Goal: Task Accomplishment & Management: Manage account settings

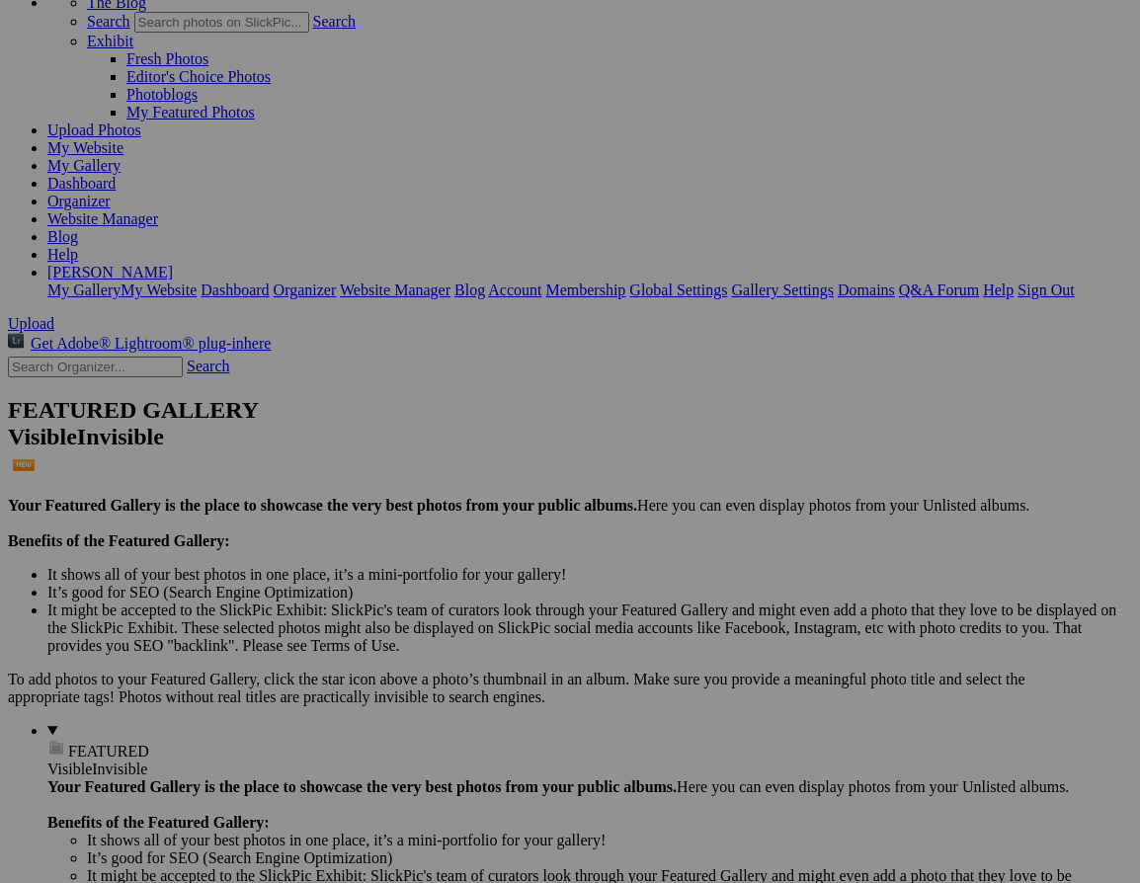
scroll to position [129, 0]
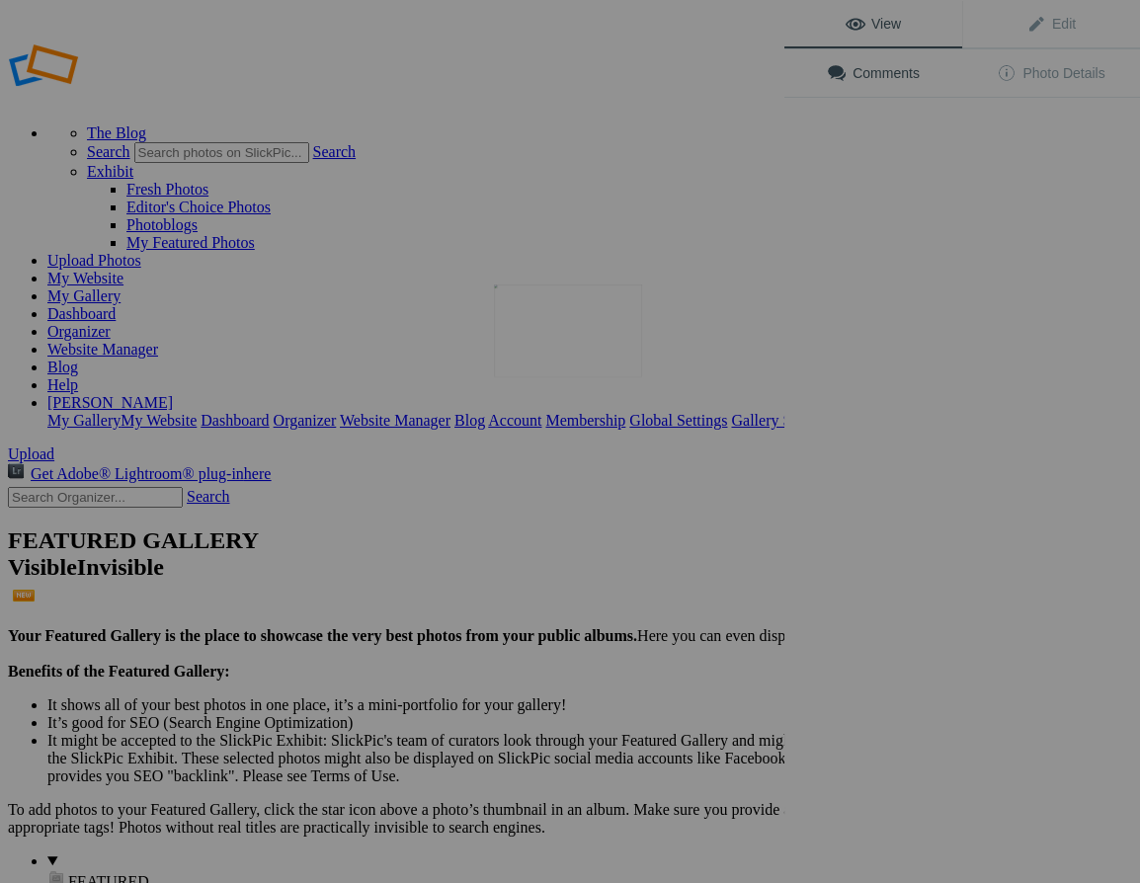
click at [600, 325] on img at bounding box center [568, 331] width 148 height 93
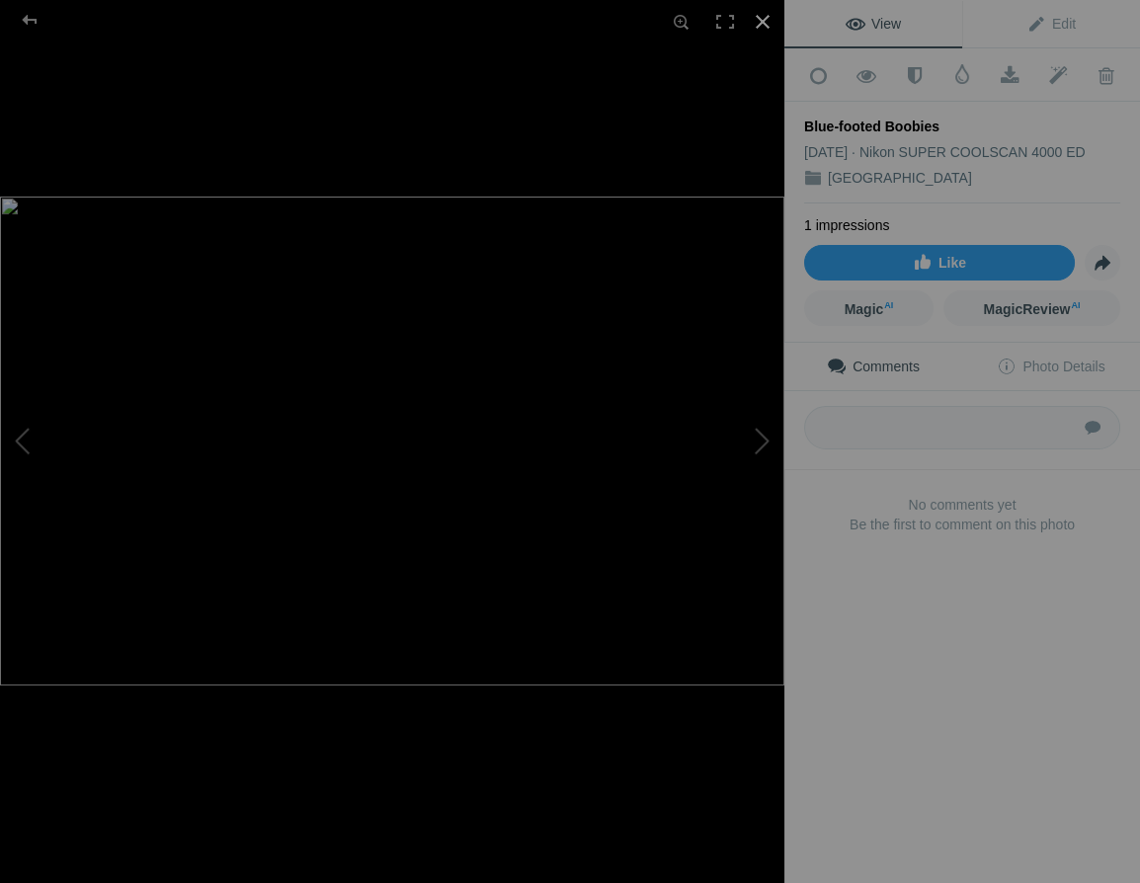
click at [764, 18] on div at bounding box center [762, 21] width 43 height 43
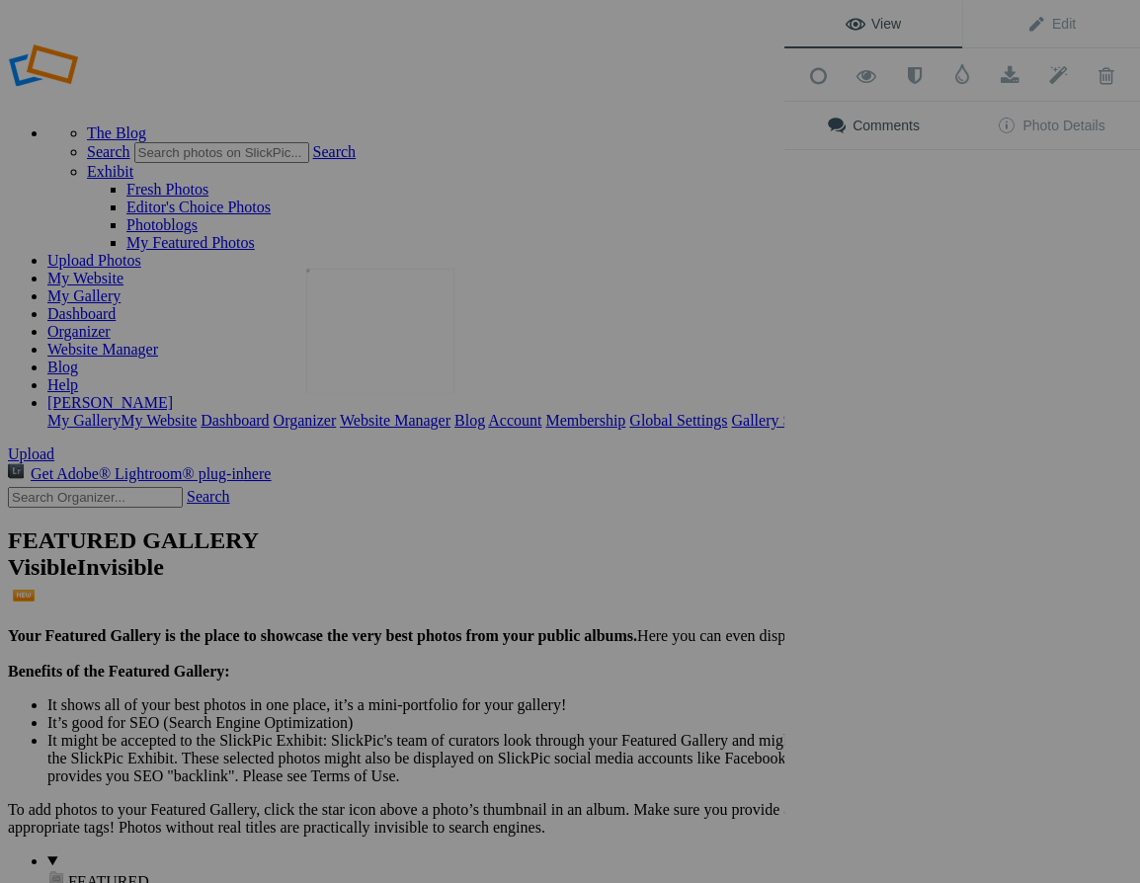
click at [375, 336] on img at bounding box center [380, 331] width 148 height 124
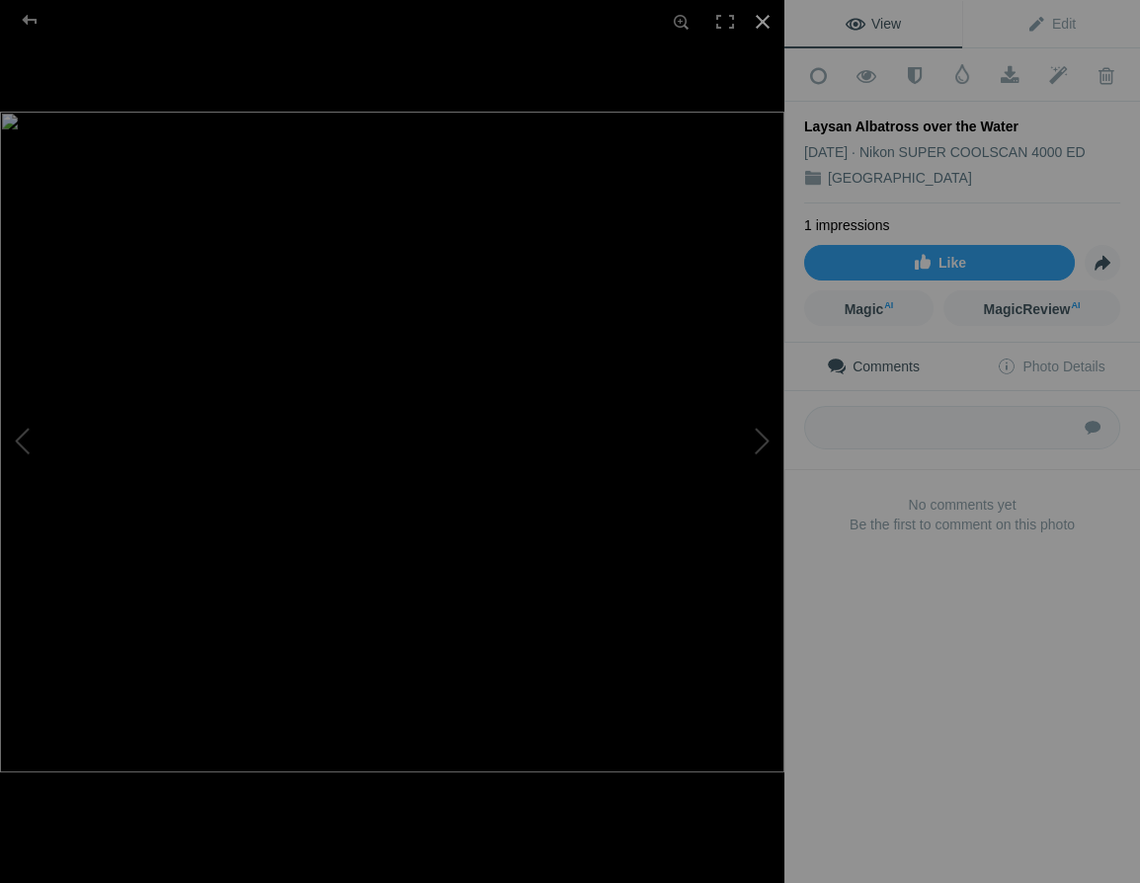
click at [763, 13] on div at bounding box center [762, 21] width 43 height 43
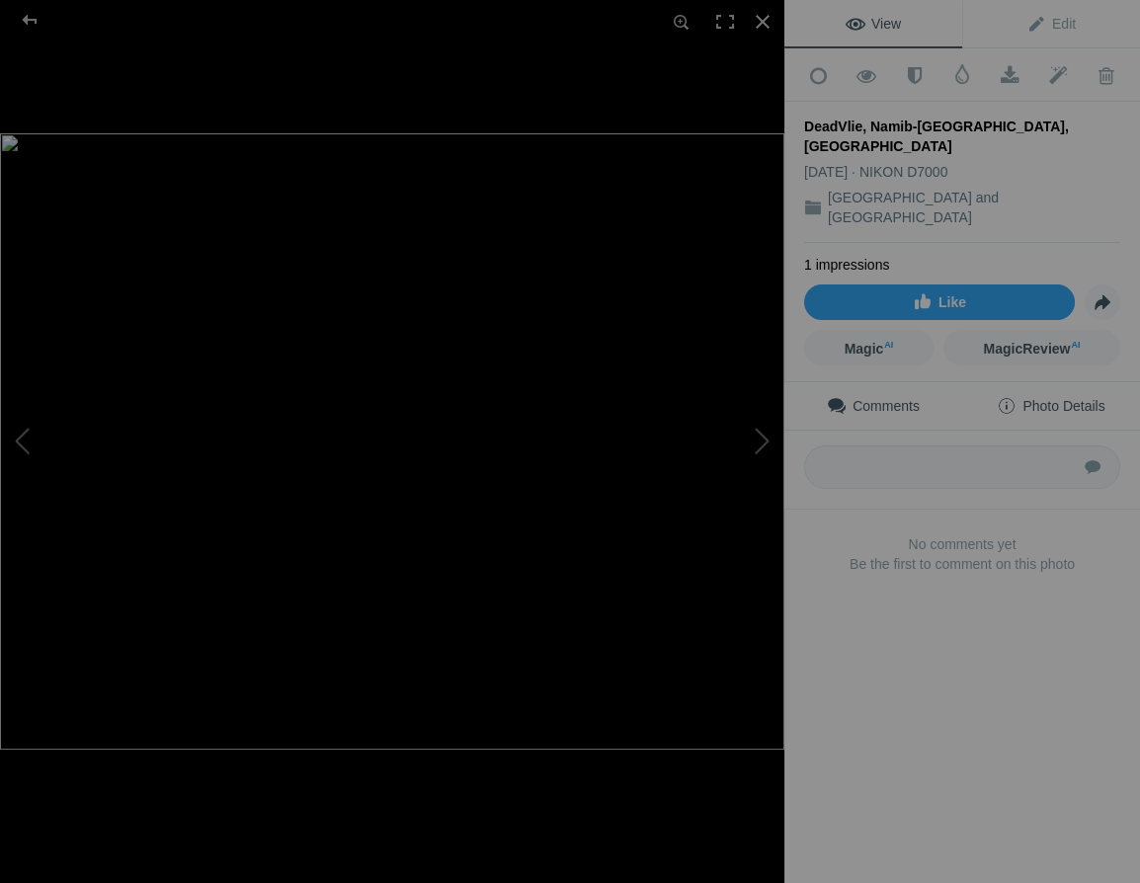
click at [1086, 398] on span "Photo Details" at bounding box center [1051, 406] width 108 height 16
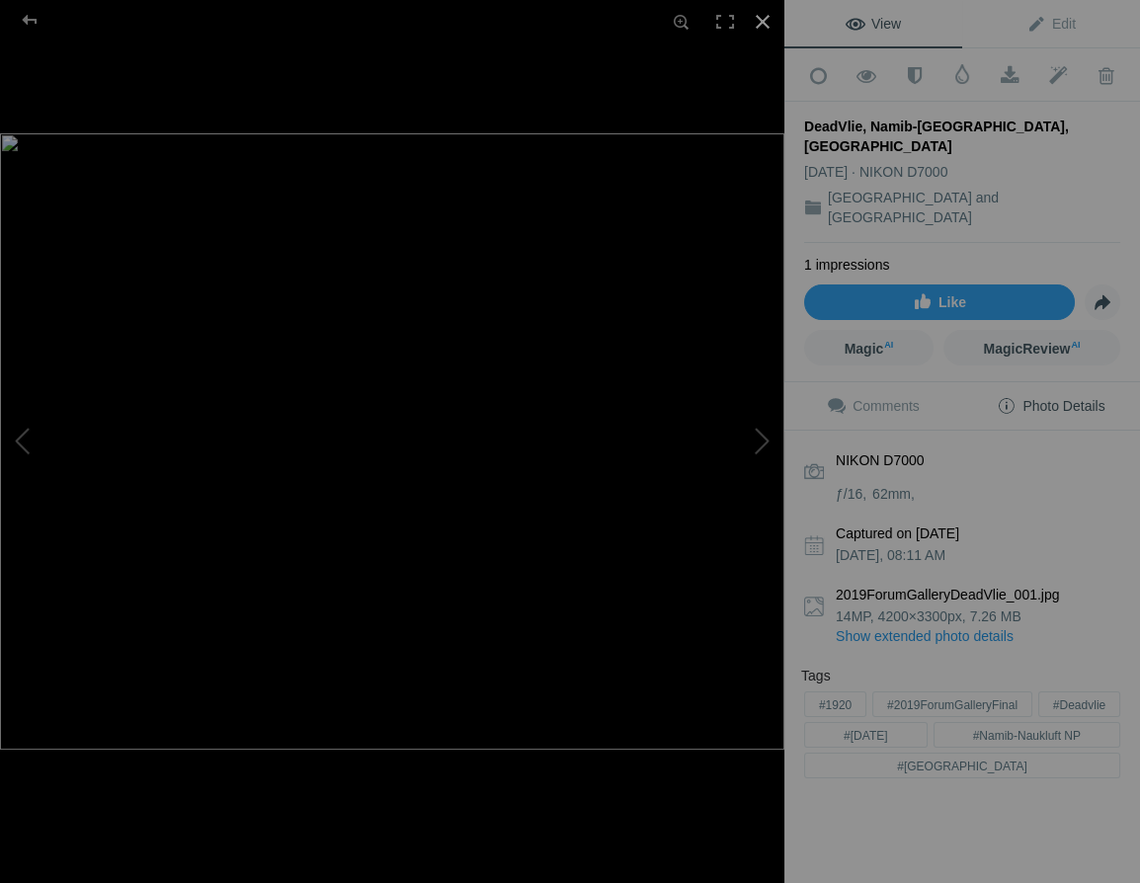
click at [764, 20] on div at bounding box center [762, 21] width 43 height 43
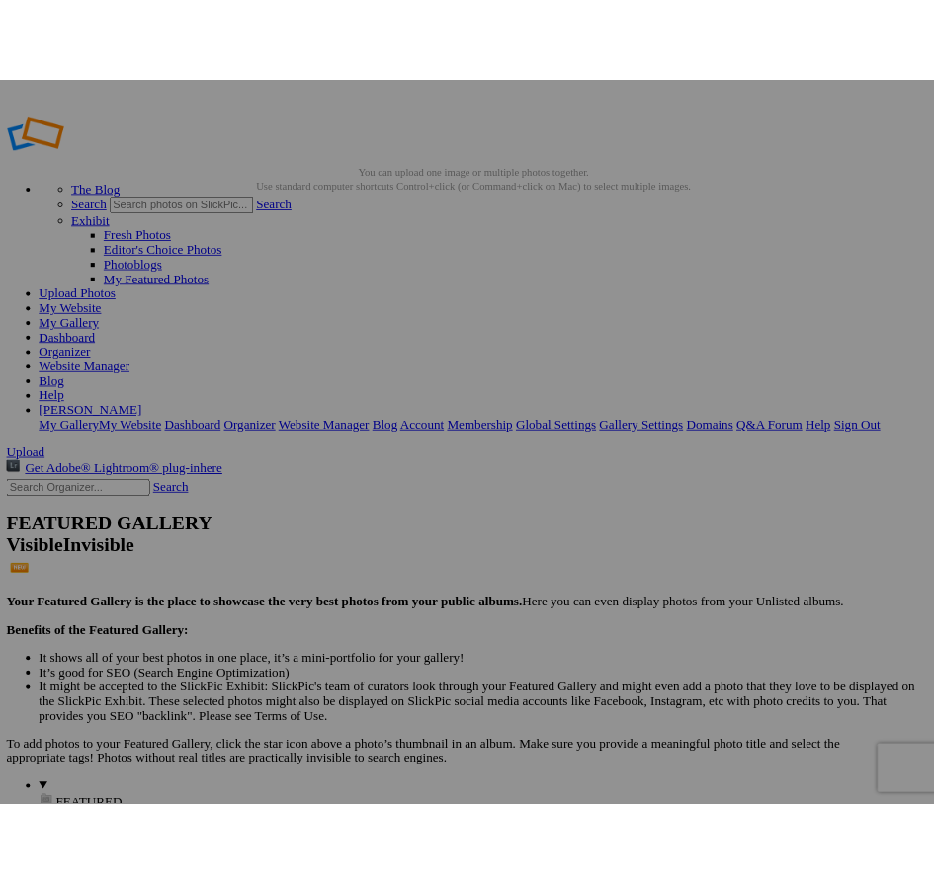
scroll to position [7, 0]
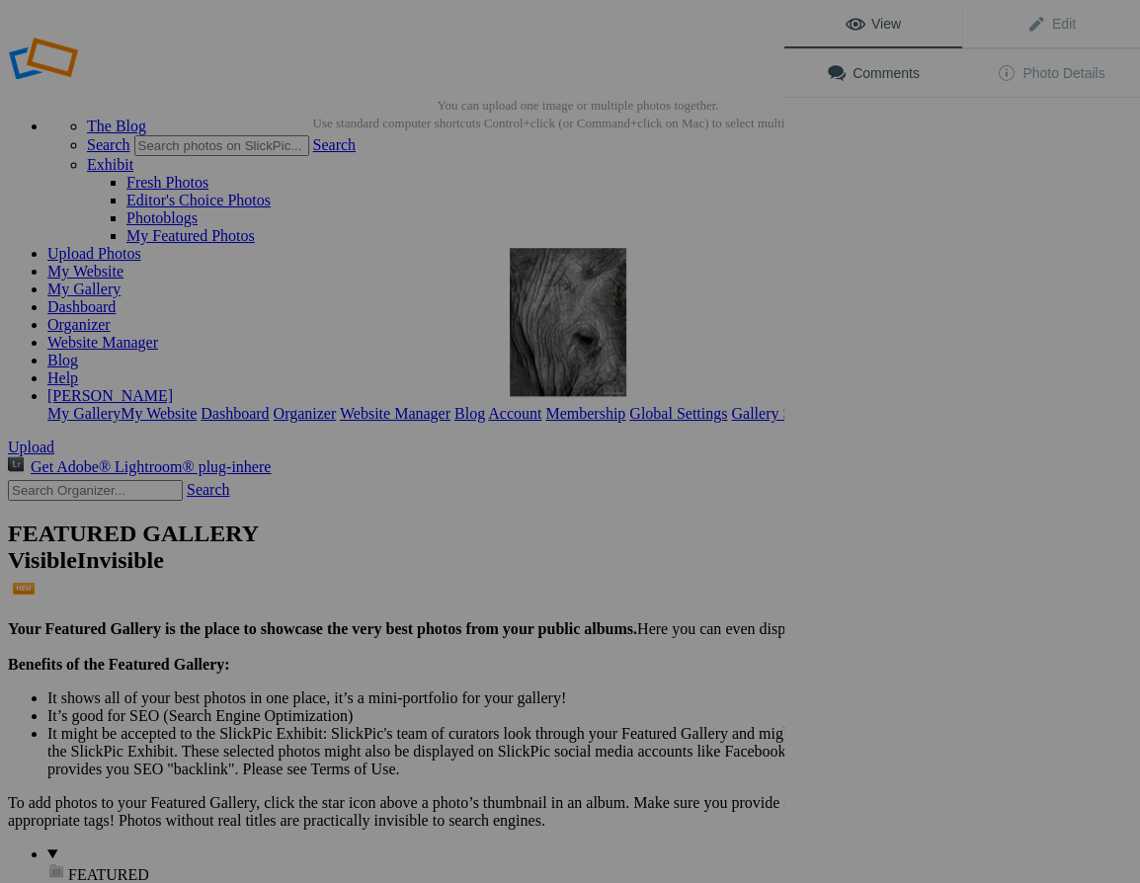
click at [568, 327] on img at bounding box center [568, 322] width 117 height 148
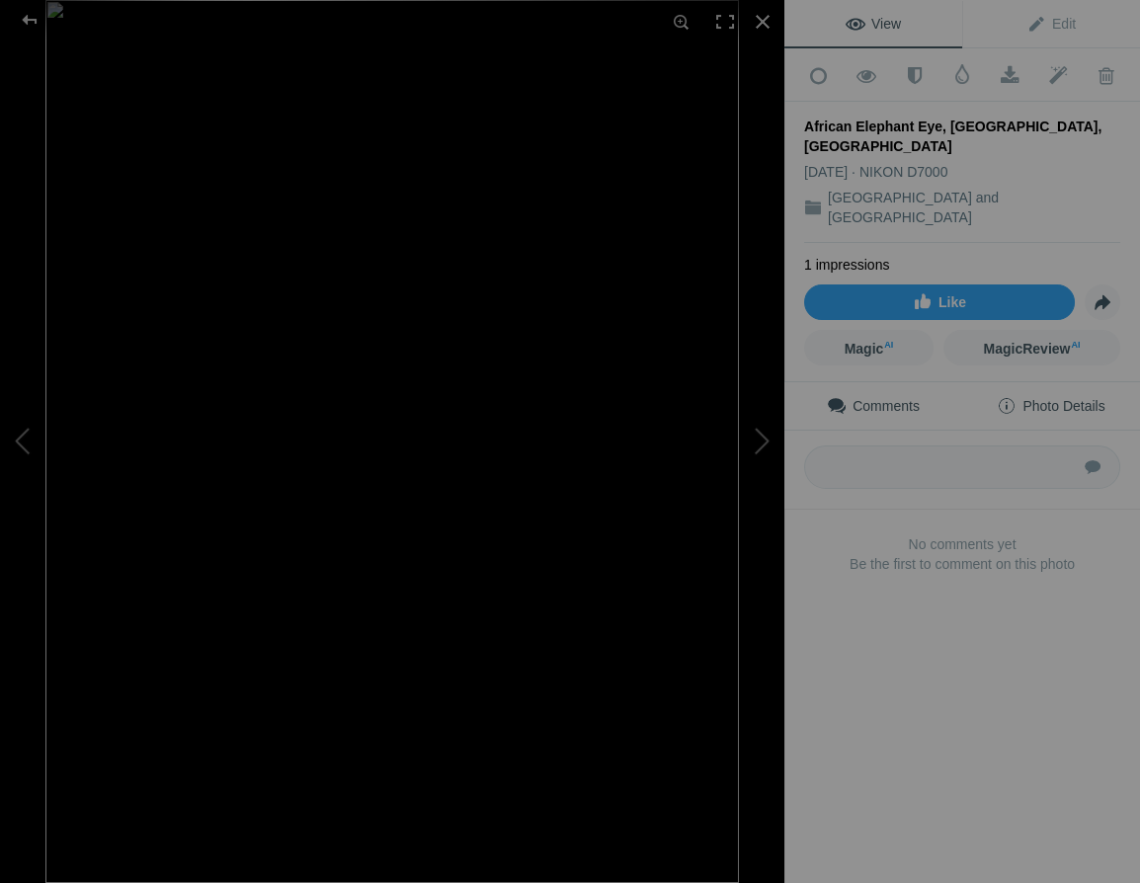
click at [1063, 398] on span "Photo Details" at bounding box center [1051, 406] width 108 height 16
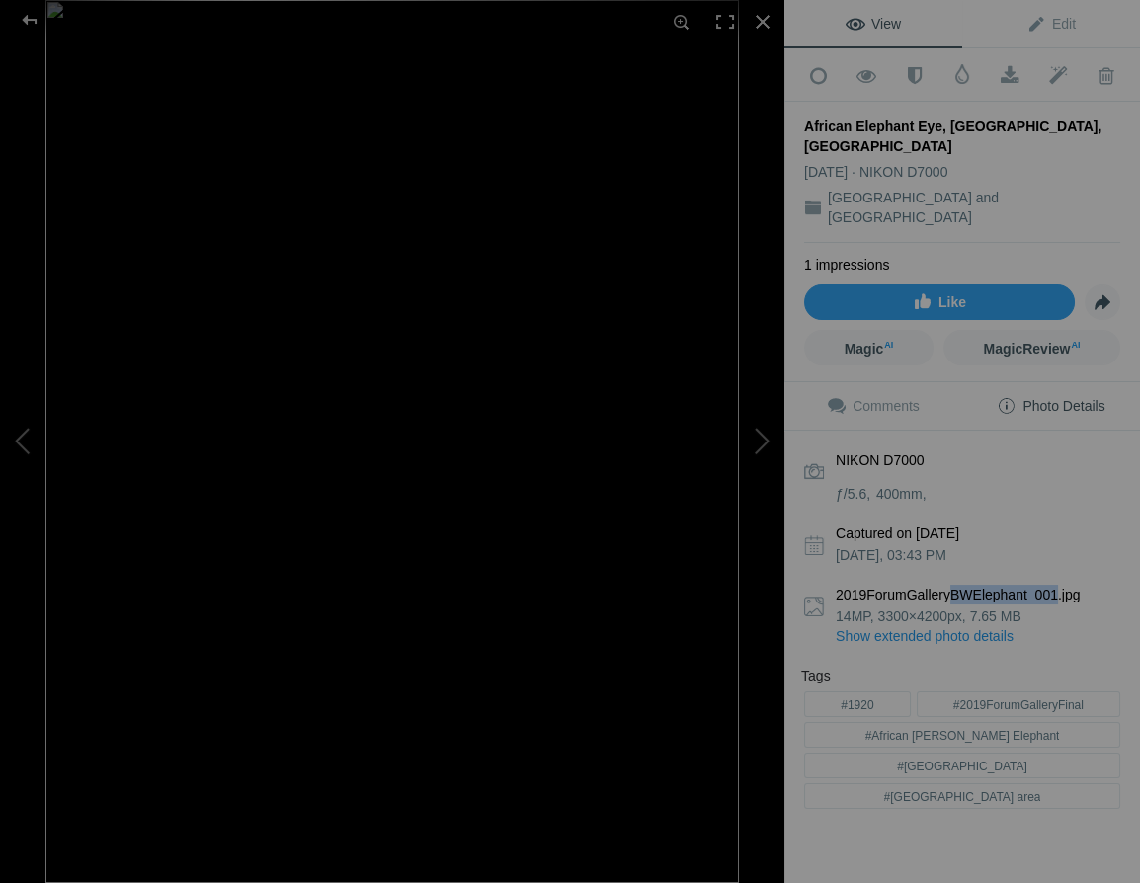
drag, startPoint x: 947, startPoint y: 539, endPoint x: 1049, endPoint y: 542, distance: 102.8
click at [1049, 585] on b "2019ForumGalleryBWElephant_001.jpg" at bounding box center [978, 595] width 285 height 20
copy b "BWElephant_001"
click at [1022, 524] on b "Captured on [DATE]" at bounding box center [978, 534] width 285 height 20
drag, startPoint x: 1073, startPoint y: 556, endPoint x: 1063, endPoint y: 554, distance: 10.1
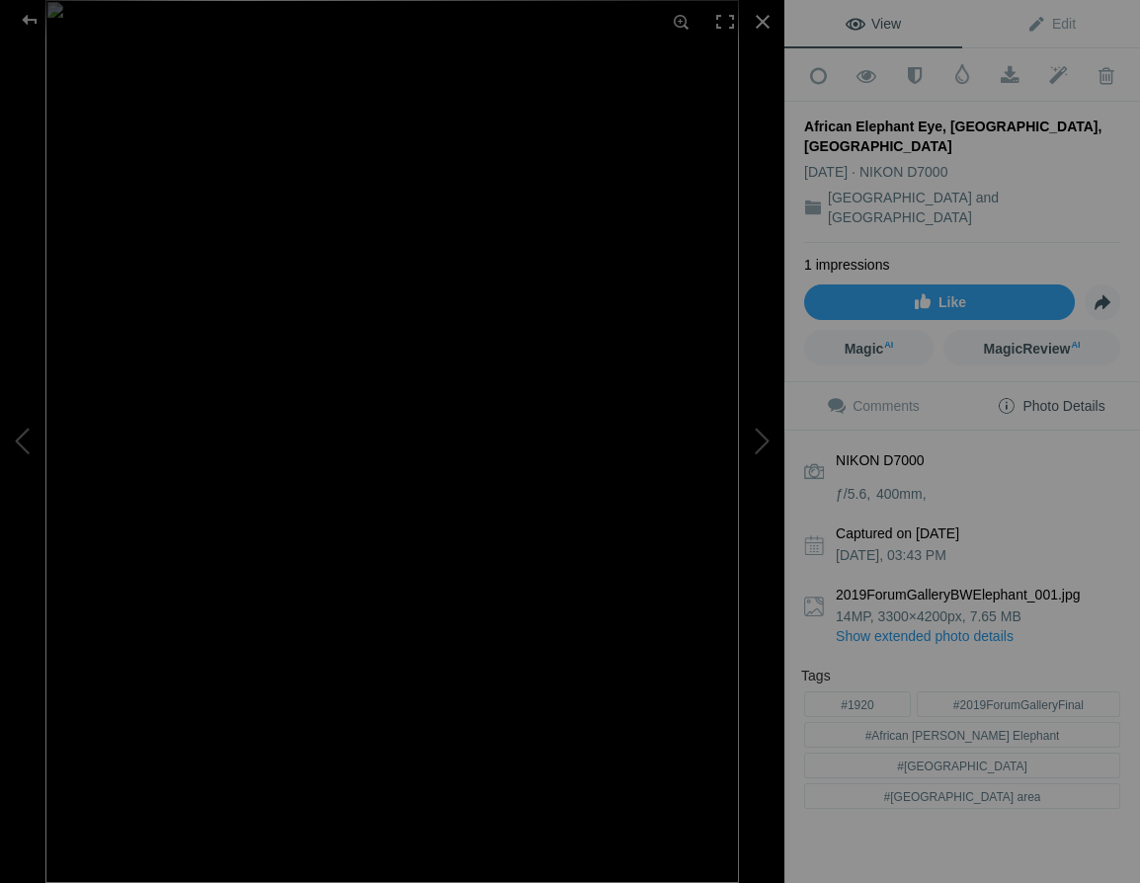
click at [1072, 585] on div "2019ForumGalleryBWElephant_001.jpg 14MP, 3300×4200px, 7.65 MB Show extended pho…" at bounding box center [962, 615] width 316 height 61
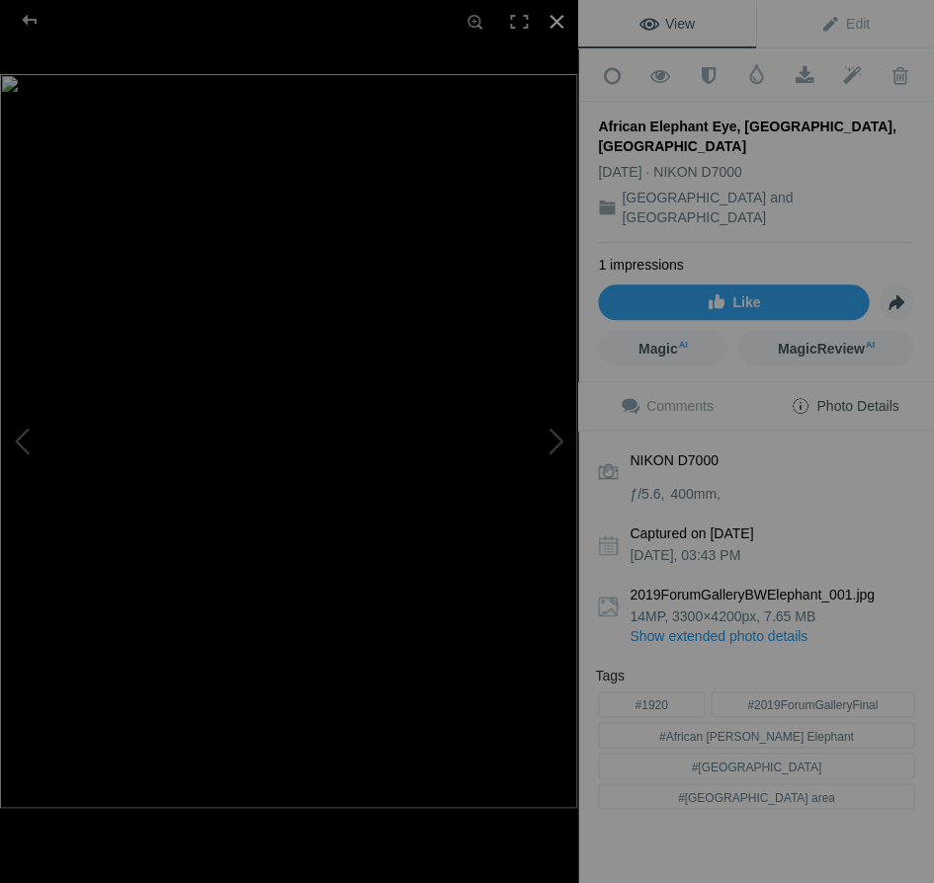
click at [555, 16] on div at bounding box center [556, 21] width 43 height 43
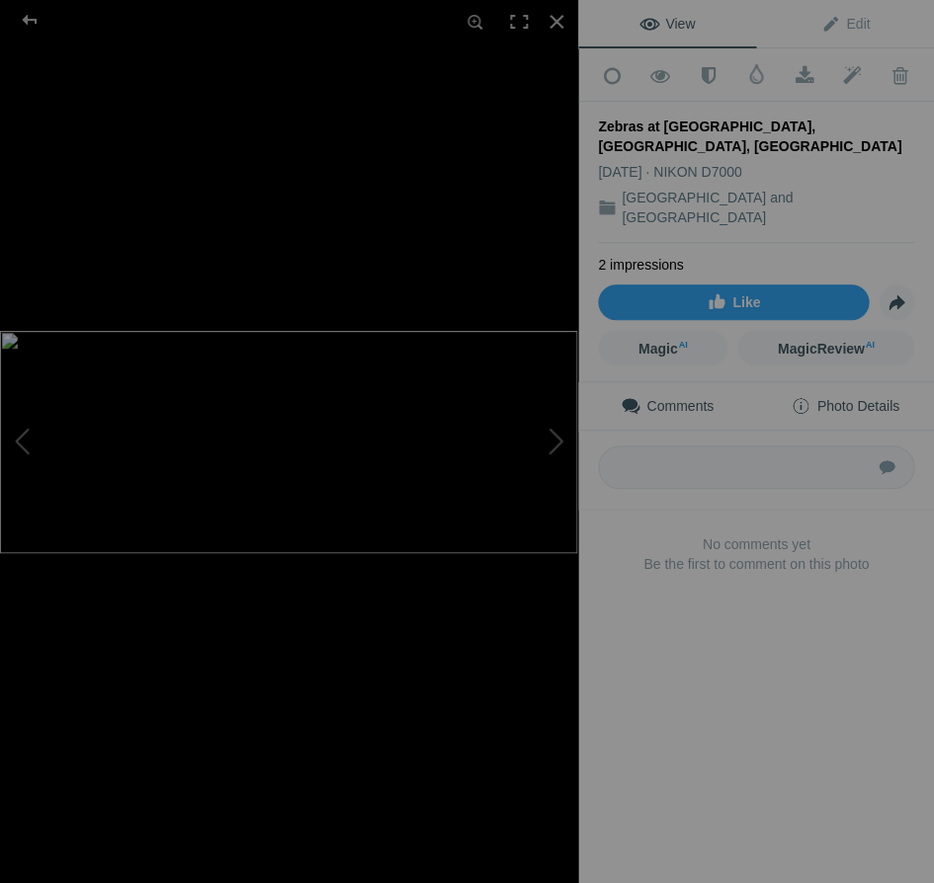
click at [838, 398] on span "Photo Details" at bounding box center [844, 406] width 108 height 16
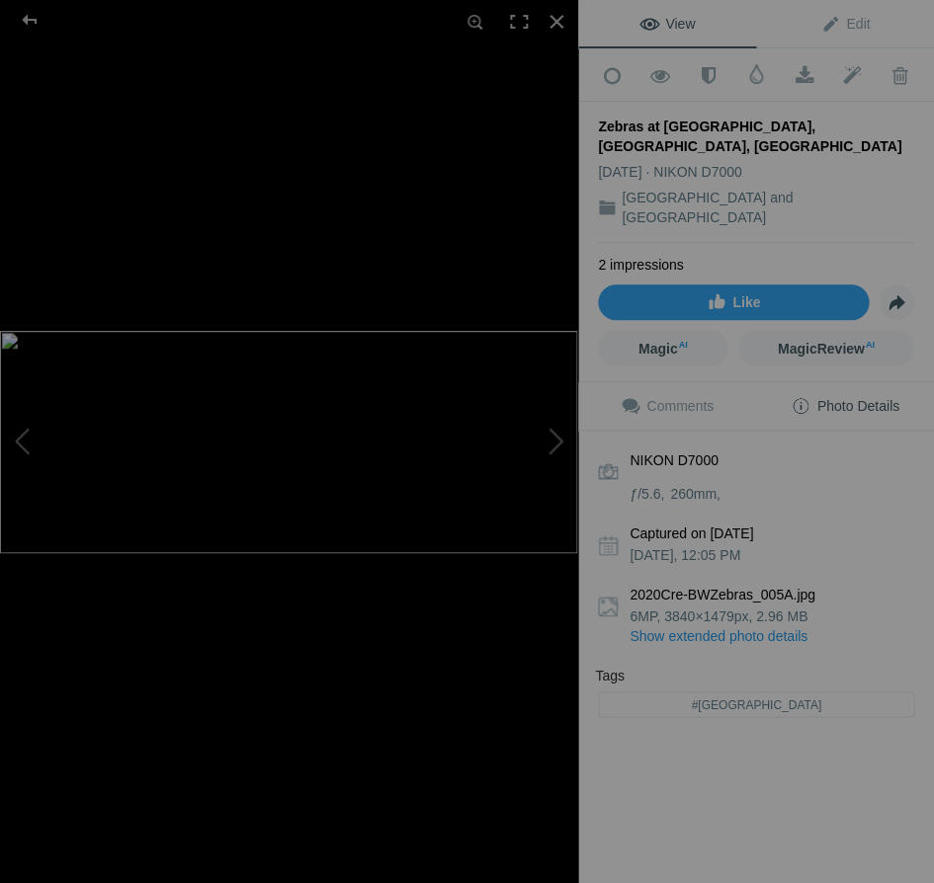
click at [744, 626] on link "Show extended photo details" at bounding box center [771, 636] width 285 height 20
click at [744, 579] on div "NIKON D7000 ƒ/5.6 260mm Captured on Jun 25, 2013 Tuesday, 12:05 PM 2020Cre-BWZe…" at bounding box center [756, 591] width 356 height 321
click at [742, 609] on span "6MP, 3840×1479px, 2.96 MB" at bounding box center [718, 617] width 178 height 16
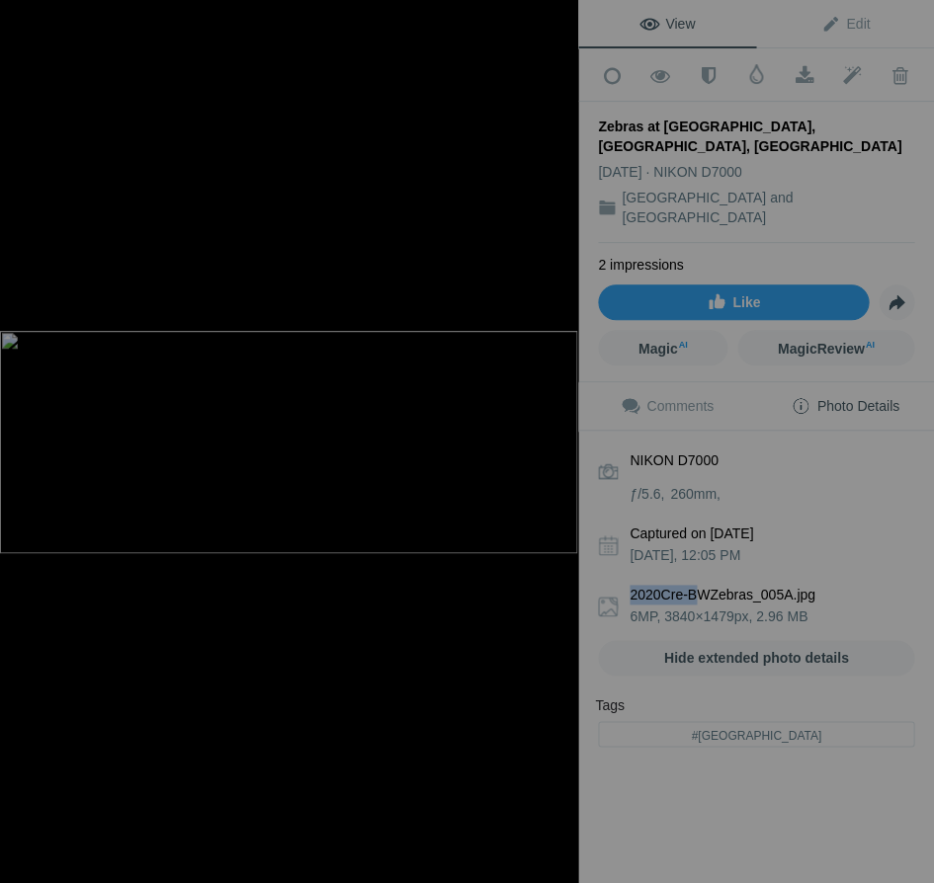
drag, startPoint x: 698, startPoint y: 538, endPoint x: 625, endPoint y: 534, distance: 72.2
click at [625, 585] on div "2020Cre-BWZebras_005A.jpg 6MP, 3840×1479px, 2.96 MB" at bounding box center [756, 605] width 316 height 41
copy b "2020Cre-B"
click at [832, 696] on div "Tags" at bounding box center [756, 708] width 322 height 24
click at [559, 16] on div at bounding box center [556, 21] width 43 height 43
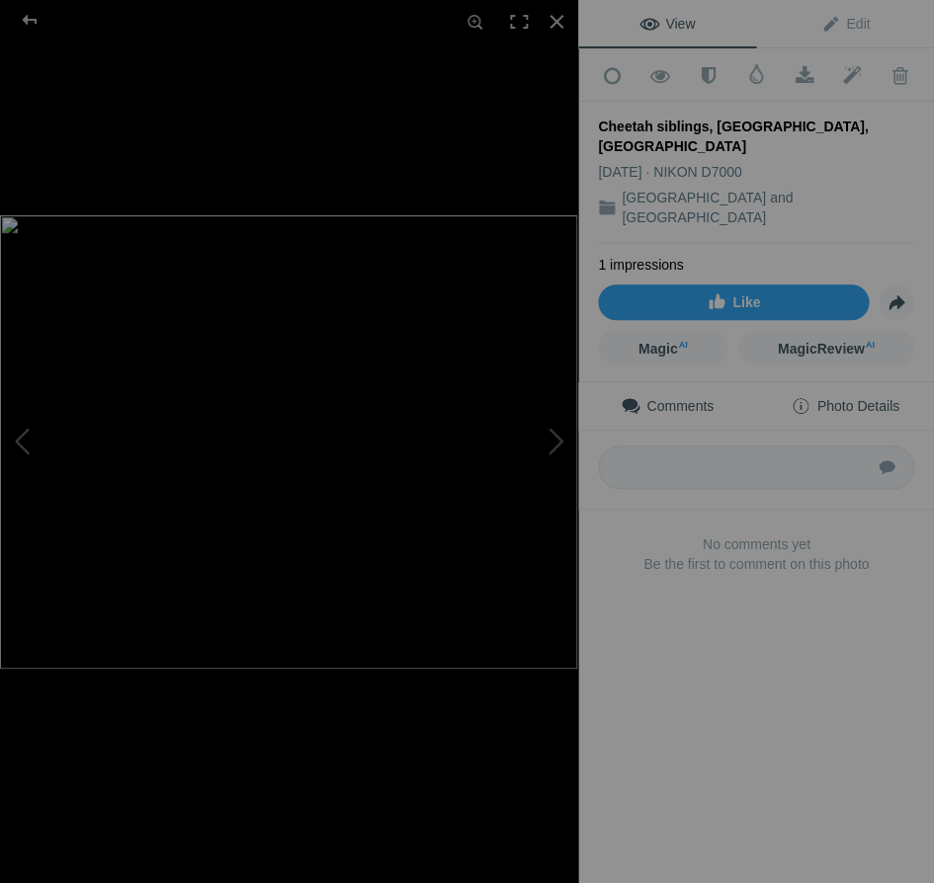
click at [869, 398] on span "Photo Details" at bounding box center [844, 406] width 108 height 16
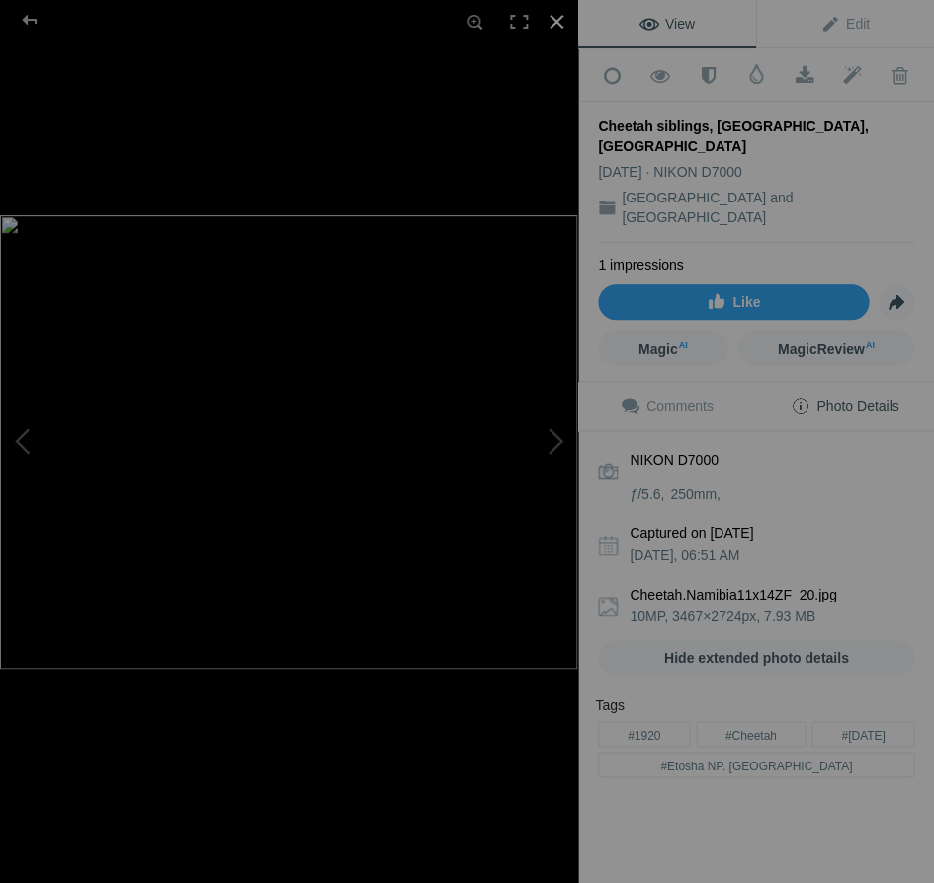
click at [554, 18] on div at bounding box center [556, 21] width 43 height 43
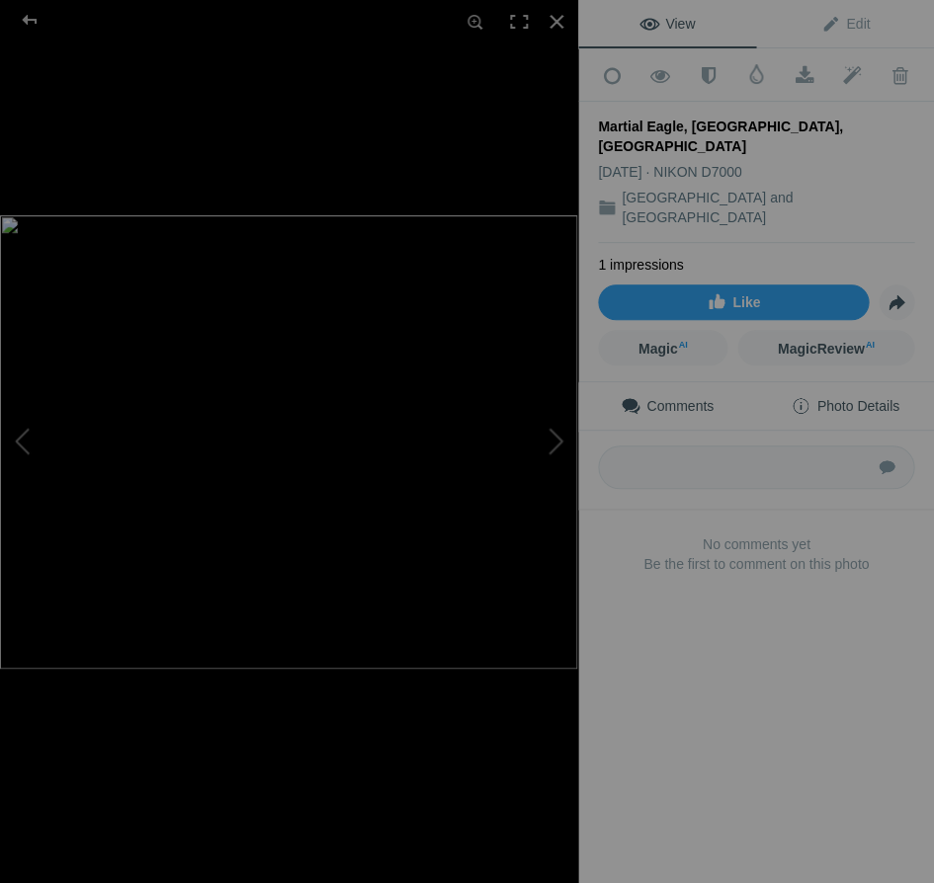
click at [867, 398] on span "Photo Details" at bounding box center [844, 406] width 108 height 16
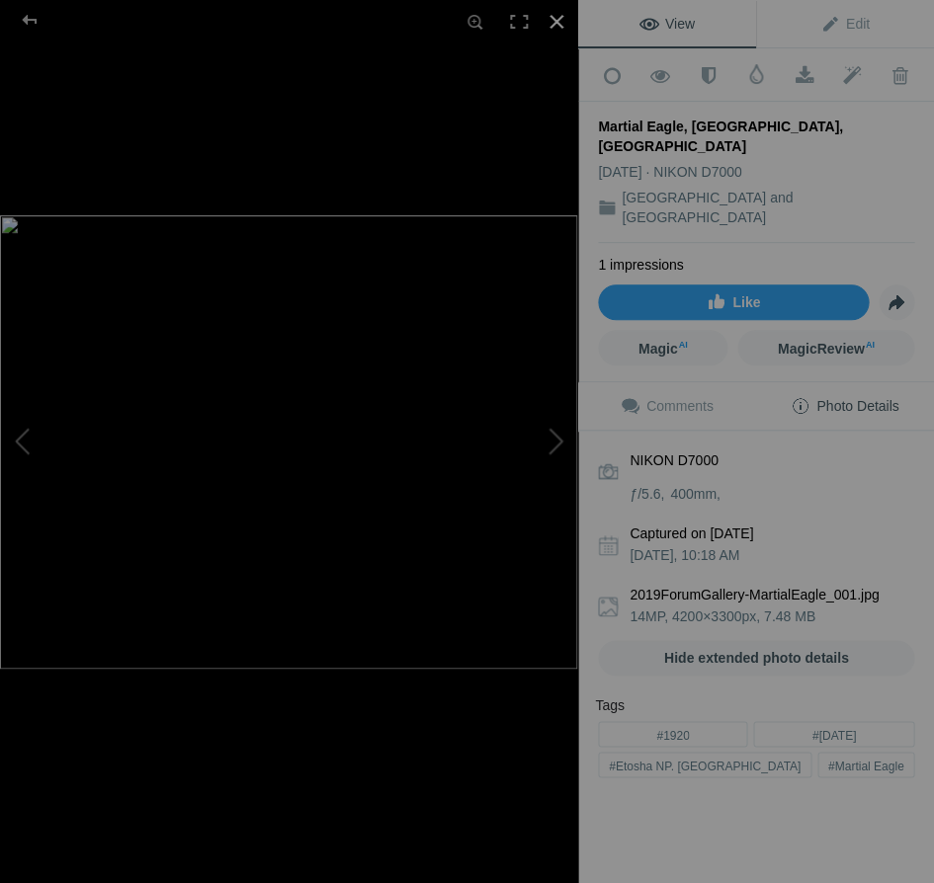
click at [553, 22] on div at bounding box center [556, 21] width 43 height 43
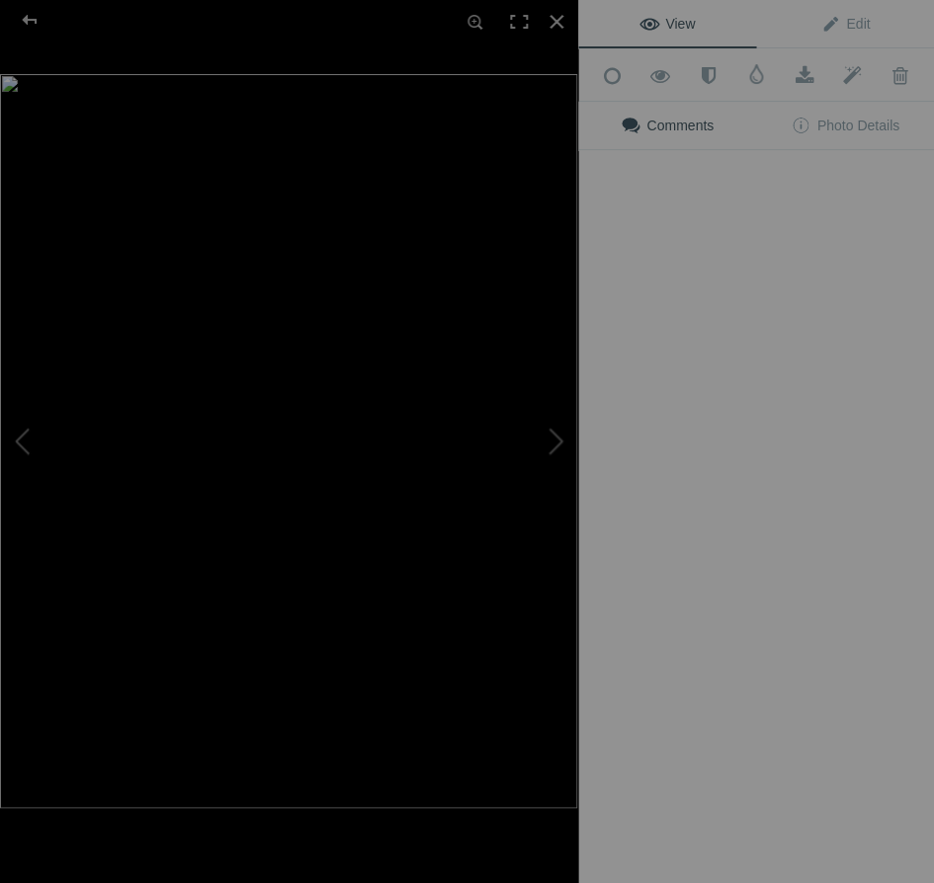
click at [750, 615] on div "View Edit Add to Quick Collection Remove from Quick Collection Hide from Public…" at bounding box center [756, 441] width 356 height 883
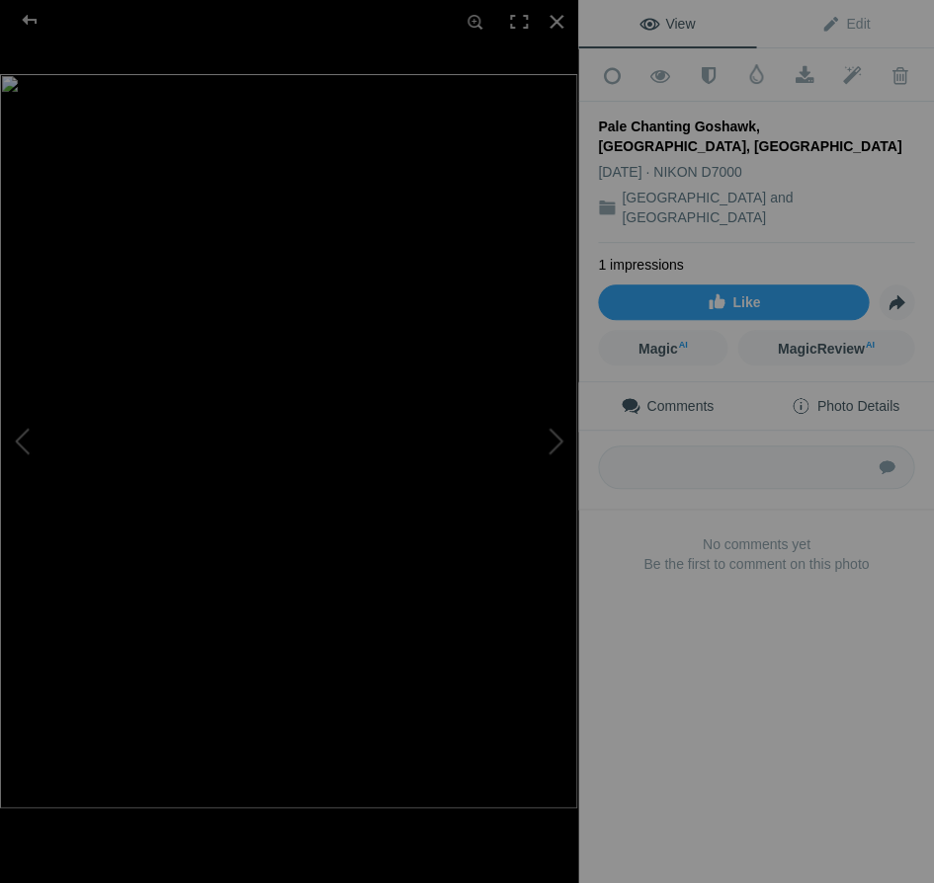
click at [856, 398] on span "Photo Details" at bounding box center [844, 406] width 108 height 16
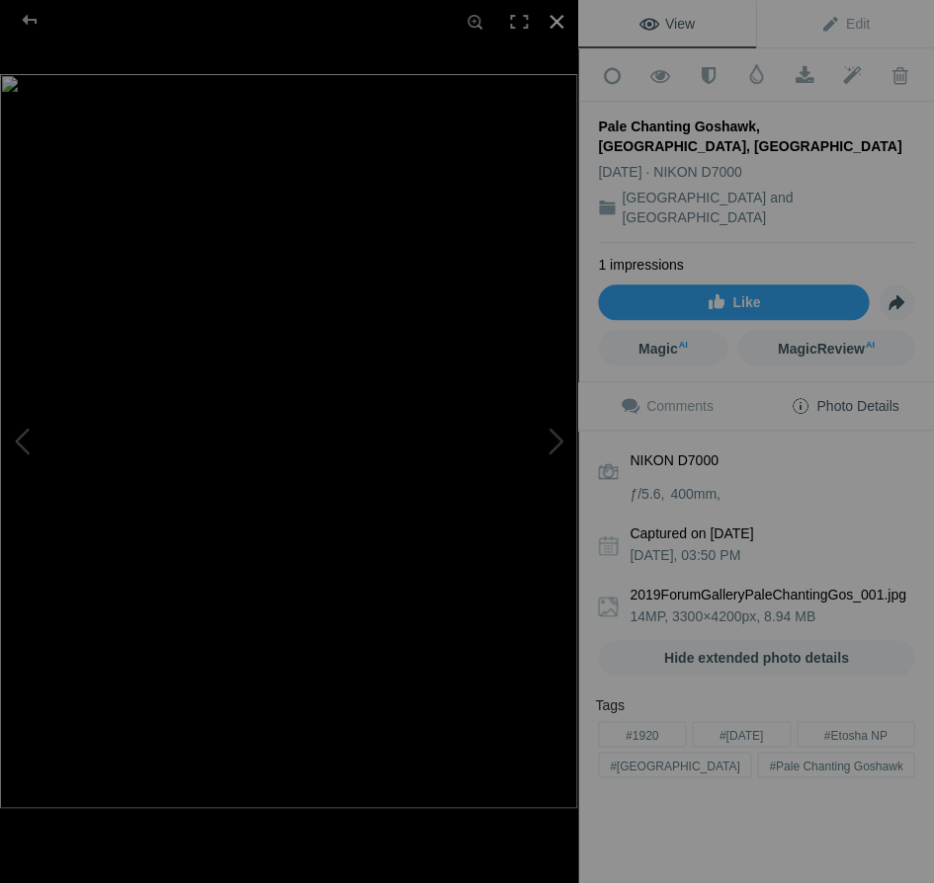
click at [557, 19] on div at bounding box center [556, 21] width 43 height 43
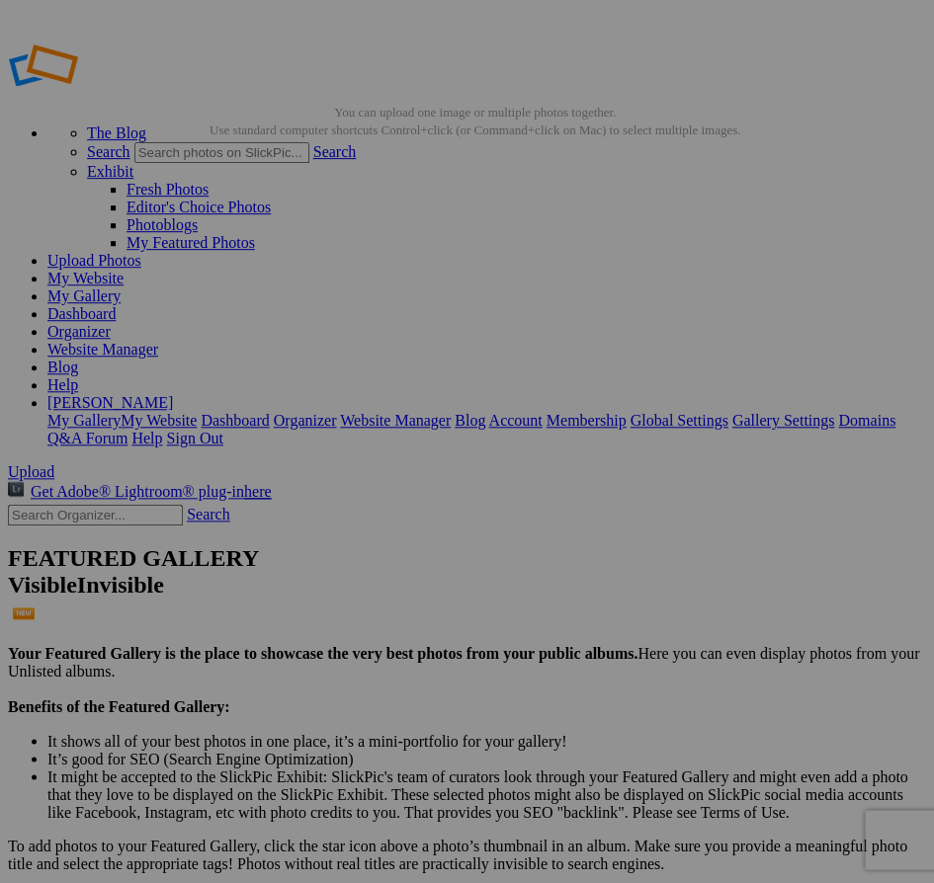
scroll to position [0, 0]
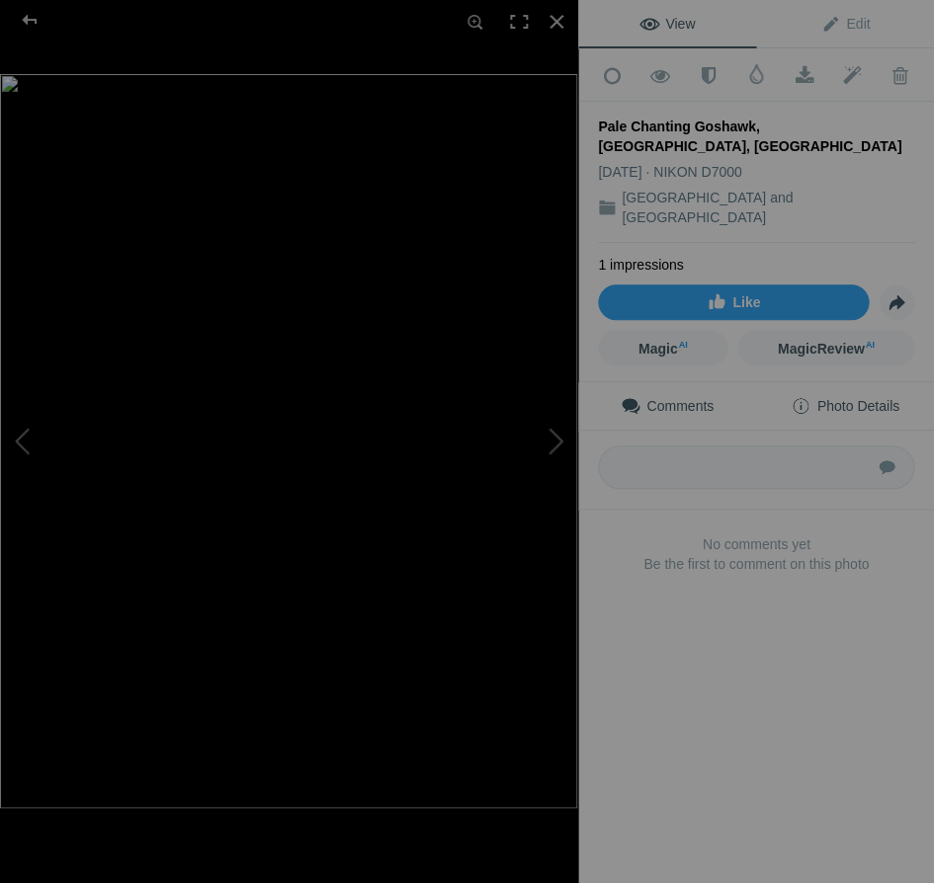
click at [875, 398] on span "Photo Details" at bounding box center [844, 406] width 108 height 16
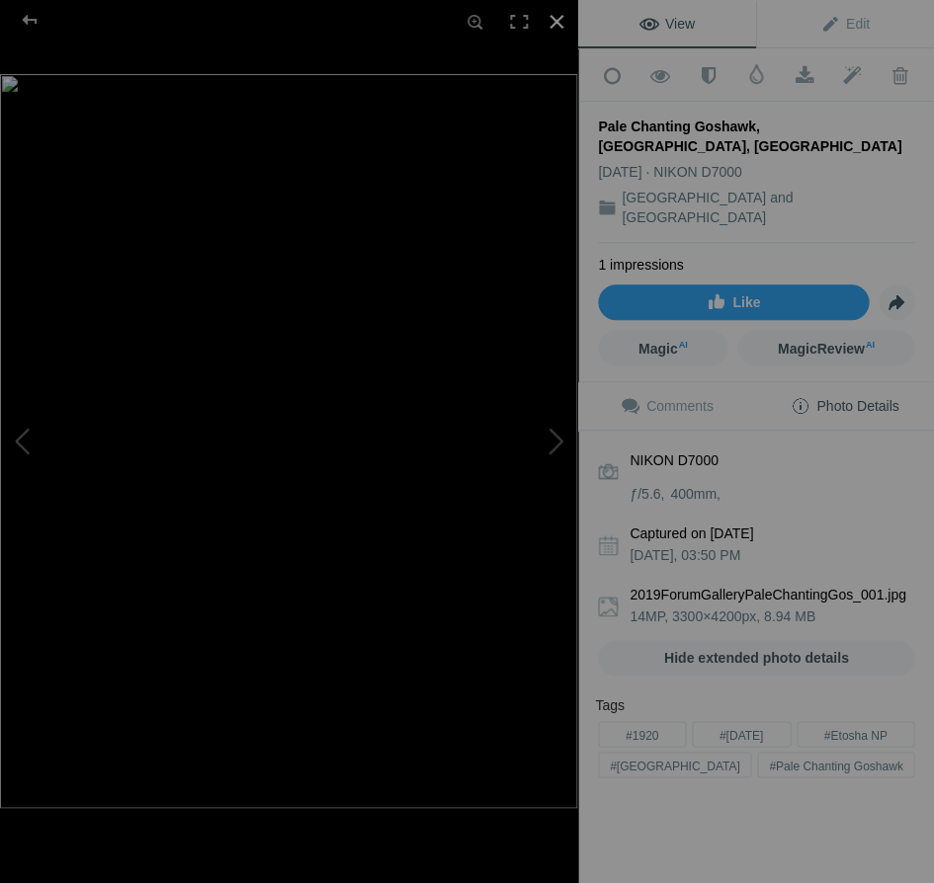
click at [555, 18] on div at bounding box center [556, 21] width 43 height 43
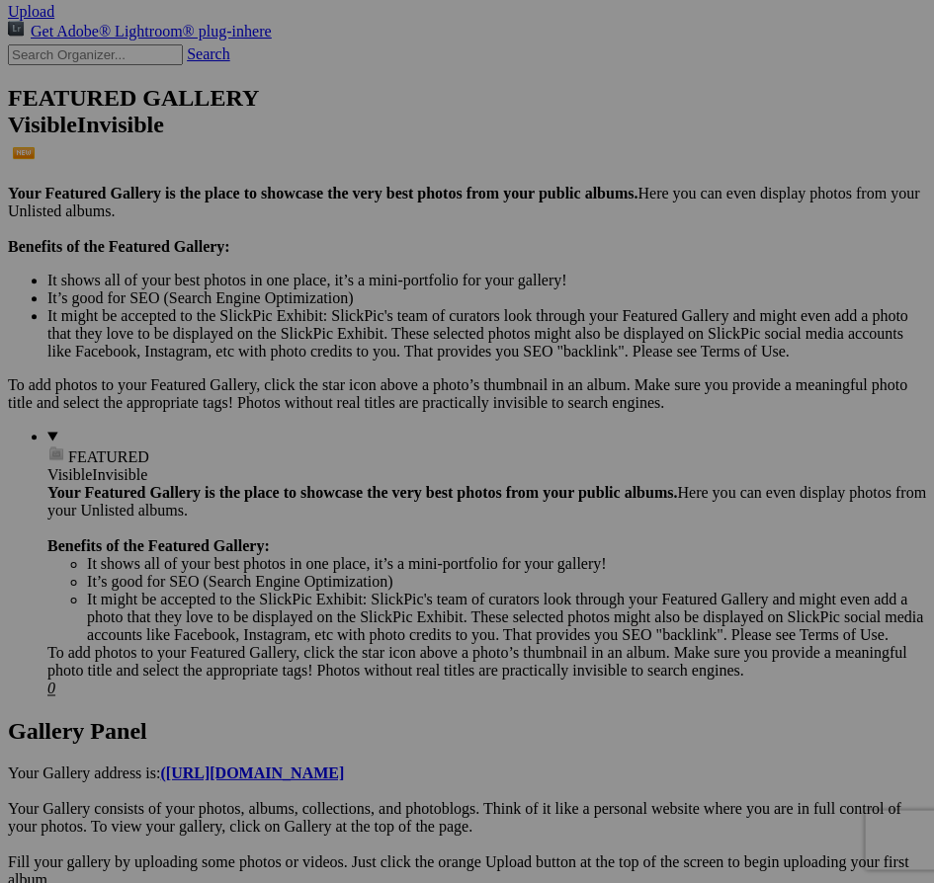
scroll to position [487, 0]
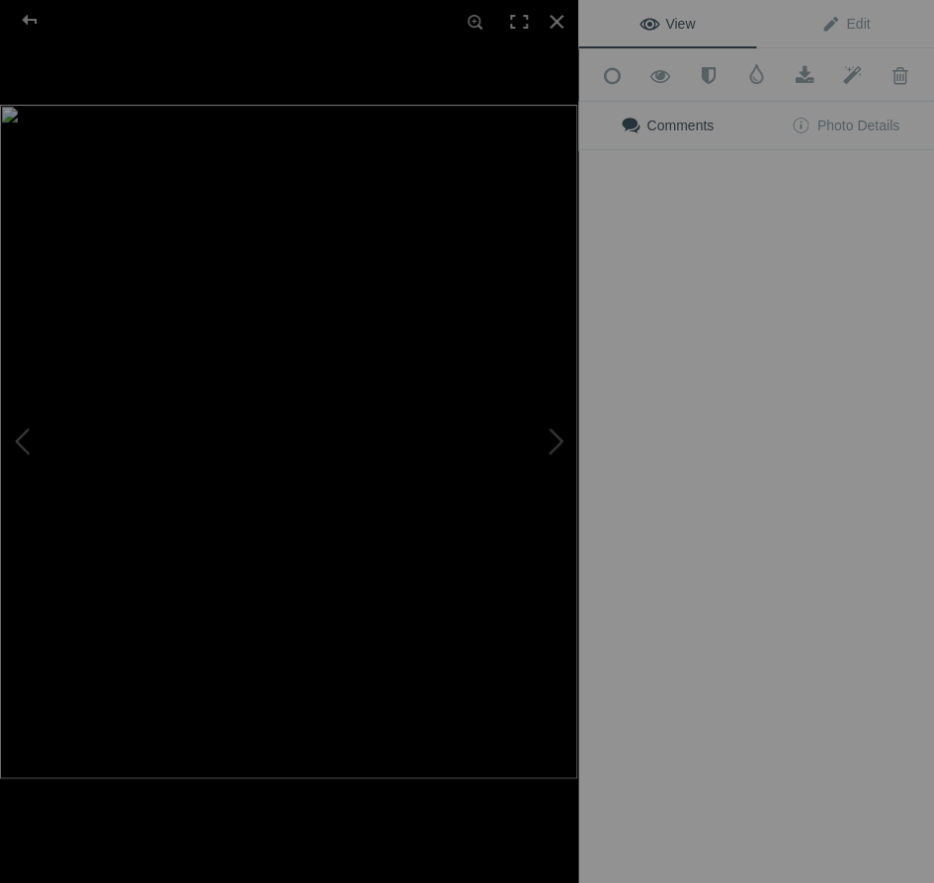
click at [375, 381] on img at bounding box center [288, 442] width 577 height 674
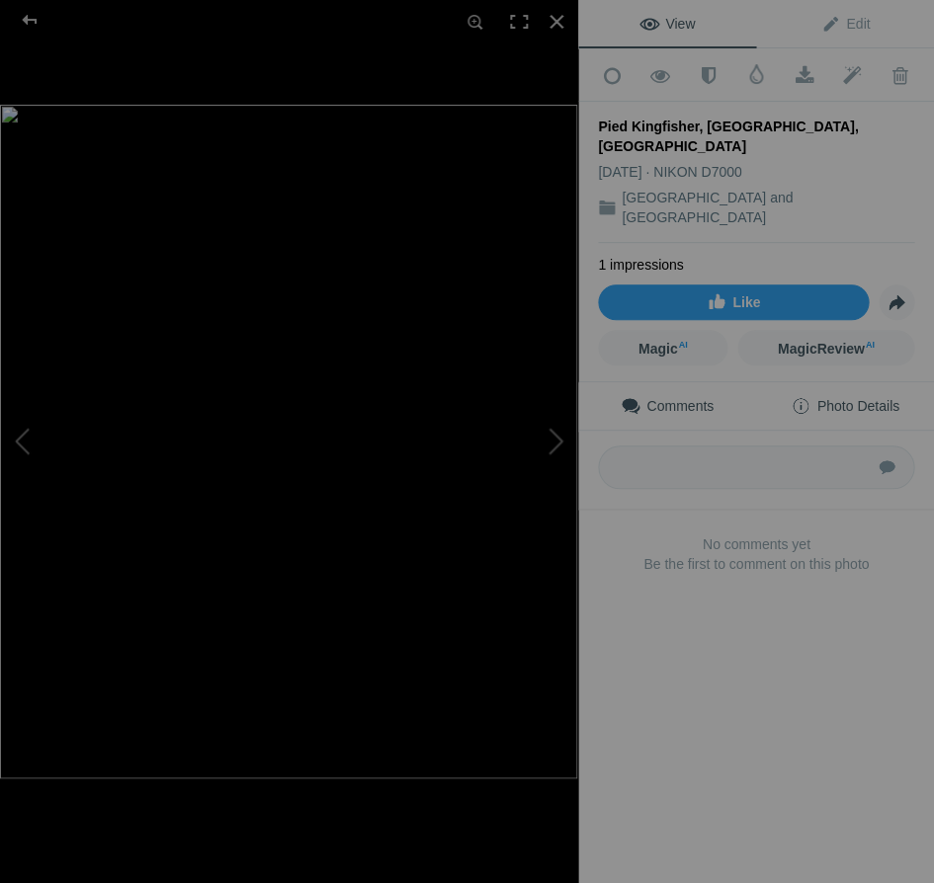
click at [863, 398] on span "Photo Details" at bounding box center [844, 406] width 108 height 16
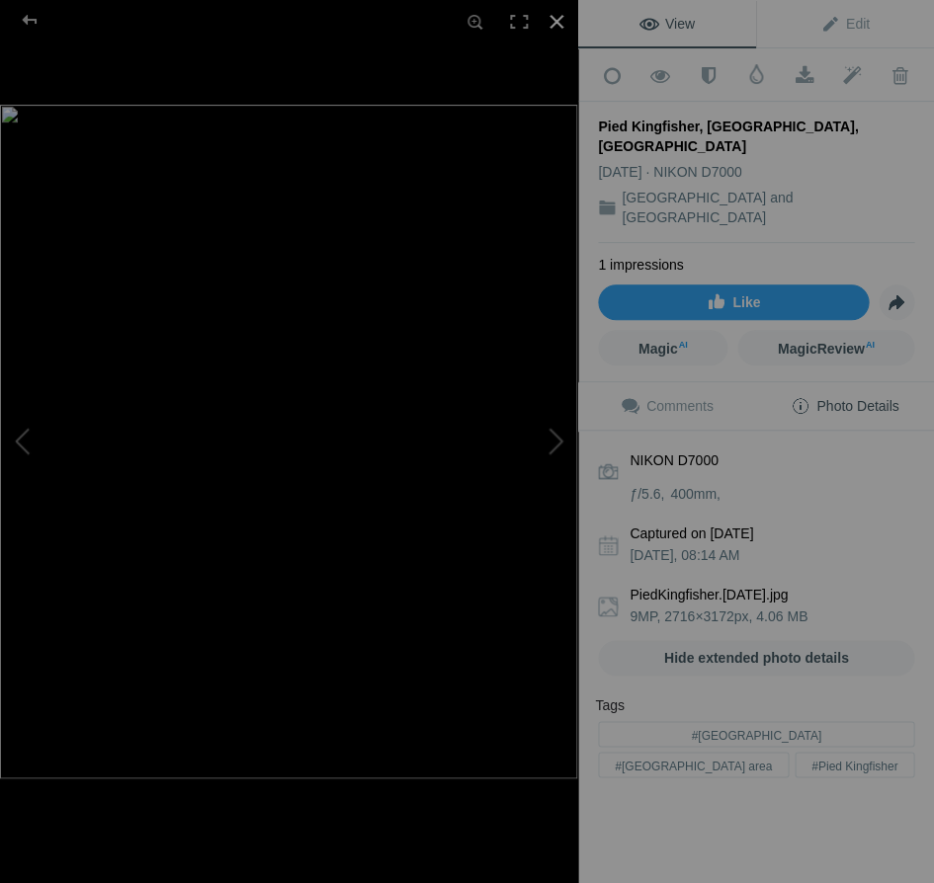
click at [555, 20] on div at bounding box center [556, 21] width 43 height 43
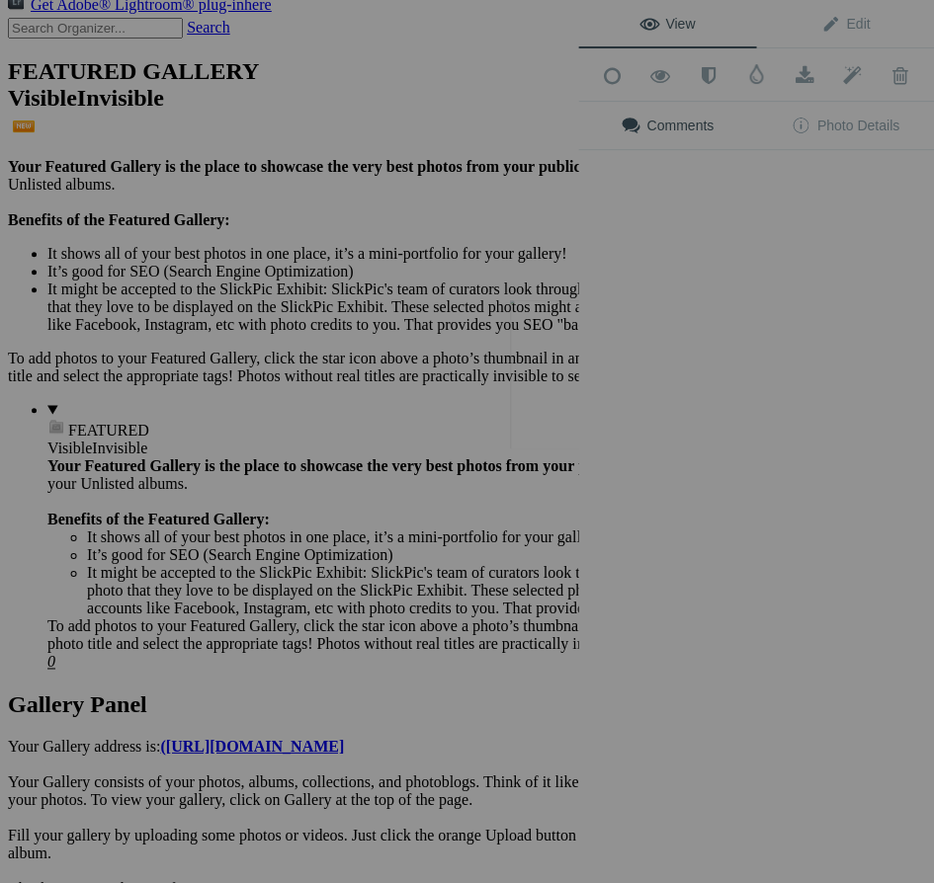
click at [566, 391] on button at bounding box center [504, 442] width 148 height 318
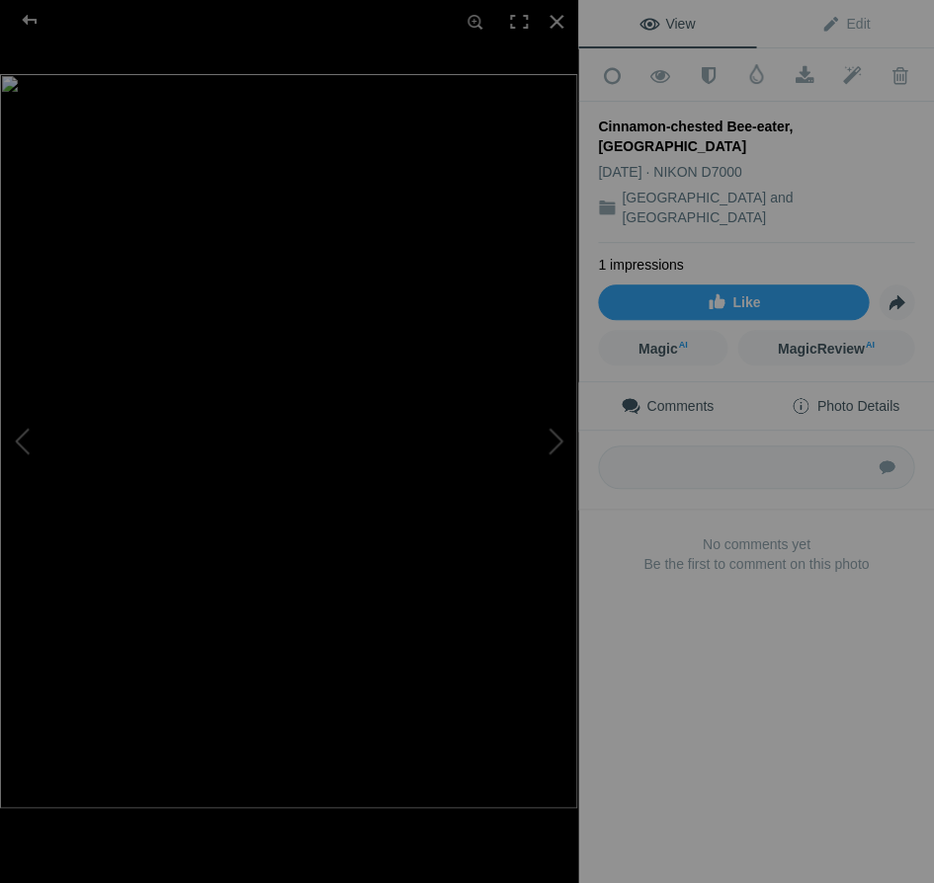
click at [875, 398] on span "Photo Details" at bounding box center [844, 406] width 108 height 16
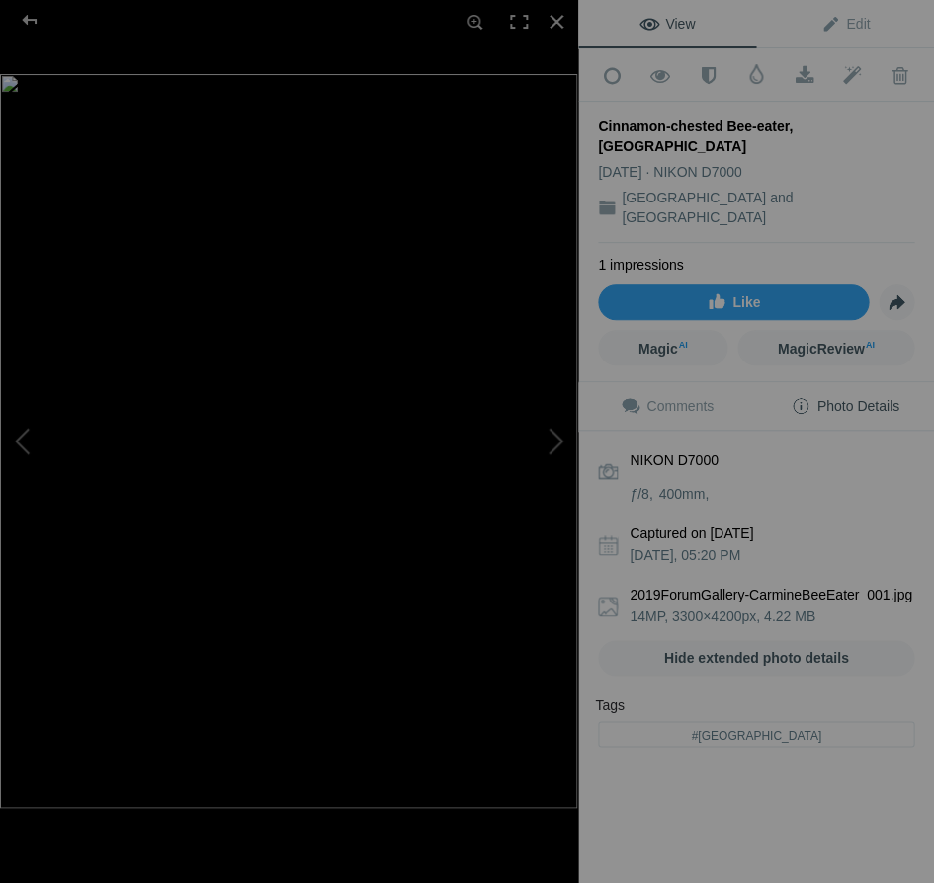
click at [743, 585] on b "2019ForumGallery-CarmineBeeEater_001.jpg" at bounding box center [771, 595] width 285 height 20
click at [795, 585] on b "2019ForumGallery-CarmineBeeEater_001.jpg" at bounding box center [771, 595] width 285 height 20
click at [556, 23] on div at bounding box center [556, 21] width 43 height 43
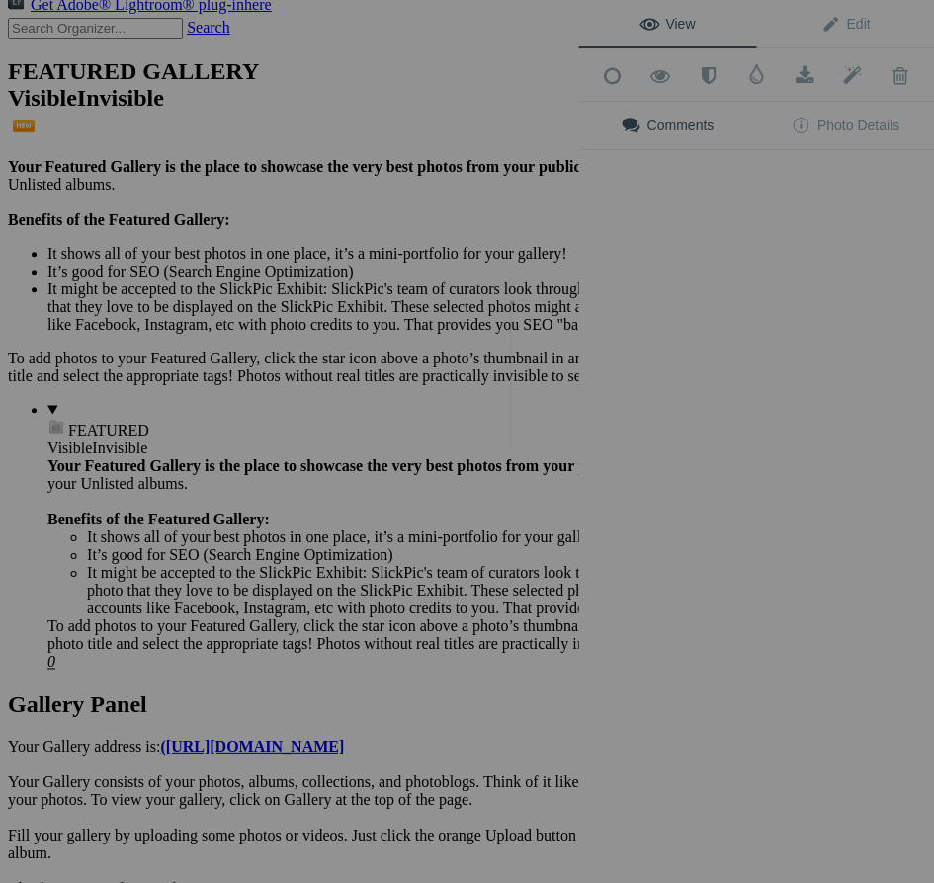
click at [562, 363] on button at bounding box center [504, 442] width 148 height 318
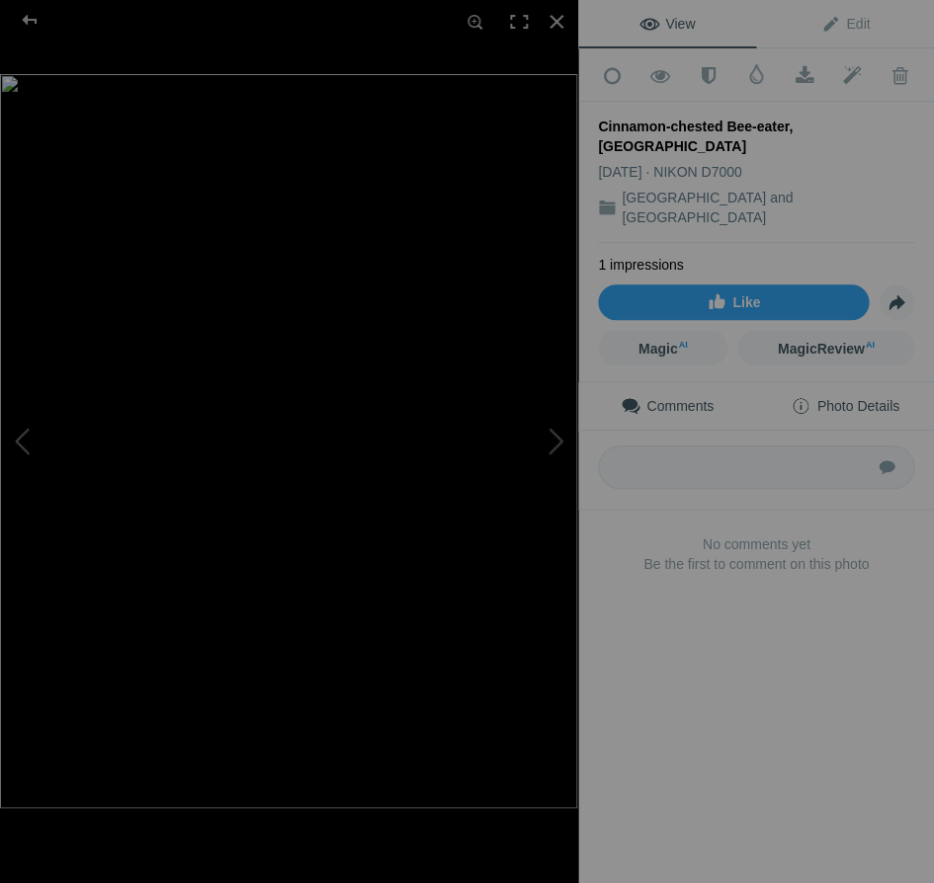
click at [882, 398] on span "Photo Details" at bounding box center [844, 406] width 108 height 16
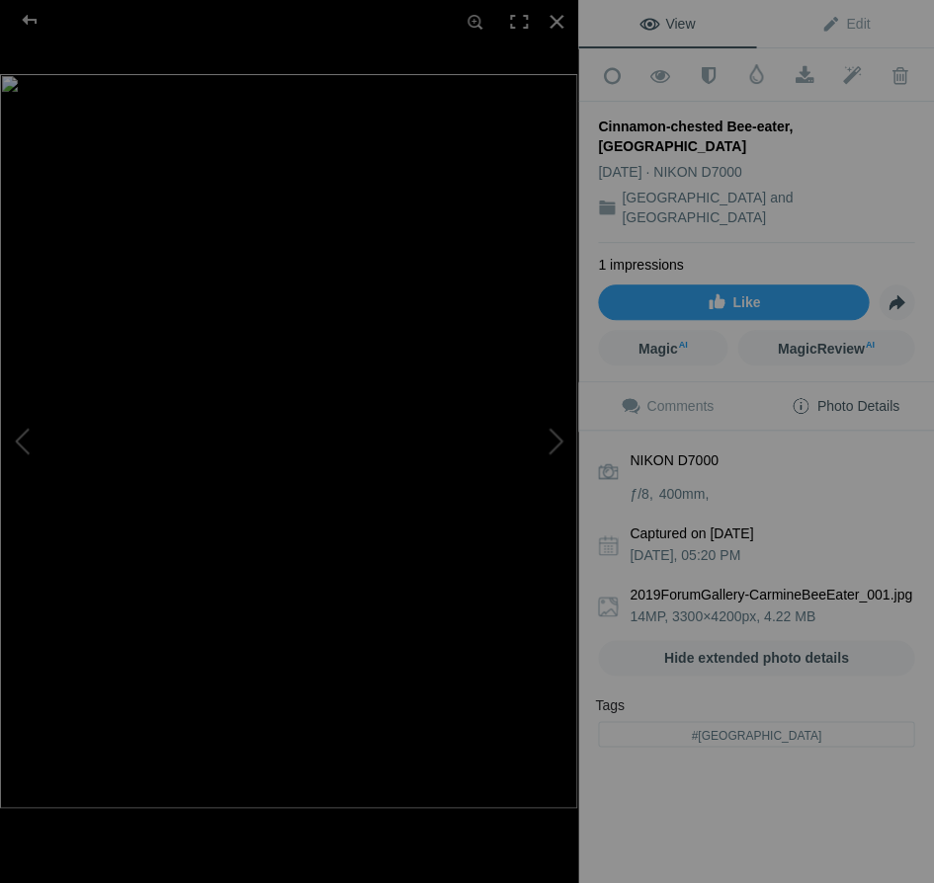
click at [827, 585] on b "2019ForumGallery-CarmineBeeEater_001.jpg" at bounding box center [771, 595] width 285 height 20
click at [850, 398] on span "Photo Details" at bounding box center [844, 406] width 108 height 16
click at [844, 585] on div "2019ForumGallery-CarmineBeeEater_001.jpg 14MP, 3300×4200px, 4.22 MB" at bounding box center [756, 605] width 316 height 41
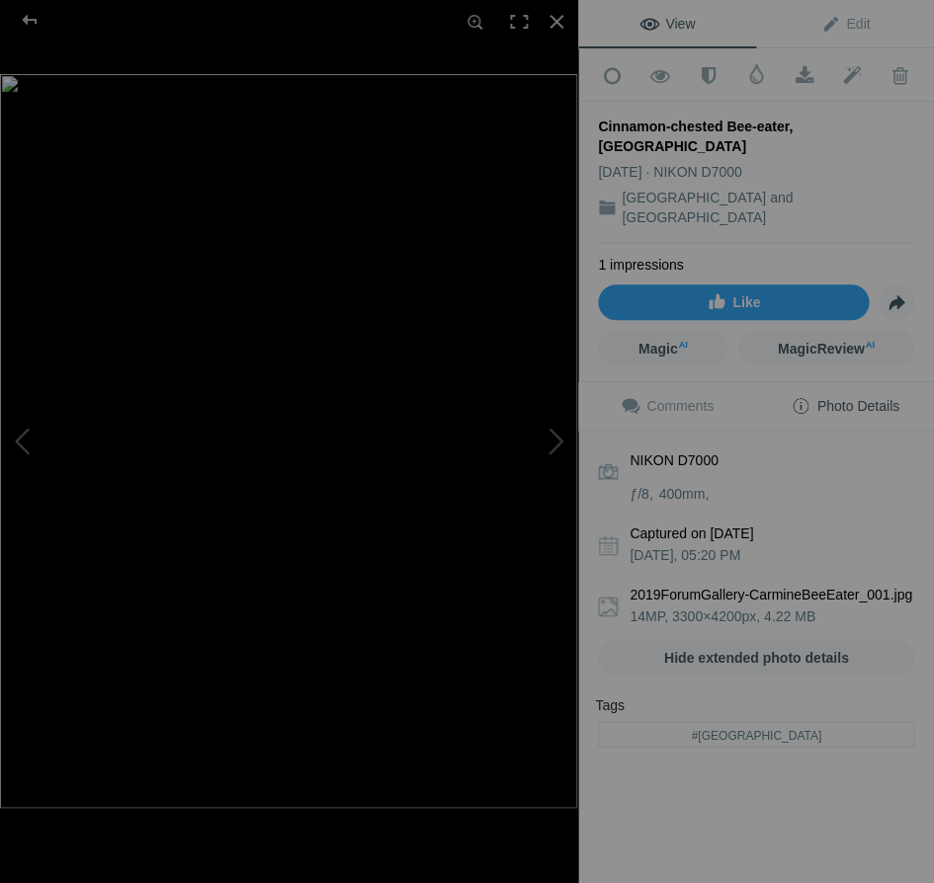
click at [785, 511] on div "NIKON D7000 ƒ/8 400mm Captured on Jun 14, 2013 Friday, 05:20 PM 2019ForumGaller…" at bounding box center [756, 591] width 356 height 321
click at [780, 585] on b "2019ForumGallery-CarmineBeeEater_001.jpg" at bounding box center [771, 595] width 285 height 20
click at [846, 585] on div "2019ForumGallery-CarmineBeeEater_001.jpg 14MP, 3300×4200px, 4.22 MB" at bounding box center [756, 605] width 316 height 41
click at [802, 640] on link "Hide extended photo details" at bounding box center [756, 658] width 316 height 36
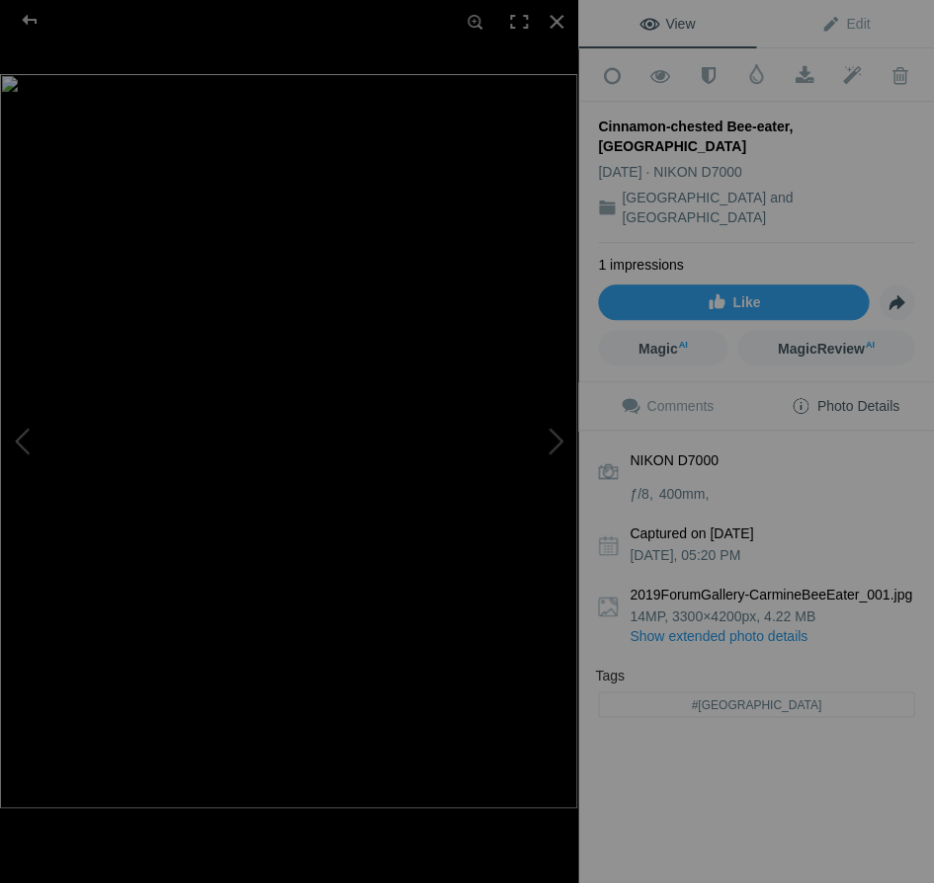
click at [784, 626] on link "Show extended photo details" at bounding box center [771, 636] width 285 height 20
click at [555, 19] on div at bounding box center [556, 21] width 43 height 43
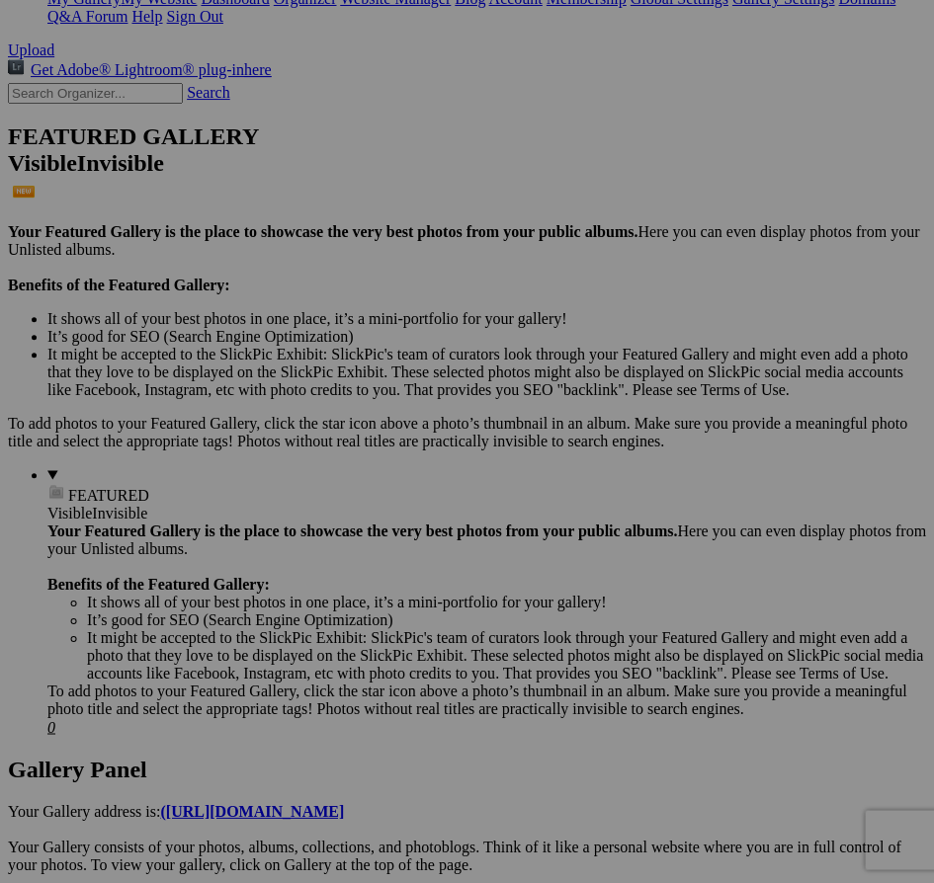
scroll to position [427, 0]
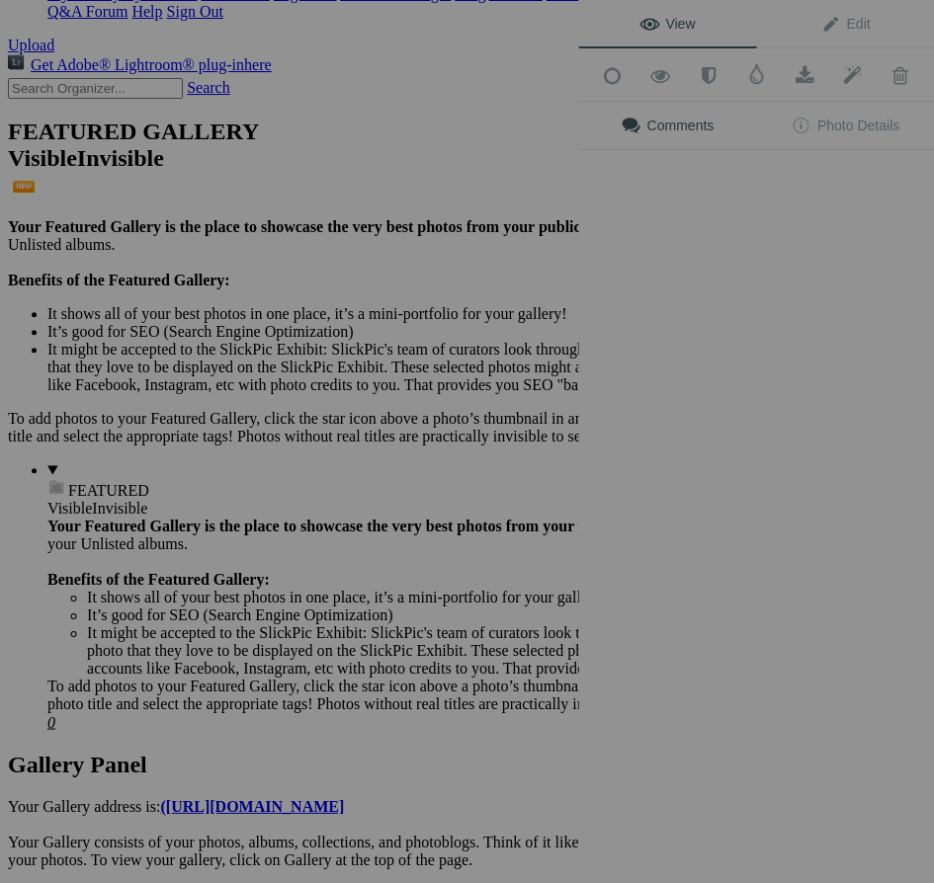
click at [760, 443] on div "View Edit Add to Quick Collection Remove from Quick Collection Hide from Public…" at bounding box center [756, 441] width 356 height 883
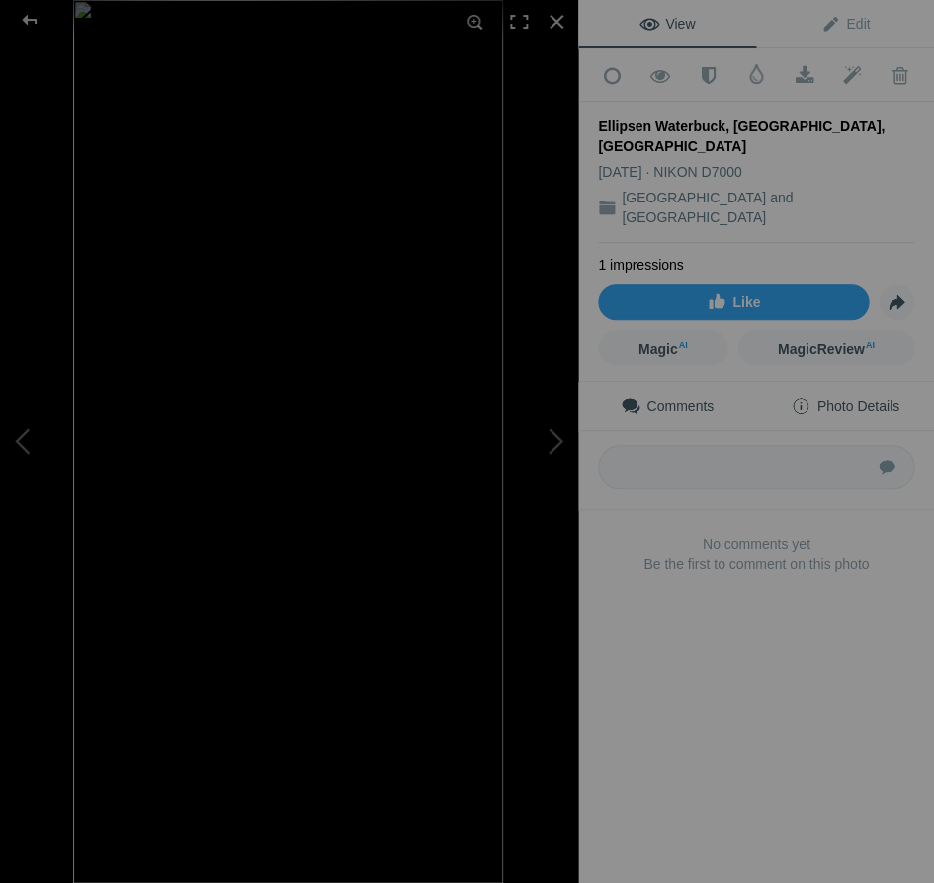
click at [868, 398] on span "Photo Details" at bounding box center [844, 406] width 108 height 16
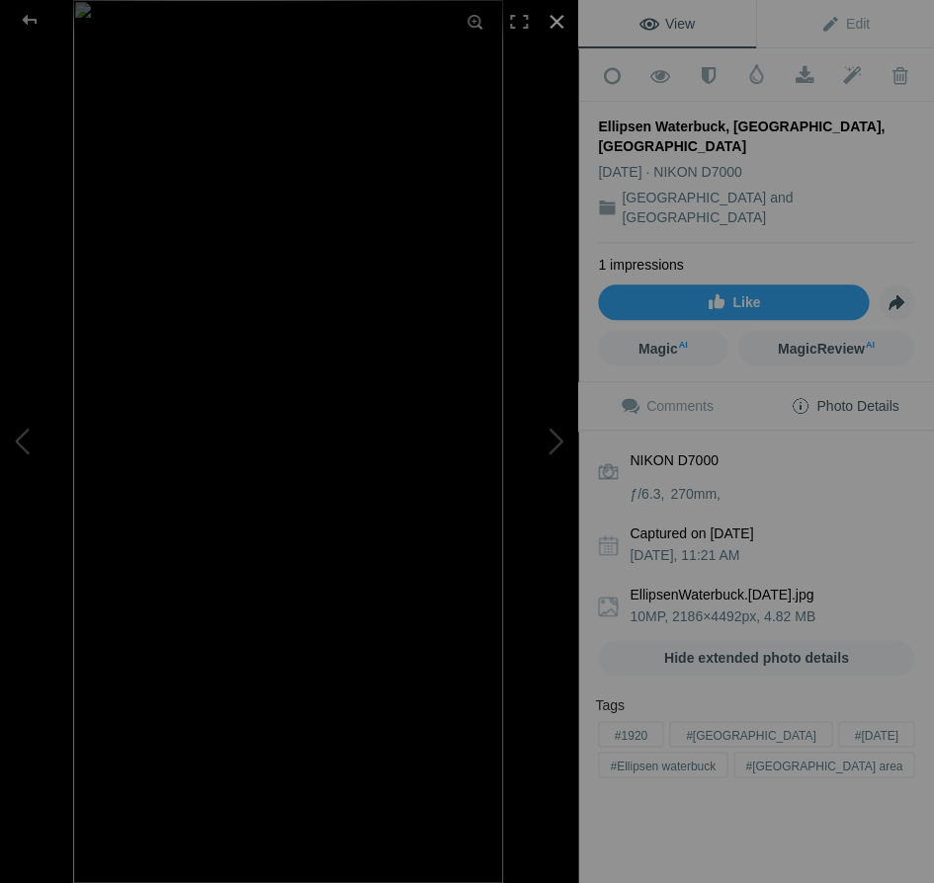
click at [555, 17] on div at bounding box center [556, 21] width 43 height 43
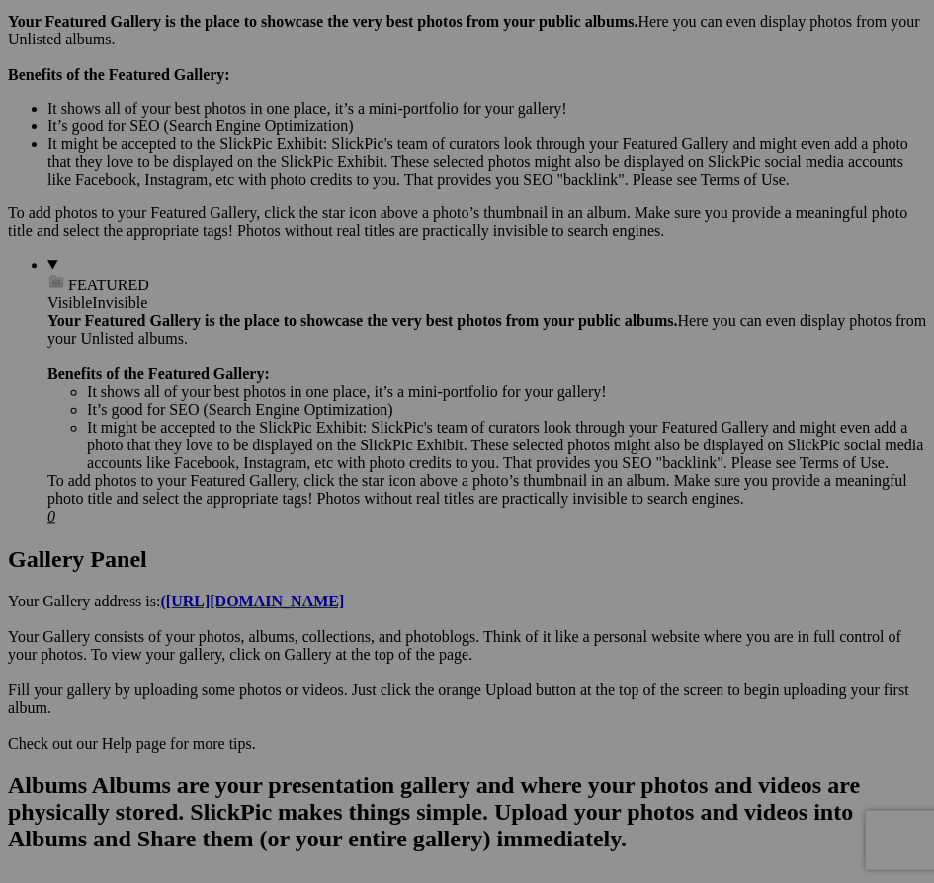
scroll to position [634, 0]
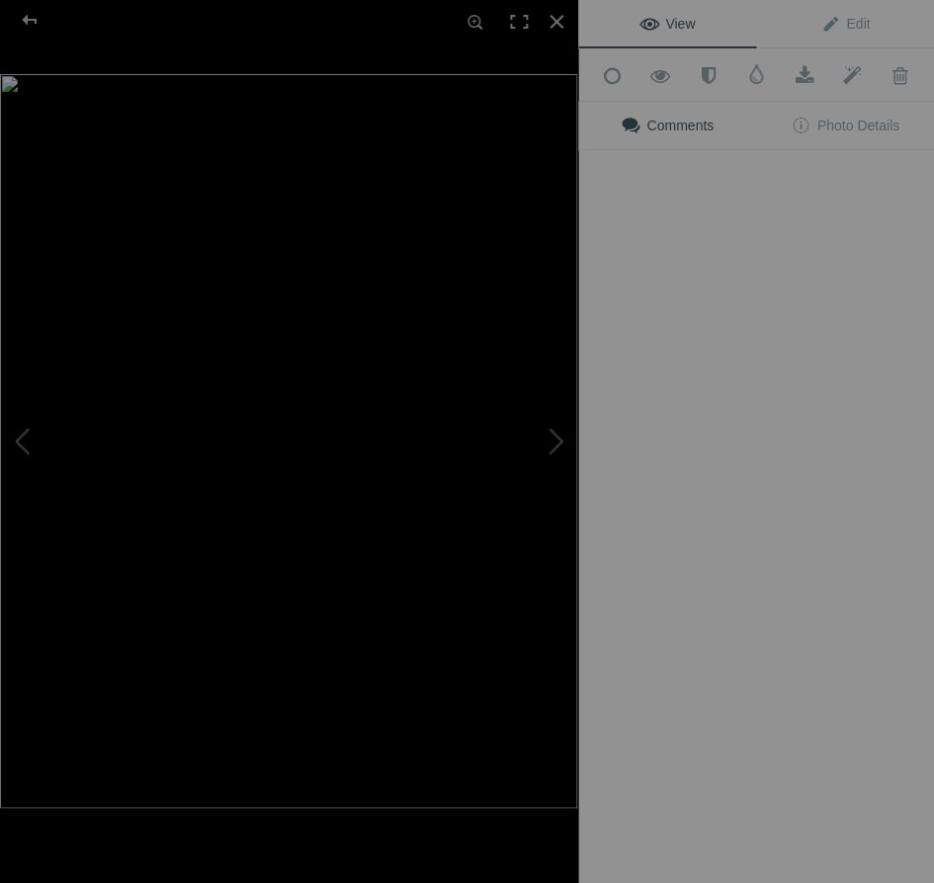
click at [395, 472] on img at bounding box center [288, 441] width 577 height 734
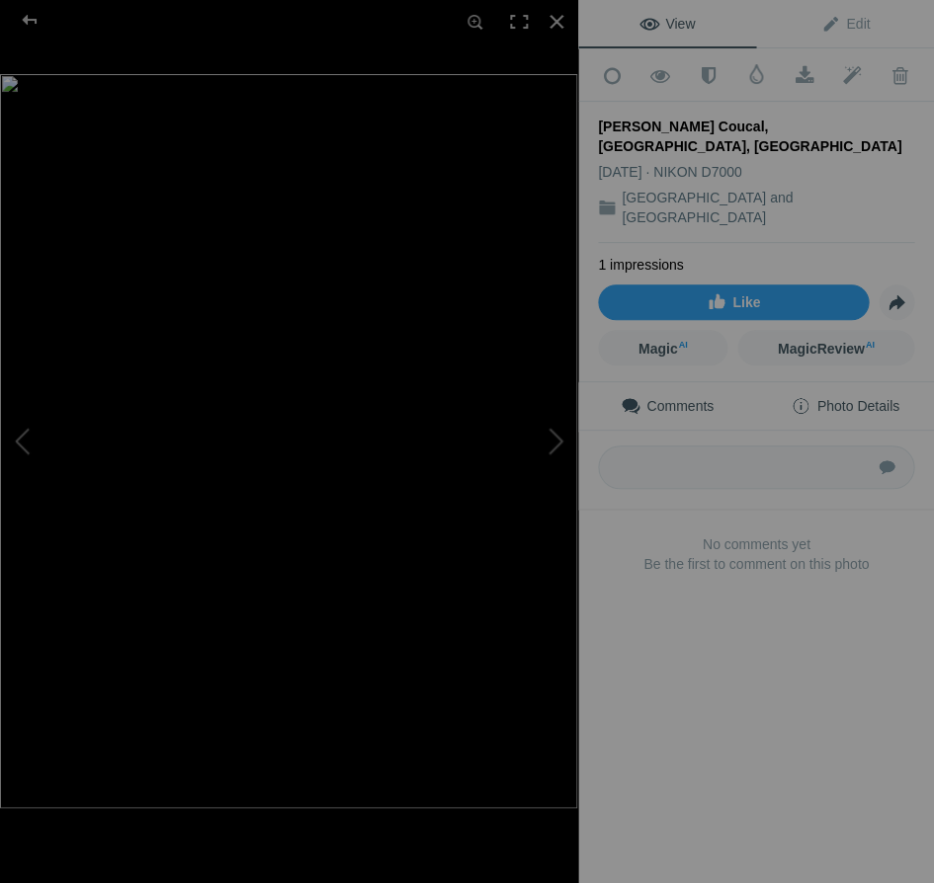
click at [872, 398] on span "Photo Details" at bounding box center [844, 406] width 108 height 16
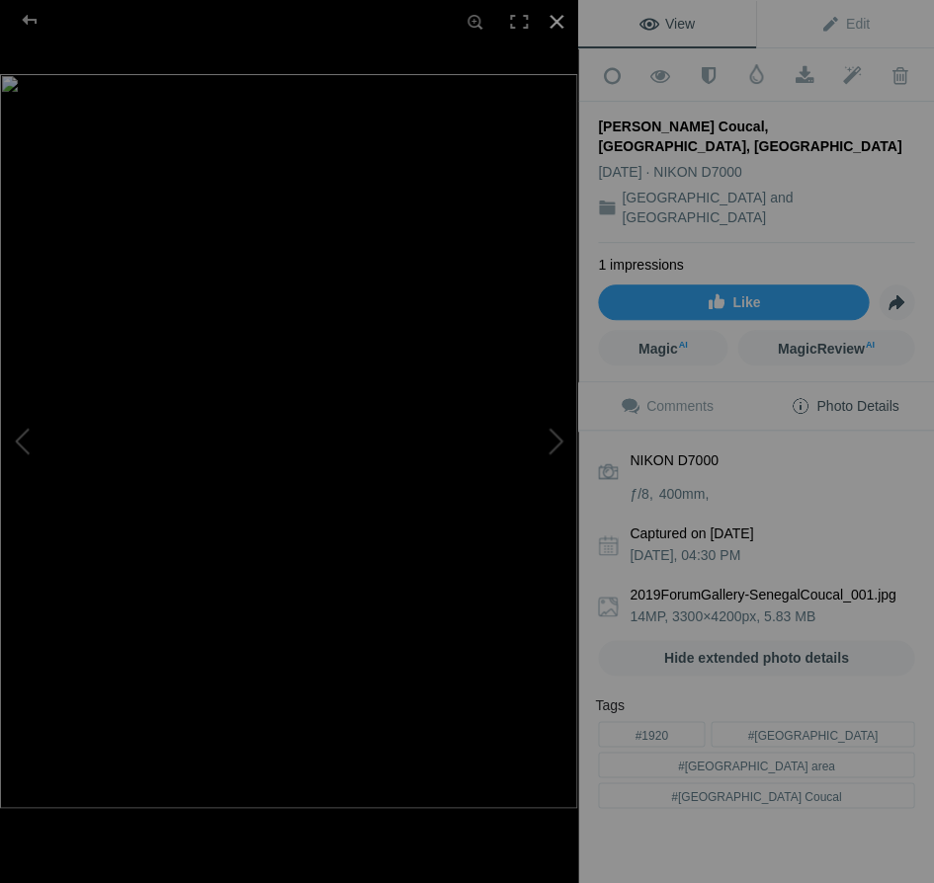
click at [556, 17] on div at bounding box center [556, 21] width 43 height 43
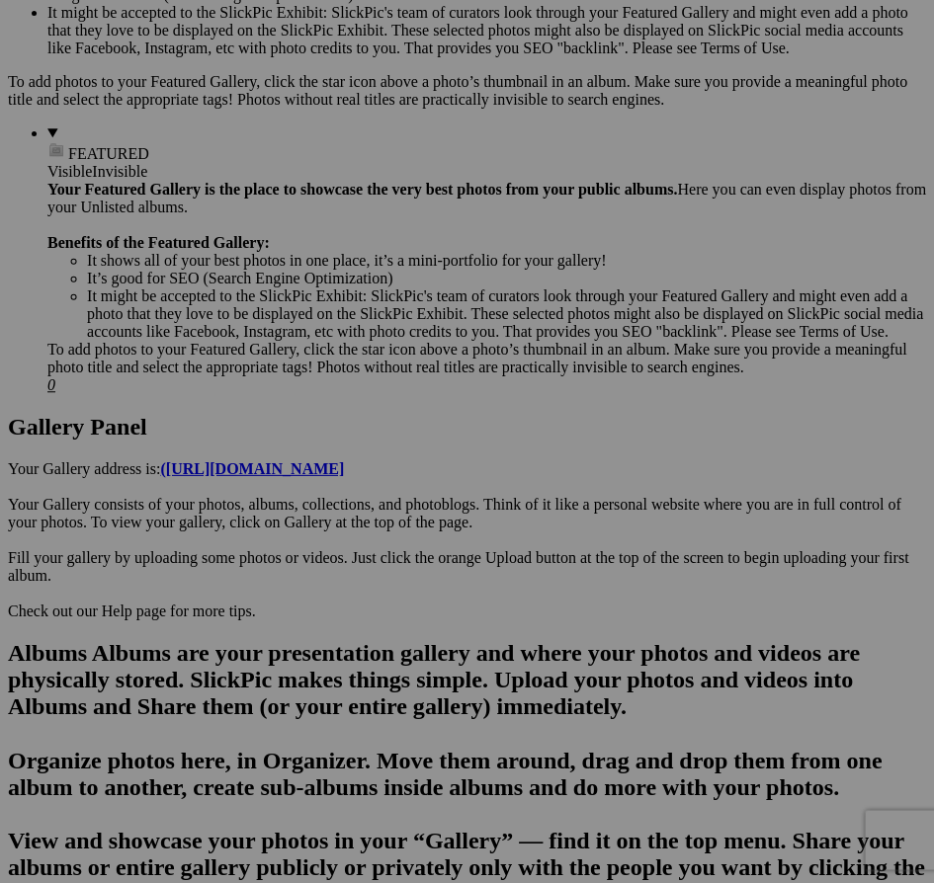
scroll to position [751, 0]
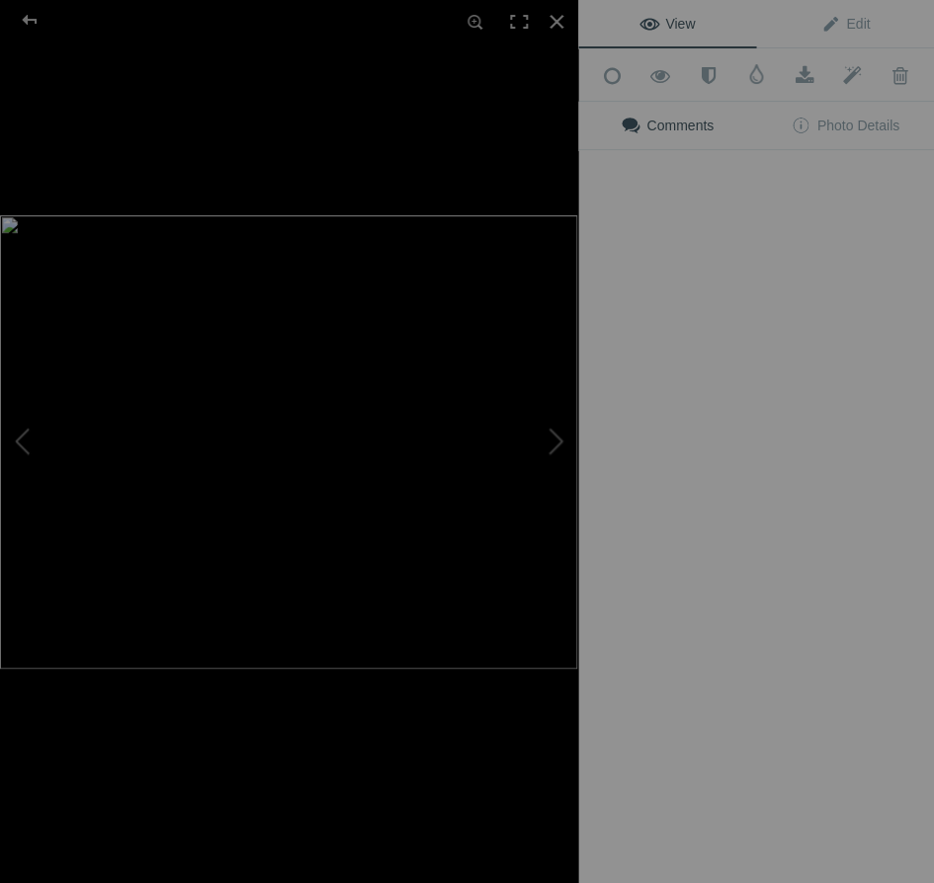
click at [571, 359] on button at bounding box center [504, 442] width 148 height 318
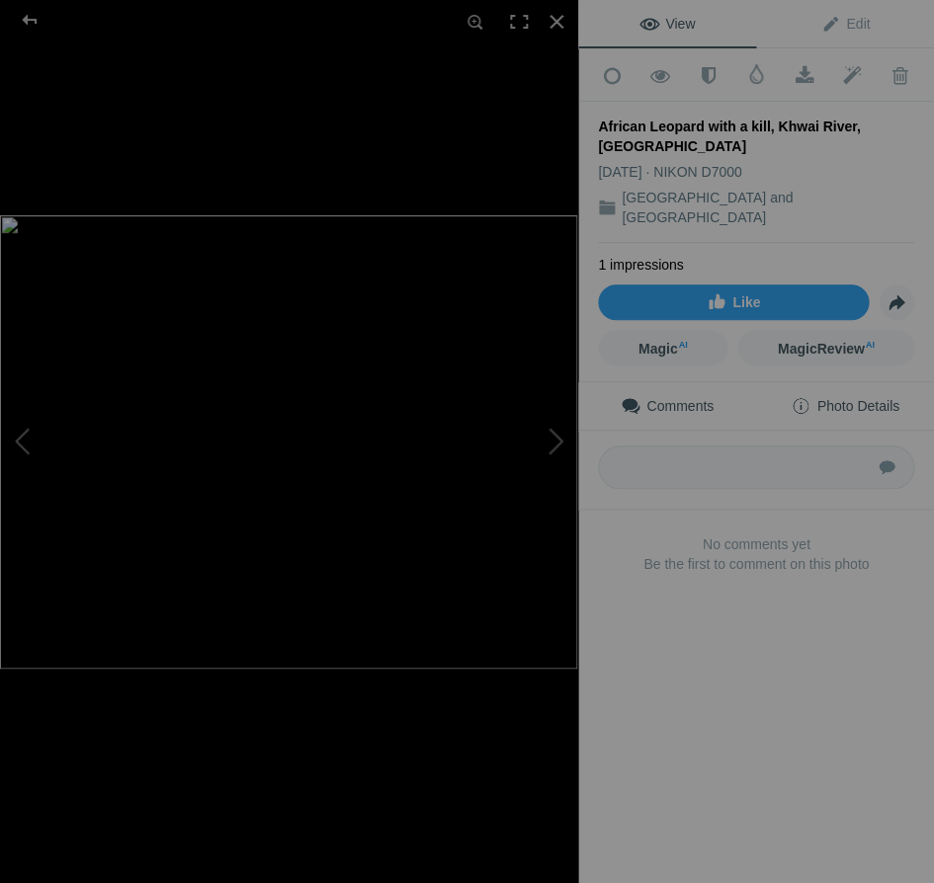
click at [878, 398] on span "Photo Details" at bounding box center [844, 406] width 108 height 16
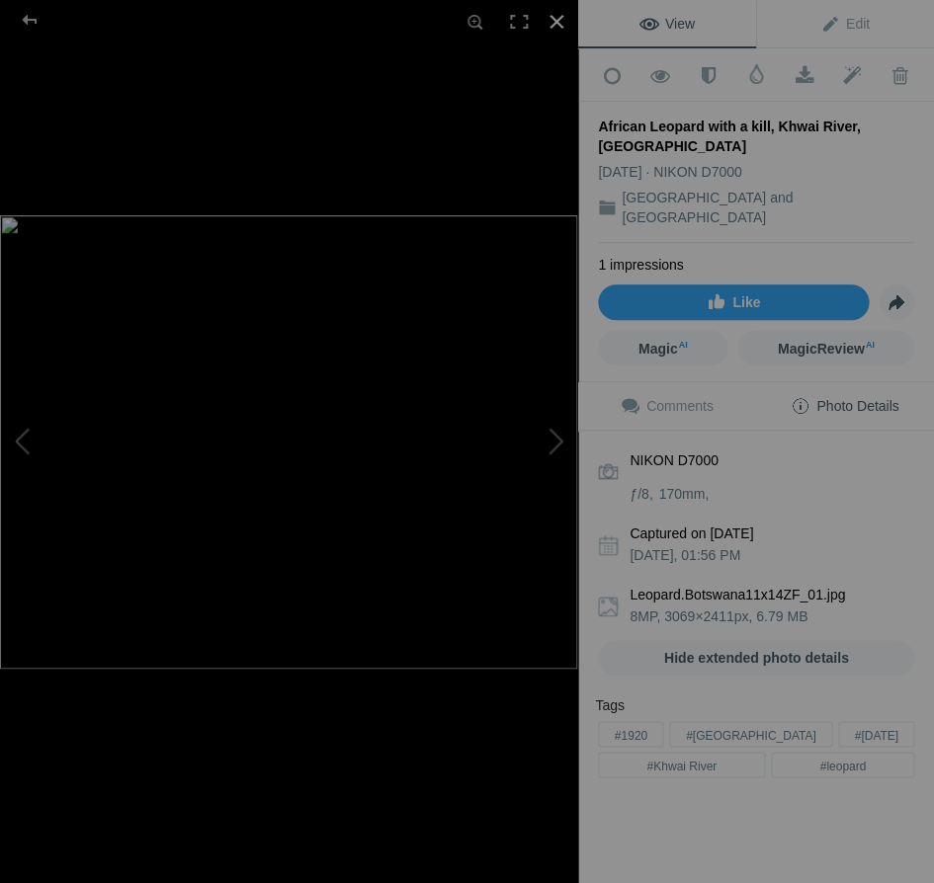
click at [556, 22] on div at bounding box center [556, 21] width 43 height 43
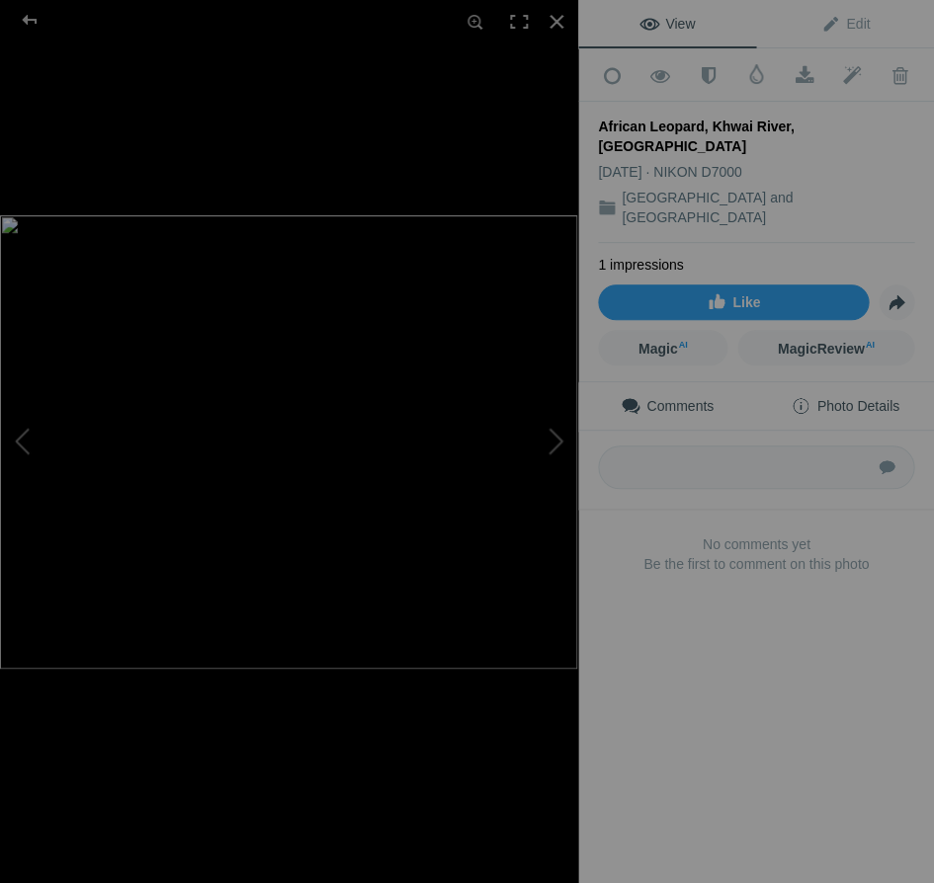
click at [874, 398] on span "Photo Details" at bounding box center [844, 406] width 108 height 16
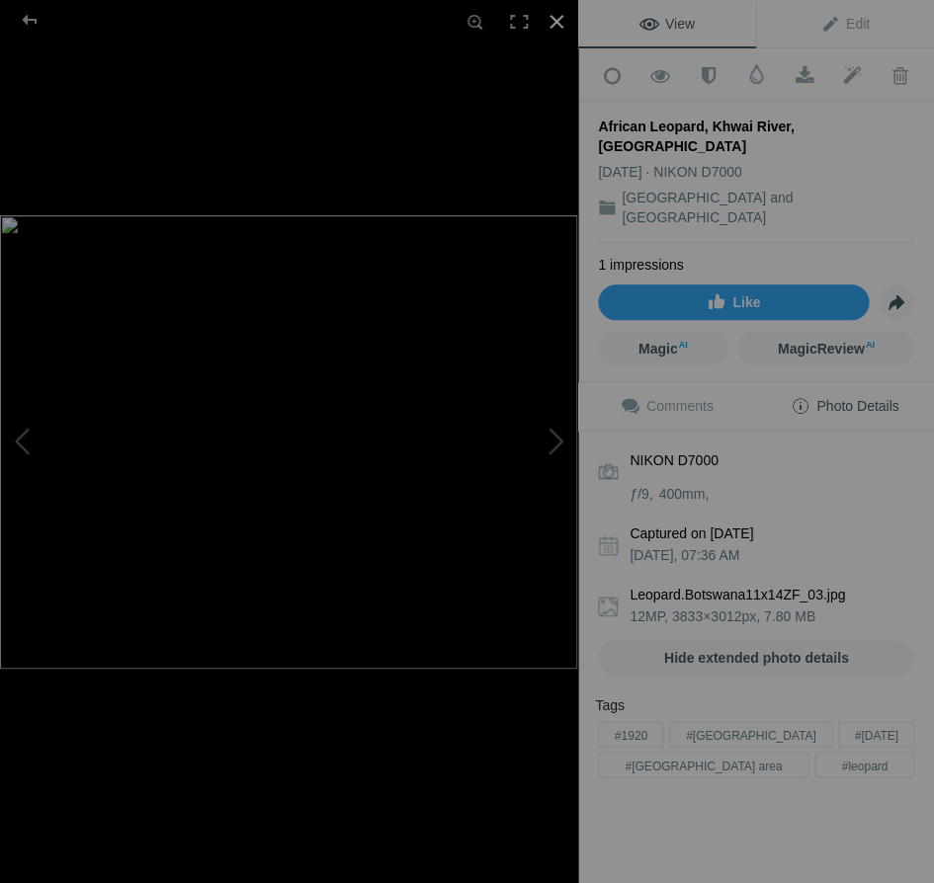
click at [555, 18] on div at bounding box center [556, 21] width 43 height 43
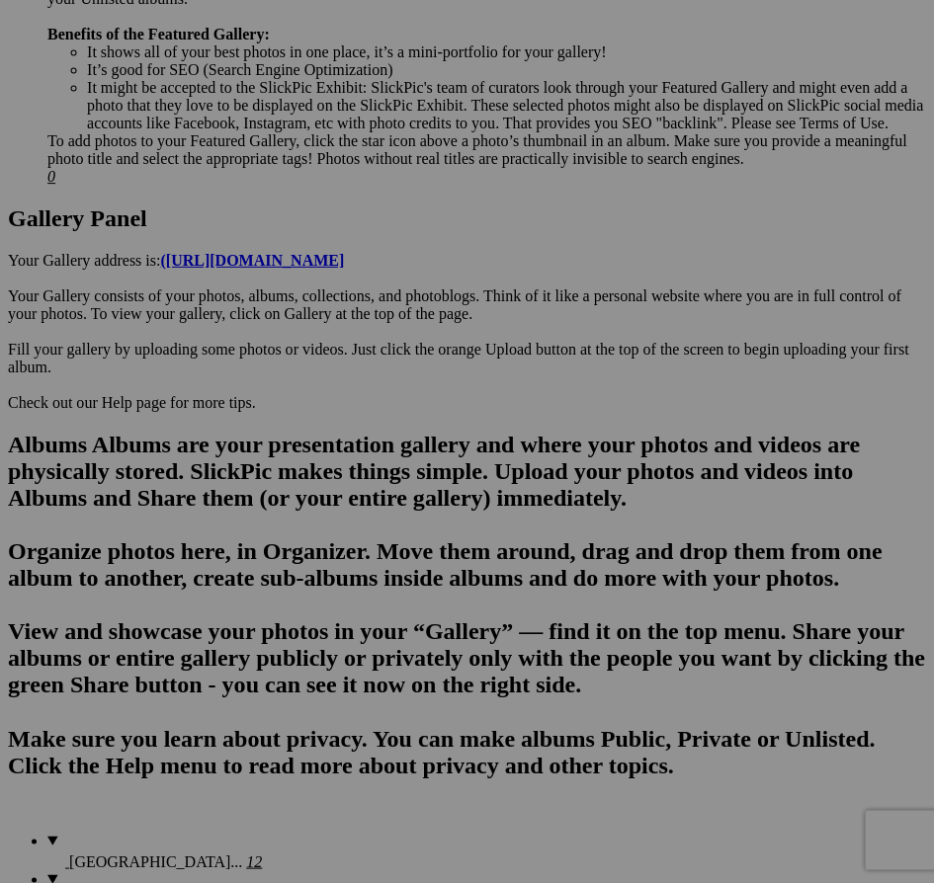
scroll to position [977, 0]
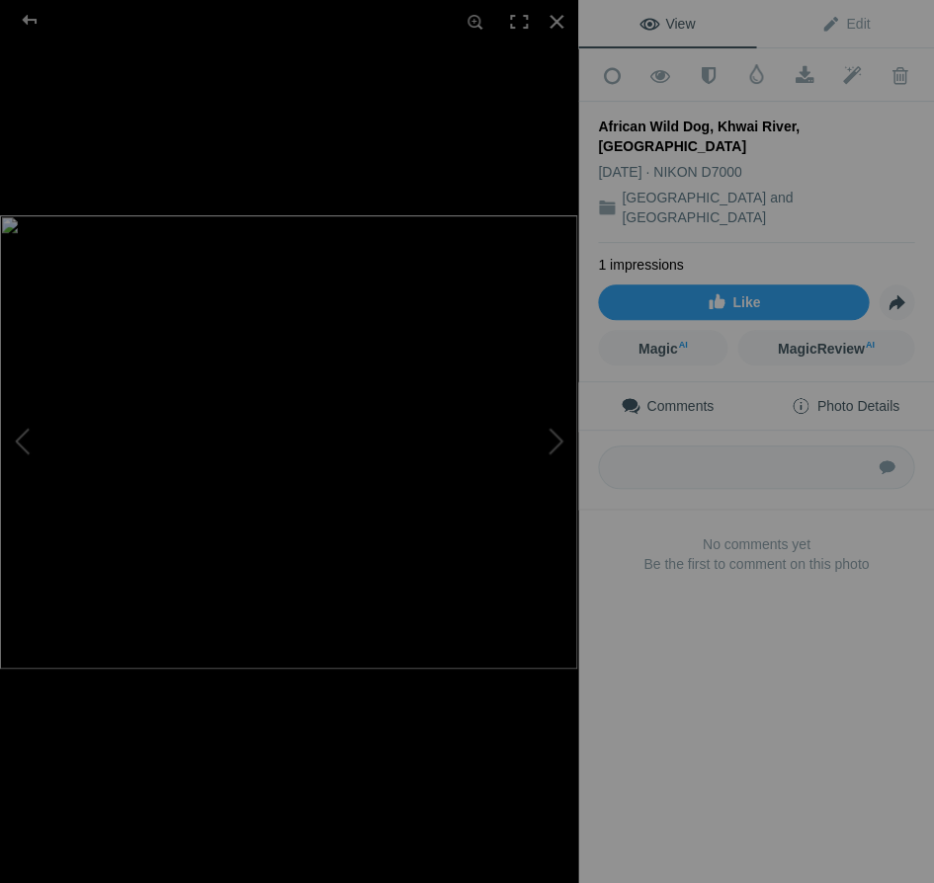
click at [873, 398] on span "Photo Details" at bounding box center [844, 406] width 108 height 16
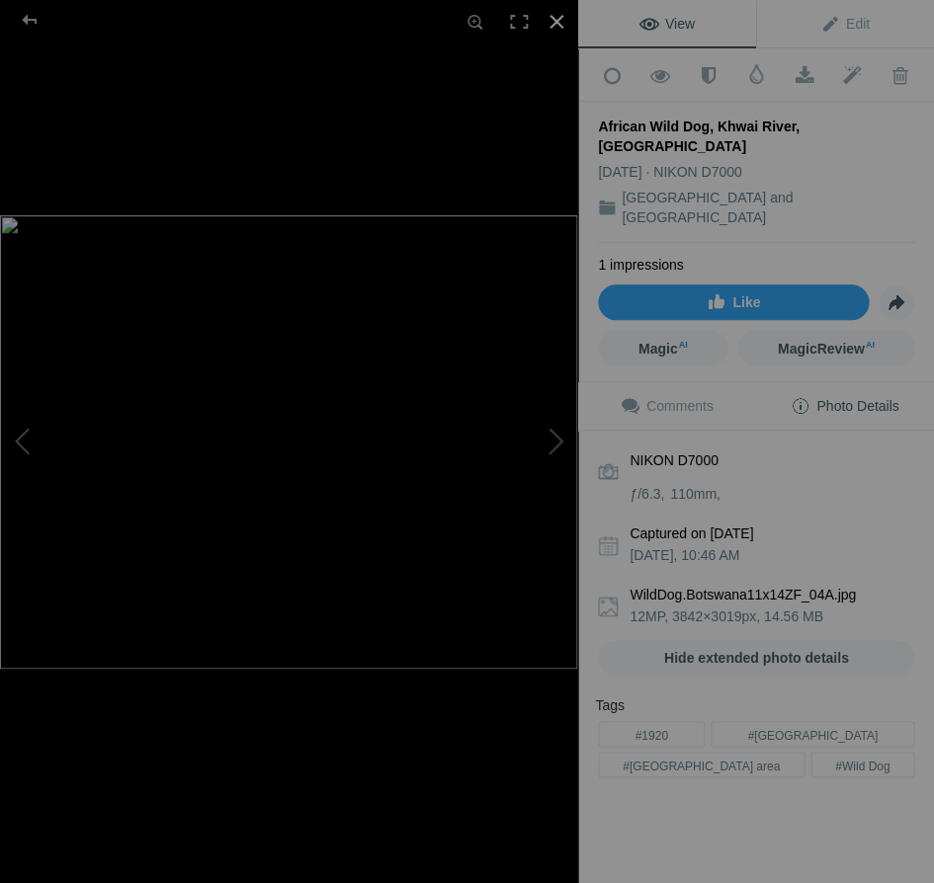
click at [557, 19] on div at bounding box center [556, 21] width 43 height 43
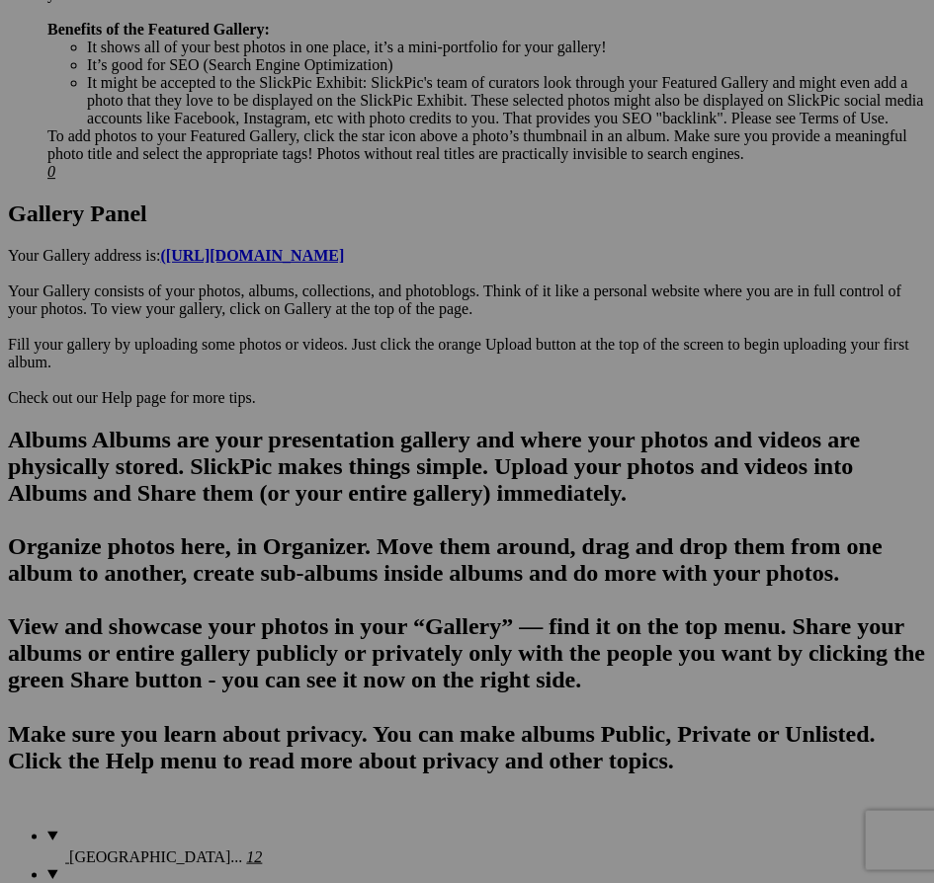
scroll to position [984, 0]
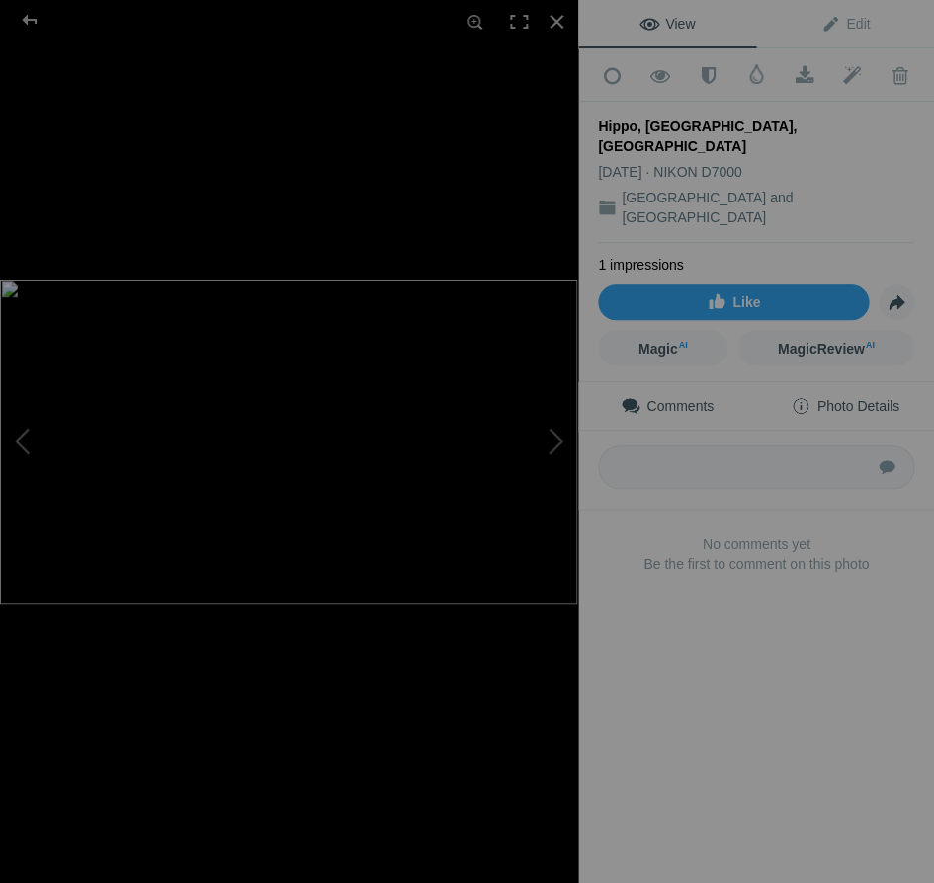
click at [875, 398] on span "Photo Details" at bounding box center [844, 406] width 108 height 16
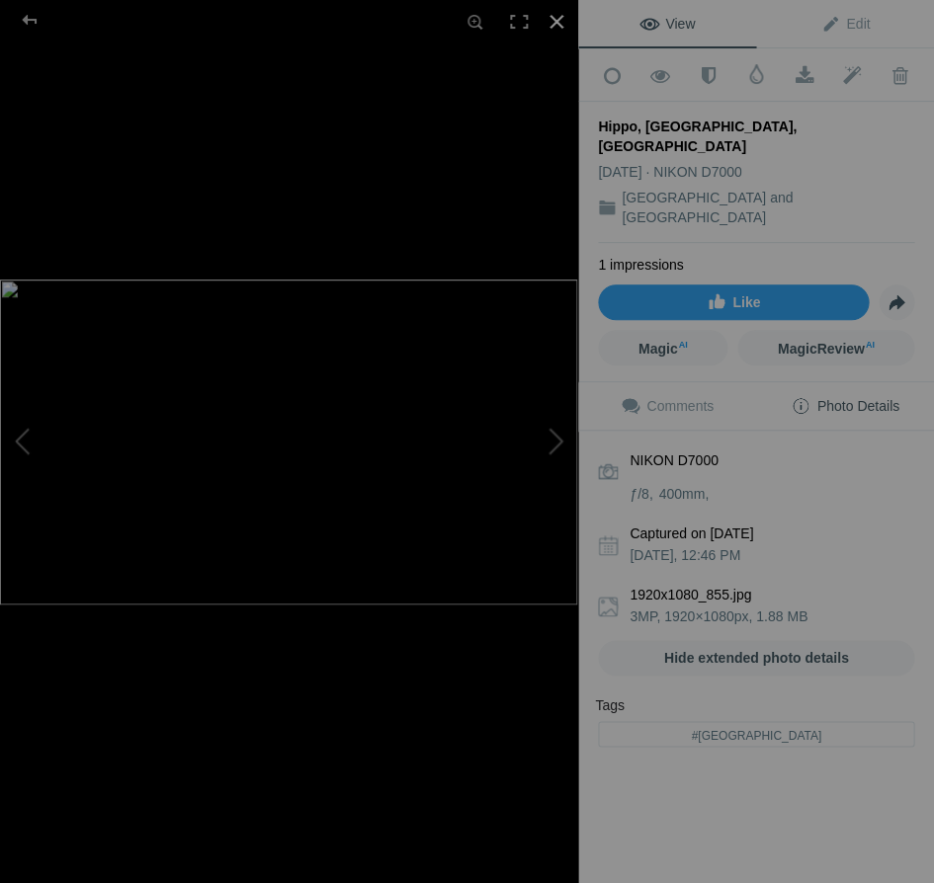
click at [558, 16] on div at bounding box center [556, 21] width 43 height 43
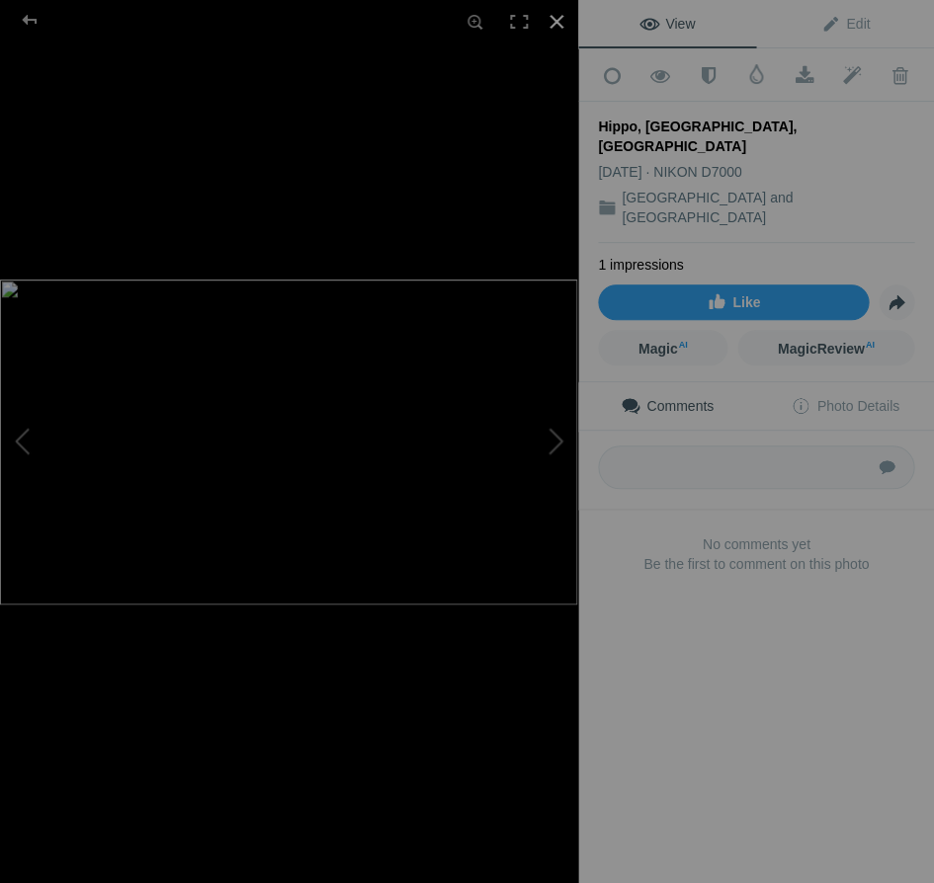
click at [556, 18] on div at bounding box center [556, 21] width 43 height 43
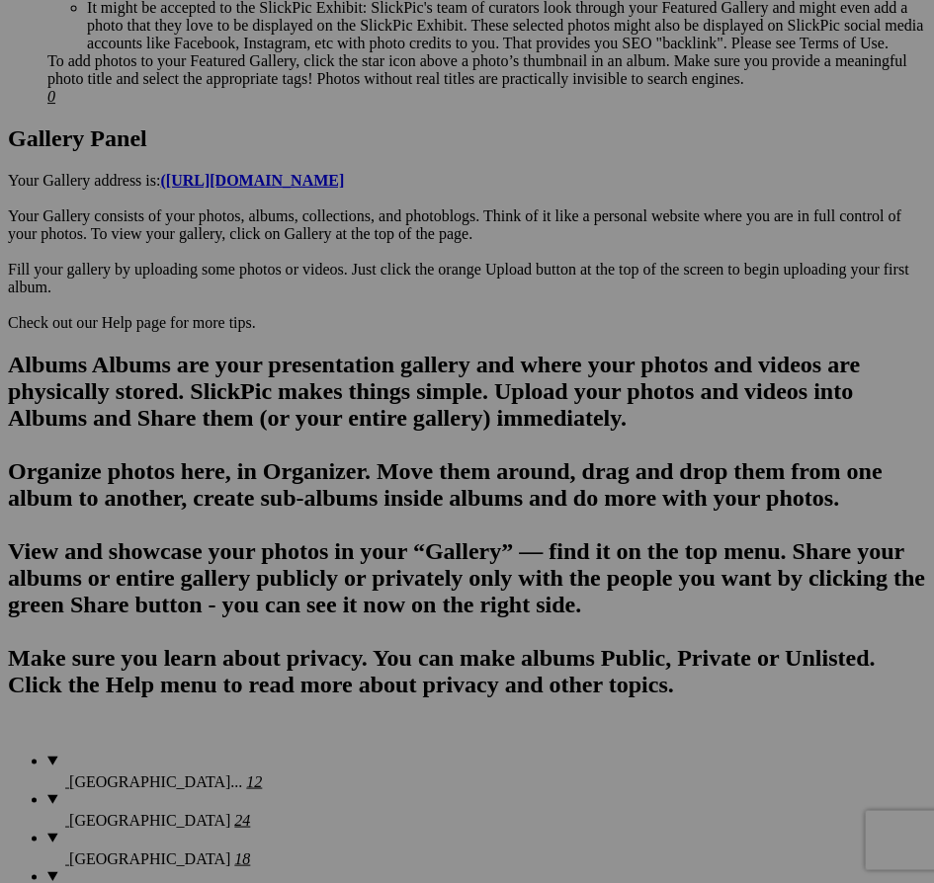
scroll to position [1083, 0]
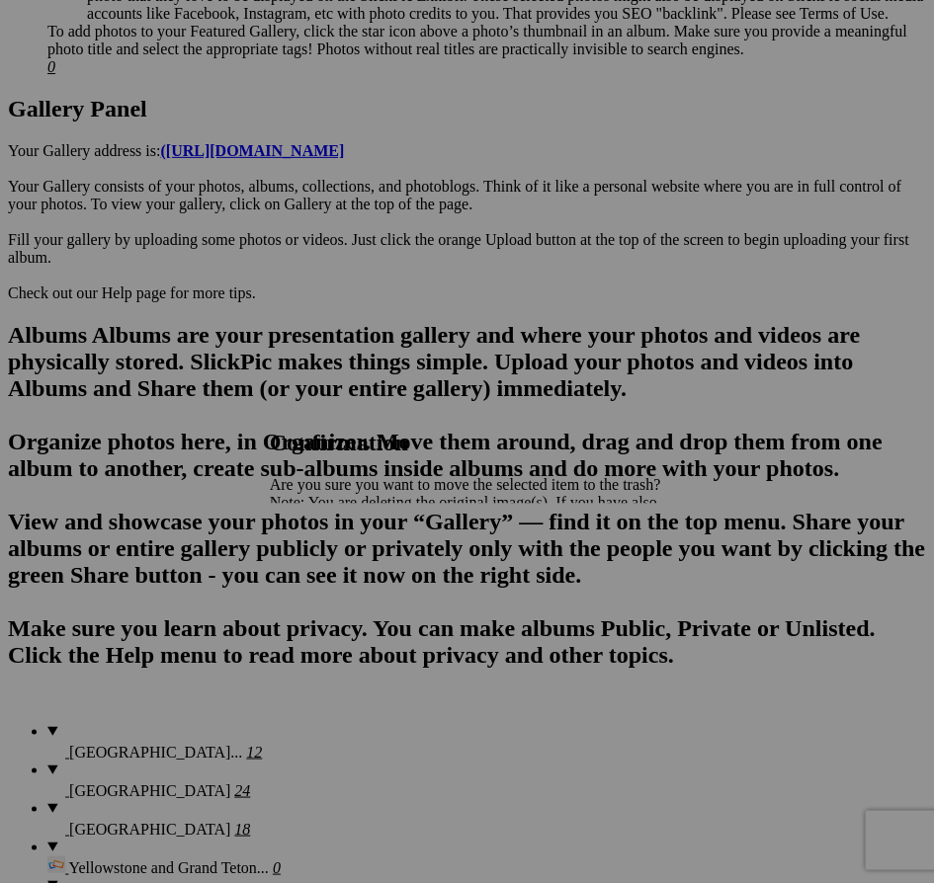
click at [336, 569] on span "Yes" at bounding box center [324, 571] width 23 height 17
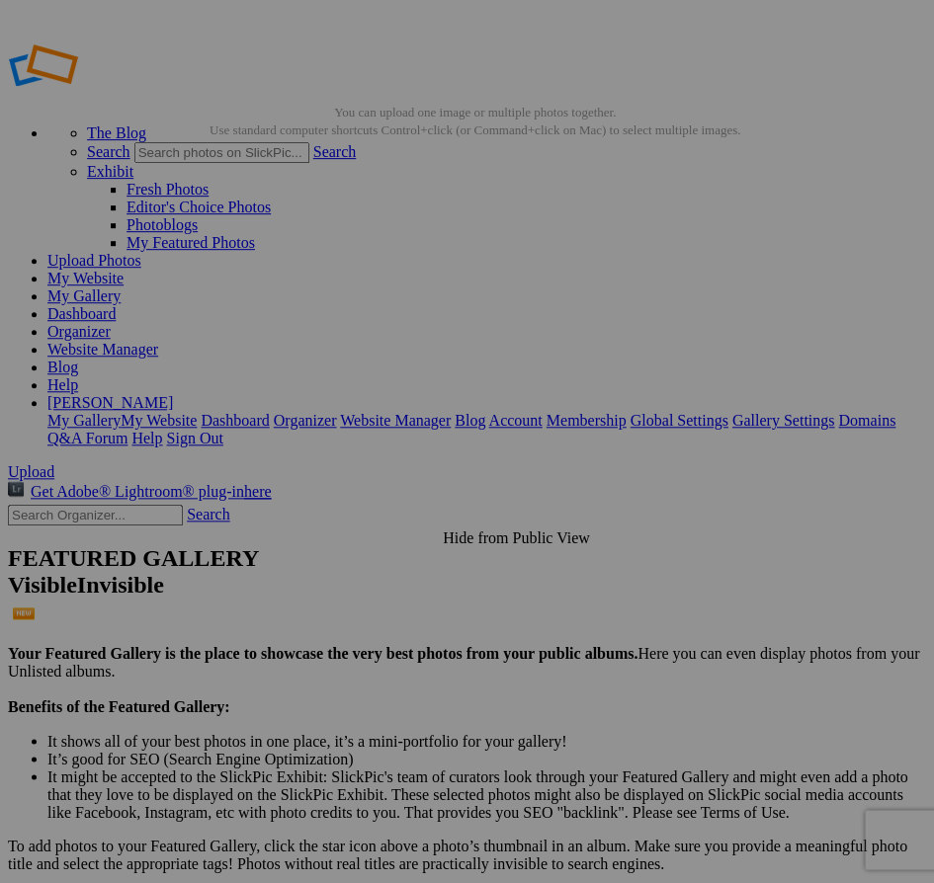
scroll to position [0, 0]
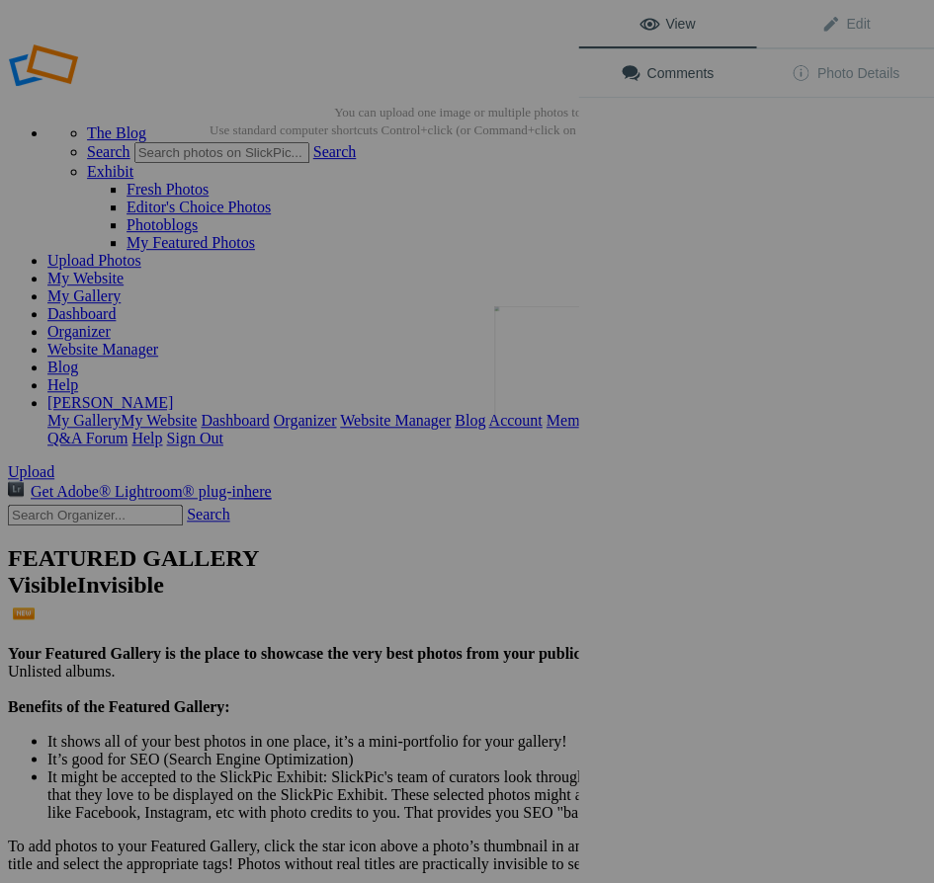
click at [570, 381] on button at bounding box center [504, 442] width 148 height 318
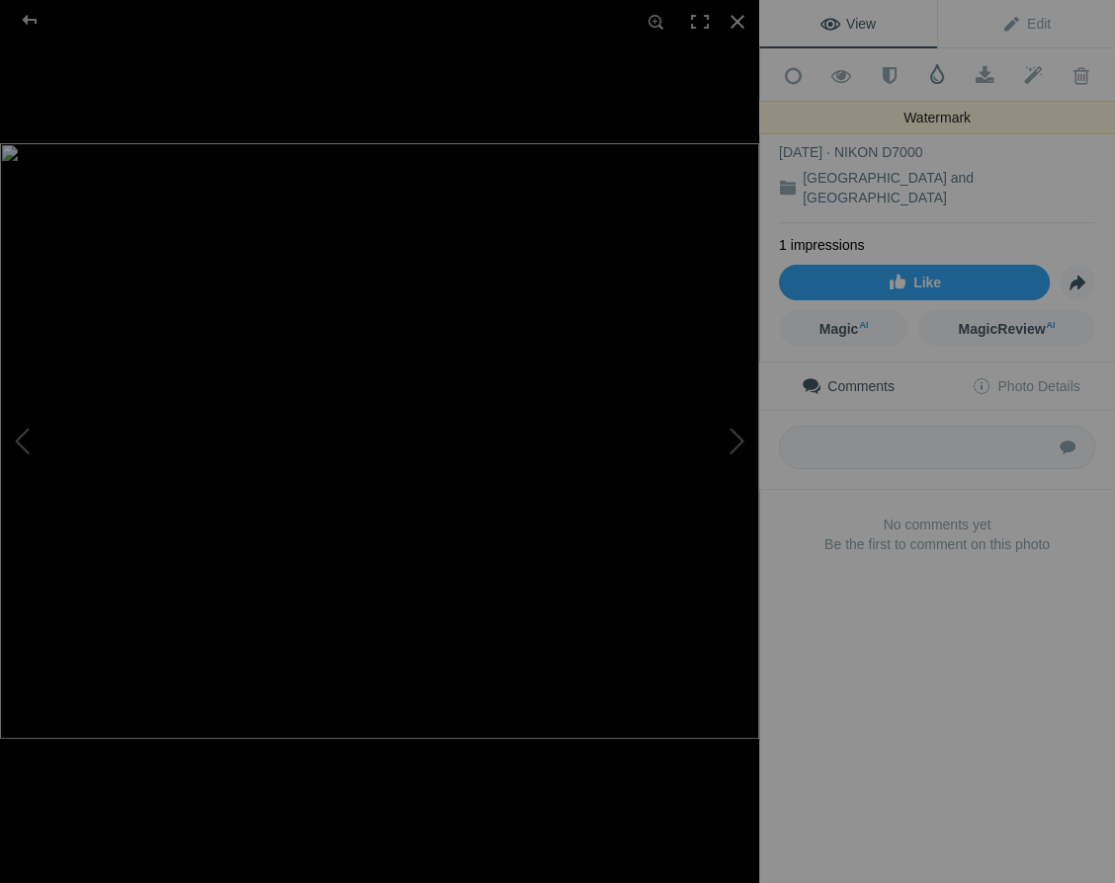
click at [933, 72] on span at bounding box center [937, 74] width 20 height 20
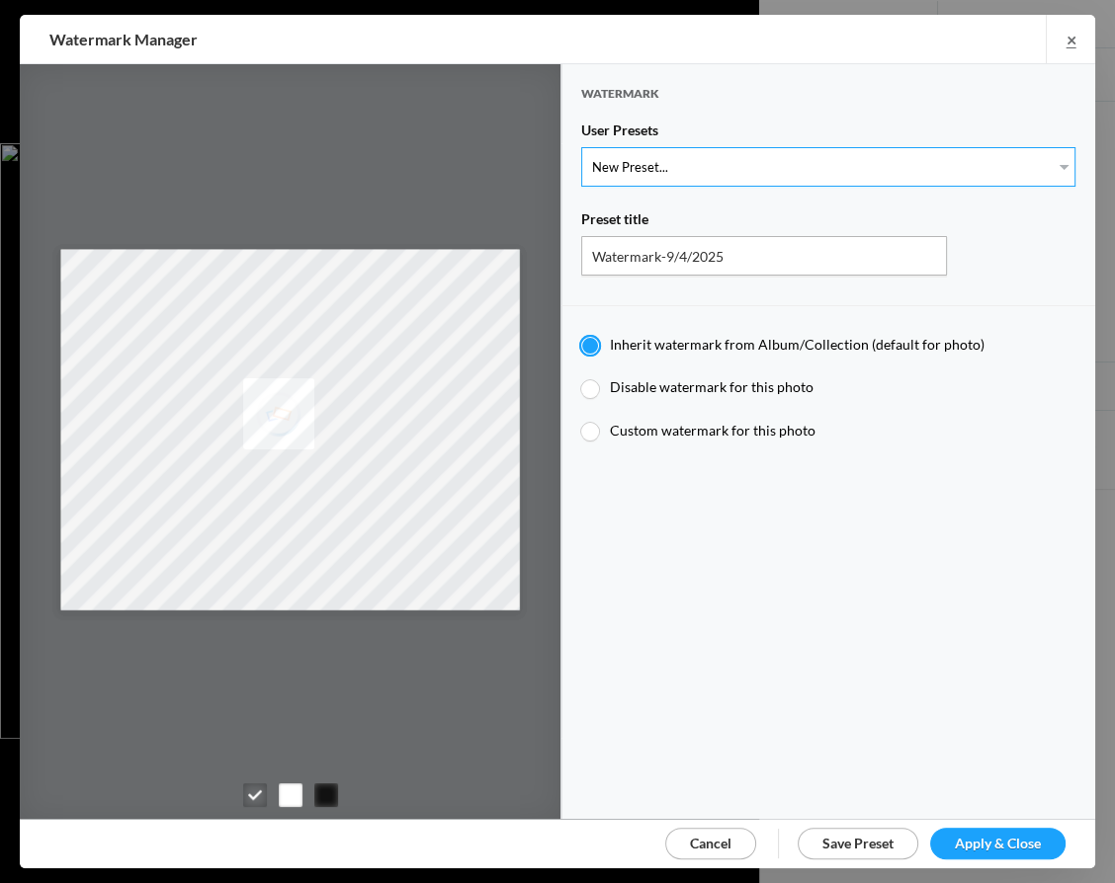
select select "1: Object"
type input "Watermark-7/22/2025"
radio input "false"
radio input "true"
type input "Jim Liskovec"
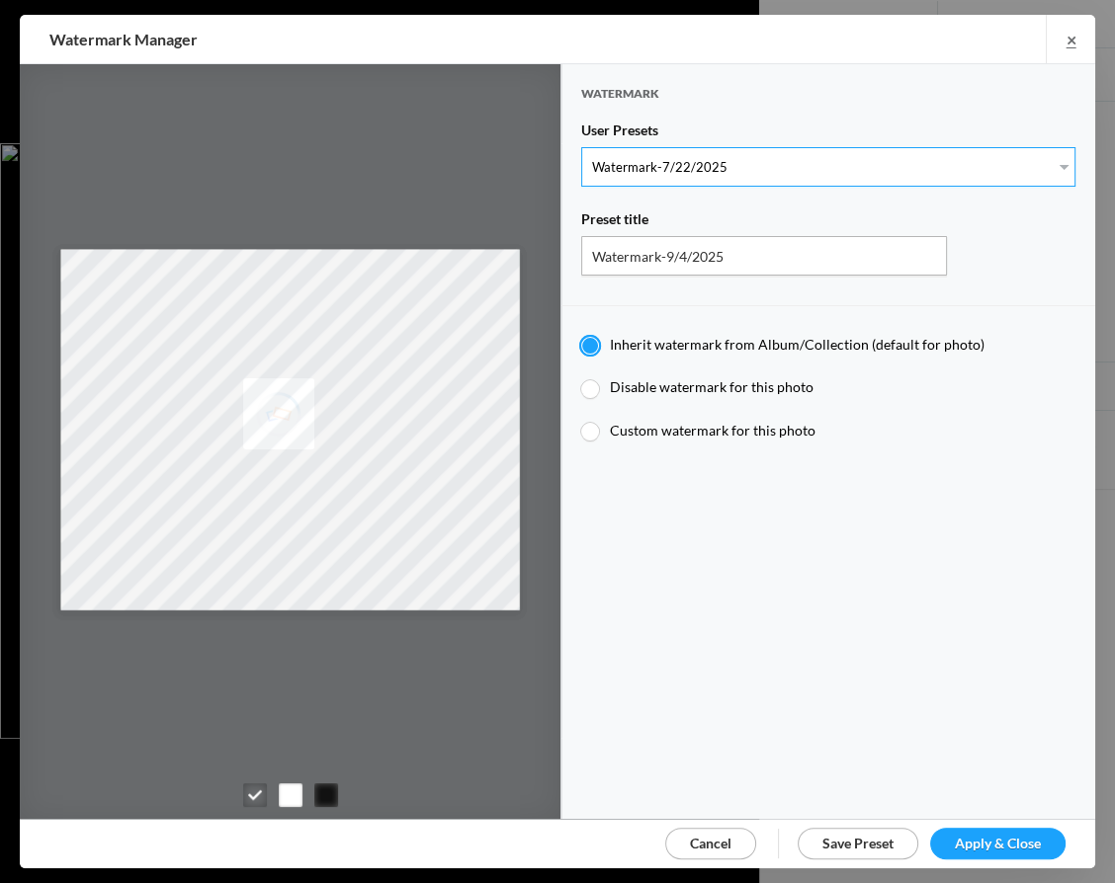
radio input "false"
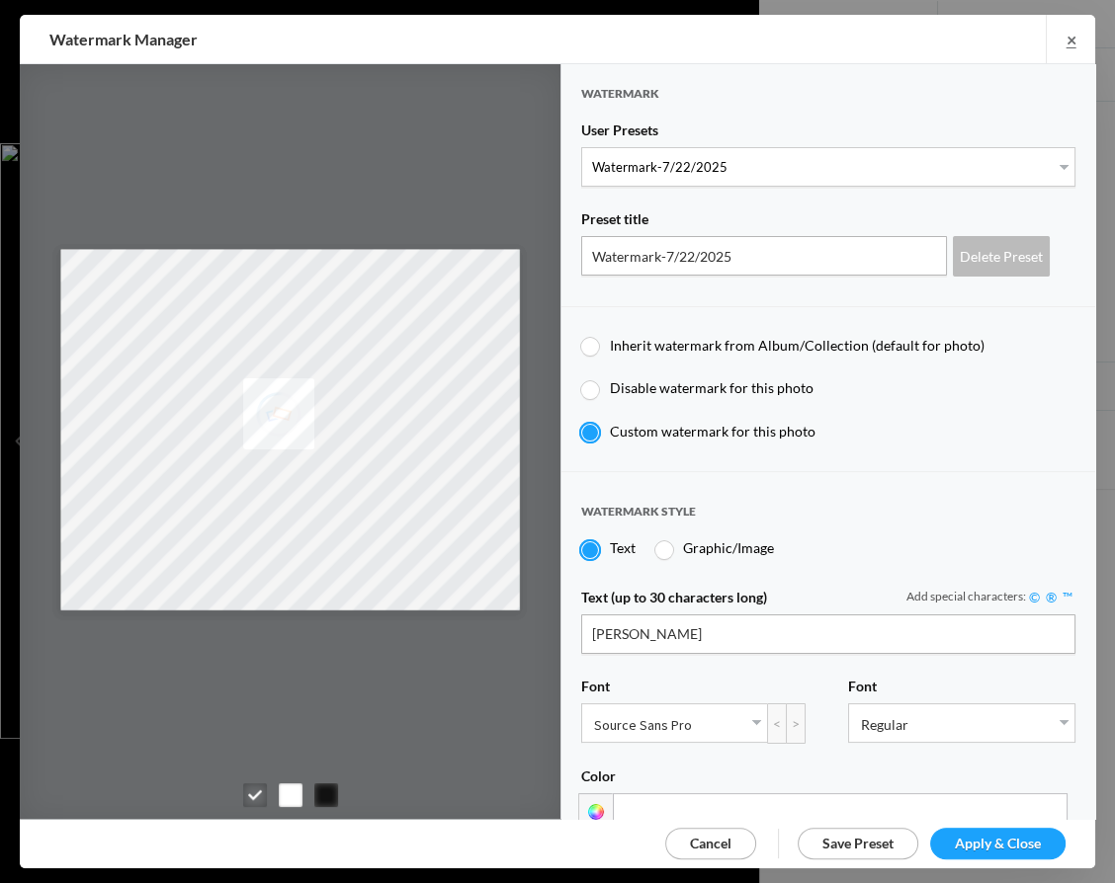
click at [933, 837] on span "Apply & Close" at bounding box center [997, 843] width 86 height 17
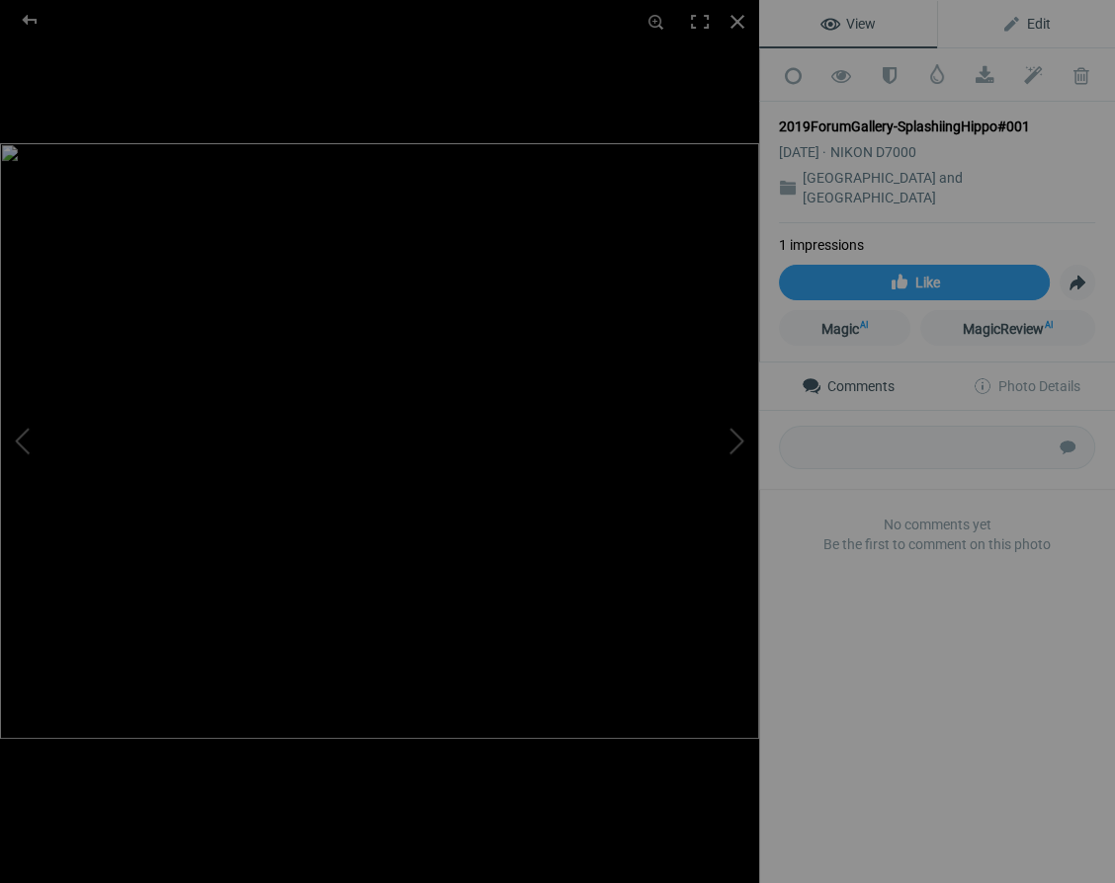
click at [933, 18] on span "Edit" at bounding box center [1025, 24] width 49 height 16
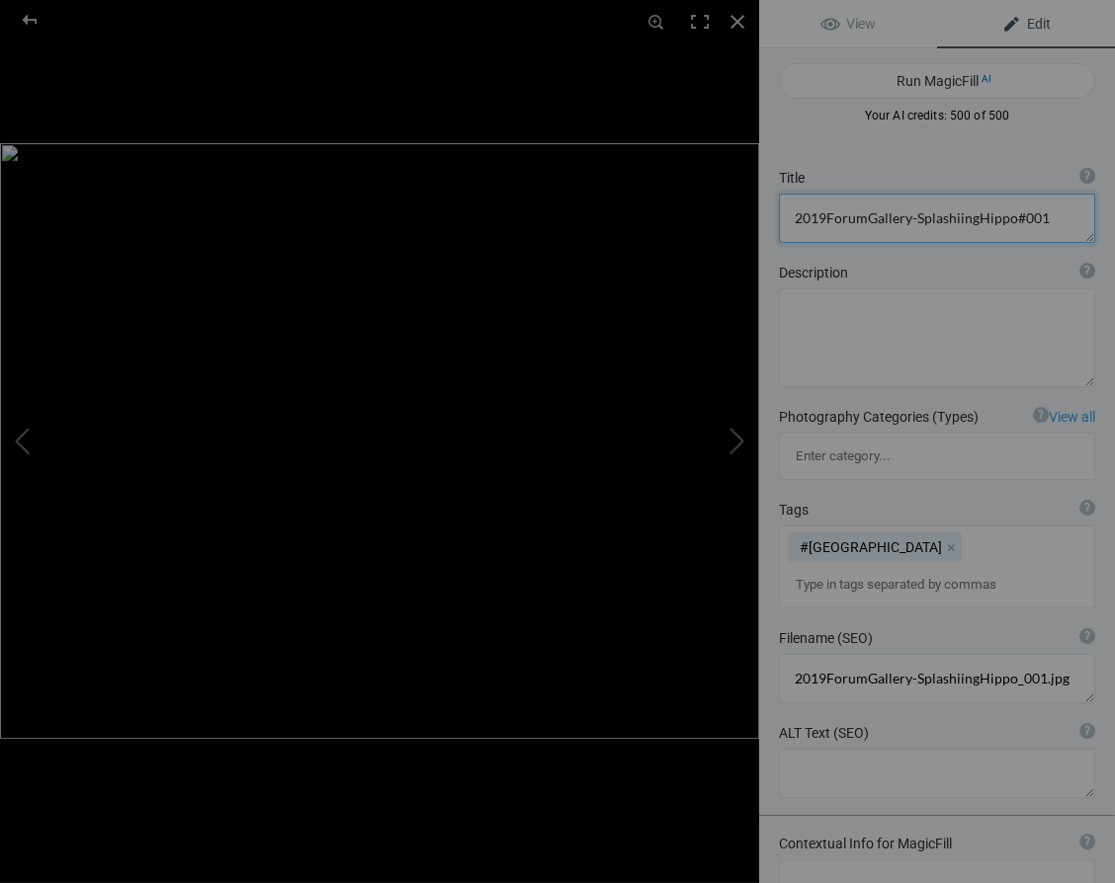
click at [933, 216] on textarea at bounding box center [937, 218] width 316 height 49
click at [933, 219] on textarea at bounding box center [937, 218] width 316 height 49
drag, startPoint x: 912, startPoint y: 217, endPoint x: 930, endPoint y: 220, distance: 18.0
click at [912, 217] on textarea at bounding box center [937, 218] width 316 height 49
type textarea "Splashiing Hippo"
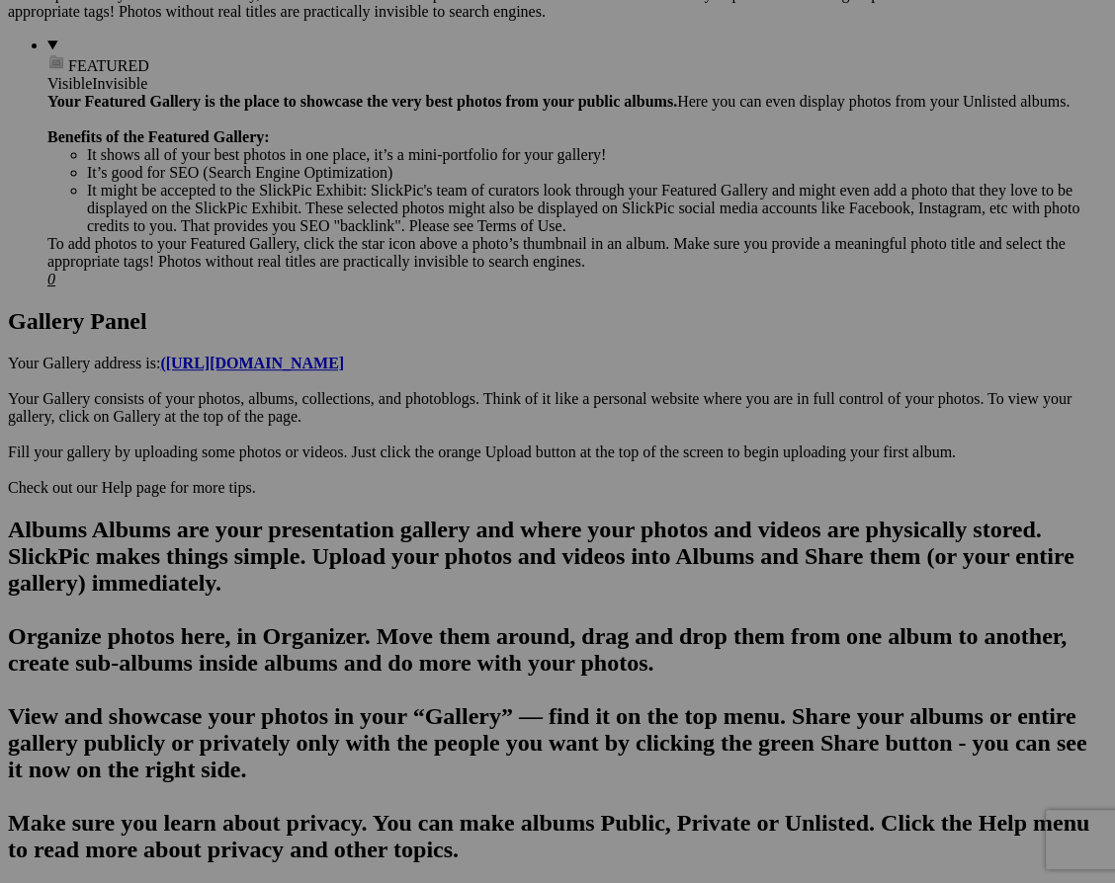
scroll to position [836, 0]
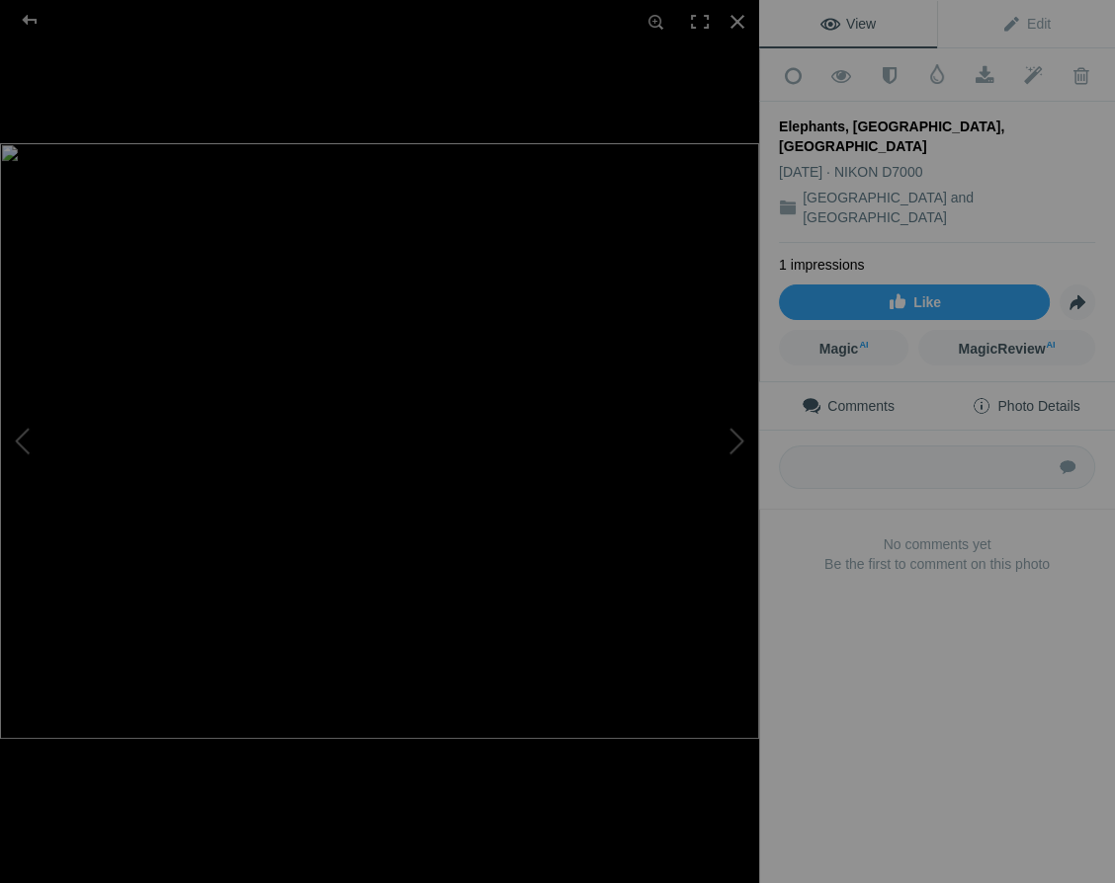
click at [1051, 398] on span "Photo Details" at bounding box center [1025, 406] width 108 height 16
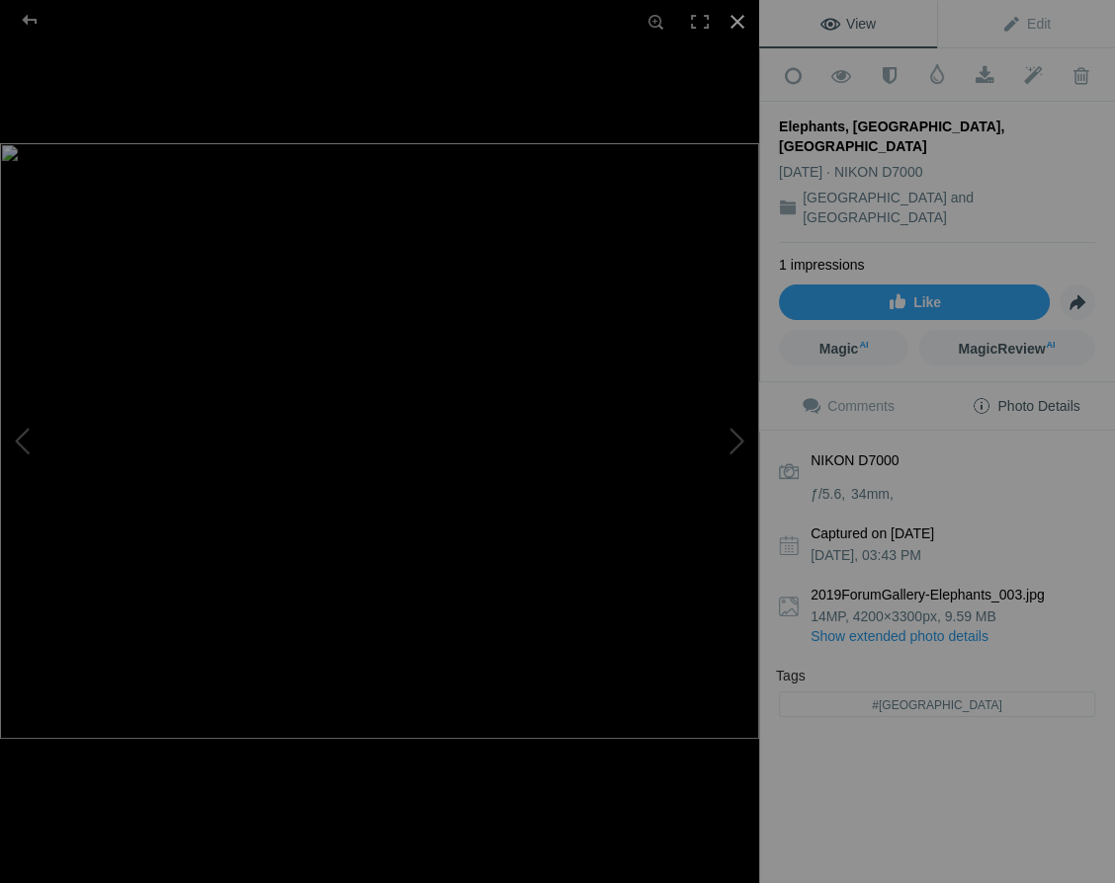
click at [737, 19] on div at bounding box center [736, 21] width 43 height 43
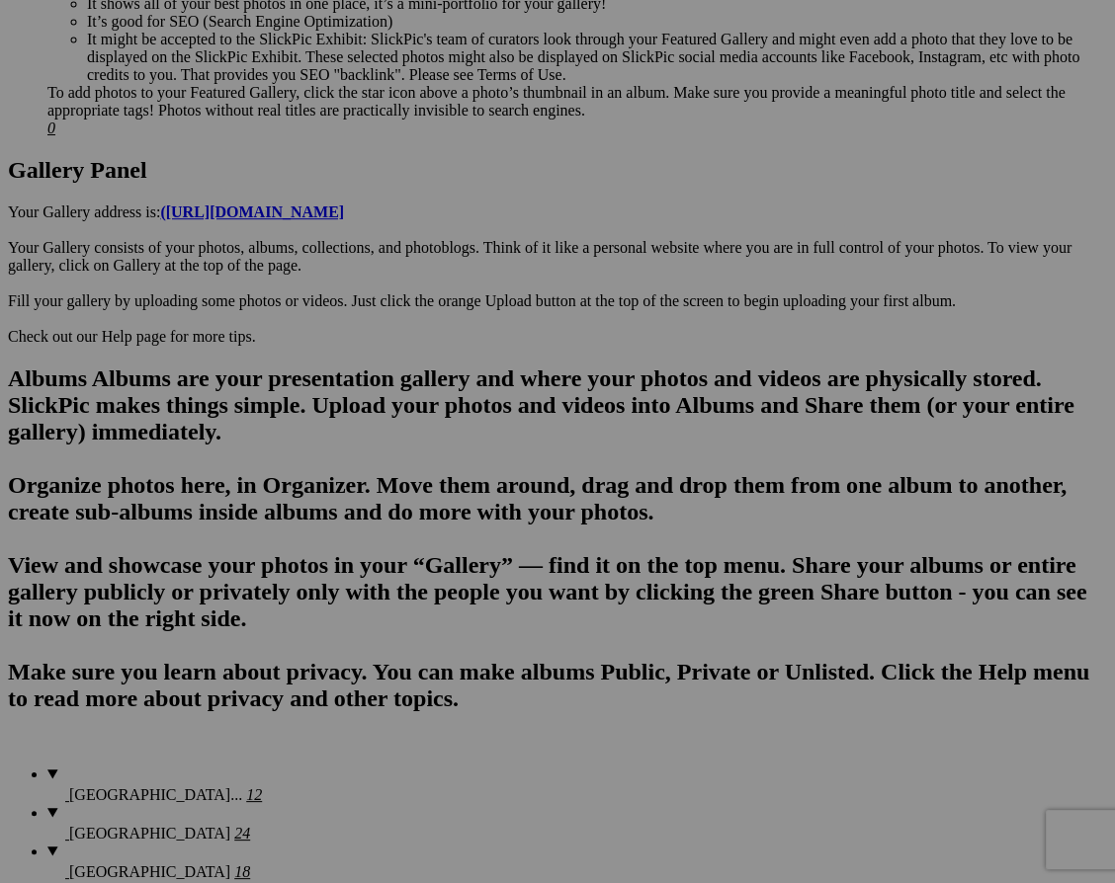
scroll to position [919, 0]
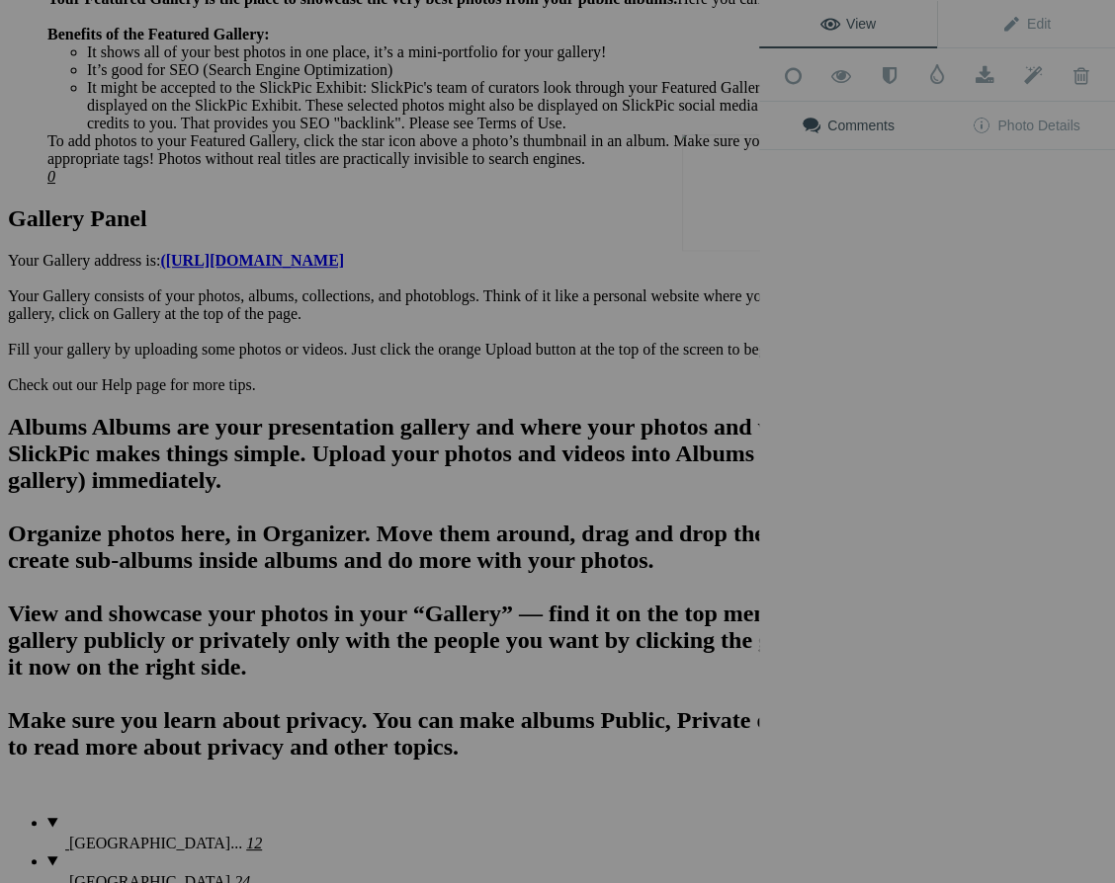
click at [738, 216] on img at bounding box center [756, 192] width 148 height 117
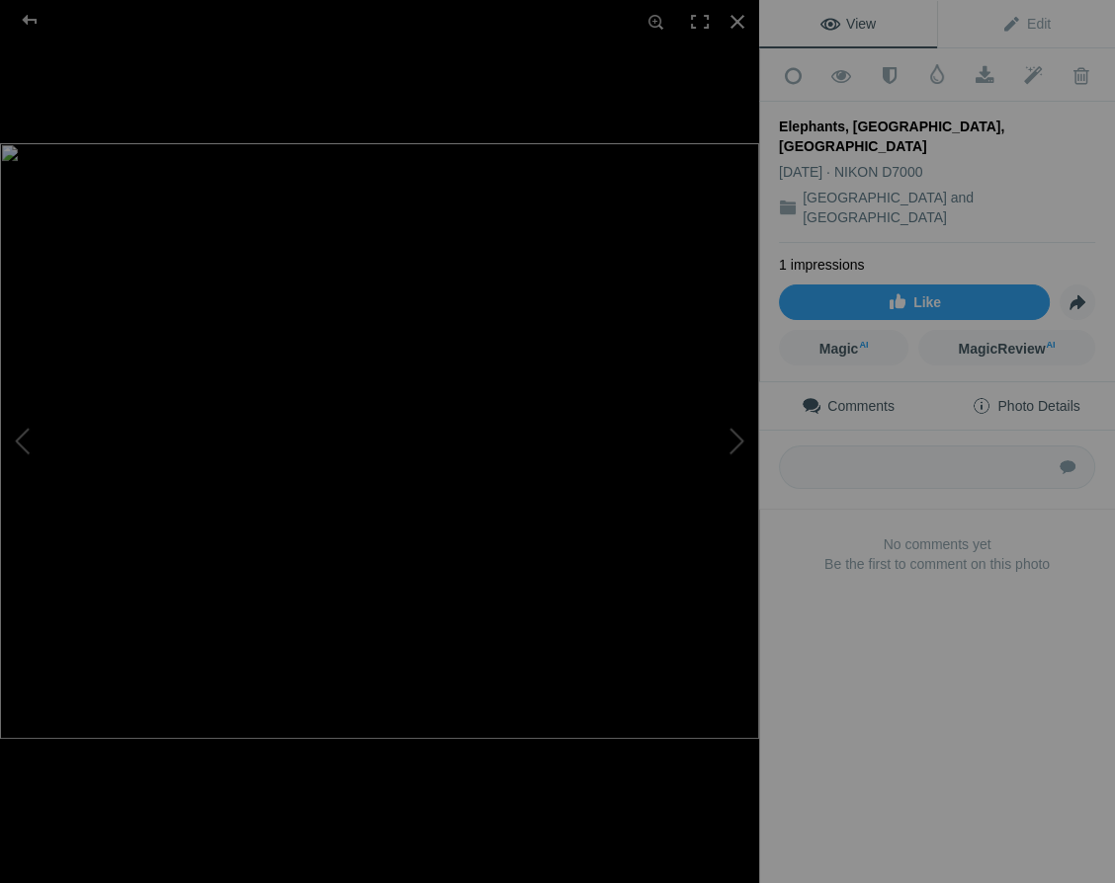
click at [1055, 398] on span "Photo Details" at bounding box center [1025, 406] width 108 height 16
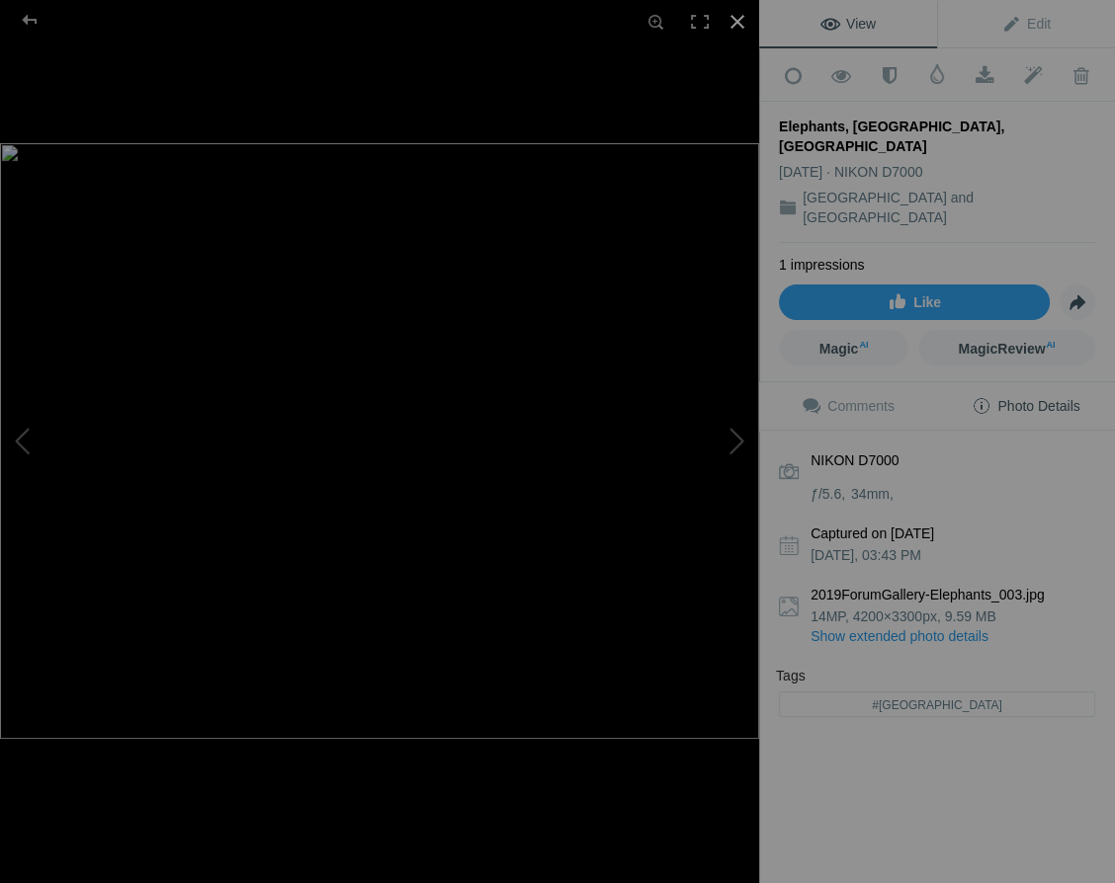
click at [737, 18] on div at bounding box center [736, 21] width 43 height 43
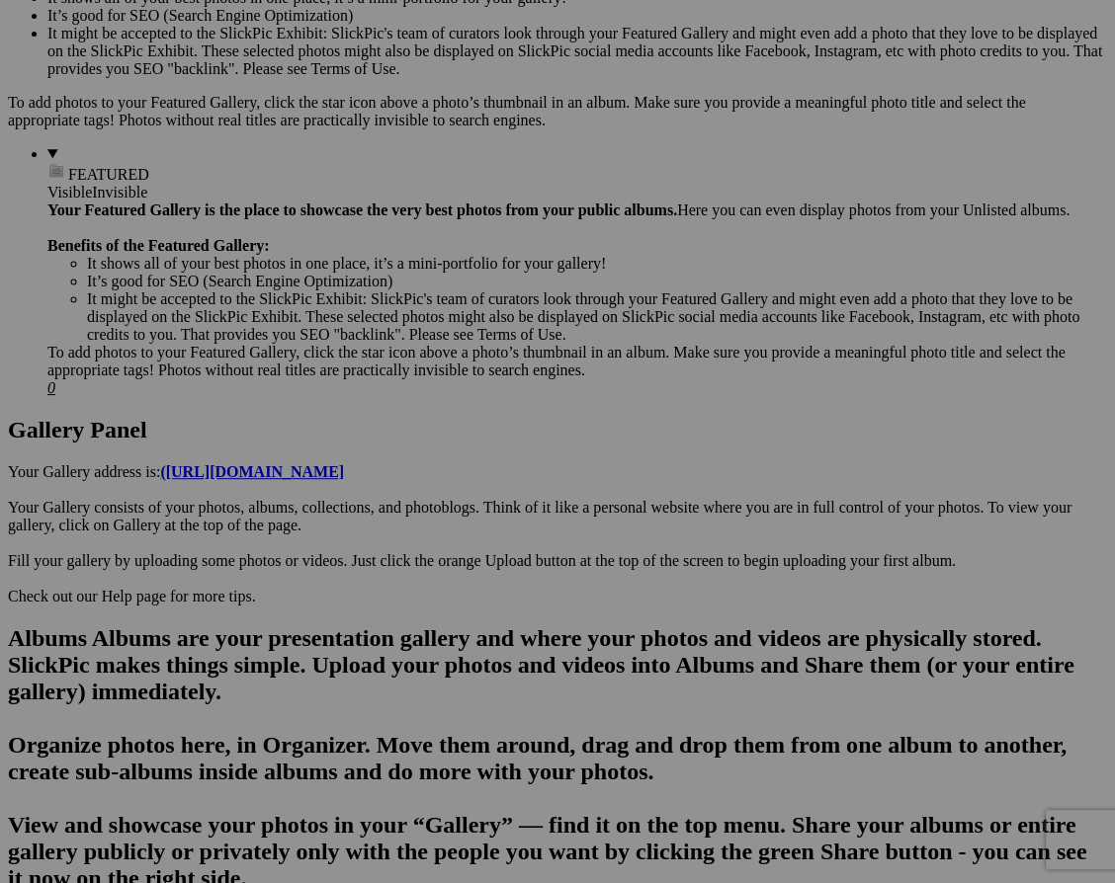
scroll to position [717, 0]
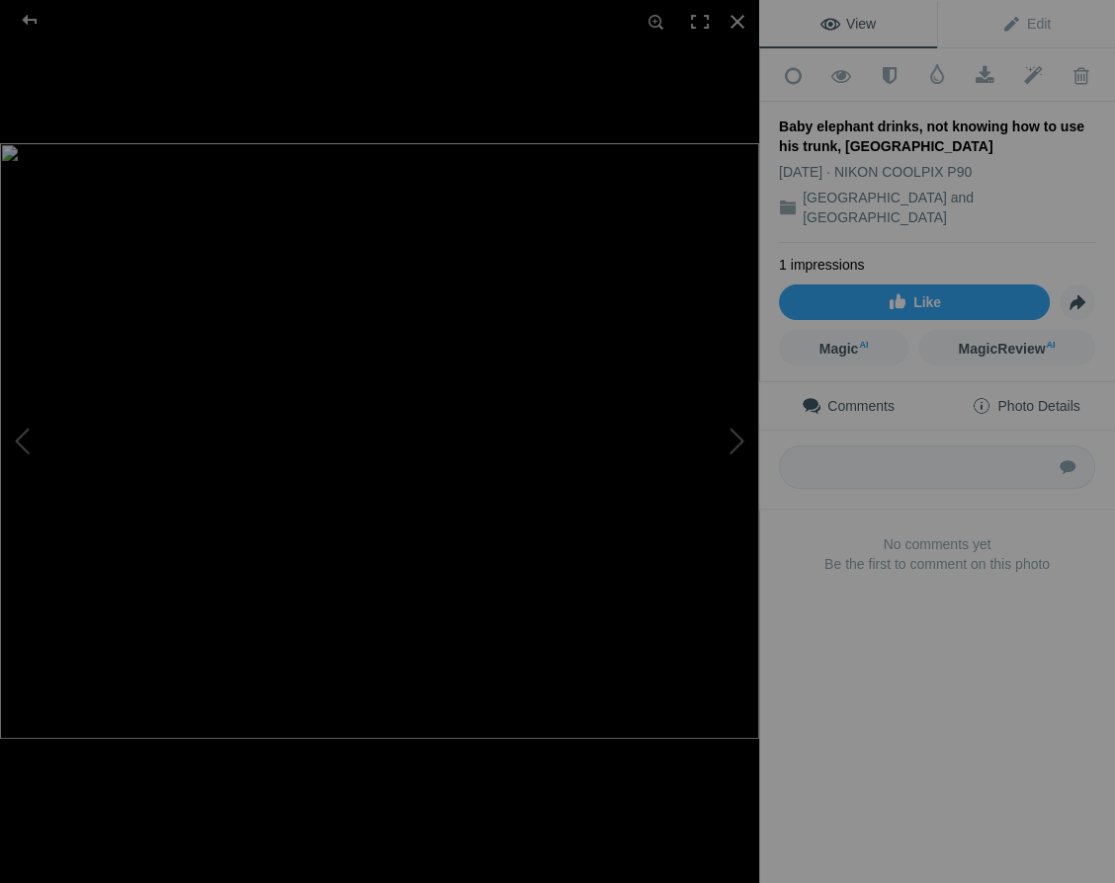
click at [1059, 398] on span "Photo Details" at bounding box center [1025, 406] width 108 height 16
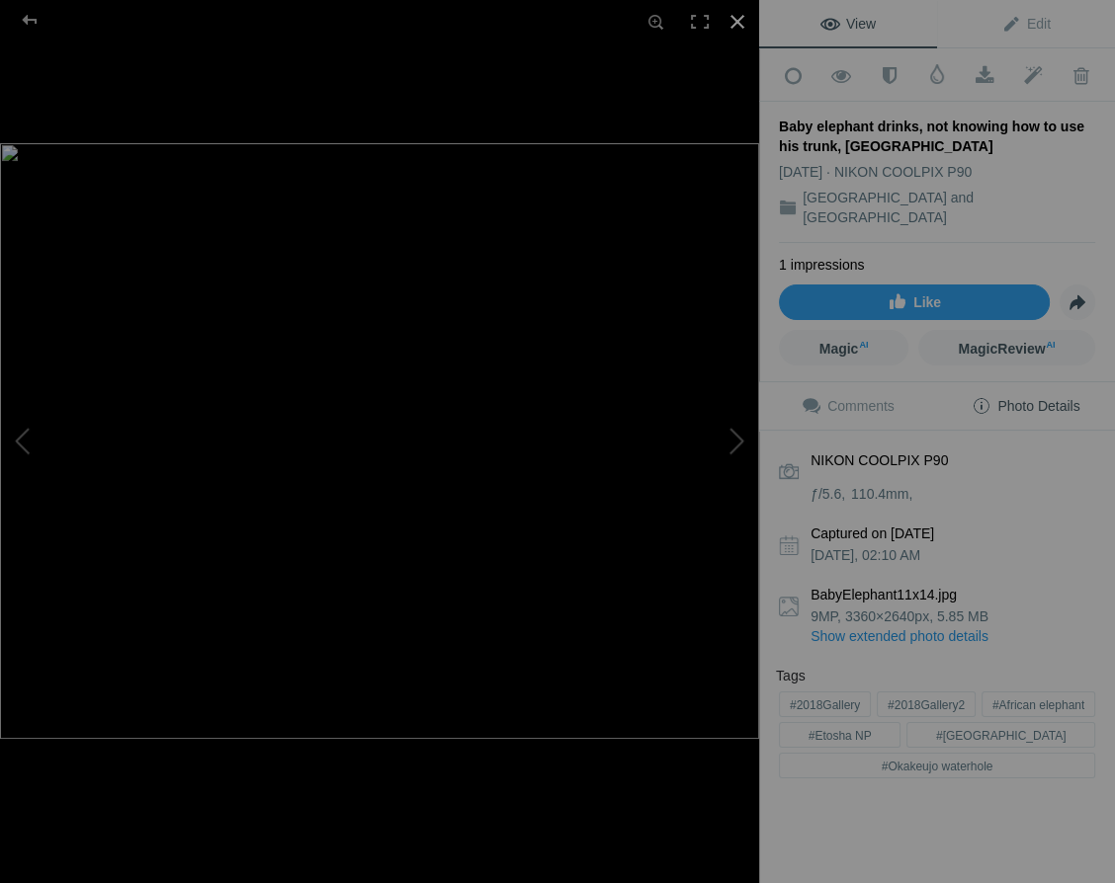
click at [741, 16] on div at bounding box center [736, 21] width 43 height 43
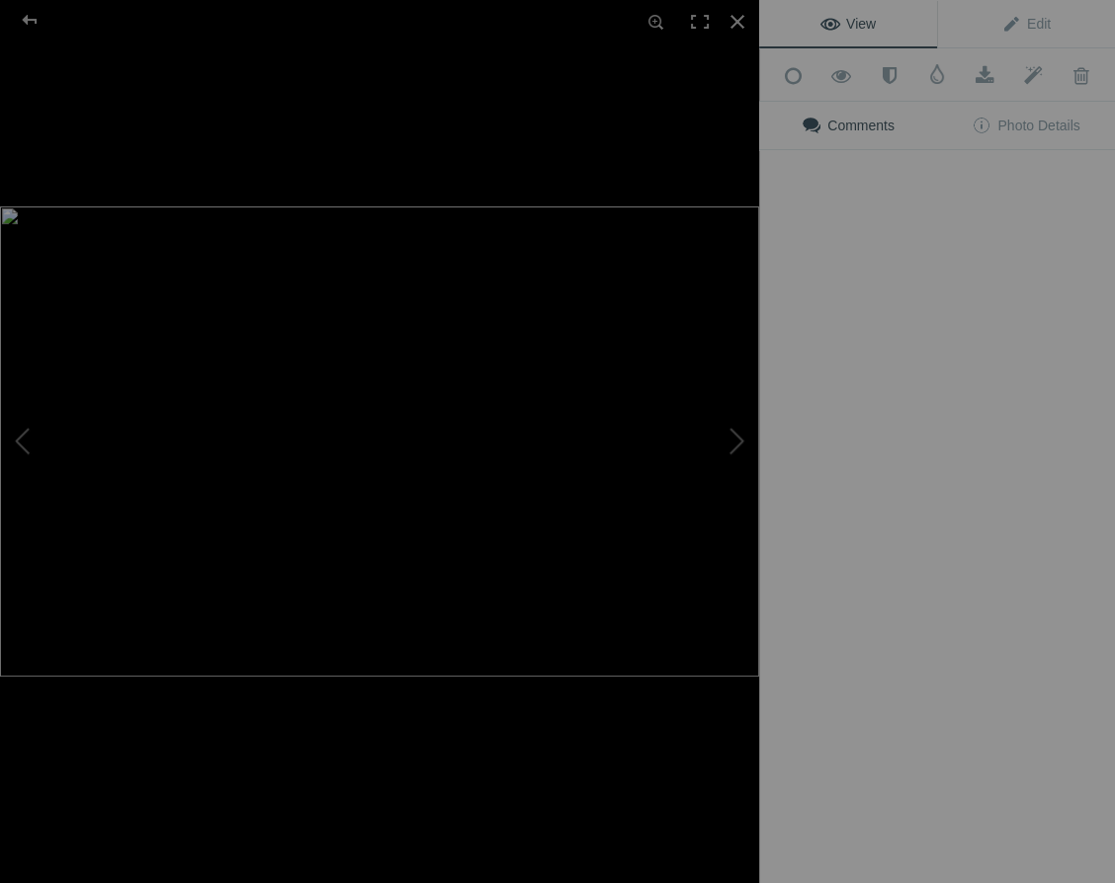
click at [378, 630] on img at bounding box center [379, 442] width 759 height 470
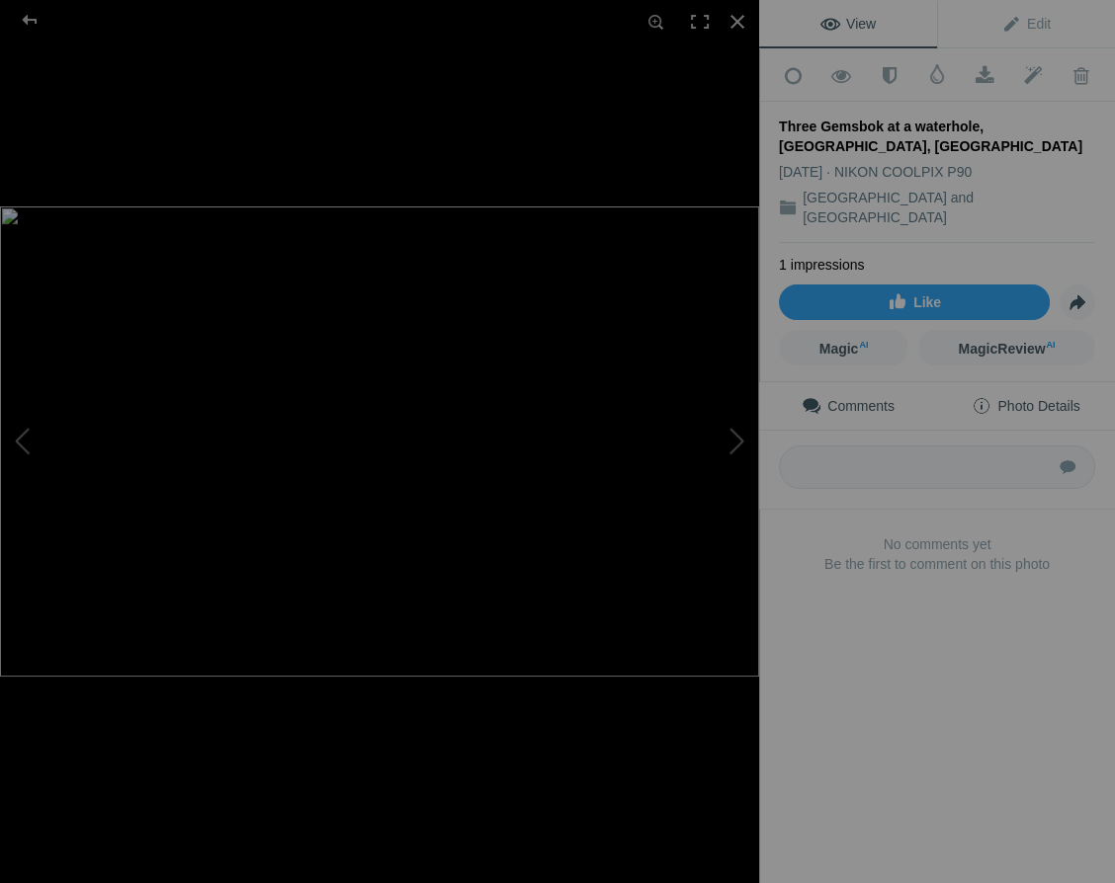
click at [1055, 398] on span "Photo Details" at bounding box center [1025, 406] width 108 height 16
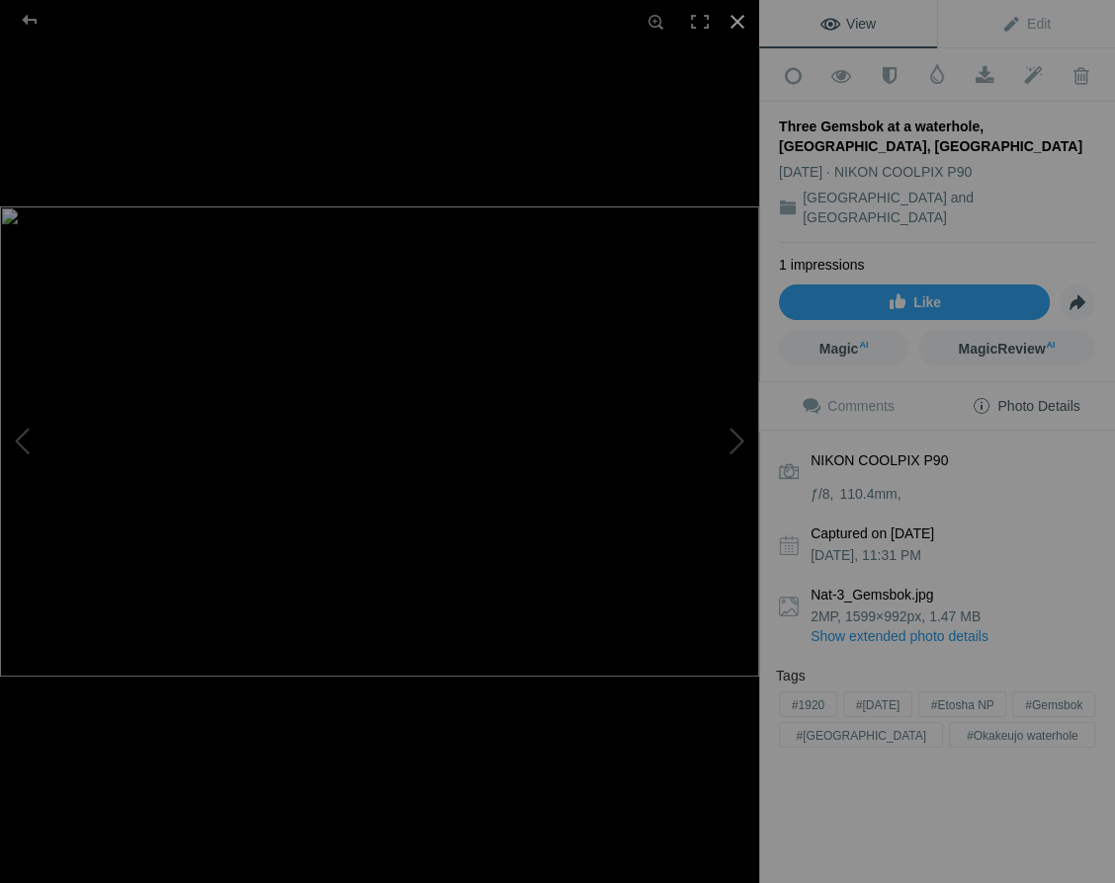
click at [736, 19] on div at bounding box center [736, 21] width 43 height 43
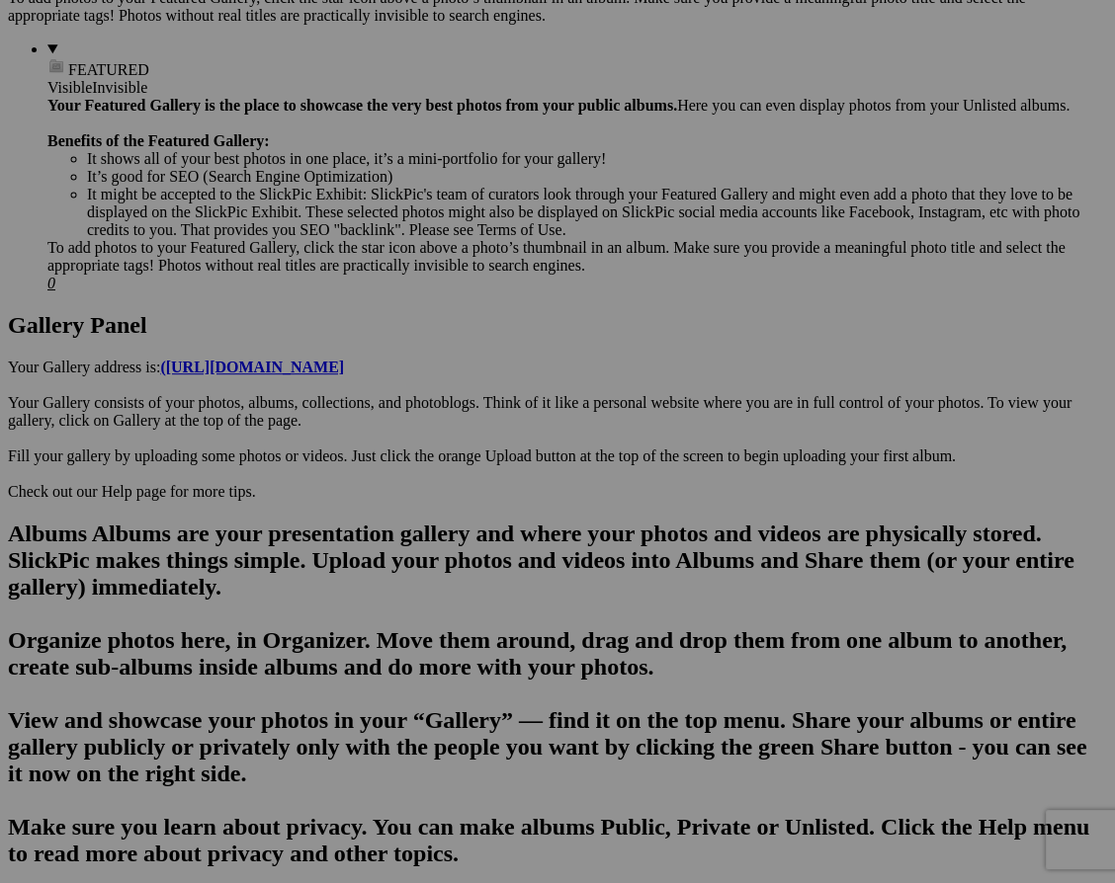
scroll to position [872, 0]
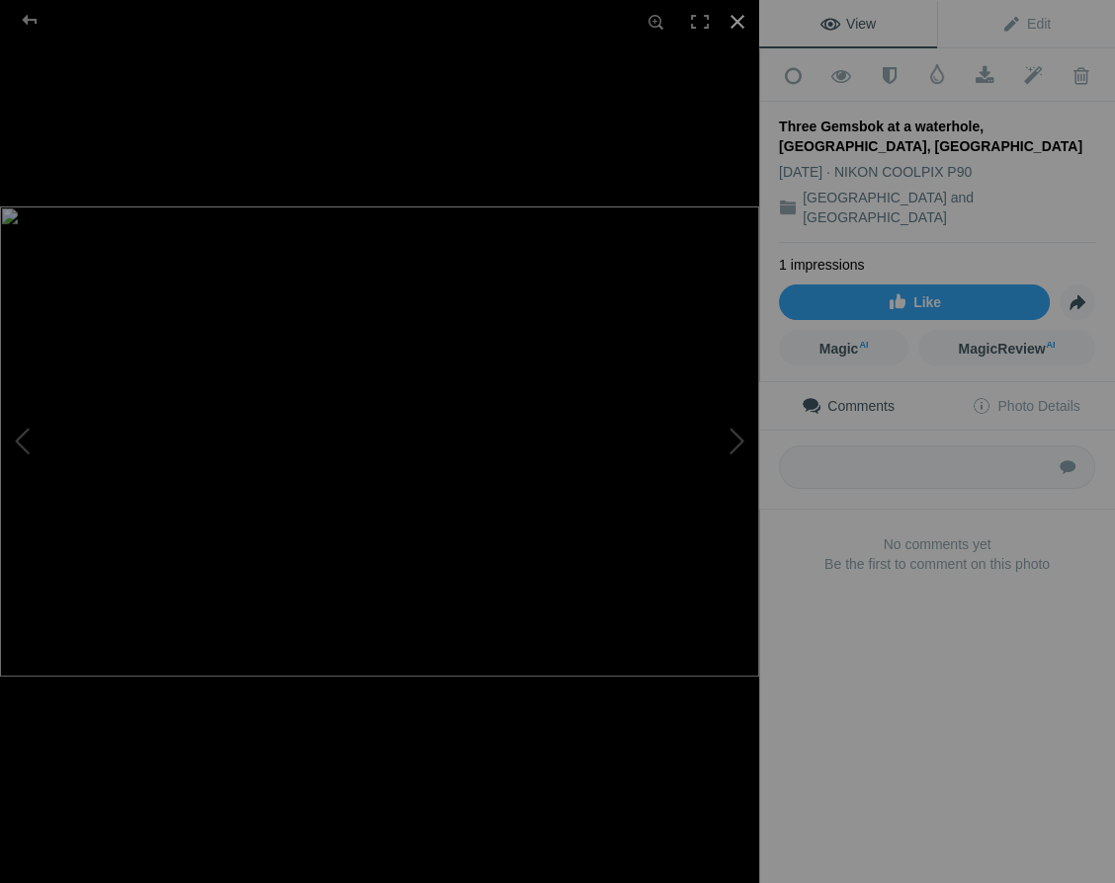
click at [737, 15] on div at bounding box center [736, 21] width 43 height 43
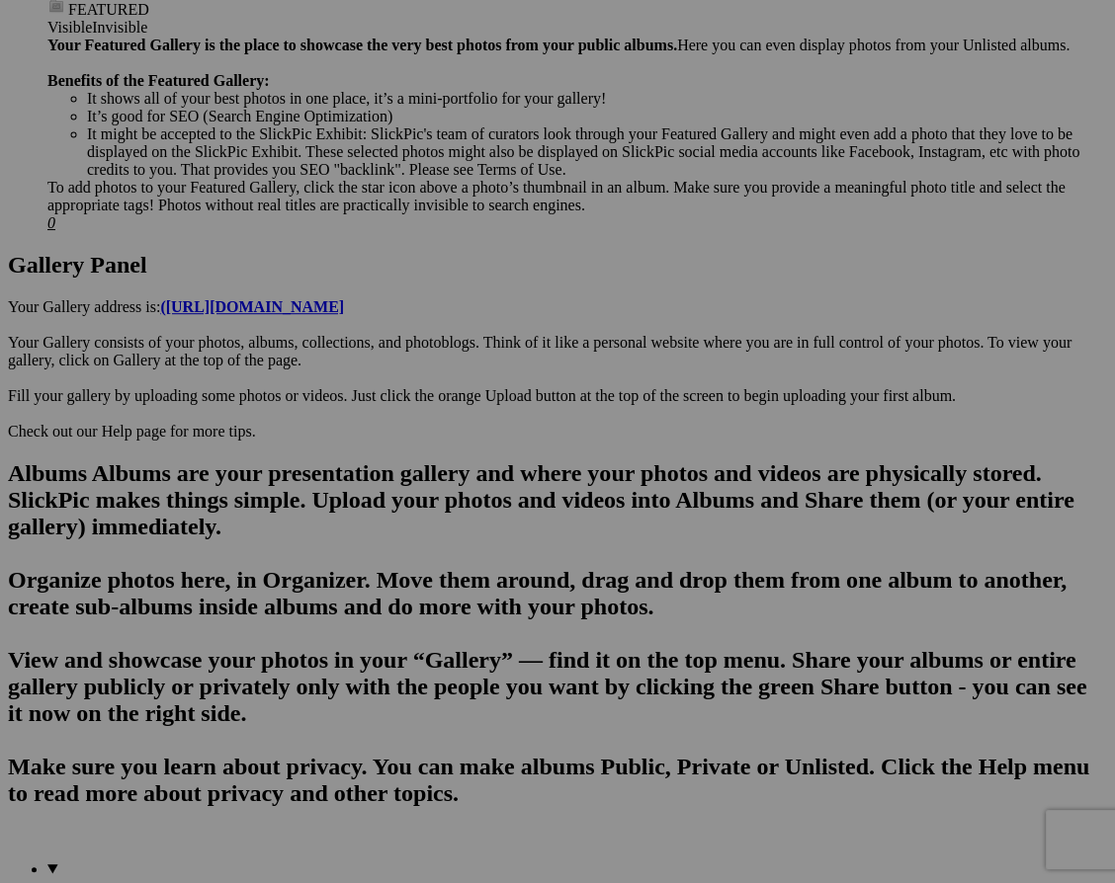
click at [426, 569] on span "Yes" at bounding box center [414, 571] width 23 height 17
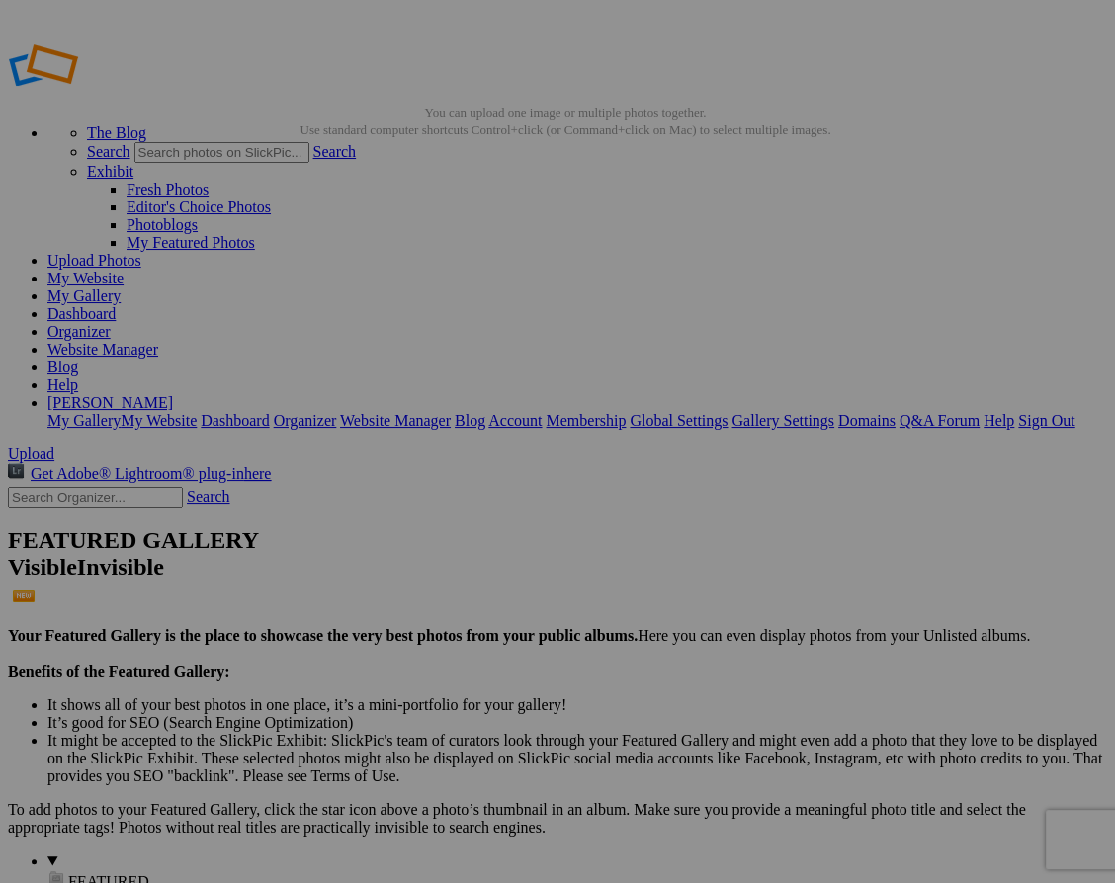
scroll to position [0, 0]
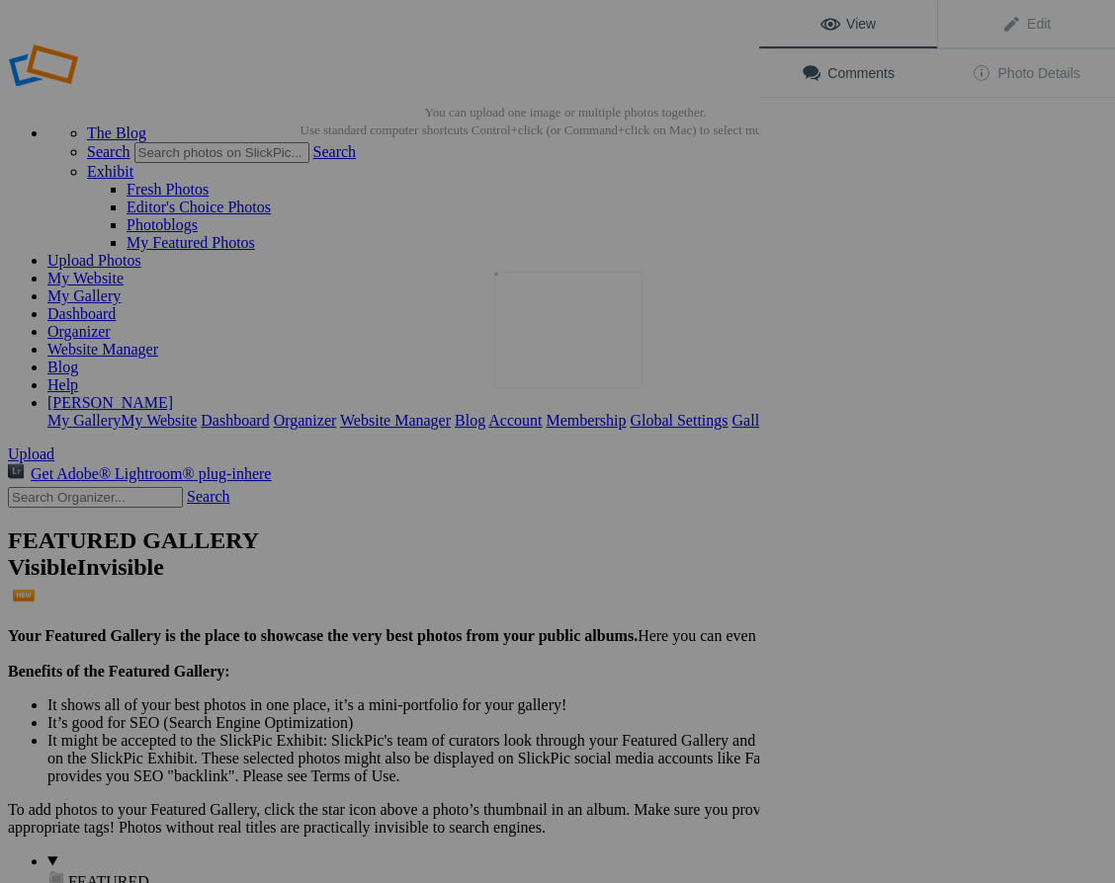
click at [556, 334] on img at bounding box center [568, 330] width 148 height 117
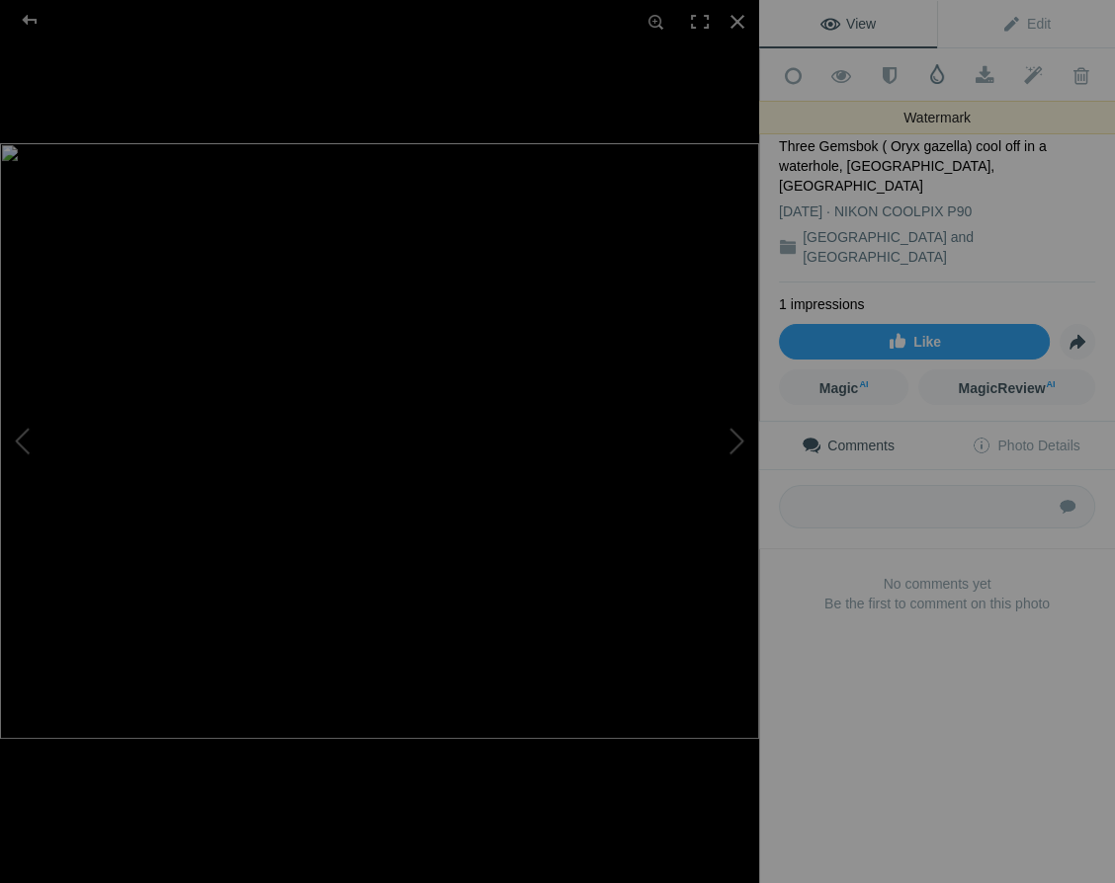
click at [936, 71] on span at bounding box center [937, 74] width 20 height 20
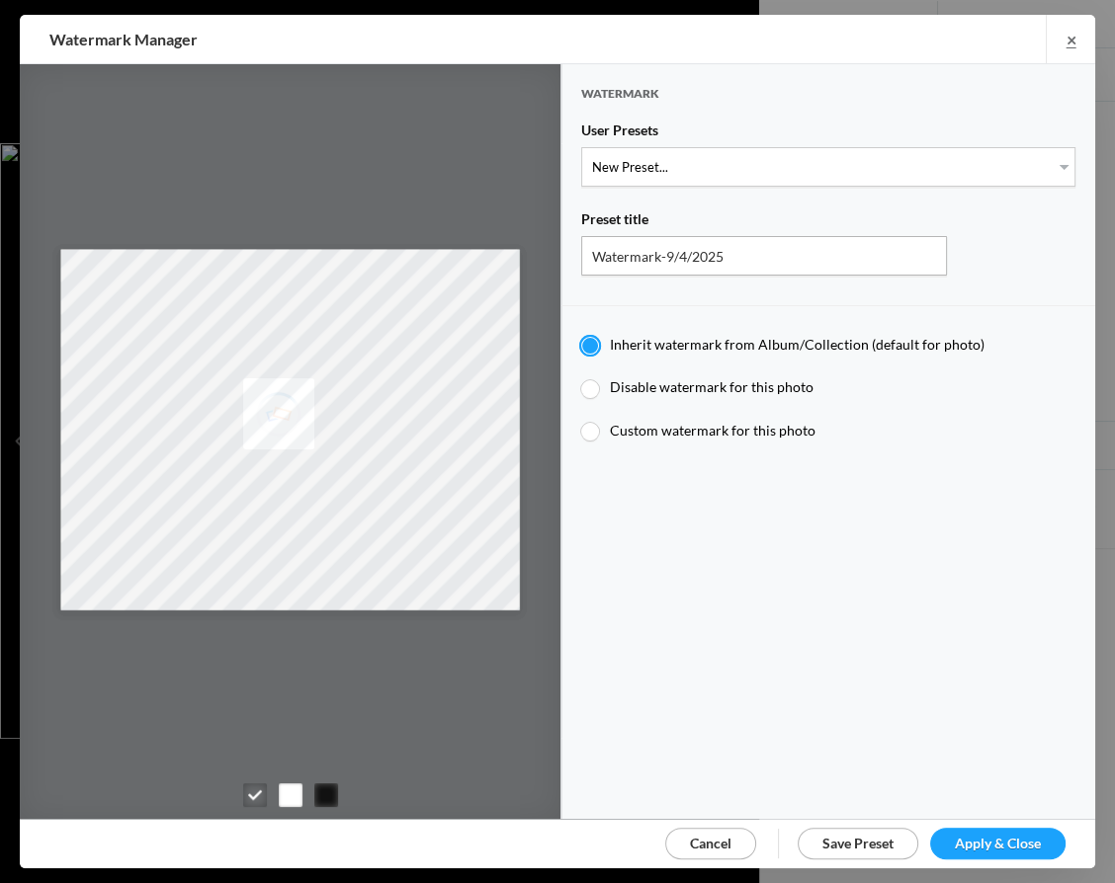
click at [591, 423] on div at bounding box center [590, 432] width 18 height 18
click at [581, 421] on input "Custom watermark for this photo" at bounding box center [580, 421] width 1 height 1
radio input "true"
type input "JimLiskovec"
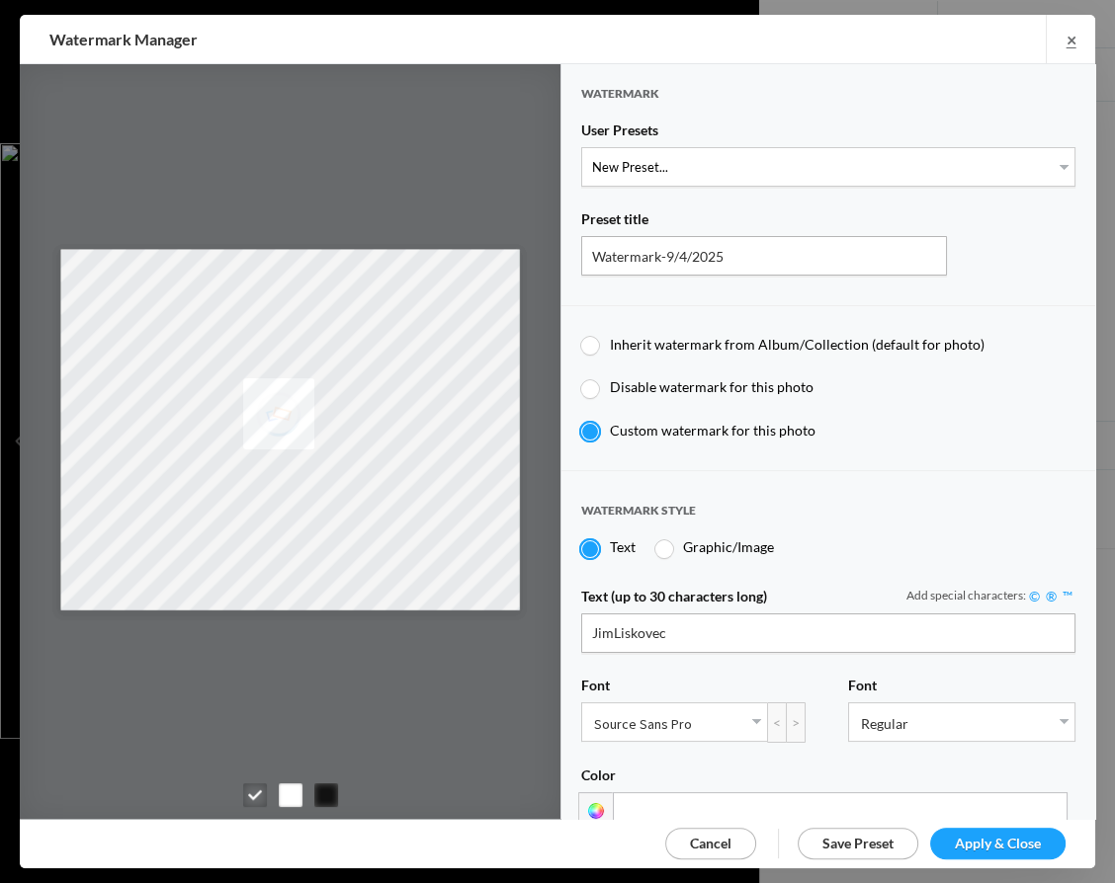
click at [591, 381] on div at bounding box center [590, 389] width 18 height 18
click at [581, 378] on input "Disable watermark for this photo" at bounding box center [580, 377] width 1 height 1
radio input "true"
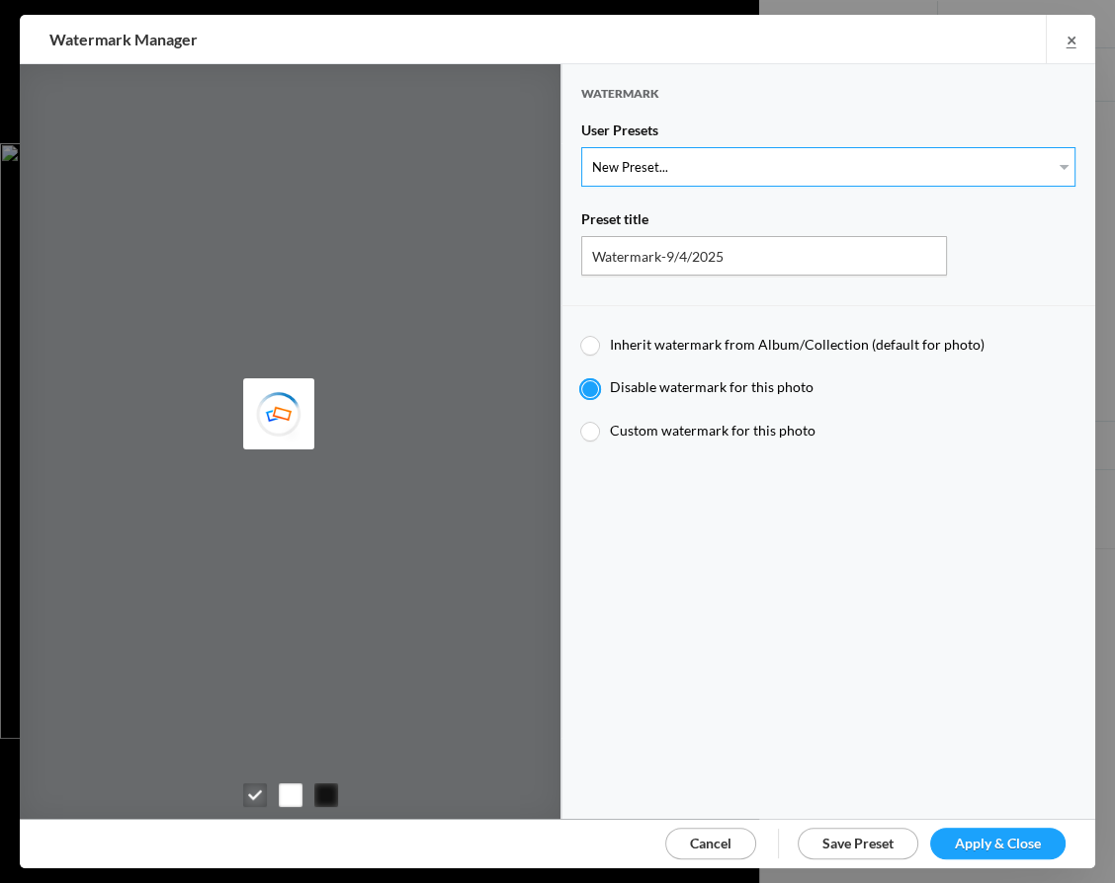
select select "1: Object"
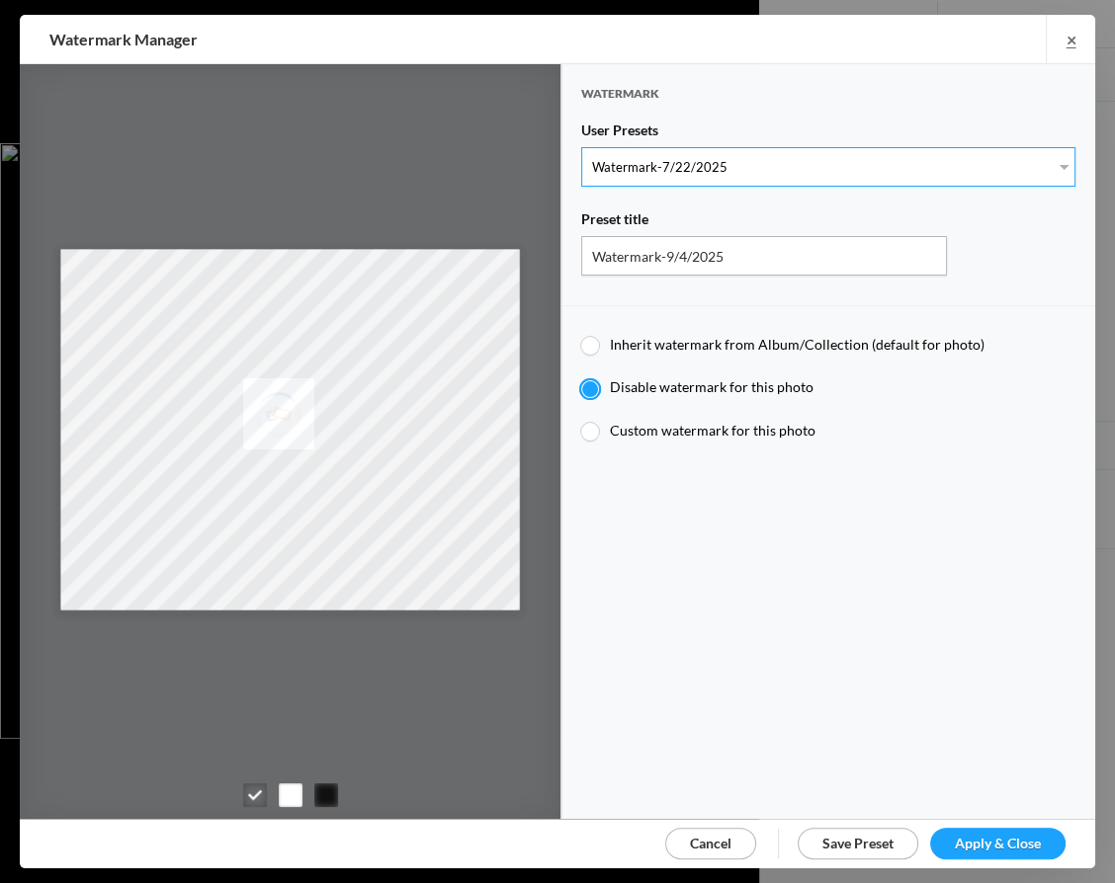
type input "Watermark-7/22/2025"
radio input "false"
radio input "true"
type input "Jim Liskovec"
radio input "false"
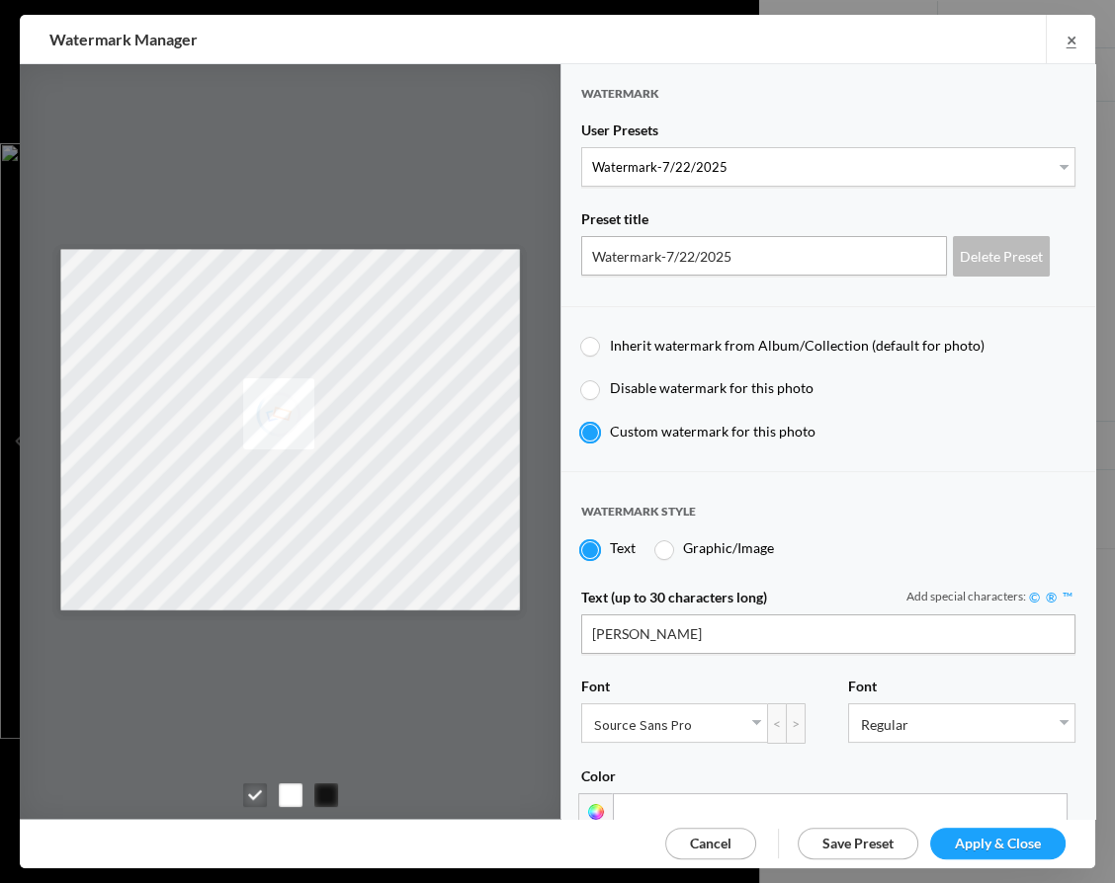
click at [1001, 838] on span "Apply & Close" at bounding box center [997, 843] width 86 height 17
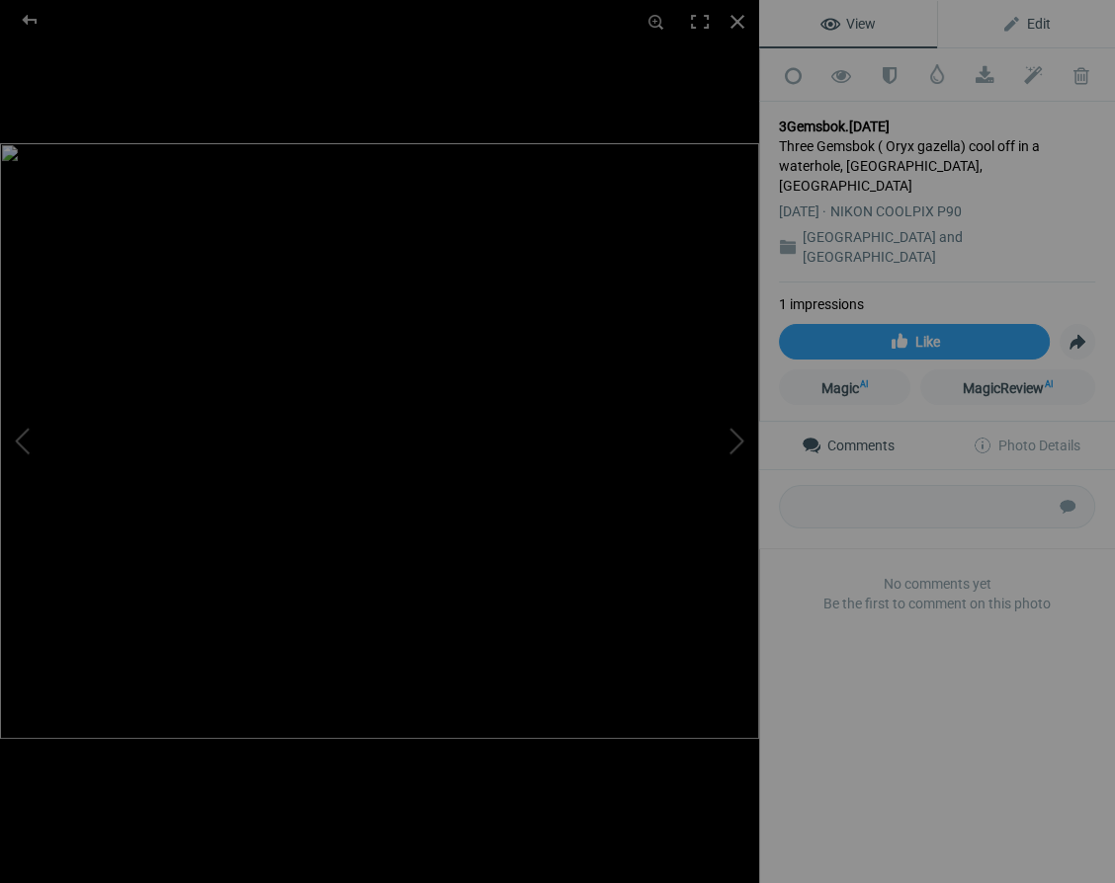
click at [1039, 20] on span "Edit" at bounding box center [1025, 24] width 49 height 16
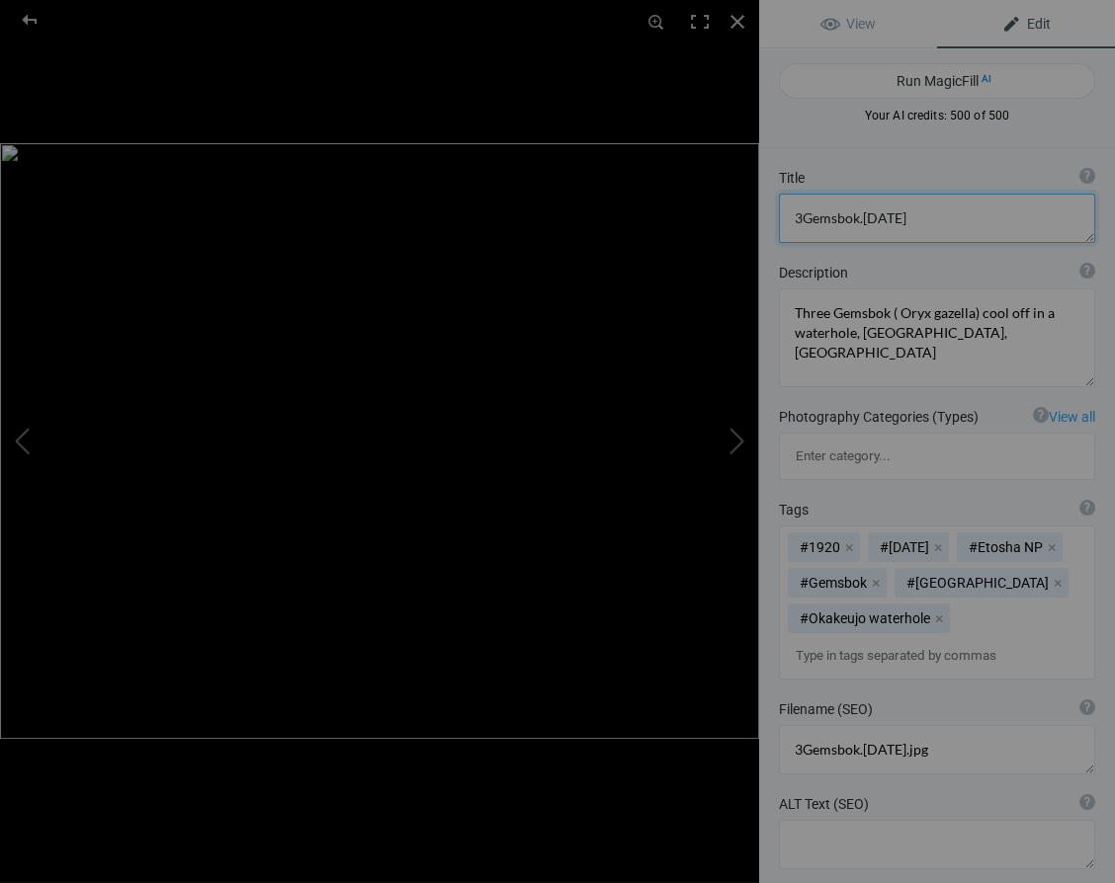
drag, startPoint x: 905, startPoint y: 211, endPoint x: 931, endPoint y: 216, distance: 26.2
click at [905, 212] on textarea at bounding box center [937, 218] width 316 height 49
click at [802, 216] on textarea at bounding box center [937, 218] width 316 height 49
type textarea "Three Gemsbok"
click at [737, 18] on div at bounding box center [736, 21] width 43 height 43
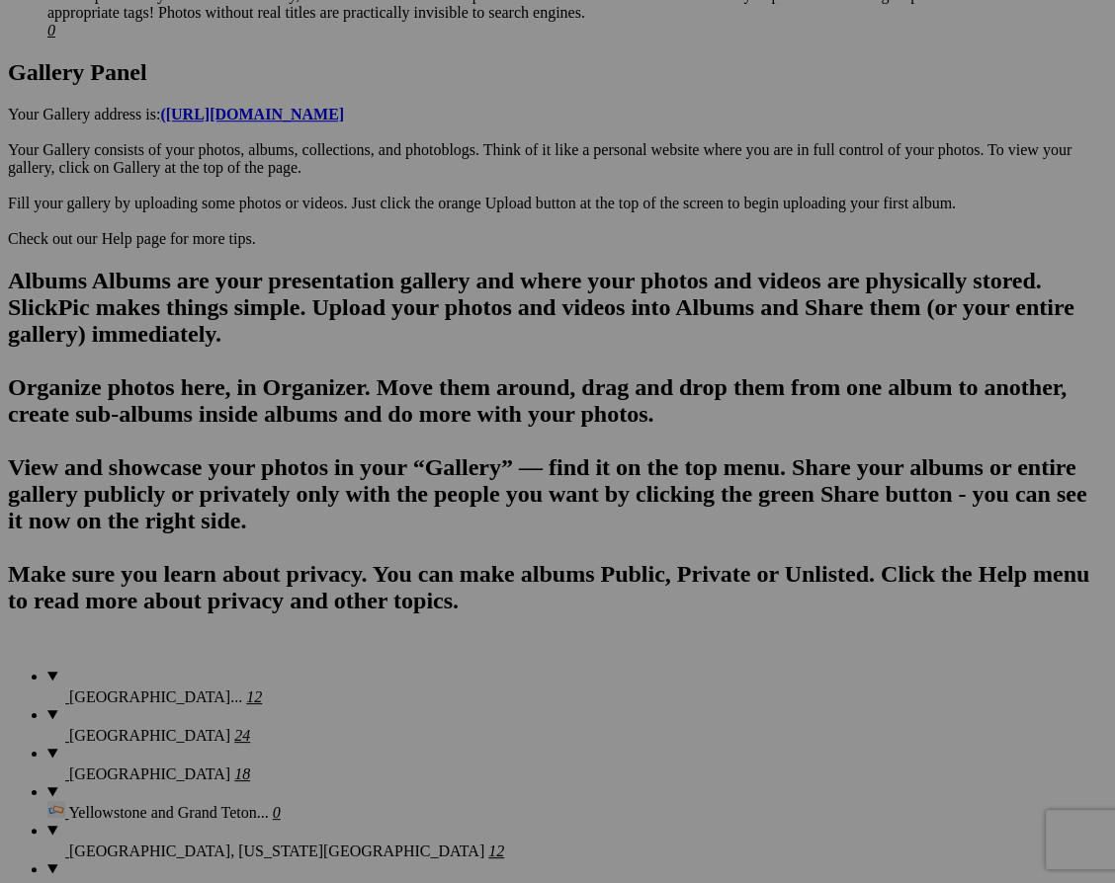
scroll to position [1067, 0]
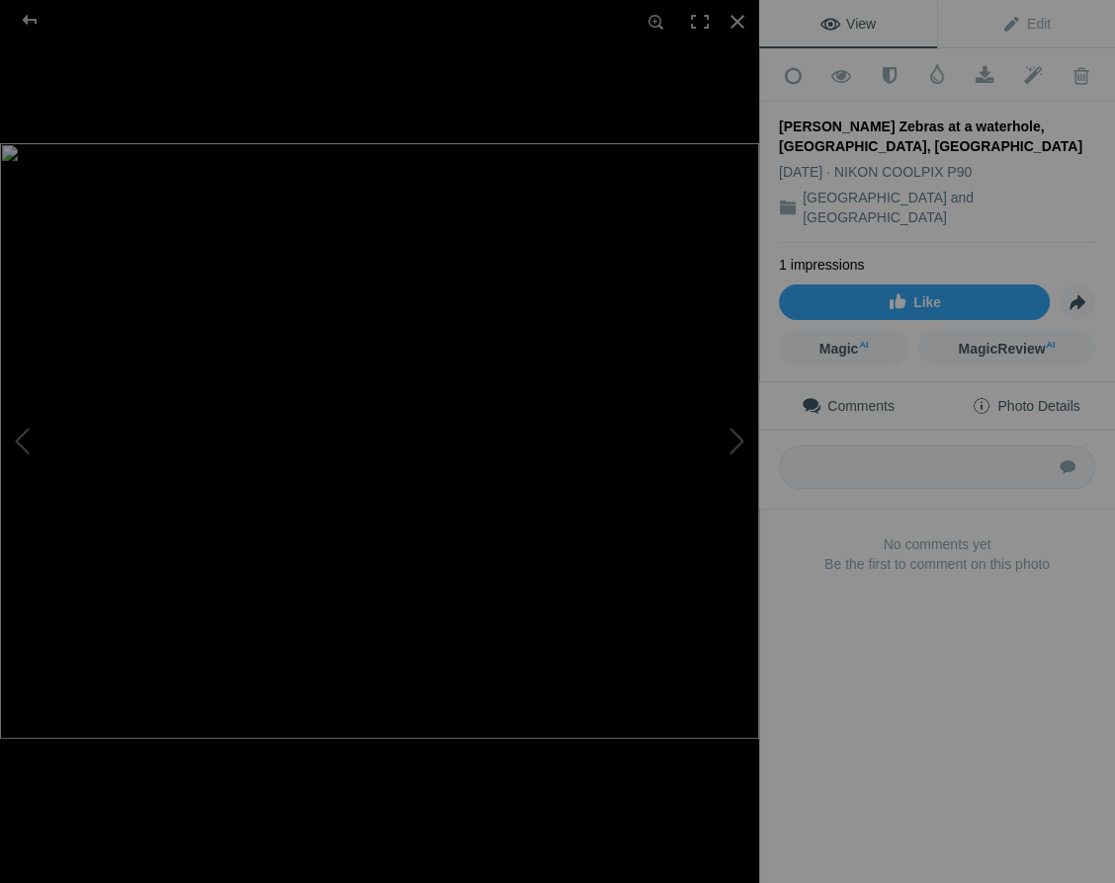
click at [1021, 398] on span "Photo Details" at bounding box center [1025, 406] width 108 height 16
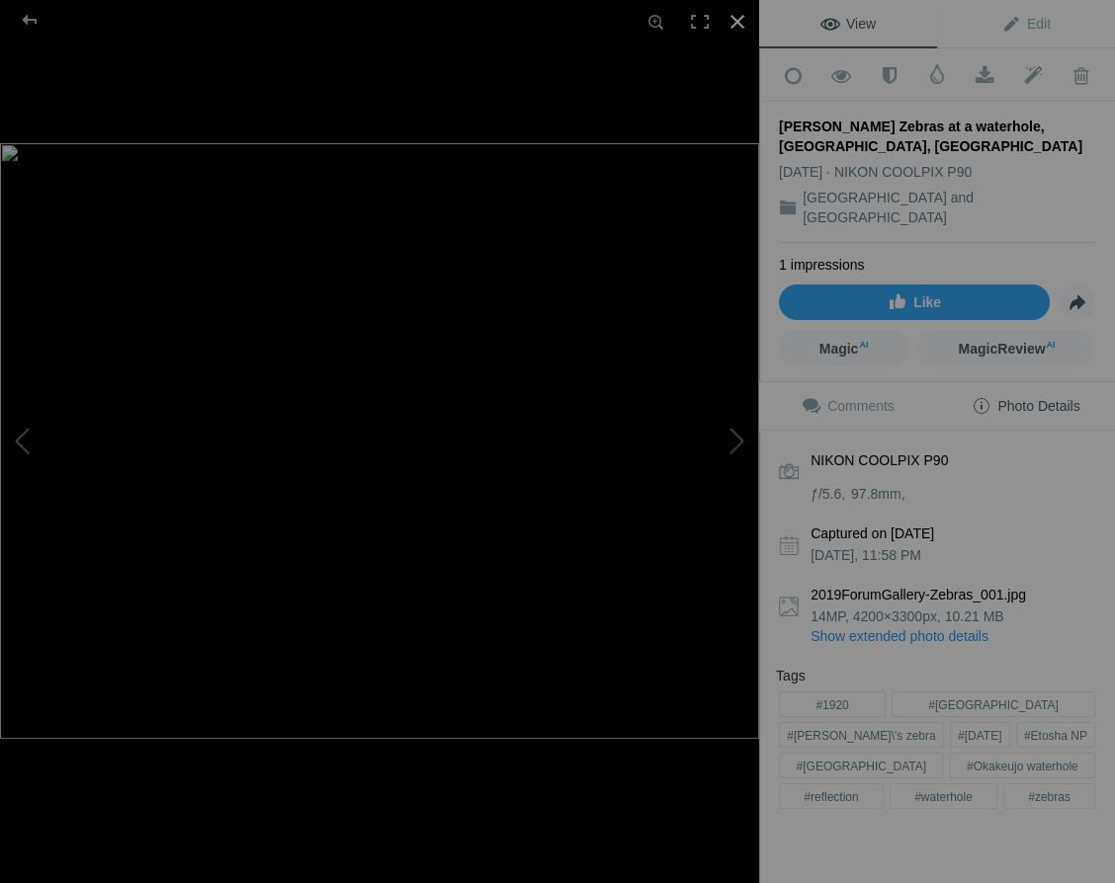
click at [737, 15] on div at bounding box center [736, 21] width 43 height 43
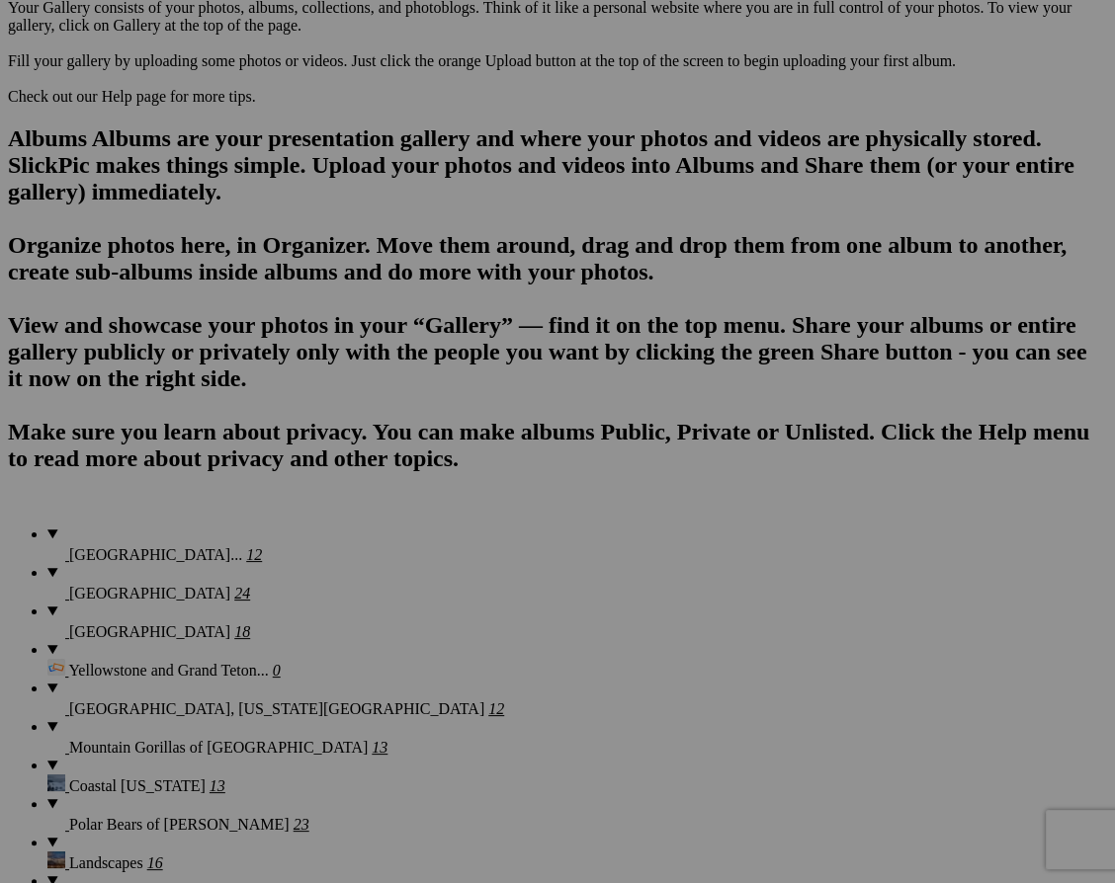
scroll to position [1202, 0]
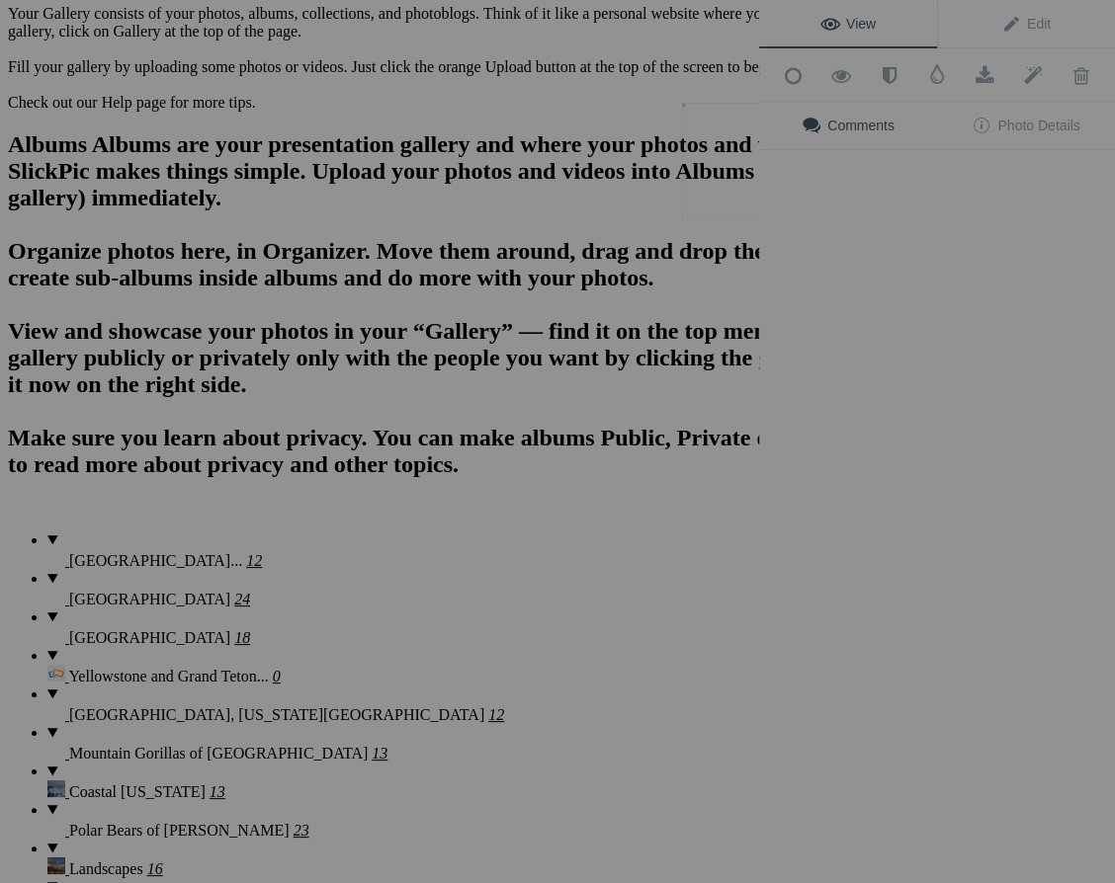
click at [748, 171] on img at bounding box center [756, 161] width 148 height 117
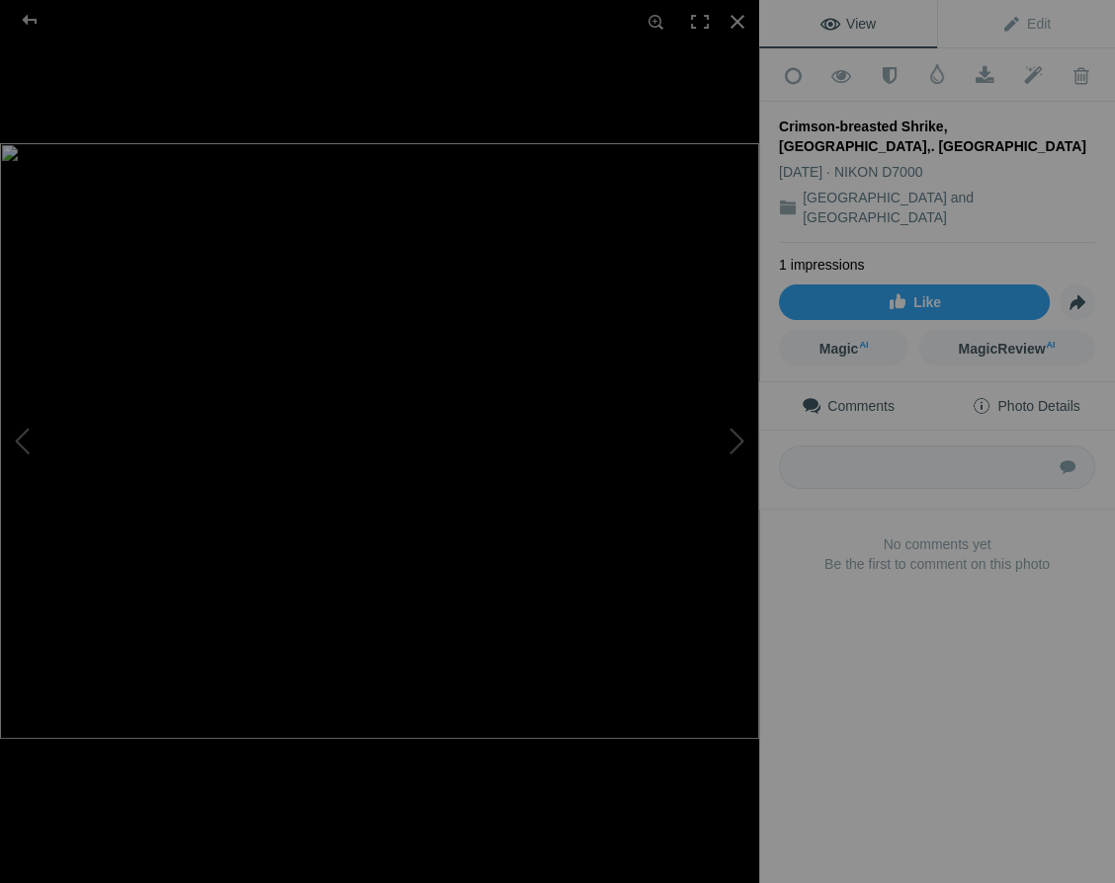
click at [1043, 398] on span "Photo Details" at bounding box center [1025, 406] width 108 height 16
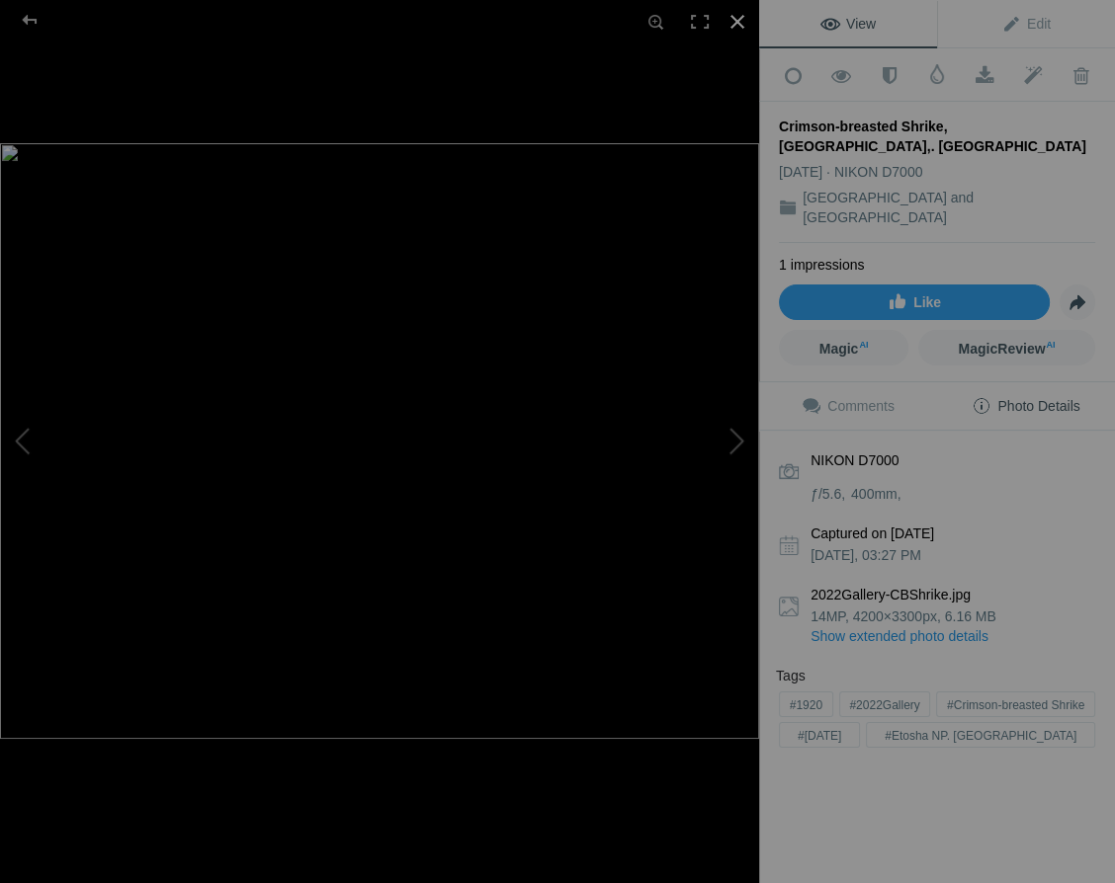
click at [736, 18] on div at bounding box center [736, 21] width 43 height 43
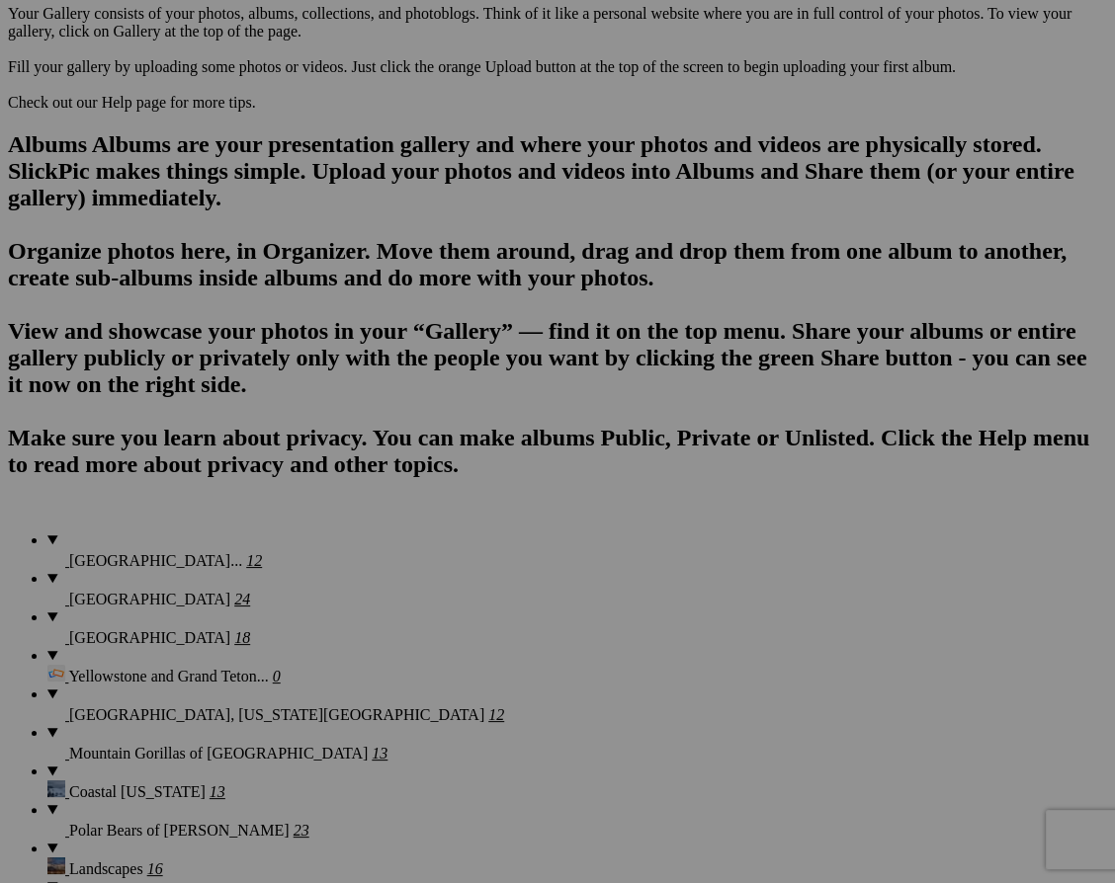
scroll to position [1200, 0]
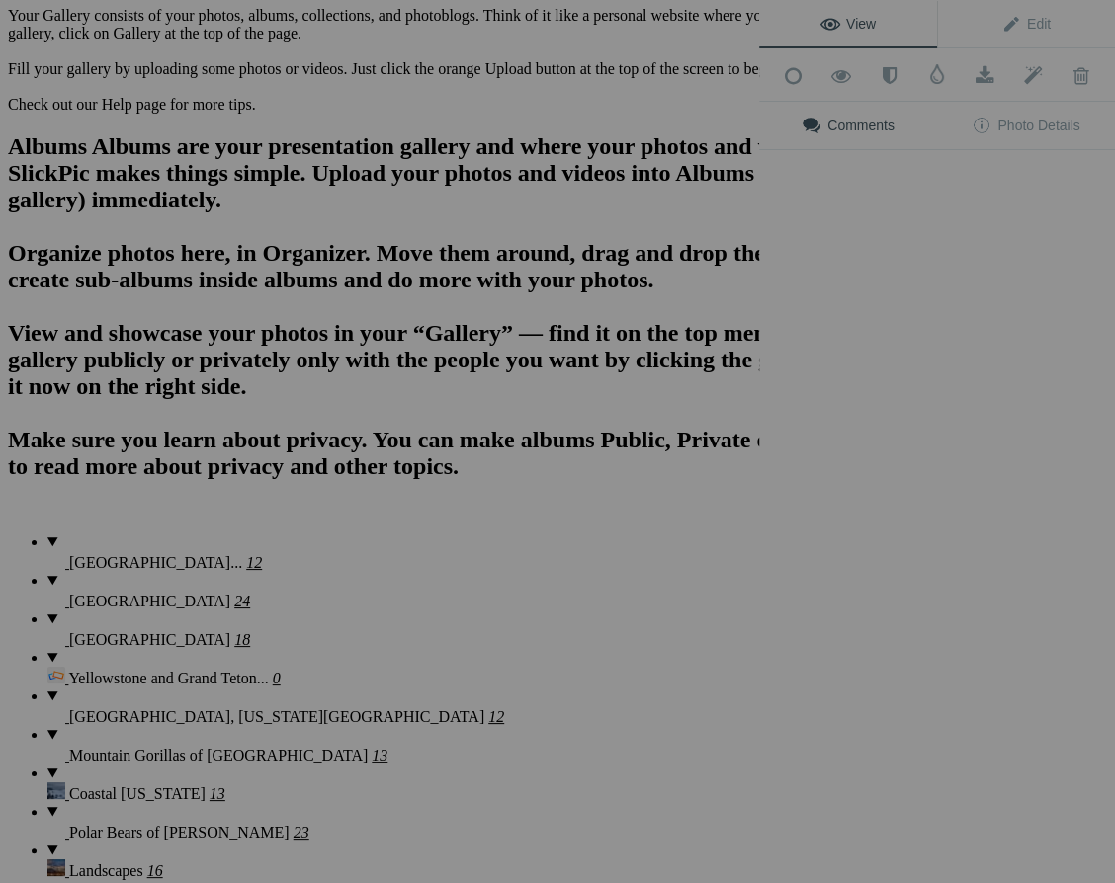
click at [956, 146] on div "Comments Photo Details" at bounding box center [937, 144] width 356 height 84
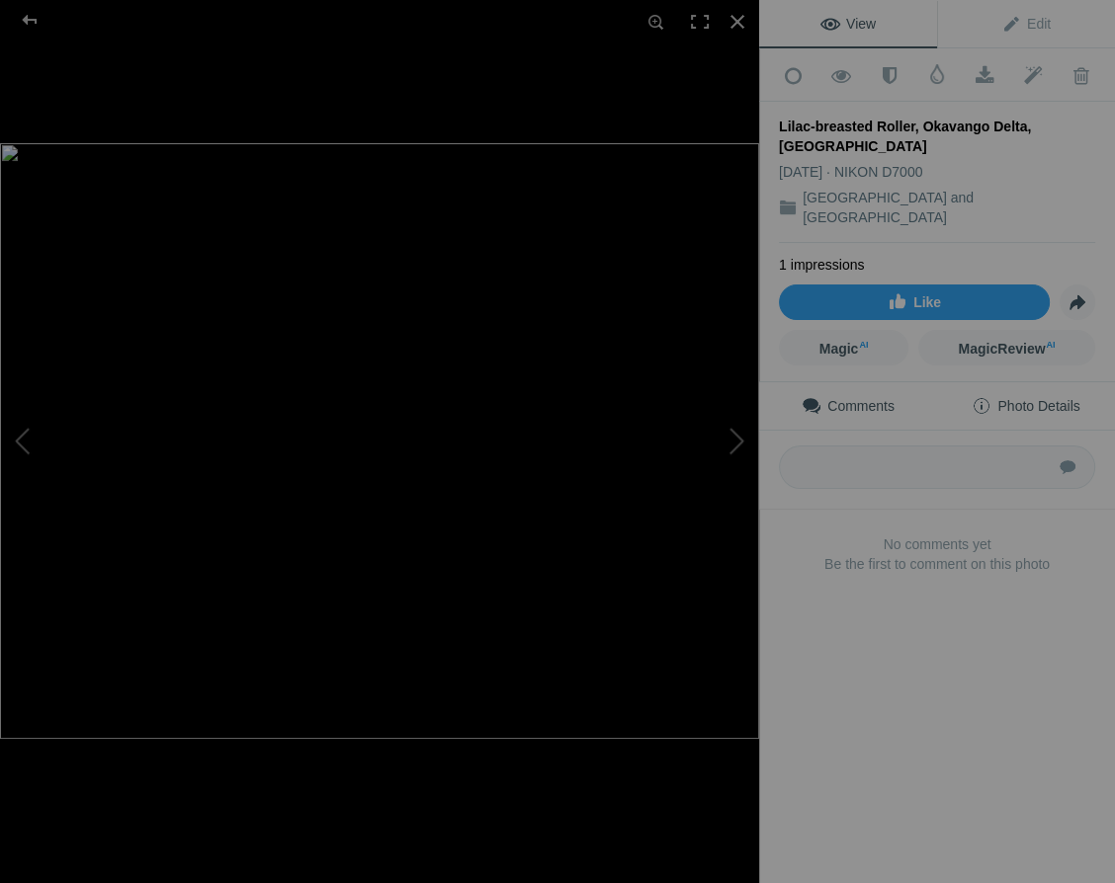
click at [1067, 398] on span "Photo Details" at bounding box center [1025, 406] width 108 height 16
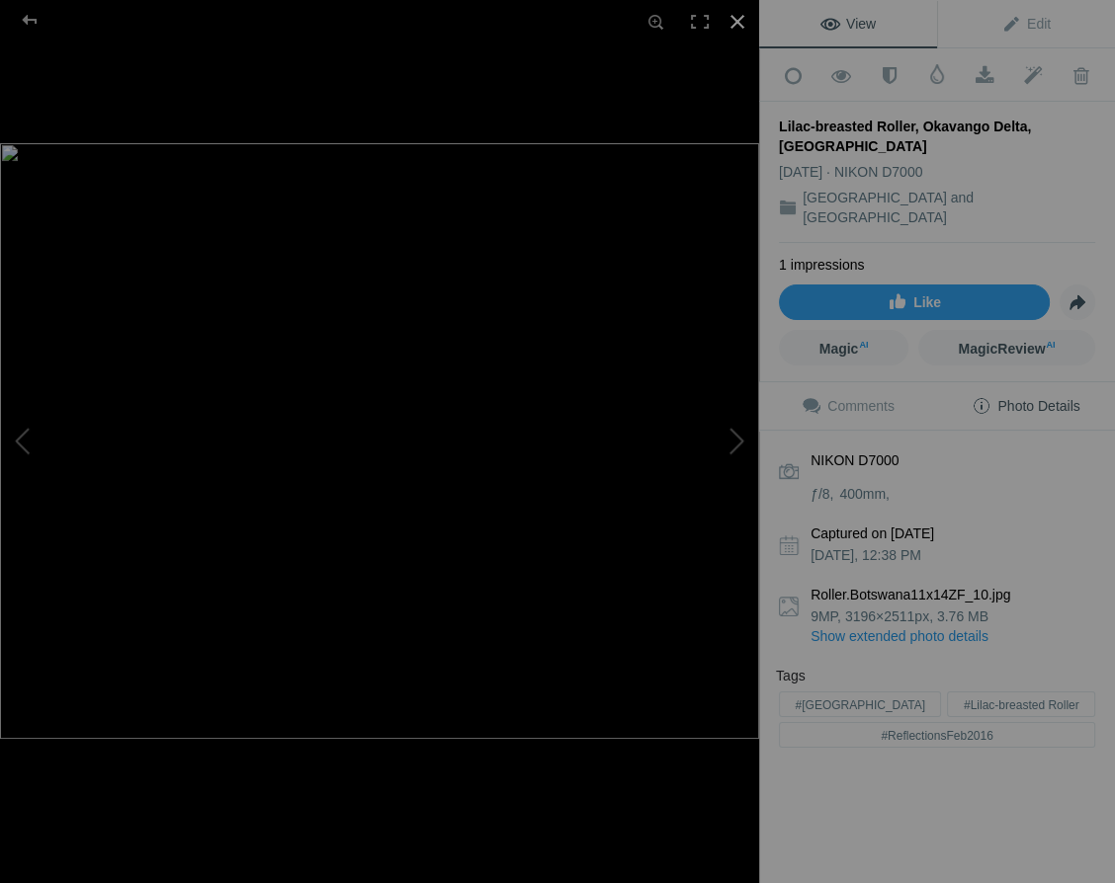
click at [734, 18] on div at bounding box center [736, 21] width 43 height 43
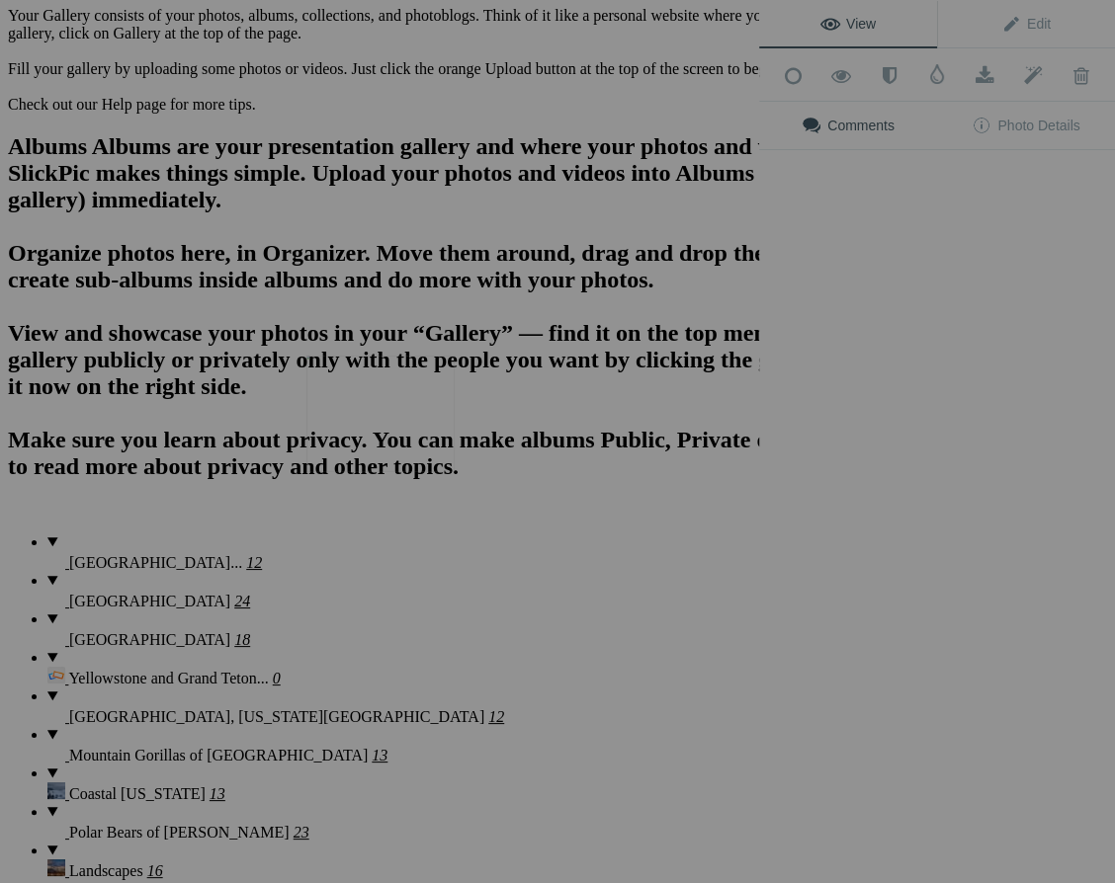
click at [395, 418] on img at bounding box center [380, 414] width 148 height 117
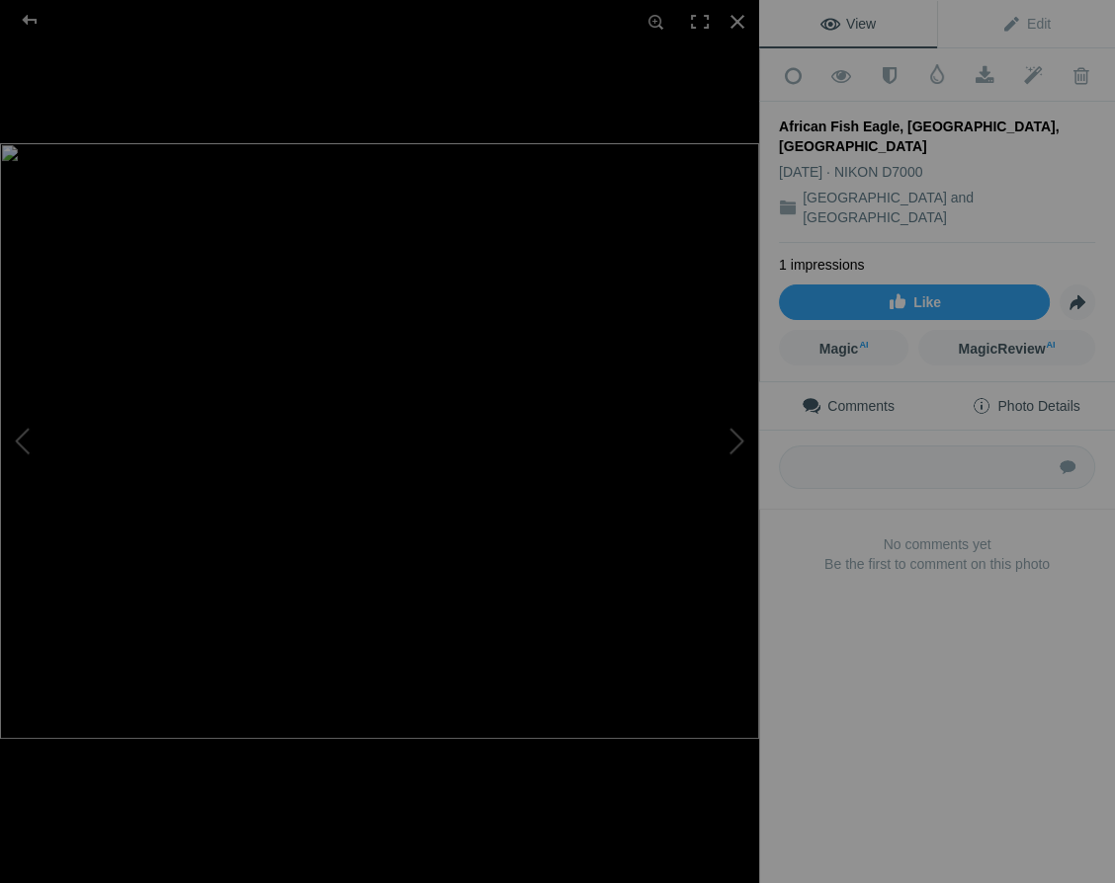
click at [1056, 398] on span "Photo Details" at bounding box center [1025, 406] width 108 height 16
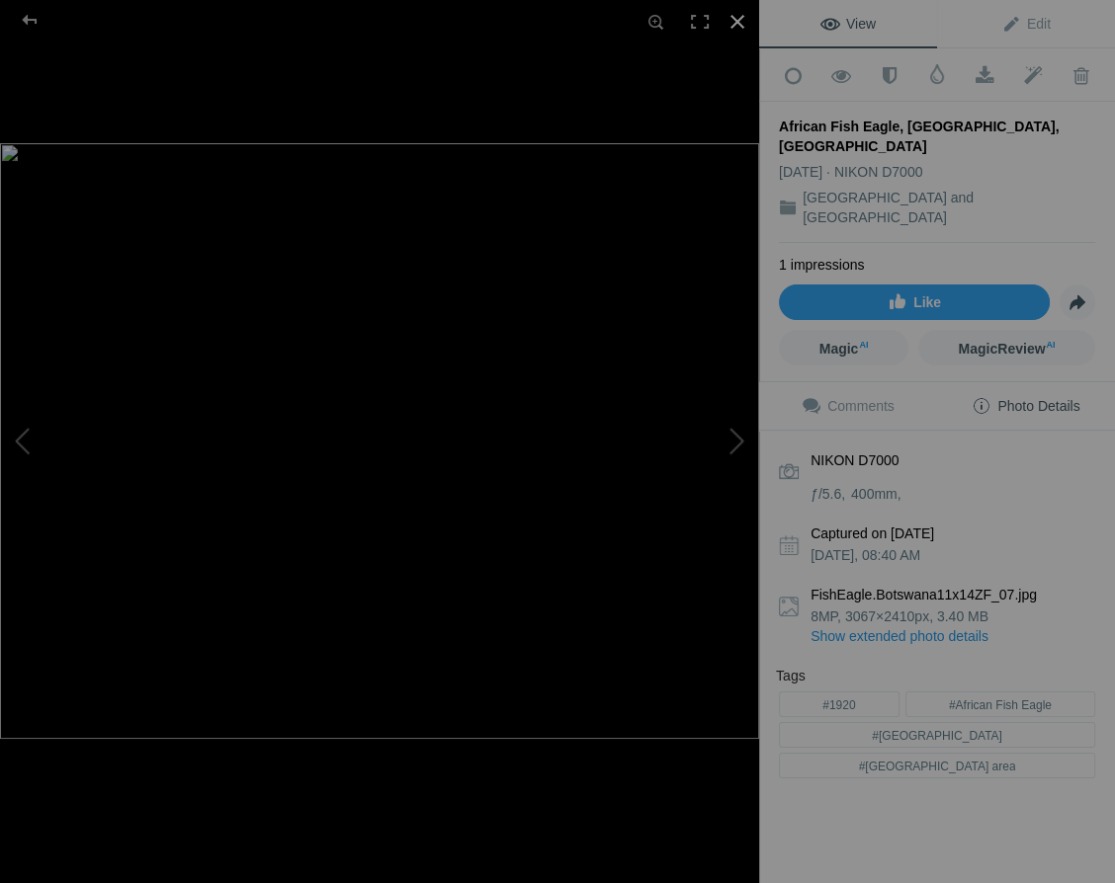
click at [736, 19] on div at bounding box center [736, 21] width 43 height 43
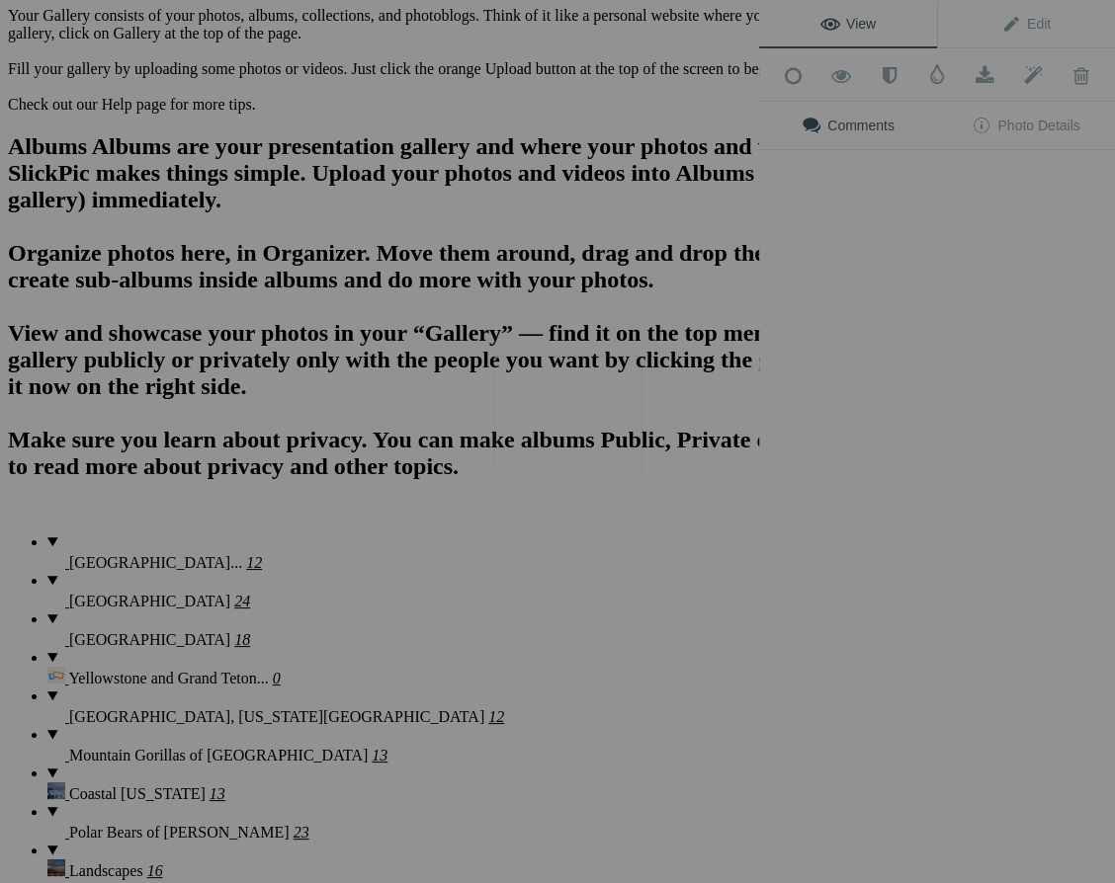
click at [553, 428] on img at bounding box center [568, 414] width 148 height 117
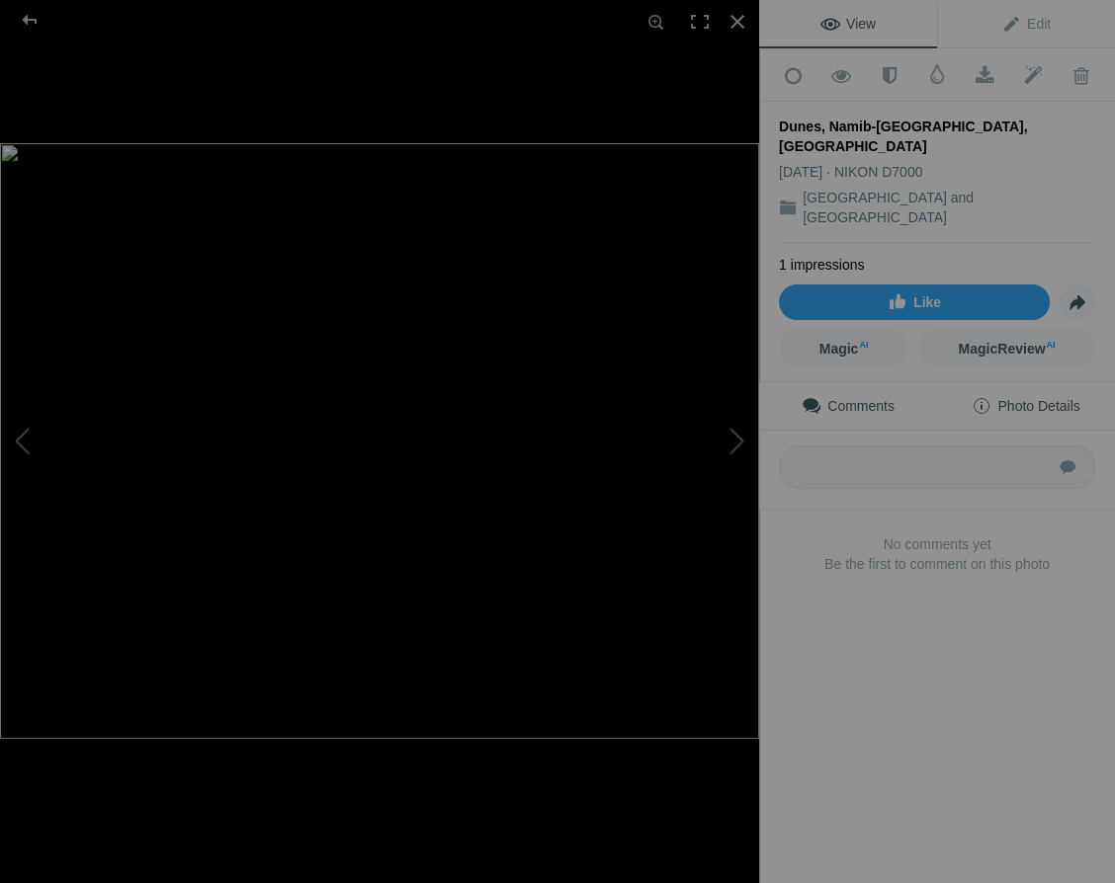
click at [1059, 398] on span "Photo Details" at bounding box center [1025, 406] width 108 height 16
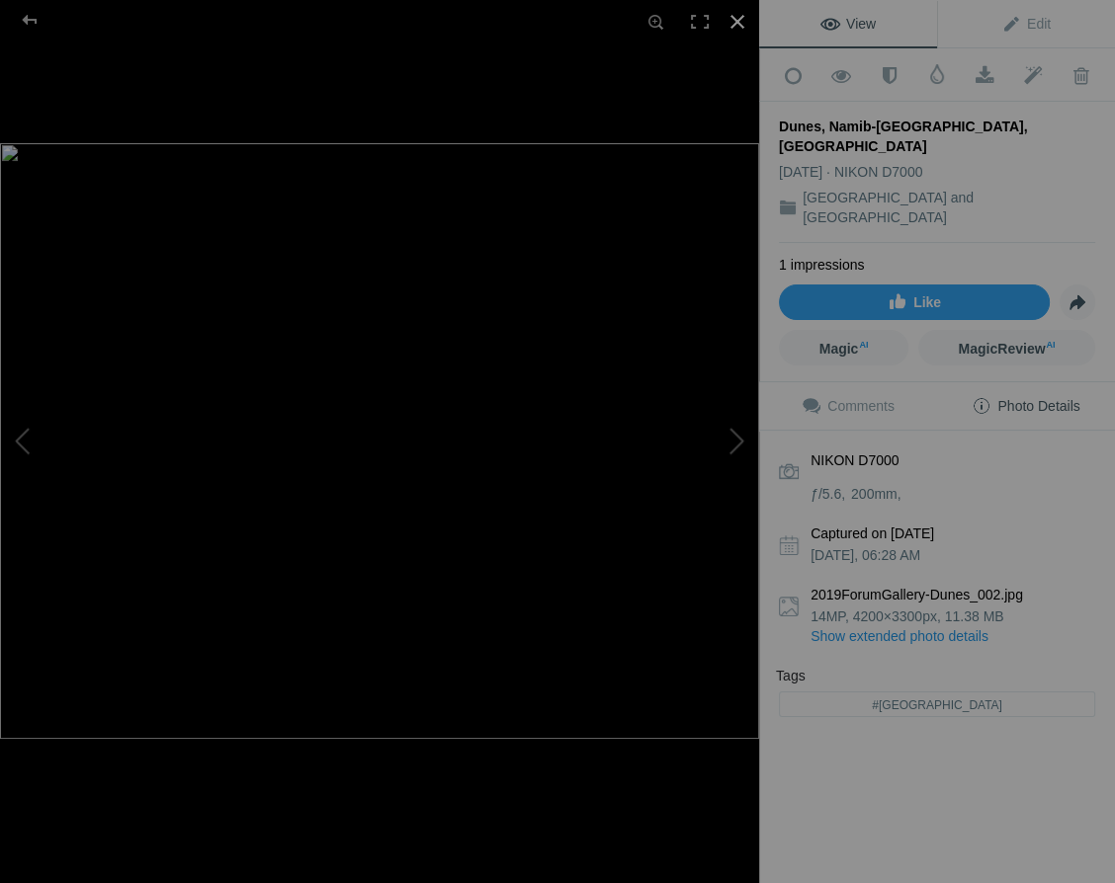
click at [737, 19] on div at bounding box center [736, 21] width 43 height 43
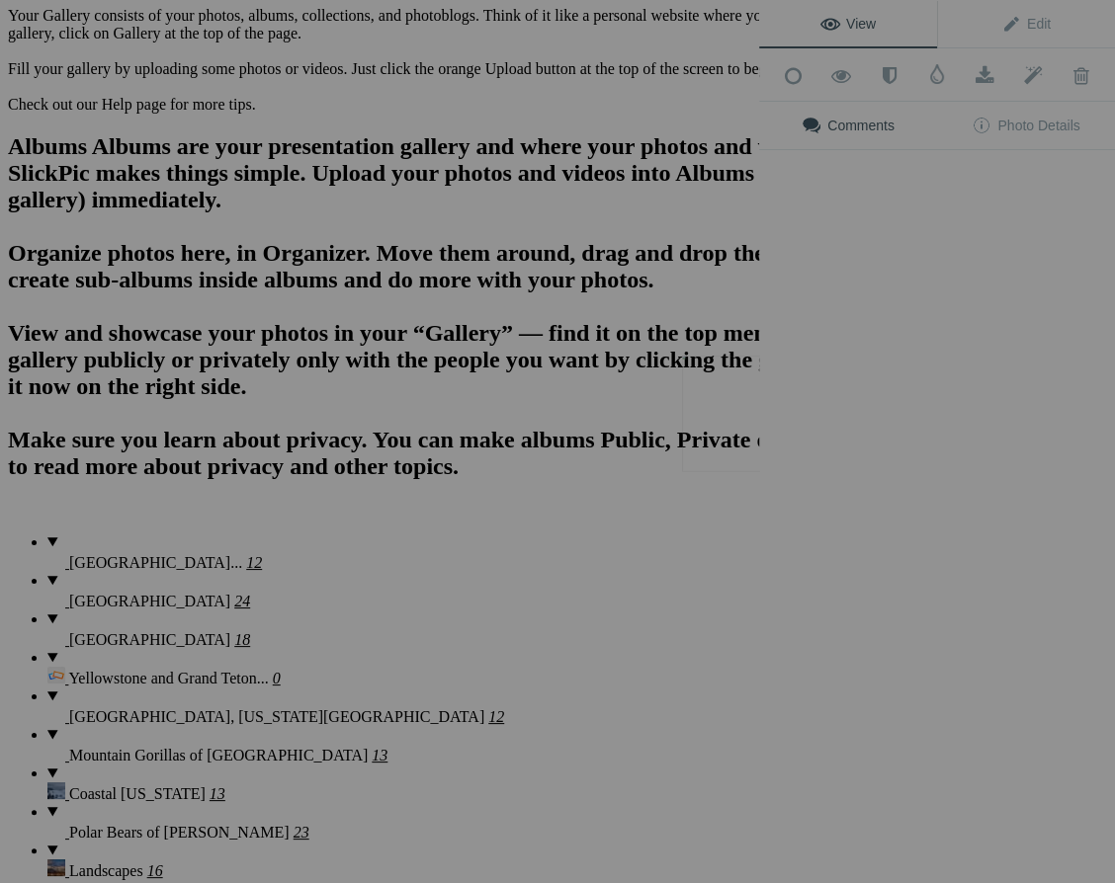
click at [760, 425] on div "View Edit Add to Quick Collection Remove from Quick Collection Hide from Public…" at bounding box center [937, 441] width 356 height 883
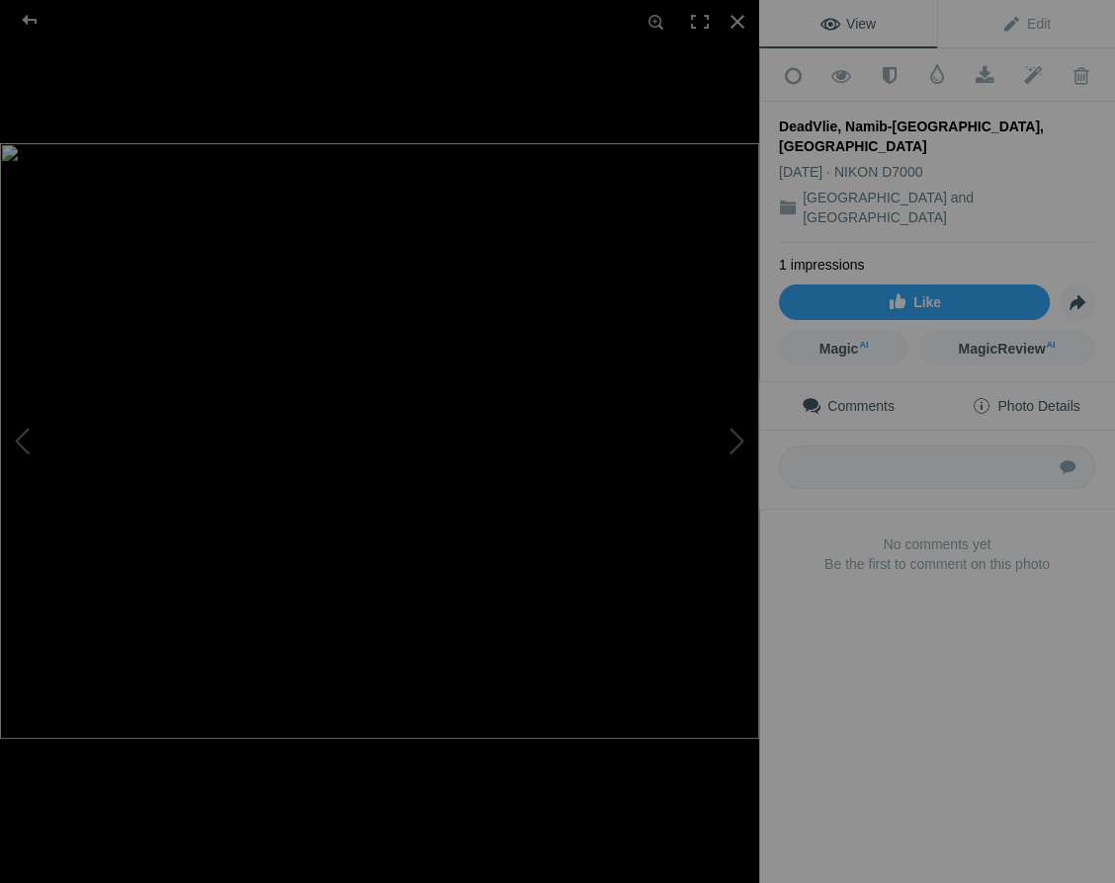
click at [1062, 398] on span "Photo Details" at bounding box center [1025, 406] width 108 height 16
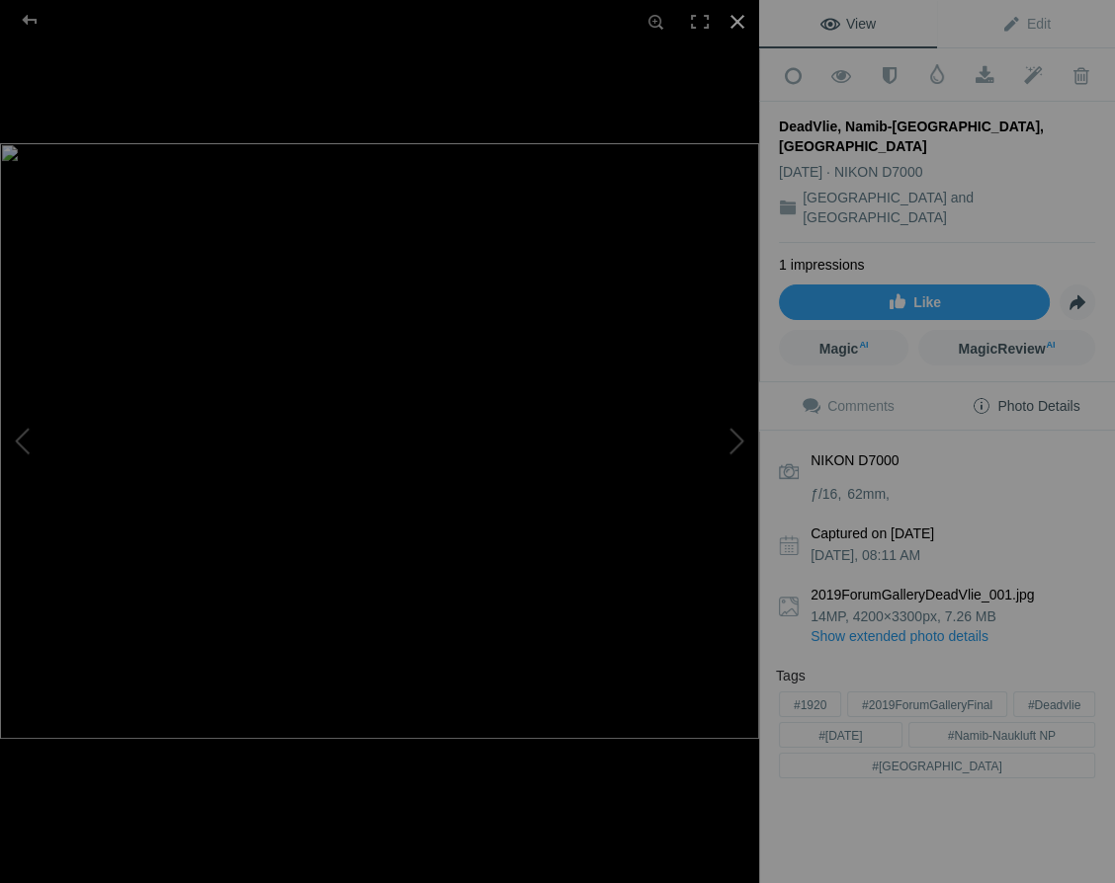
click at [737, 17] on div at bounding box center [736, 21] width 43 height 43
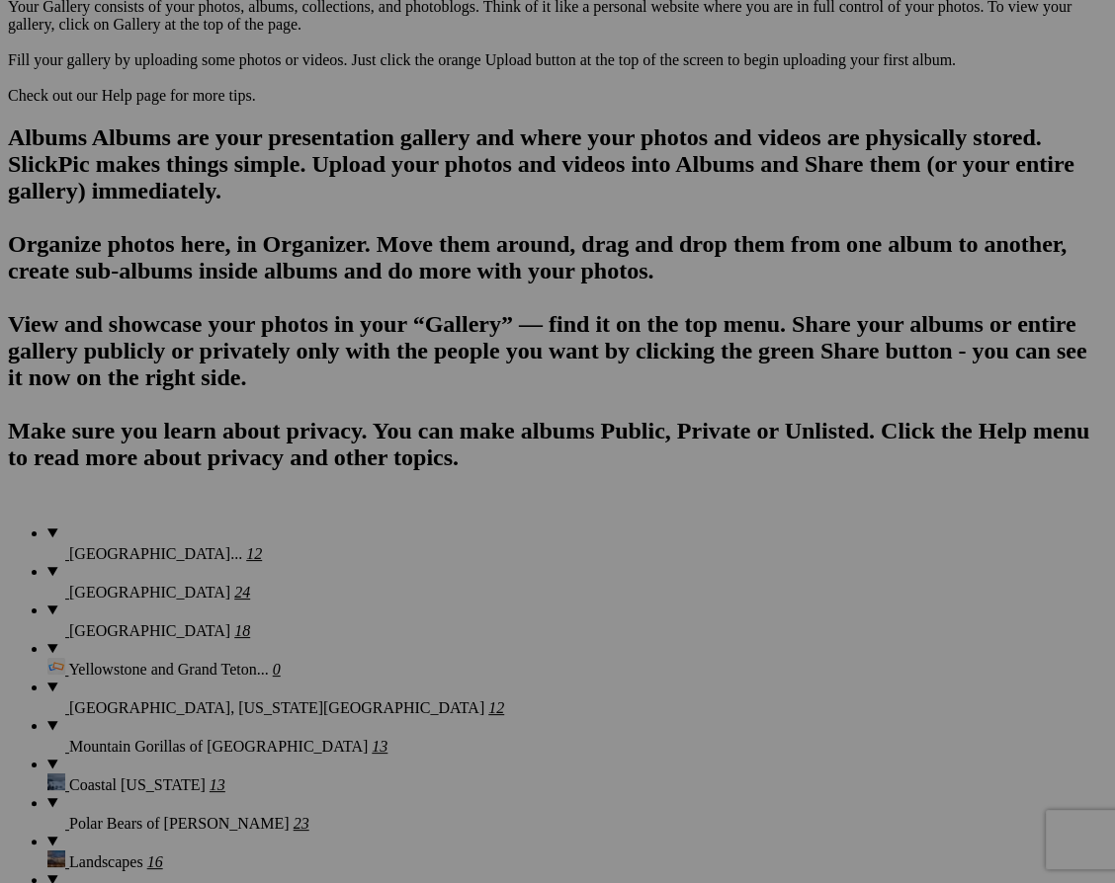
scroll to position [1207, 0]
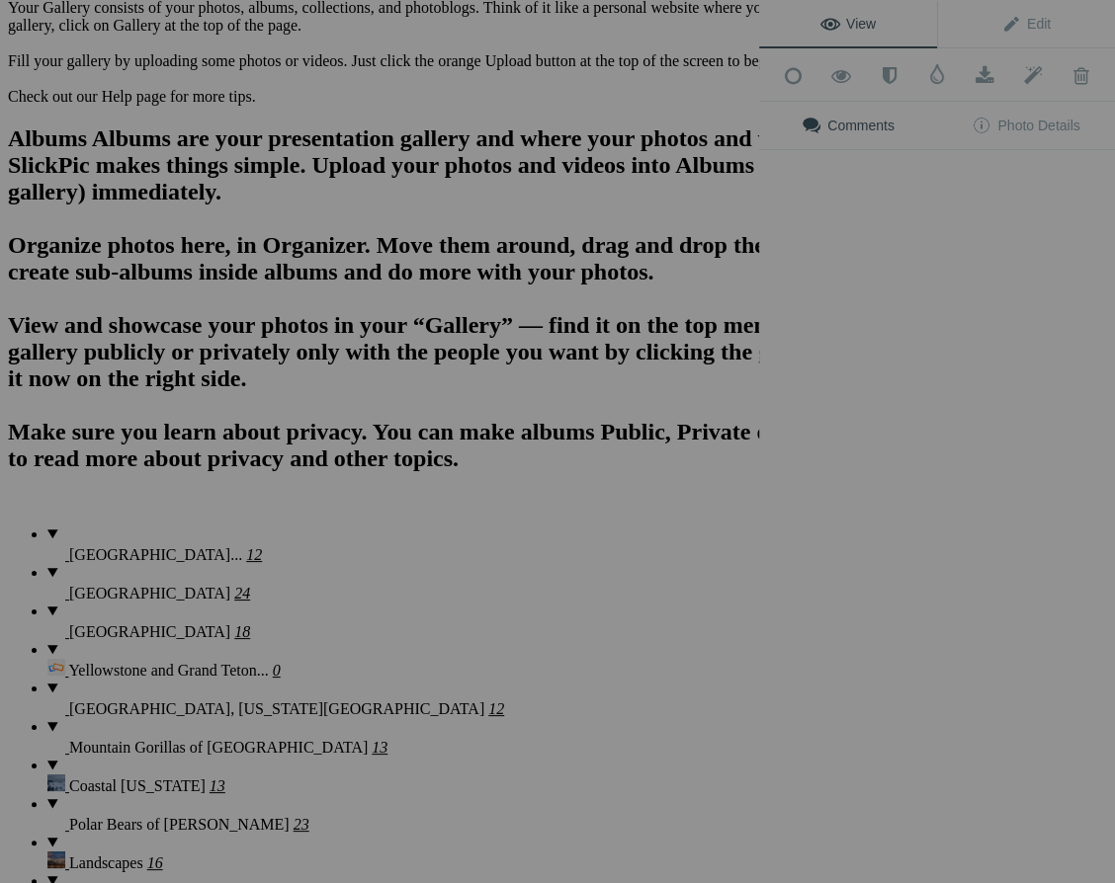
click at [949, 420] on div "View Edit Add to Quick Collection Remove from Quick Collection Hide from Public…" at bounding box center [937, 441] width 356 height 883
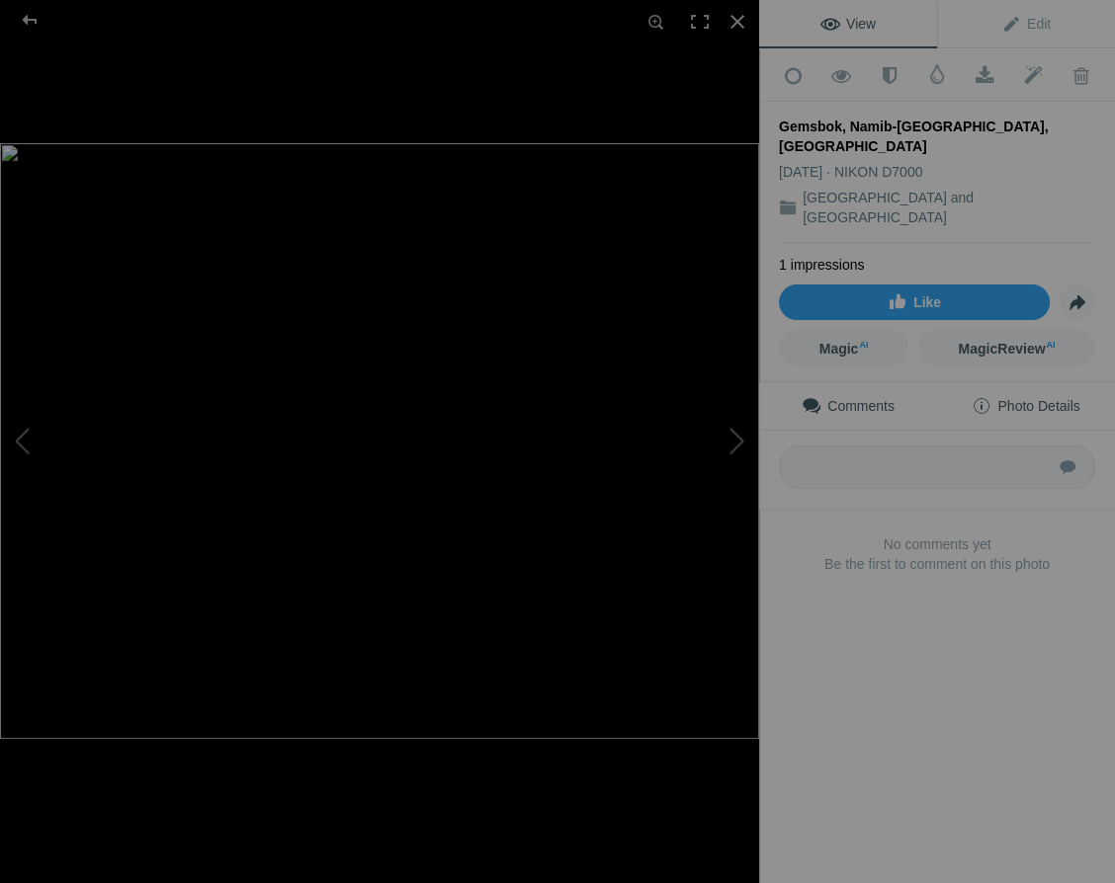
click at [1043, 398] on span "Photo Details" at bounding box center [1025, 406] width 108 height 16
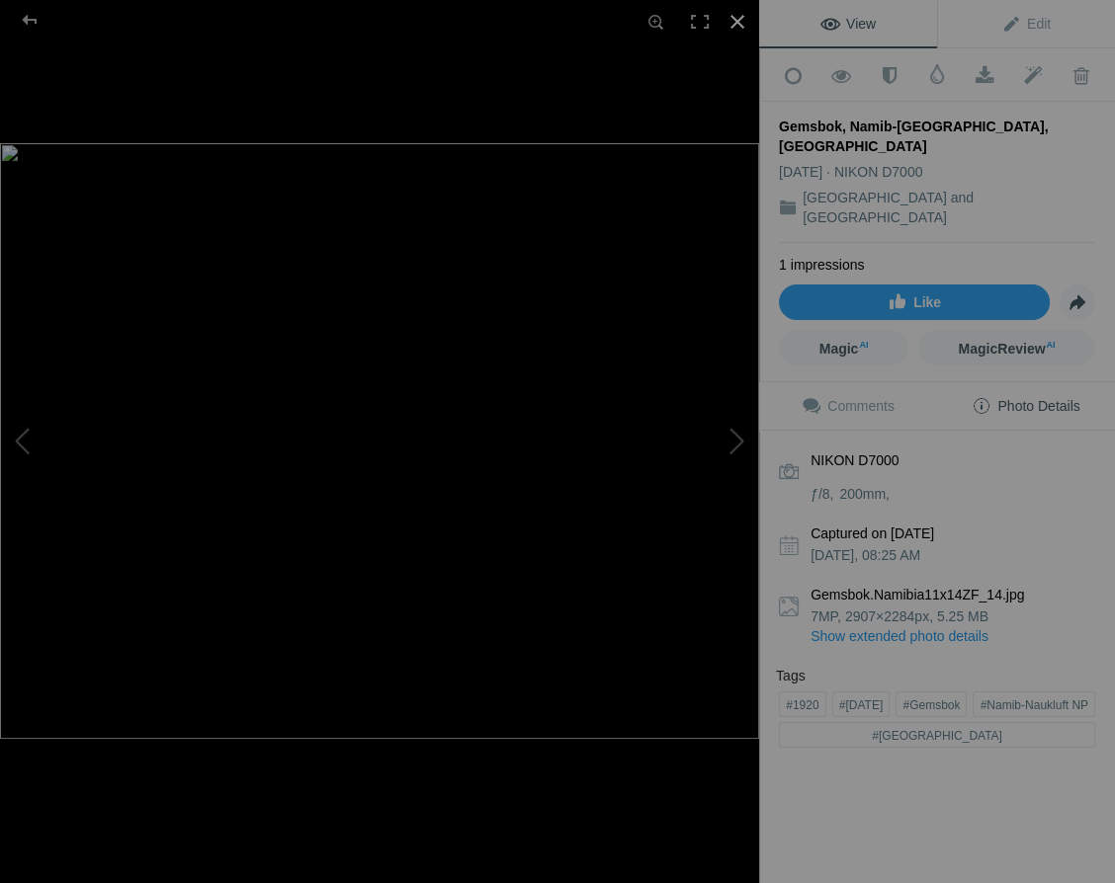
click at [738, 17] on div at bounding box center [736, 21] width 43 height 43
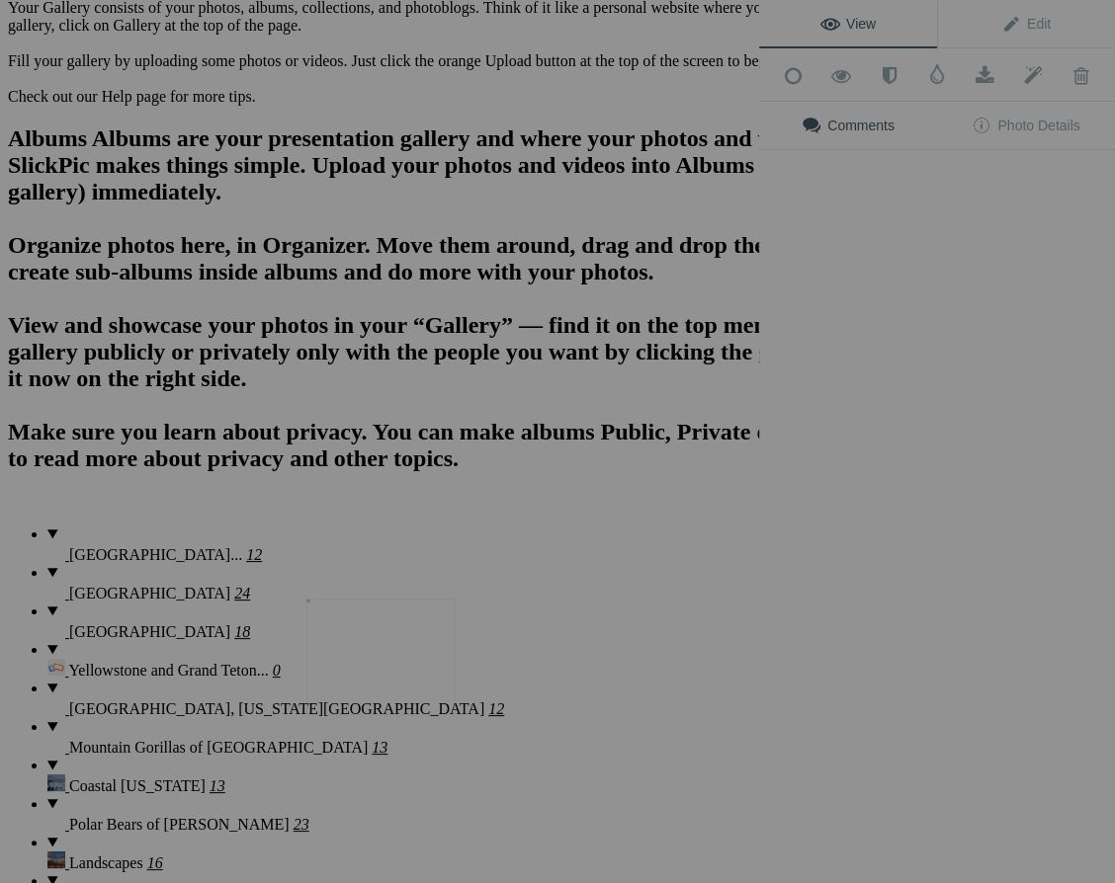
click at [379, 647] on img at bounding box center [380, 657] width 148 height 117
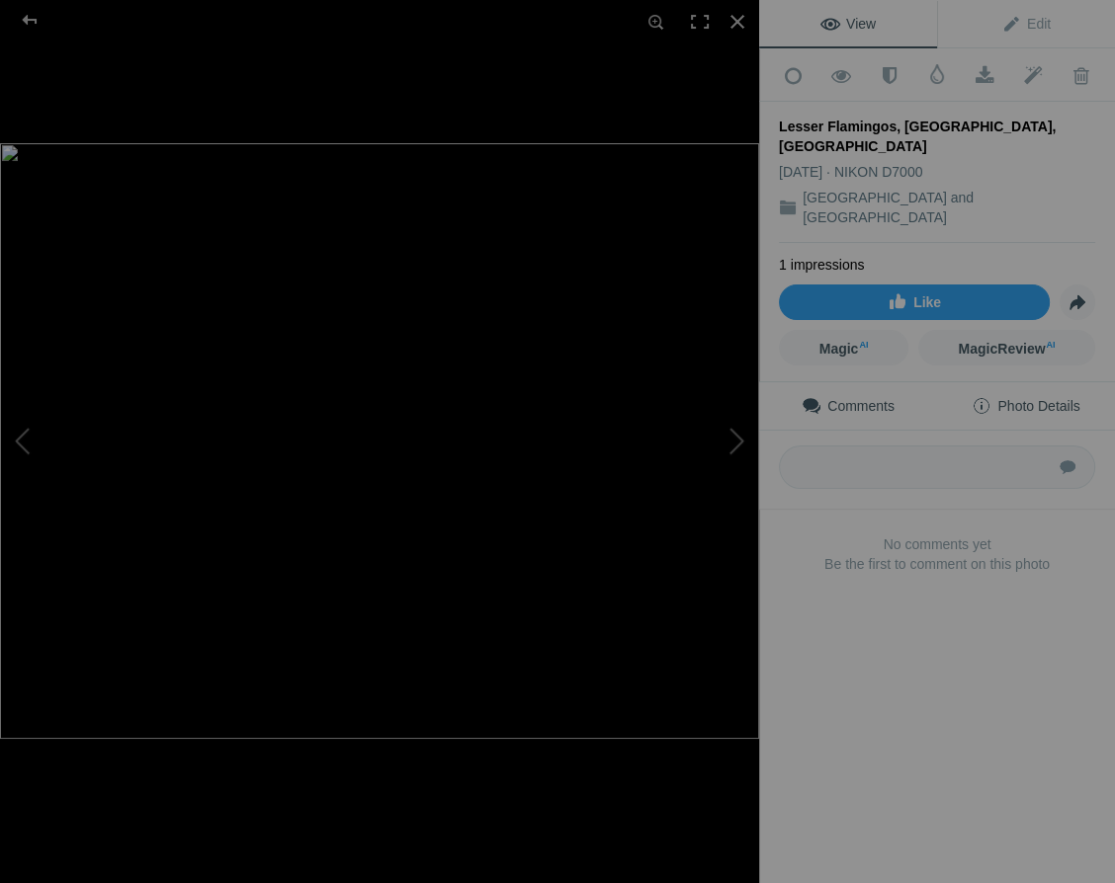
click at [1054, 398] on span "Photo Details" at bounding box center [1025, 406] width 108 height 16
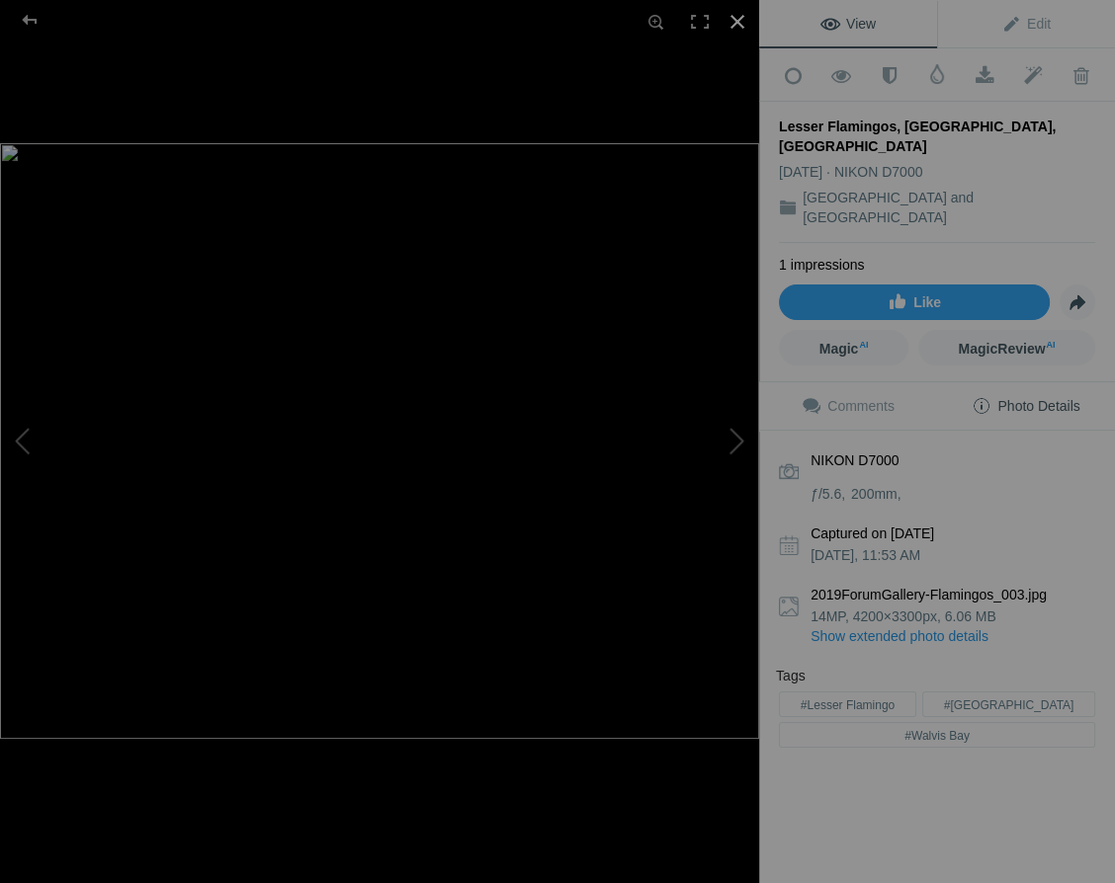
click at [736, 19] on div at bounding box center [736, 21] width 43 height 43
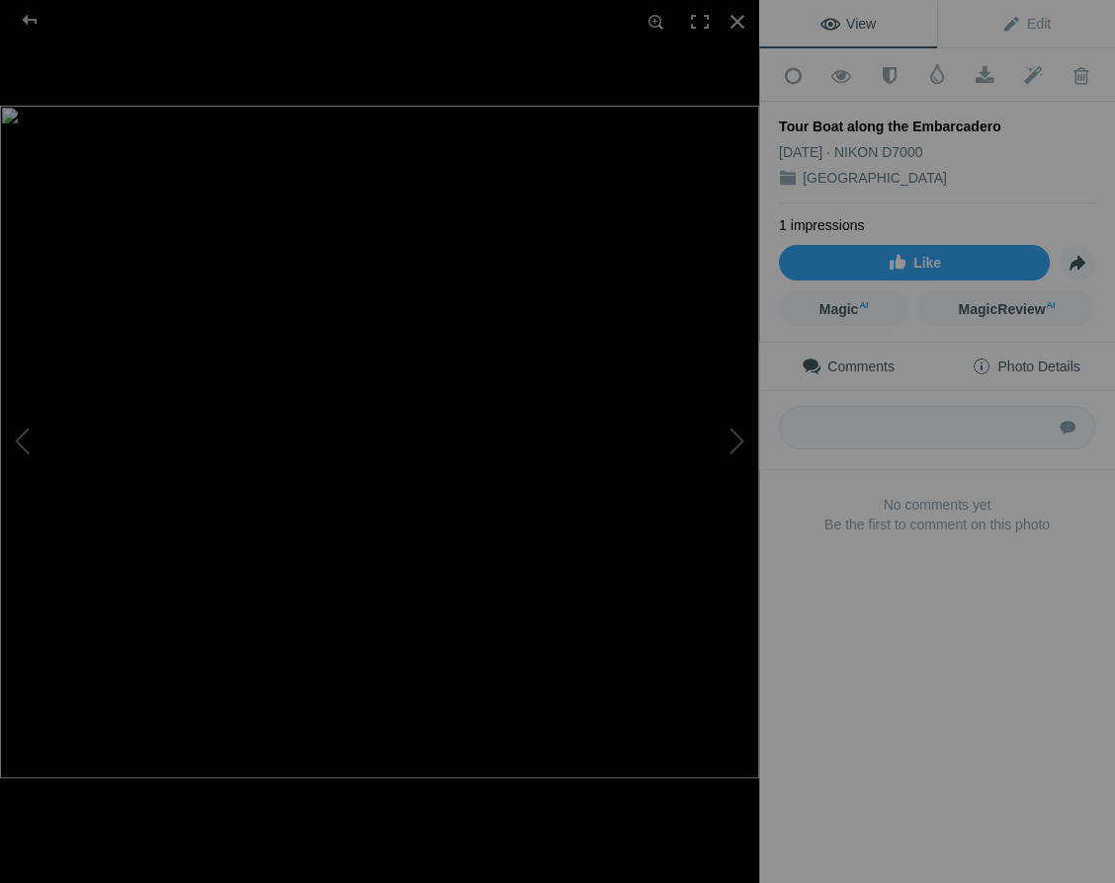
click at [1046, 359] on span "Photo Details" at bounding box center [1025, 367] width 108 height 16
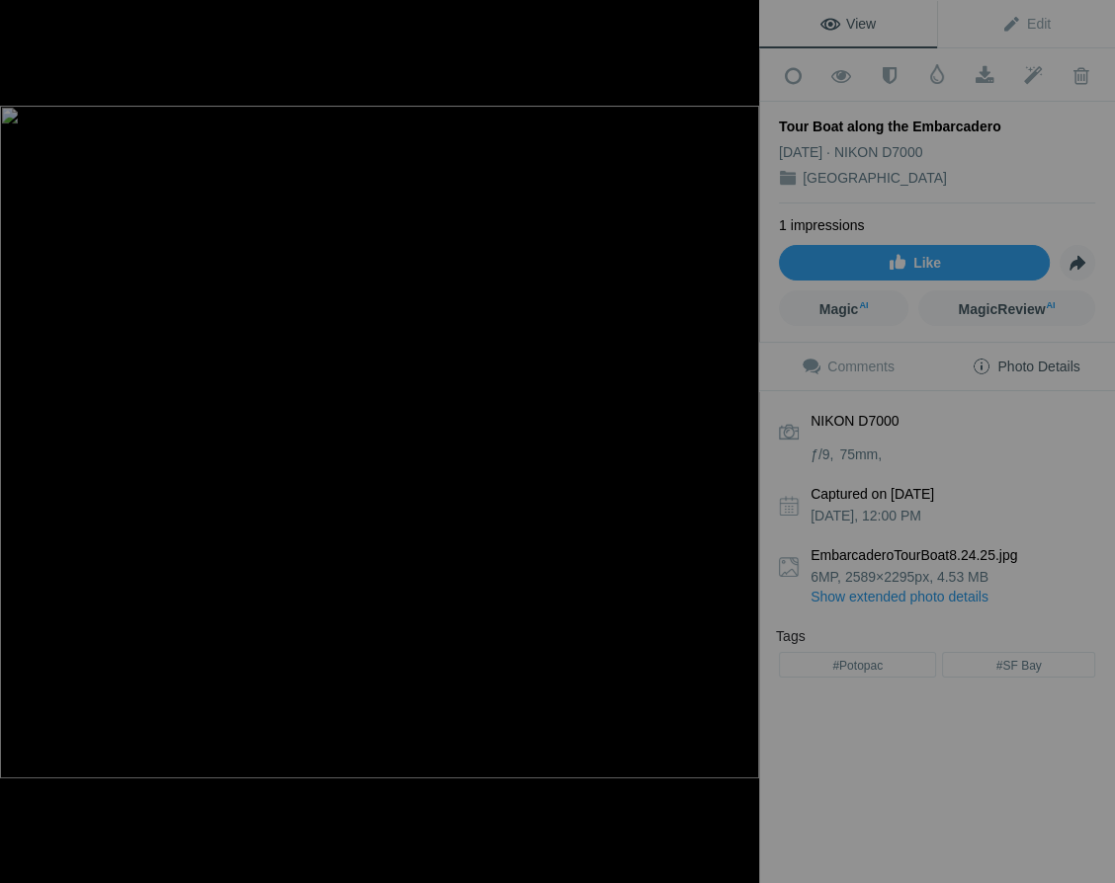
click at [737, 19] on div at bounding box center [736, 21] width 43 height 43
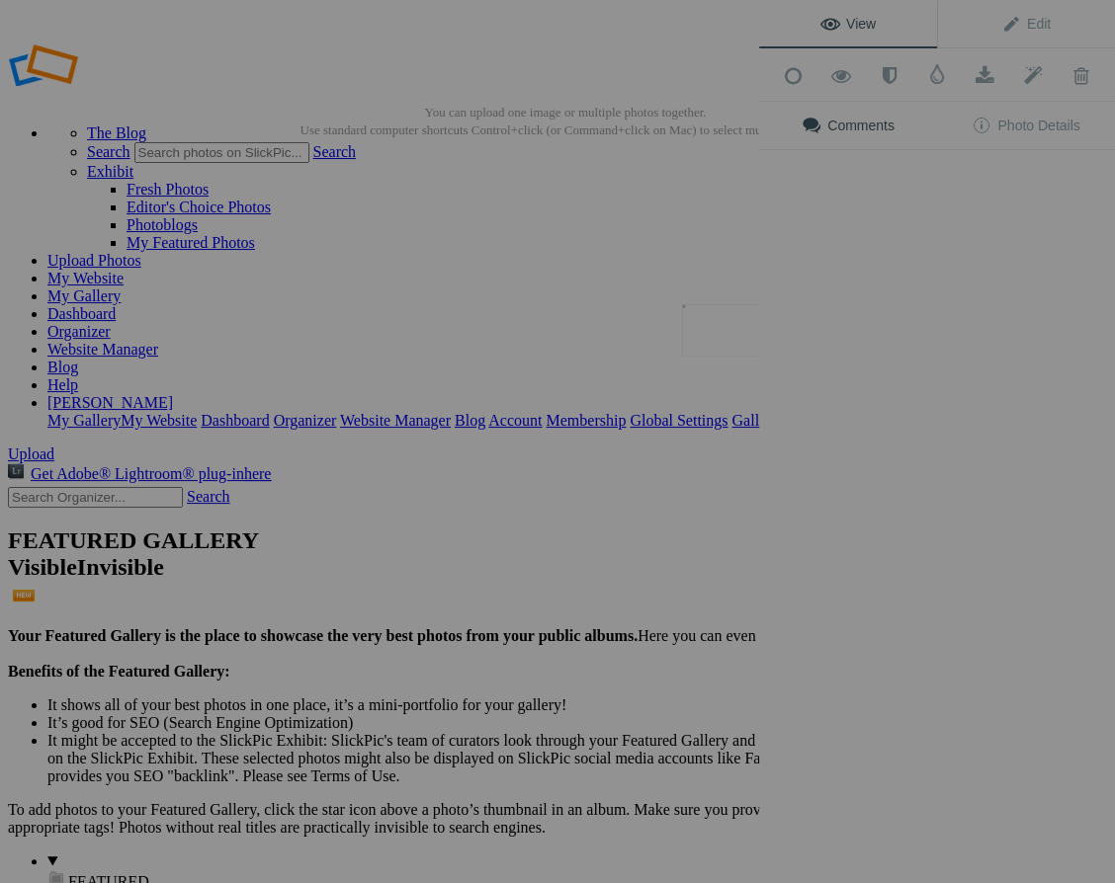
click at [749, 339] on button at bounding box center [685, 442] width 148 height 318
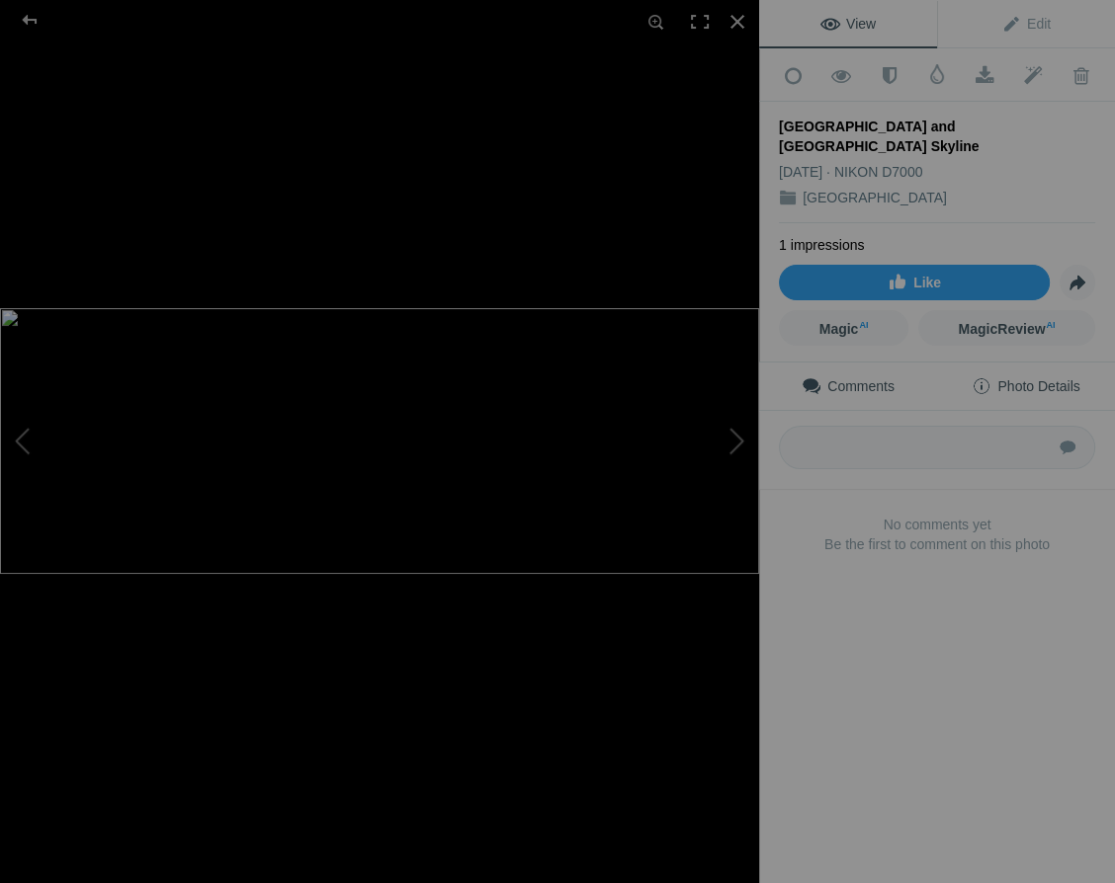
click at [1047, 378] on span "Photo Details" at bounding box center [1025, 386] width 108 height 16
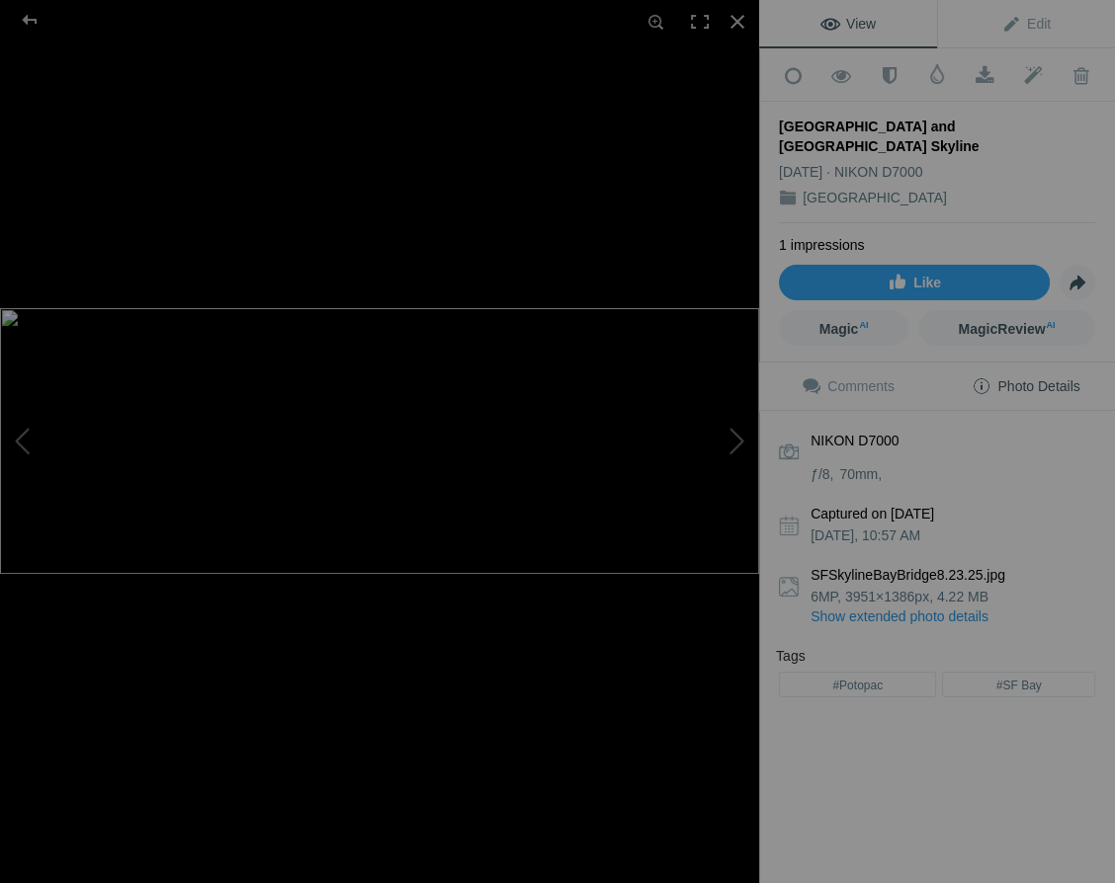
click at [916, 565] on b "SFSkylineBayBridge8.23.25.jpg" at bounding box center [952, 575] width 285 height 20
drag, startPoint x: 930, startPoint y: 539, endPoint x: 940, endPoint y: 539, distance: 9.9
click at [930, 565] on b "SFSkylineBayBridge8.23.25.jpg" at bounding box center [952, 575] width 285 height 20
click at [1045, 378] on span "Photo Details" at bounding box center [1025, 386] width 108 height 16
click at [737, 18] on div at bounding box center [736, 21] width 43 height 43
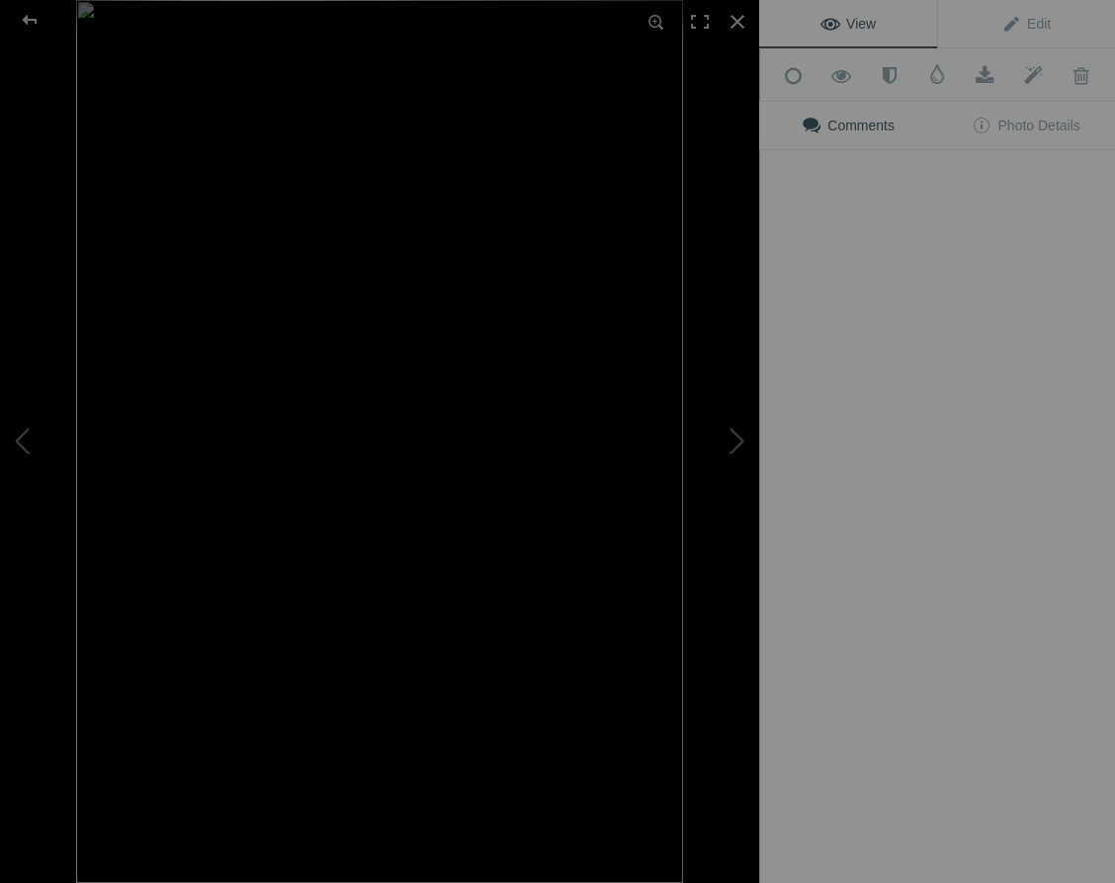
click at [950, 335] on div "View Edit Add to Quick Collection Remove from Quick Collection Hide from Public…" at bounding box center [937, 441] width 356 height 883
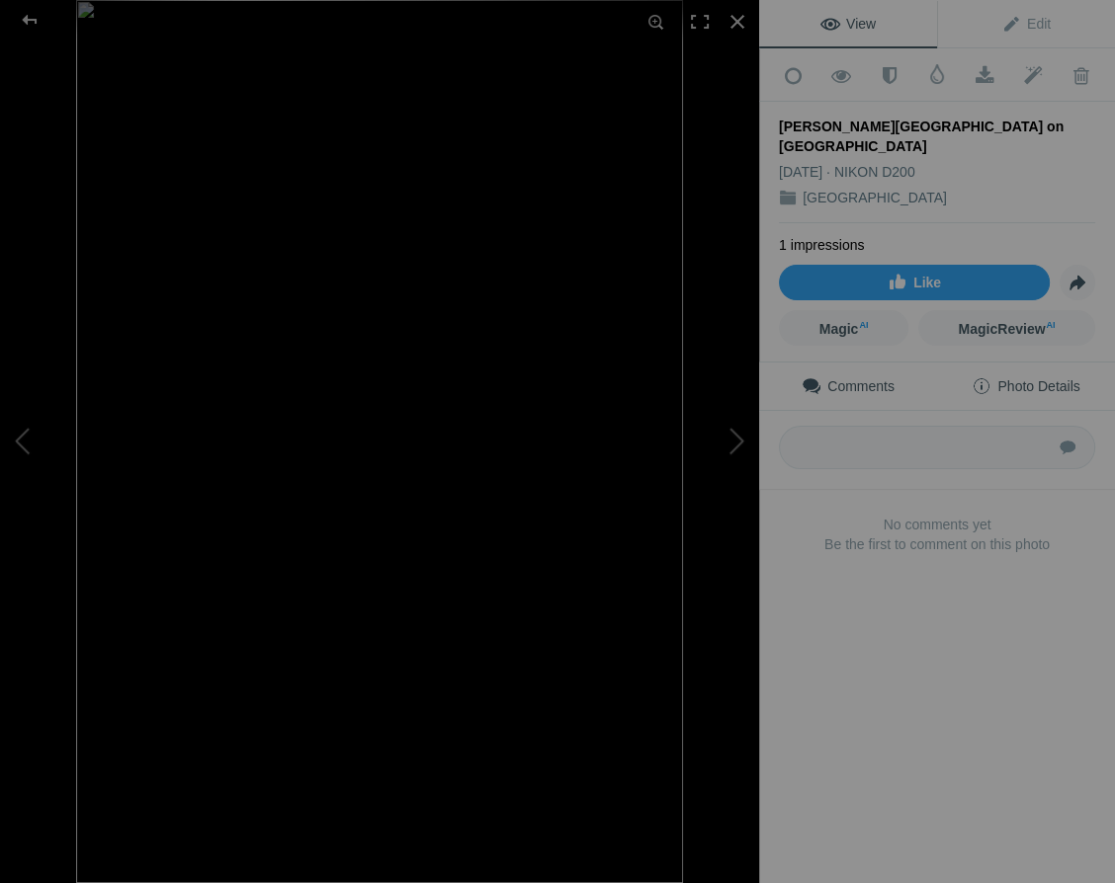
click at [1042, 378] on span "Photo Details" at bounding box center [1025, 386] width 108 height 16
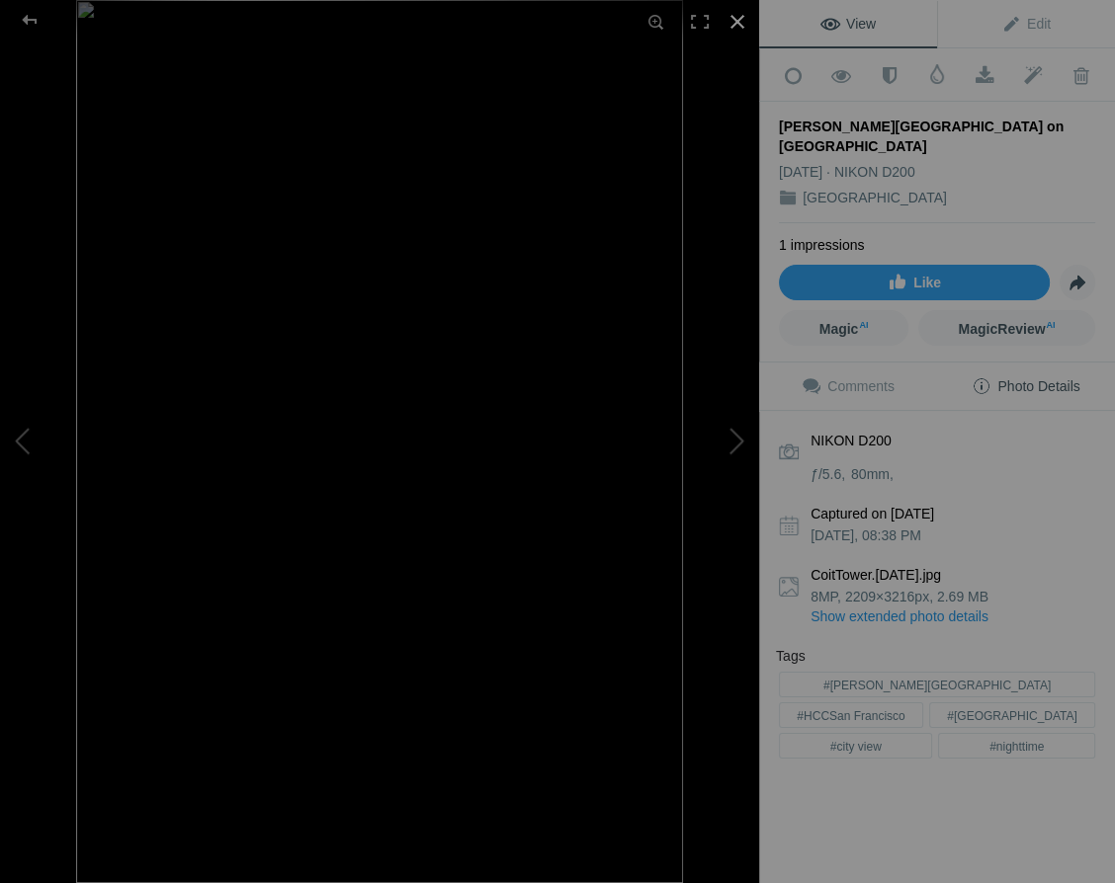
click at [733, 16] on div at bounding box center [736, 21] width 43 height 43
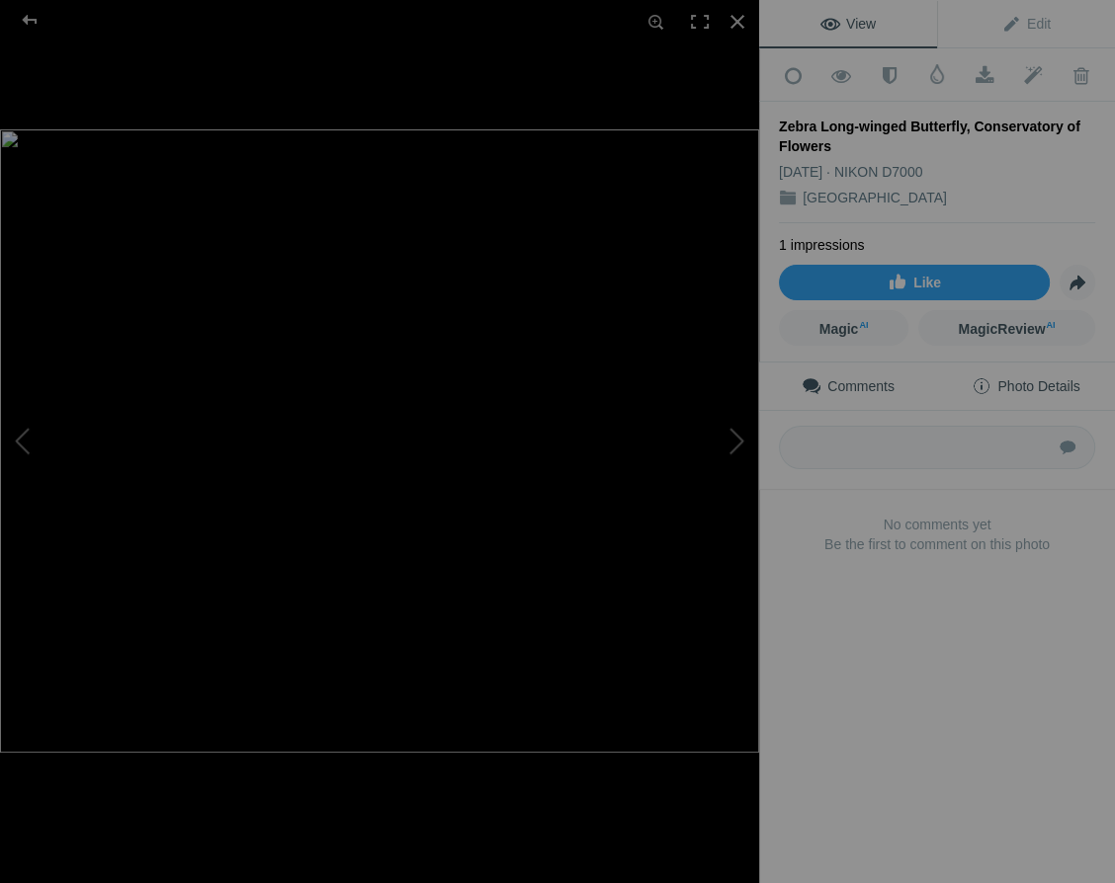
click at [1049, 378] on span "Photo Details" at bounding box center [1025, 386] width 108 height 16
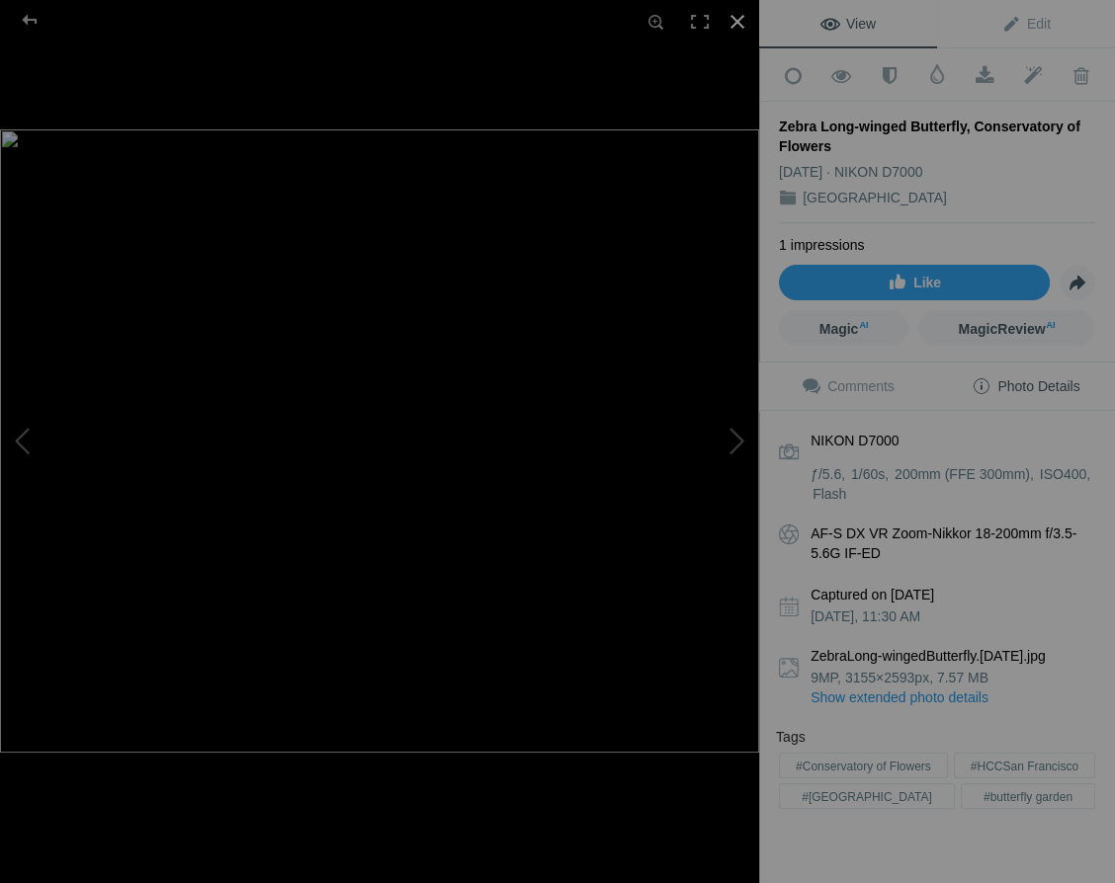
click at [738, 17] on div at bounding box center [736, 21] width 43 height 43
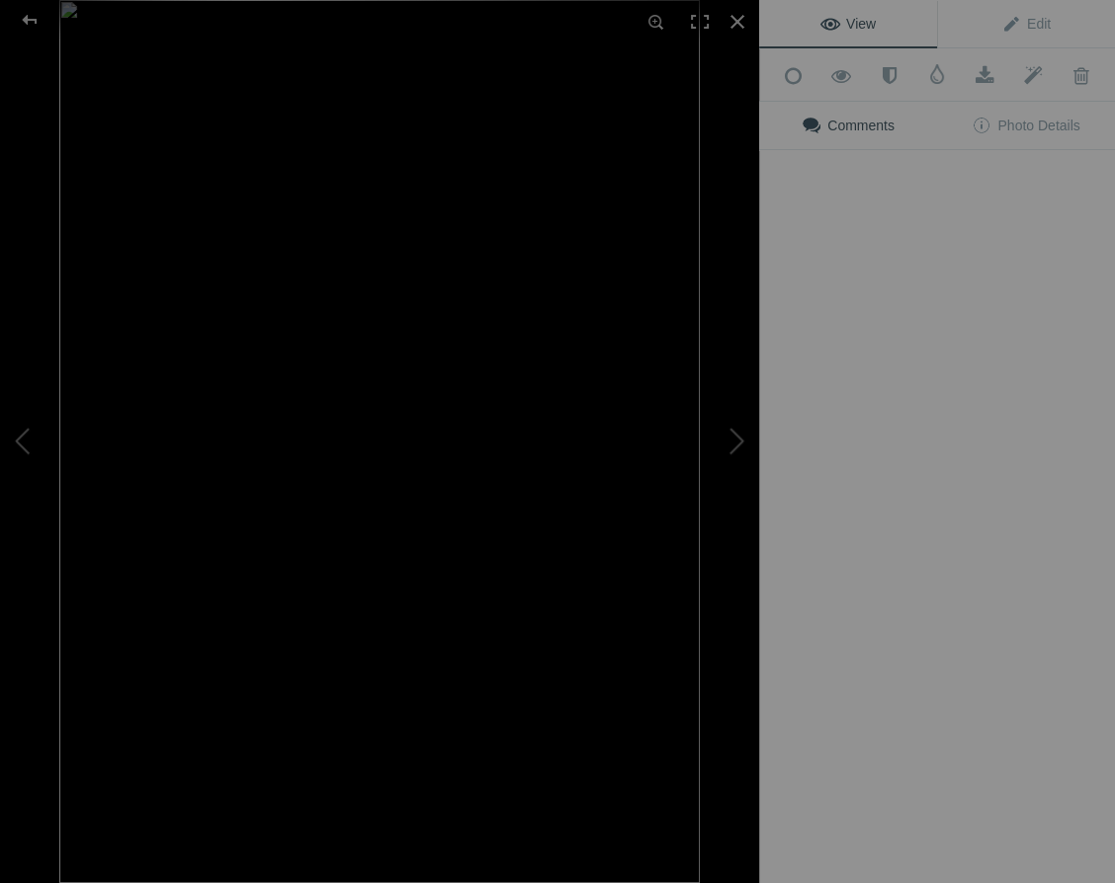
click at [561, 572] on img at bounding box center [379, 441] width 640 height 883
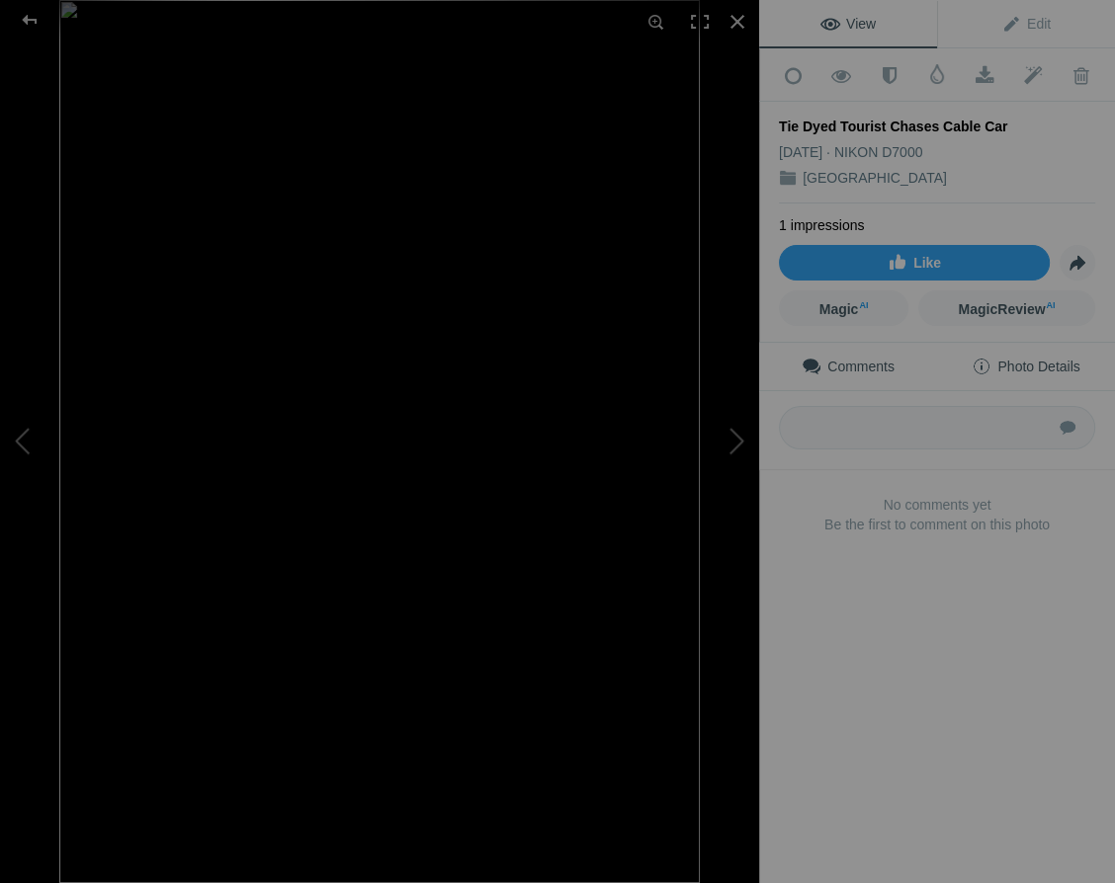
click at [1050, 359] on span "Photo Details" at bounding box center [1025, 367] width 108 height 16
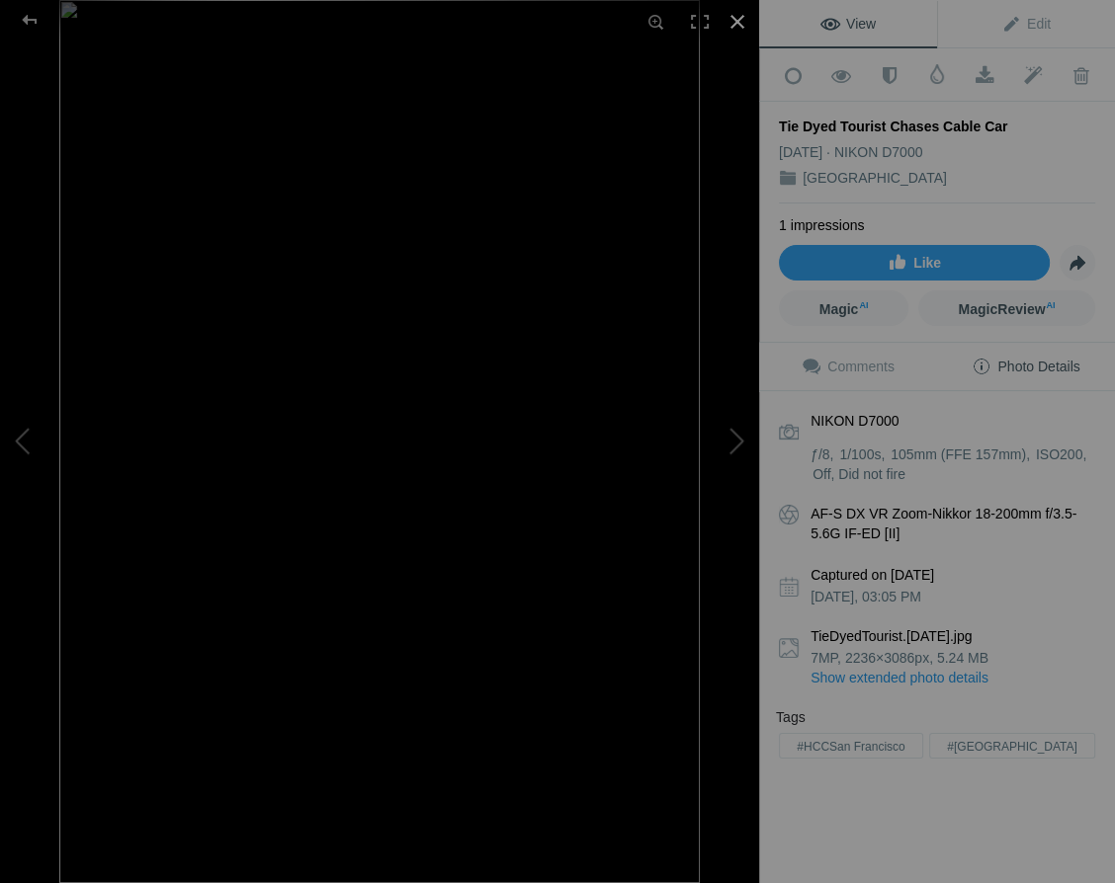
click at [738, 19] on div at bounding box center [736, 21] width 43 height 43
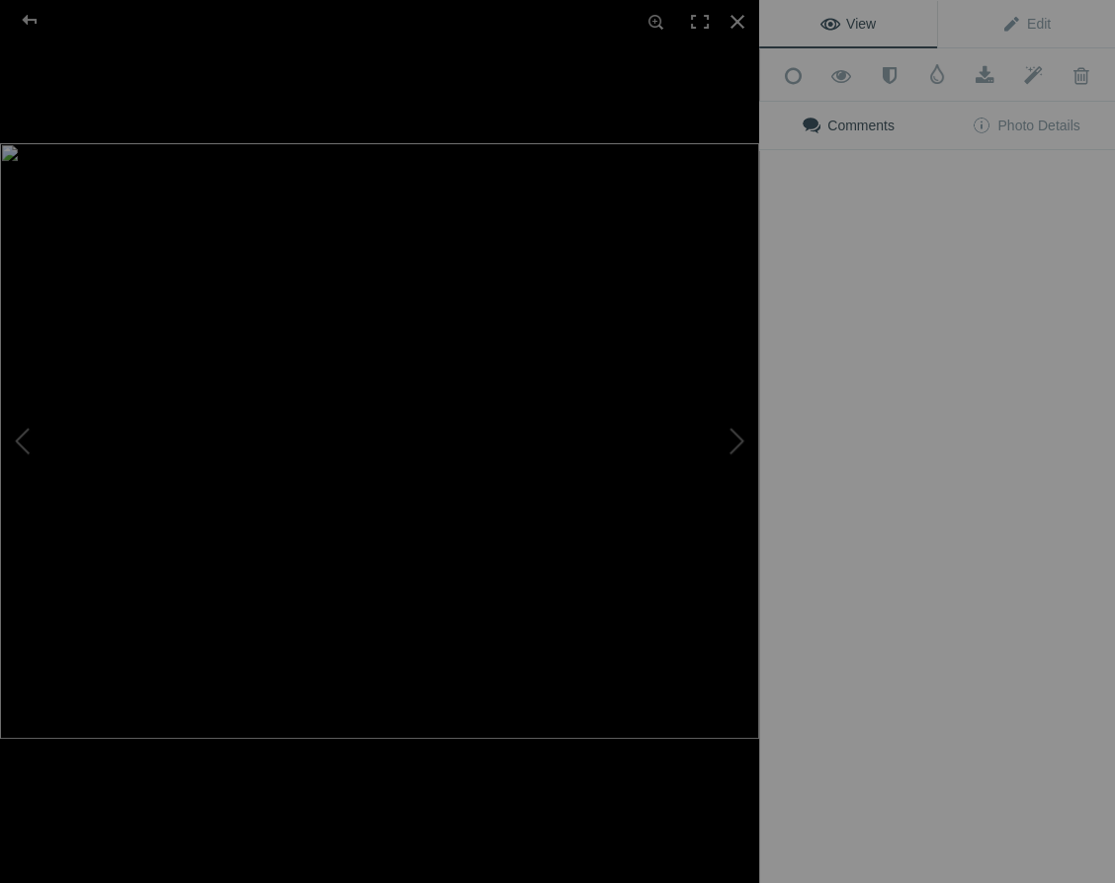
click at [736, 562] on button at bounding box center [685, 442] width 148 height 318
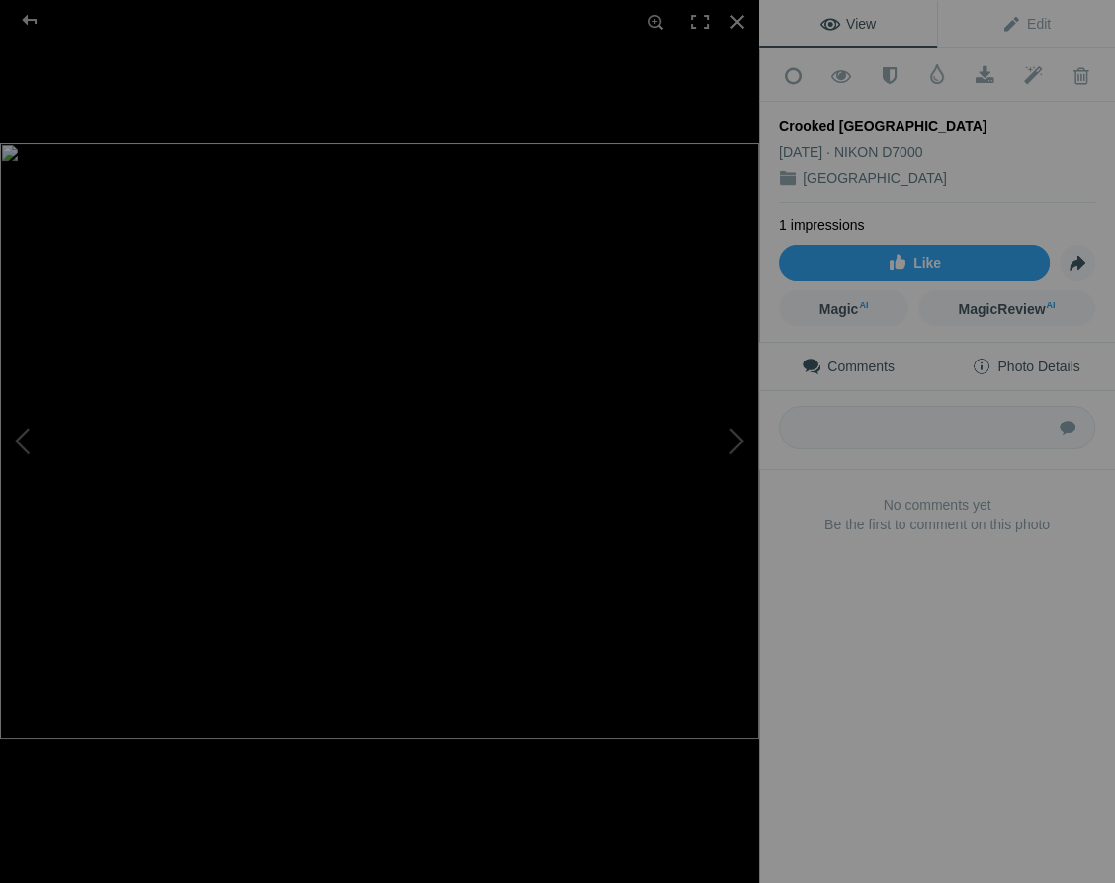
click at [1060, 359] on span "Photo Details" at bounding box center [1025, 367] width 108 height 16
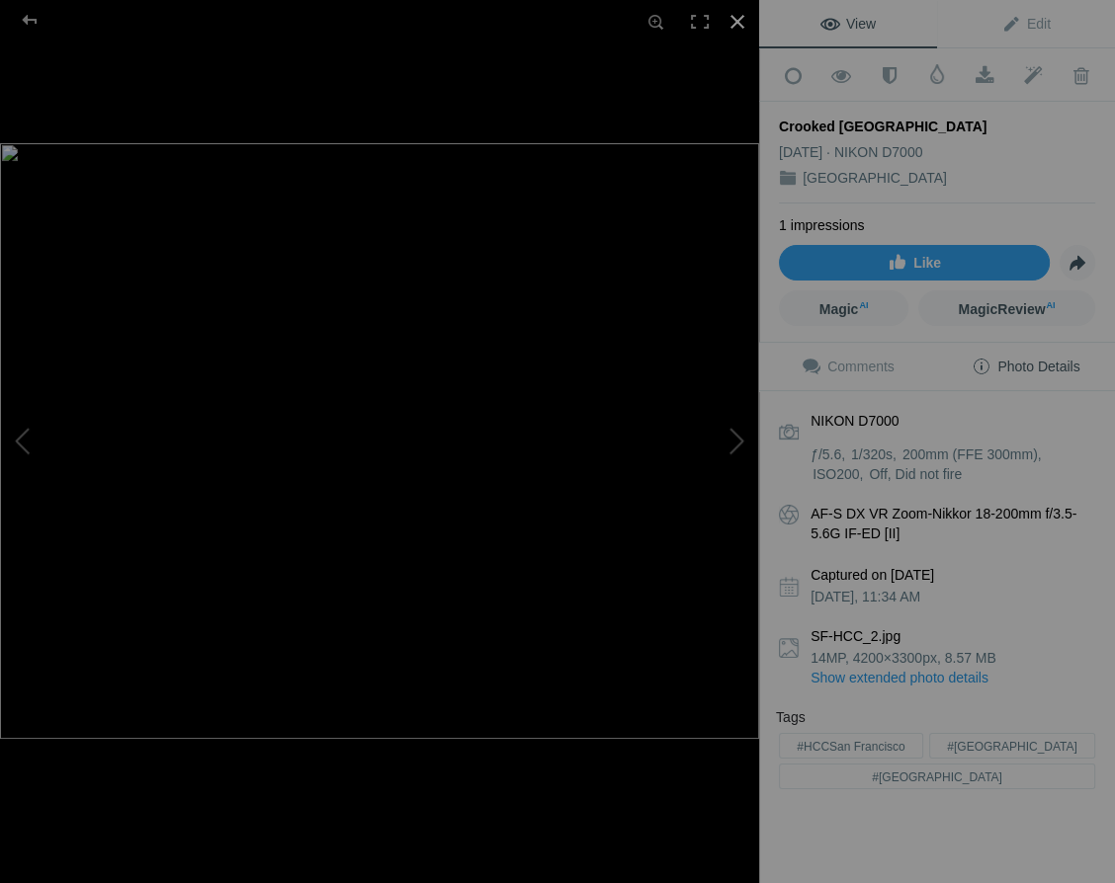
click at [735, 16] on div at bounding box center [736, 21] width 43 height 43
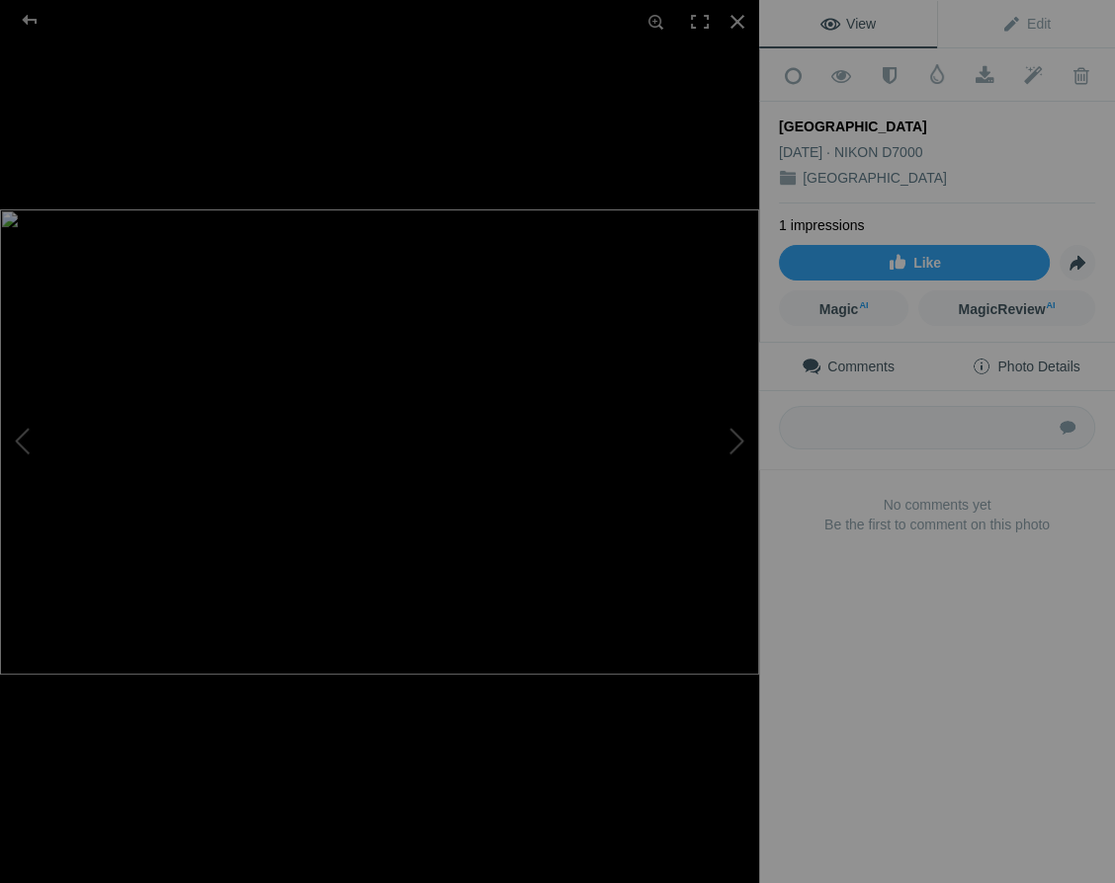
click at [1054, 359] on span "Photo Details" at bounding box center [1025, 367] width 108 height 16
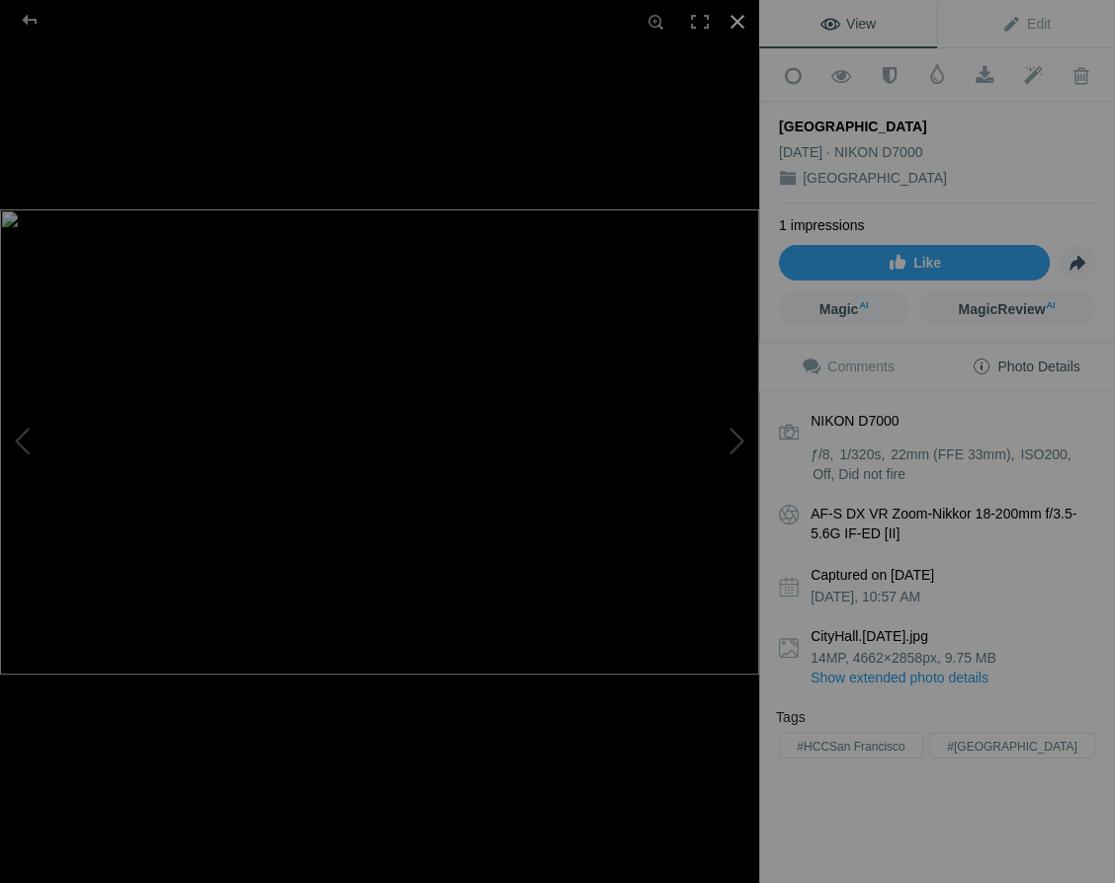
click at [737, 20] on div at bounding box center [736, 21] width 43 height 43
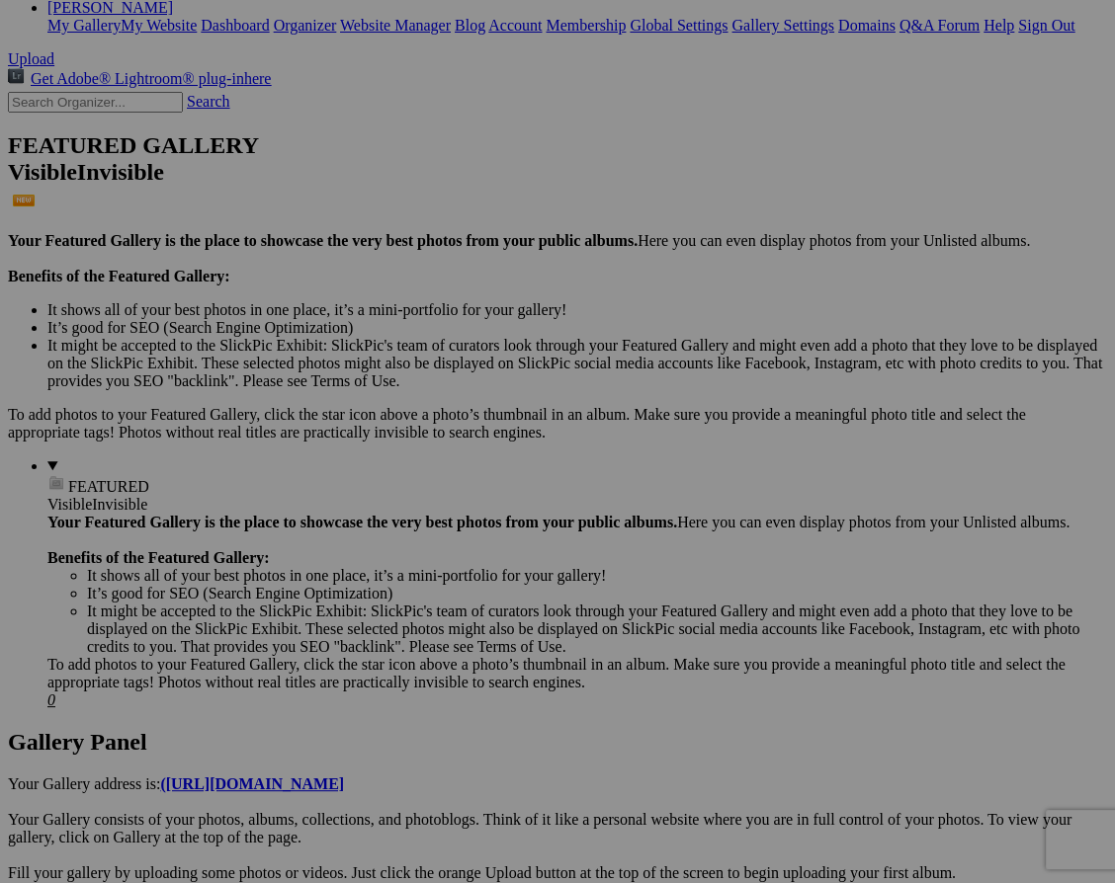
scroll to position [397, 0]
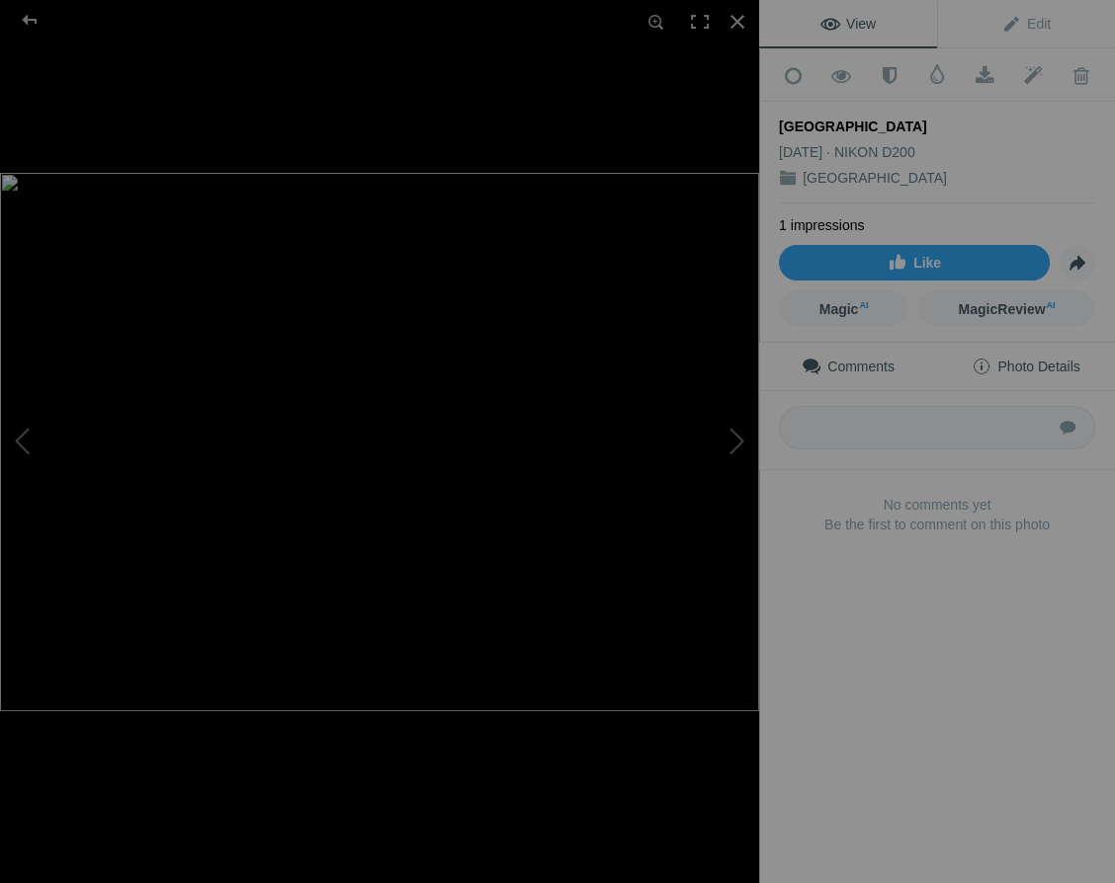
click at [1060, 360] on span "Photo Details" at bounding box center [1025, 367] width 108 height 16
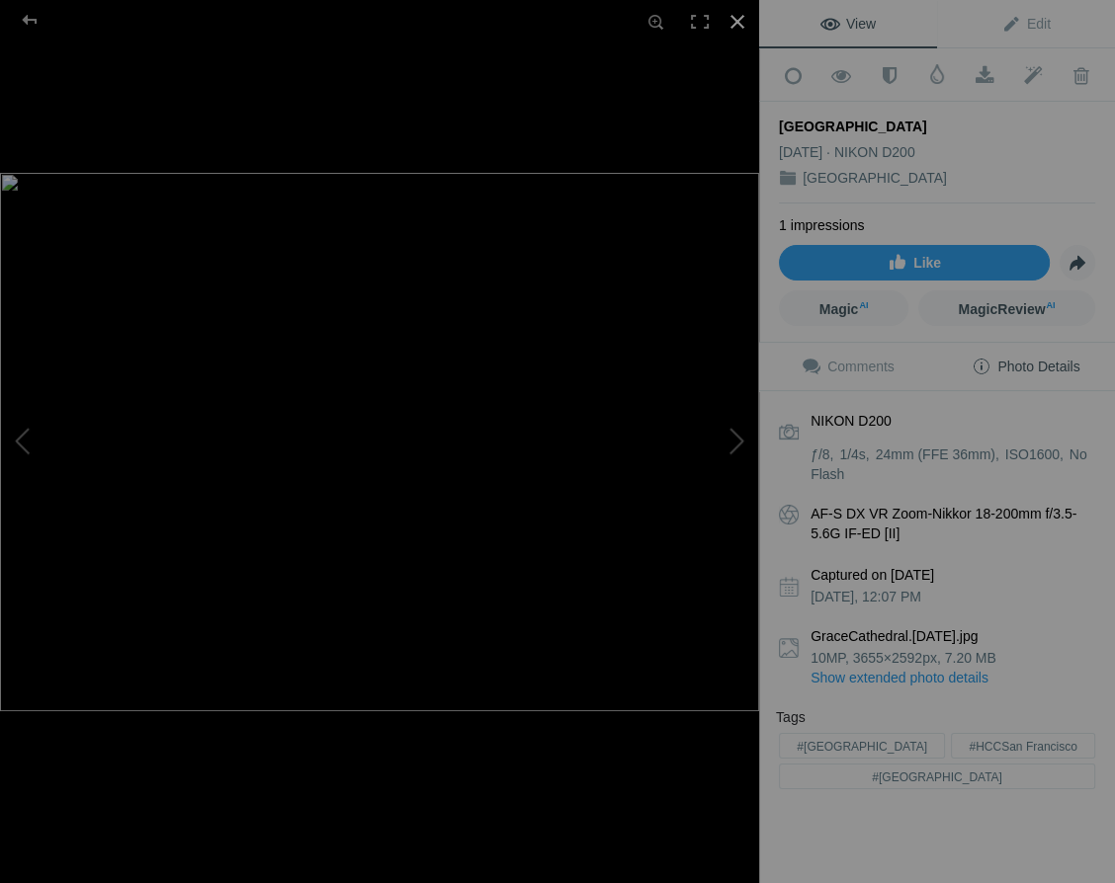
click at [737, 17] on div at bounding box center [736, 21] width 43 height 43
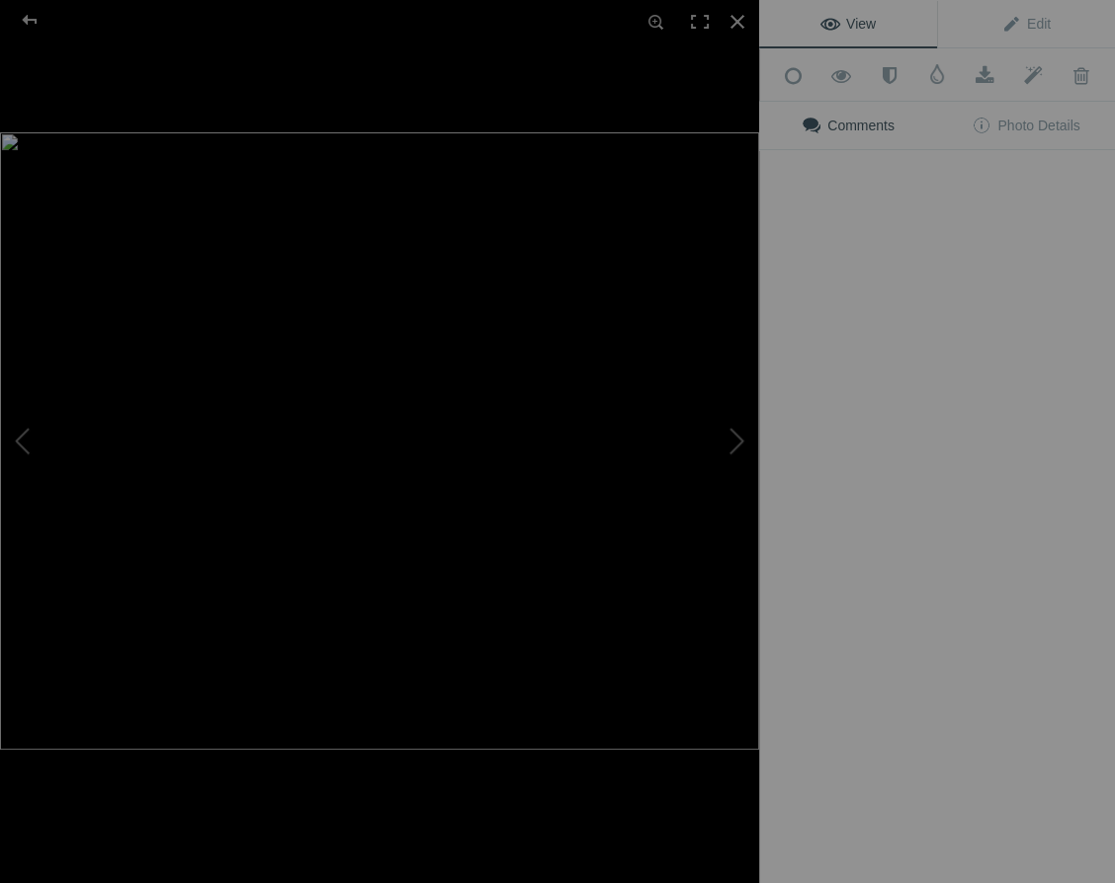
click at [558, 467] on img at bounding box center [379, 441] width 759 height 618
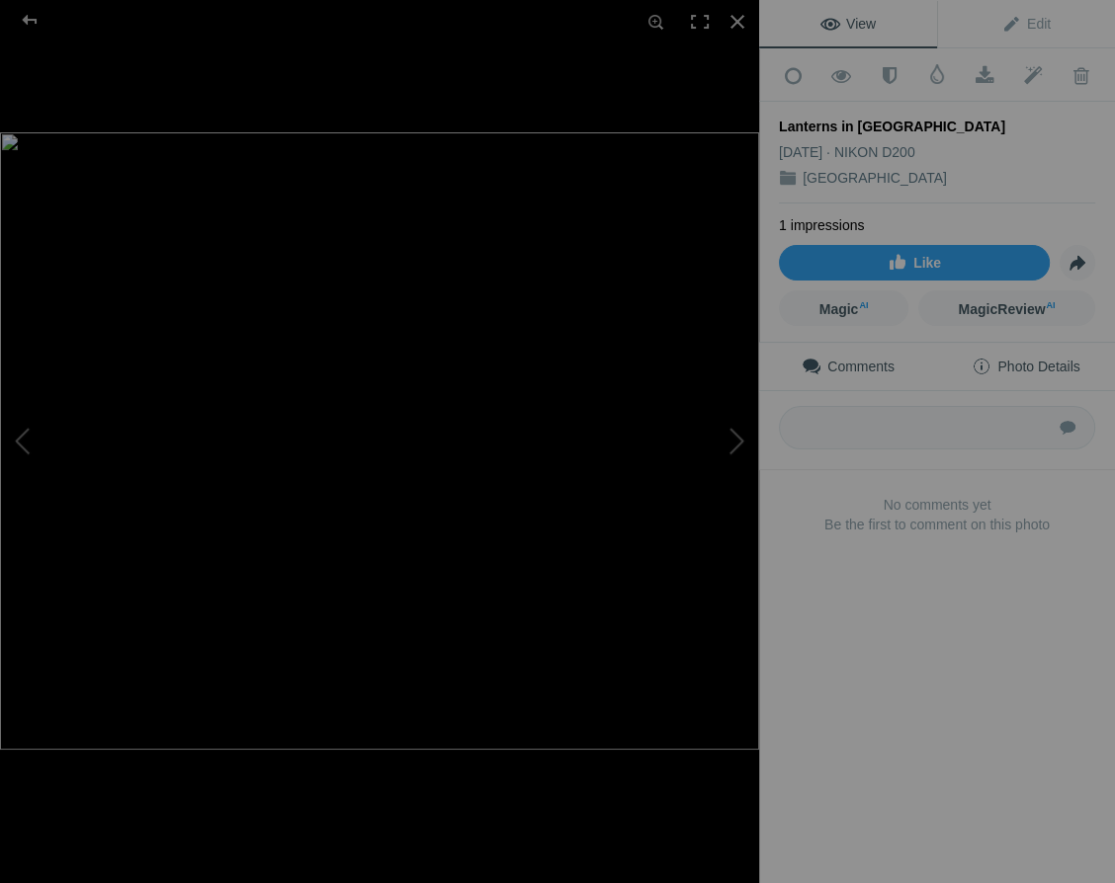
click at [1060, 360] on span "Photo Details" at bounding box center [1025, 367] width 108 height 16
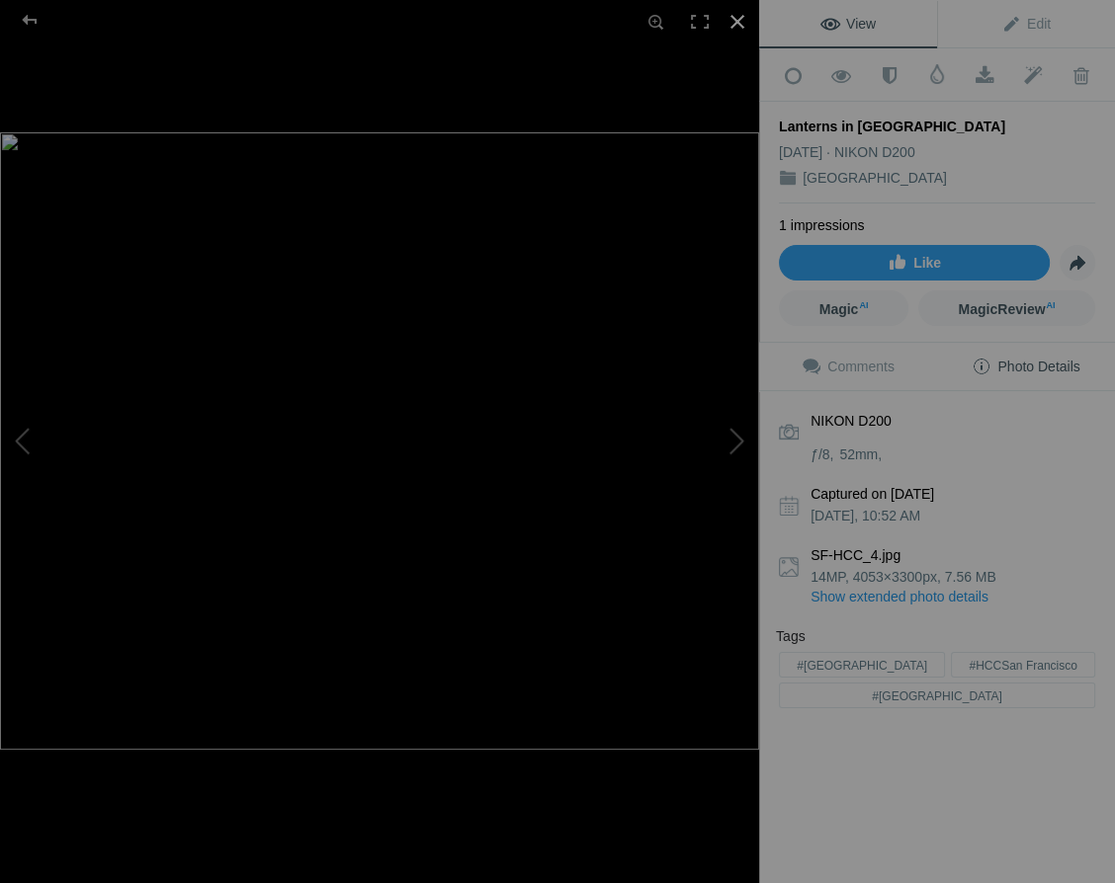
click at [741, 15] on div at bounding box center [736, 21] width 43 height 43
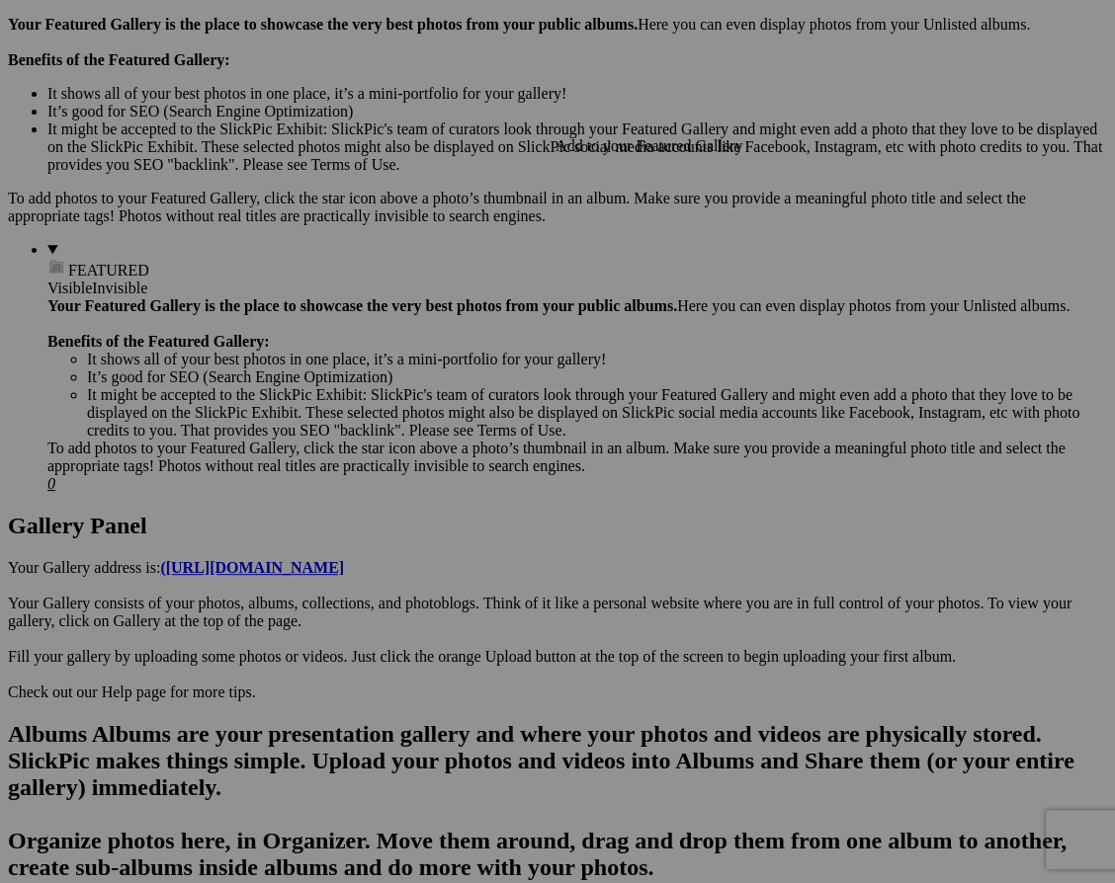
scroll to position [612, 0]
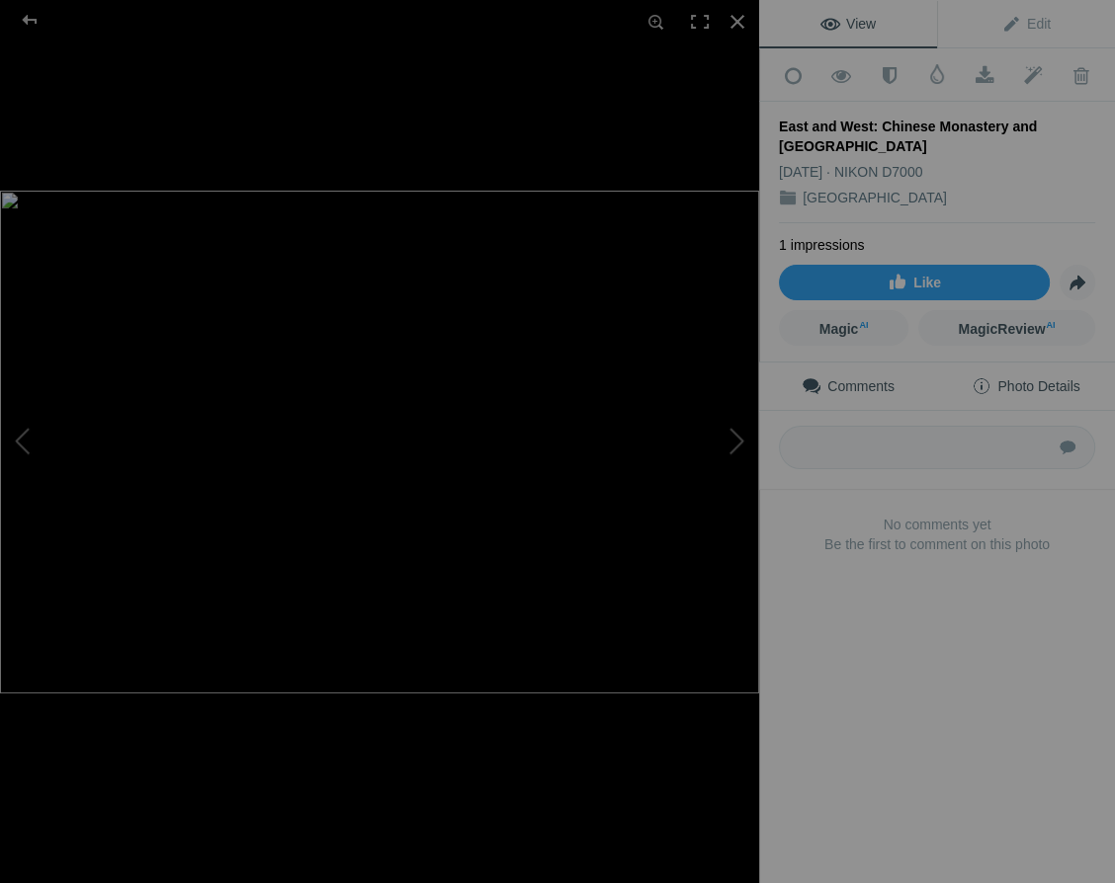
click at [1062, 379] on span "Photo Details" at bounding box center [1025, 386] width 108 height 16
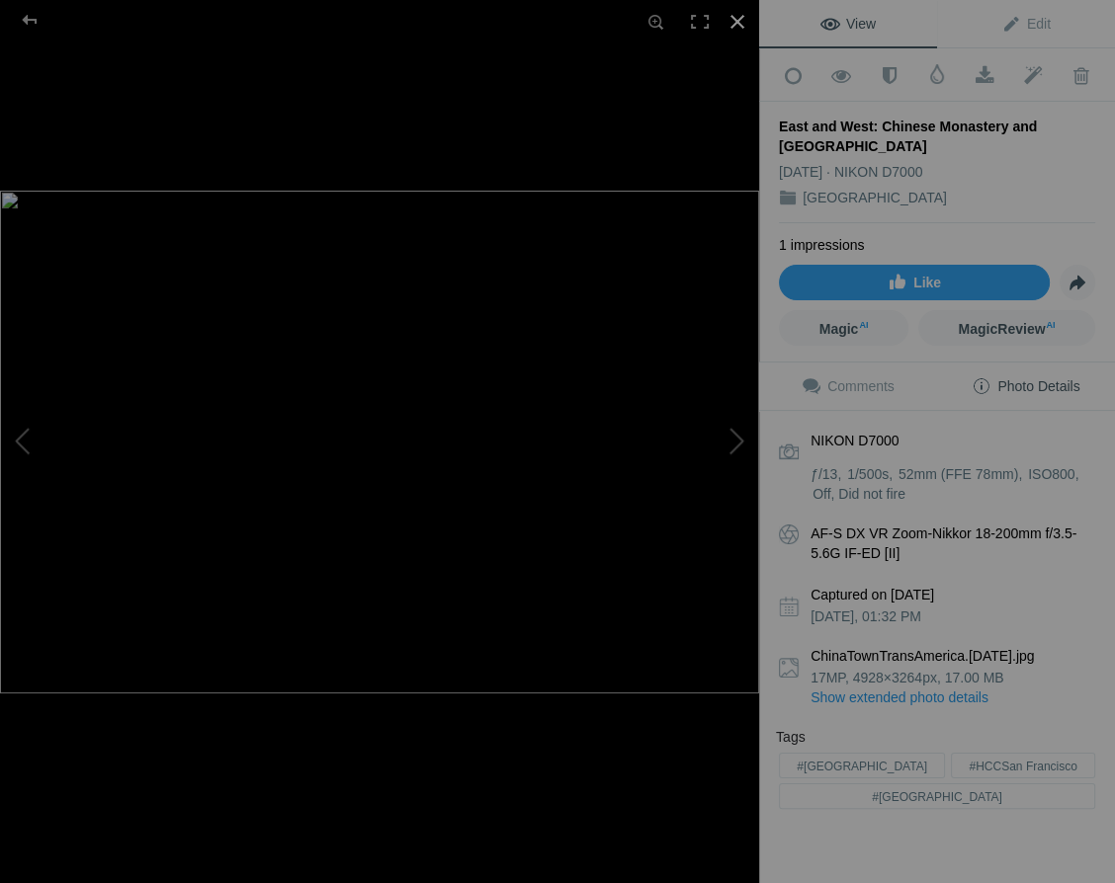
click at [736, 21] on div at bounding box center [736, 21] width 43 height 43
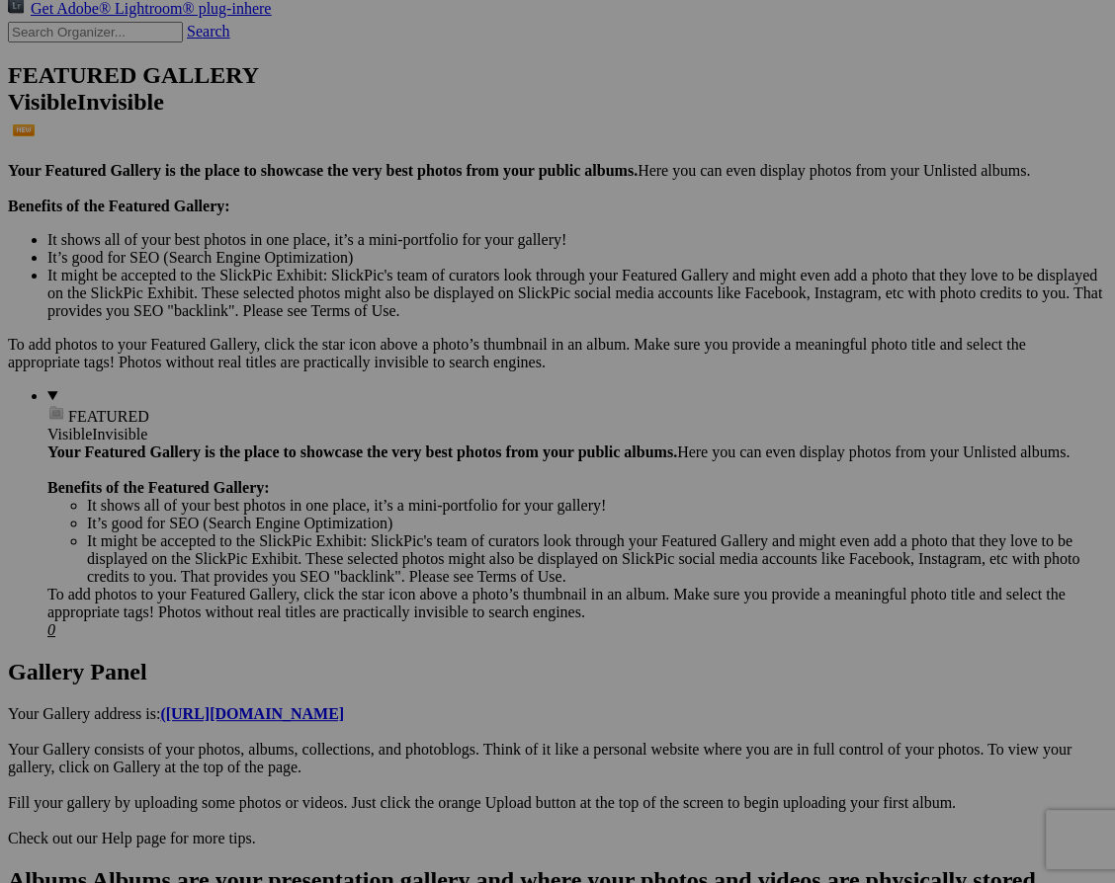
scroll to position [460, 0]
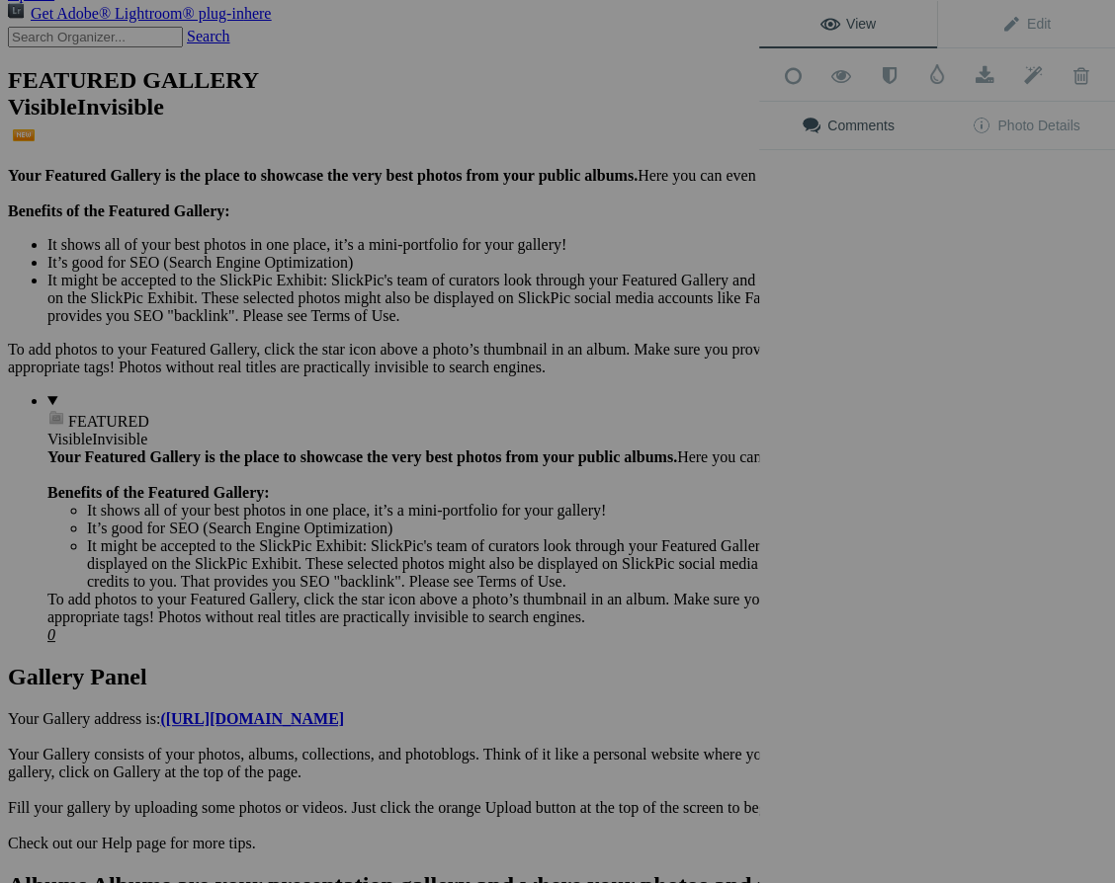
click at [949, 419] on div "View Edit Add to Quick Collection Remove from Quick Collection Hide from Public…" at bounding box center [937, 441] width 356 height 883
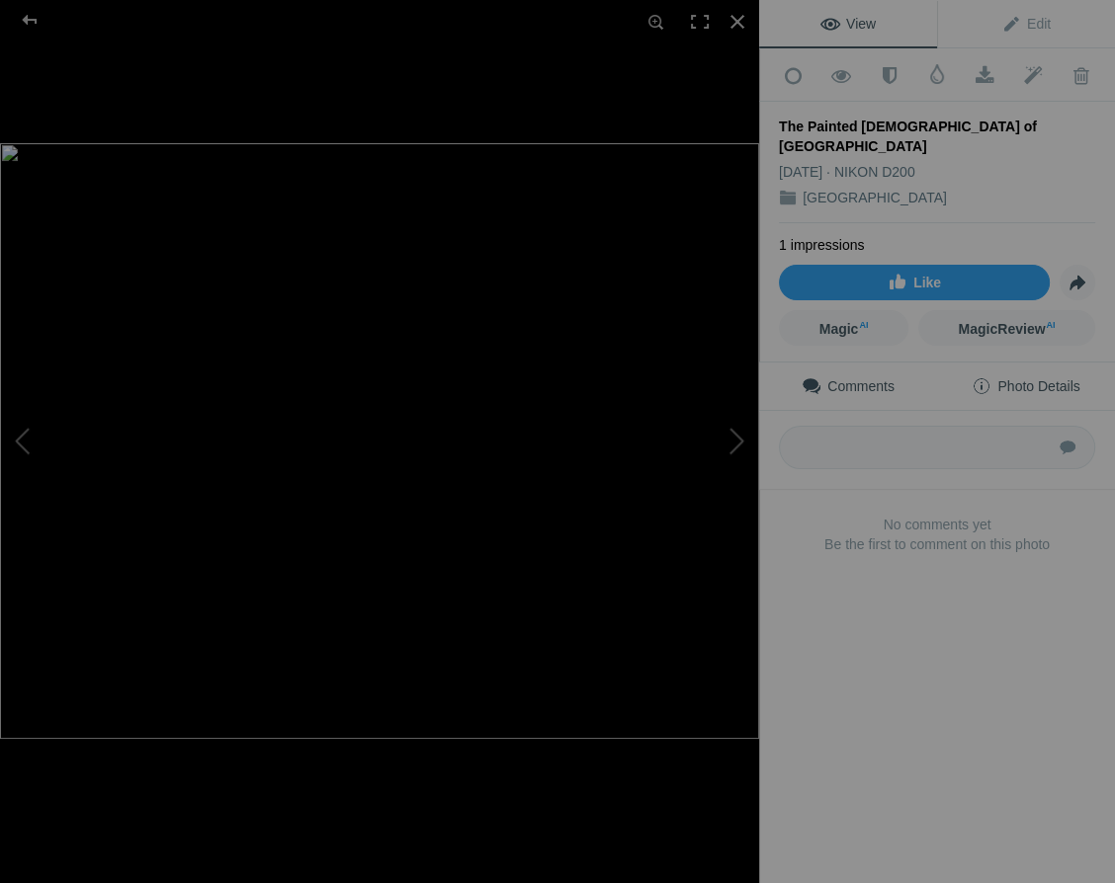
click at [1060, 378] on span "Photo Details" at bounding box center [1025, 386] width 108 height 16
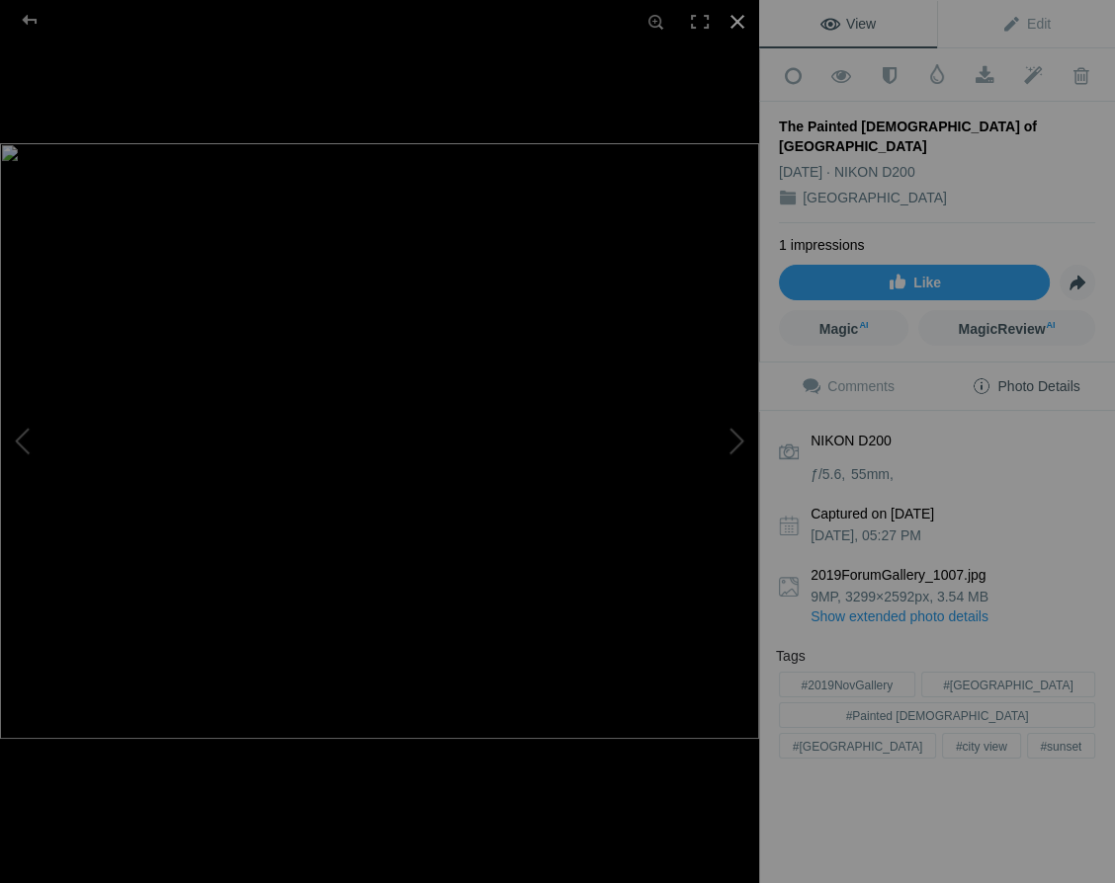
click at [737, 18] on div at bounding box center [736, 21] width 43 height 43
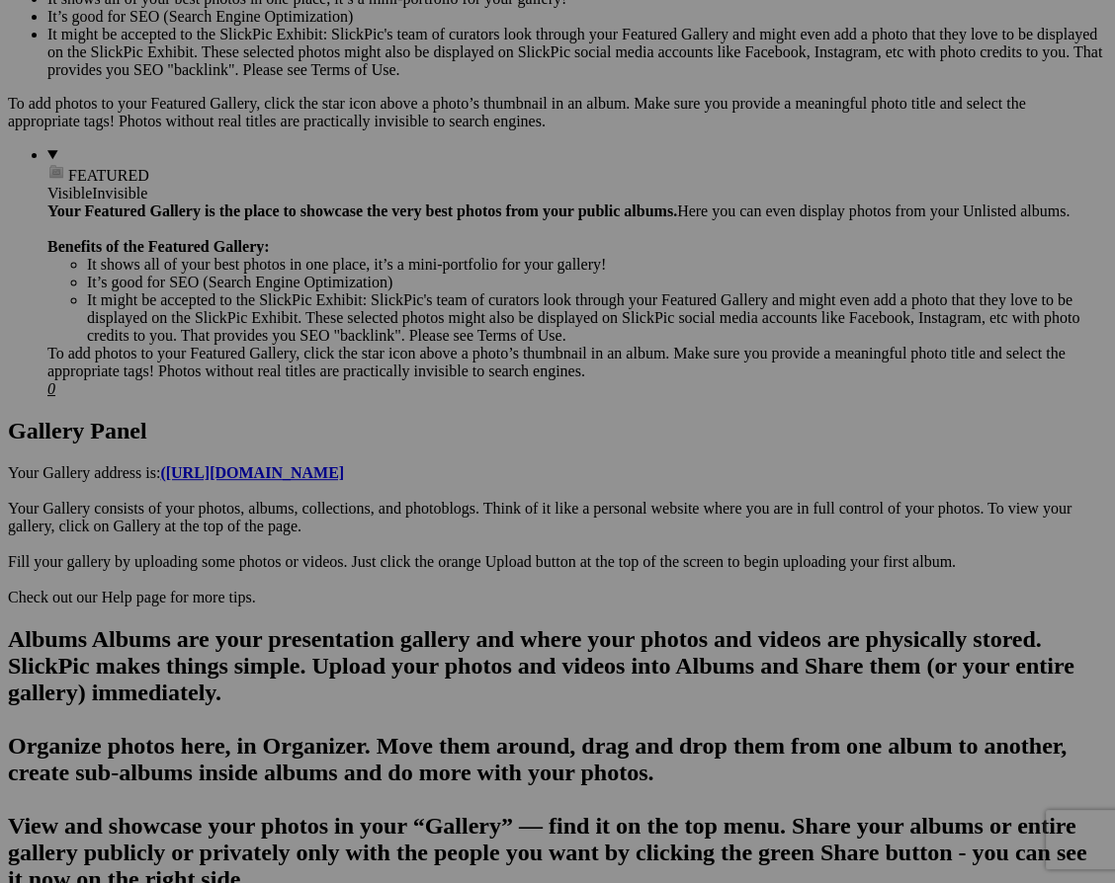
scroll to position [705, 0]
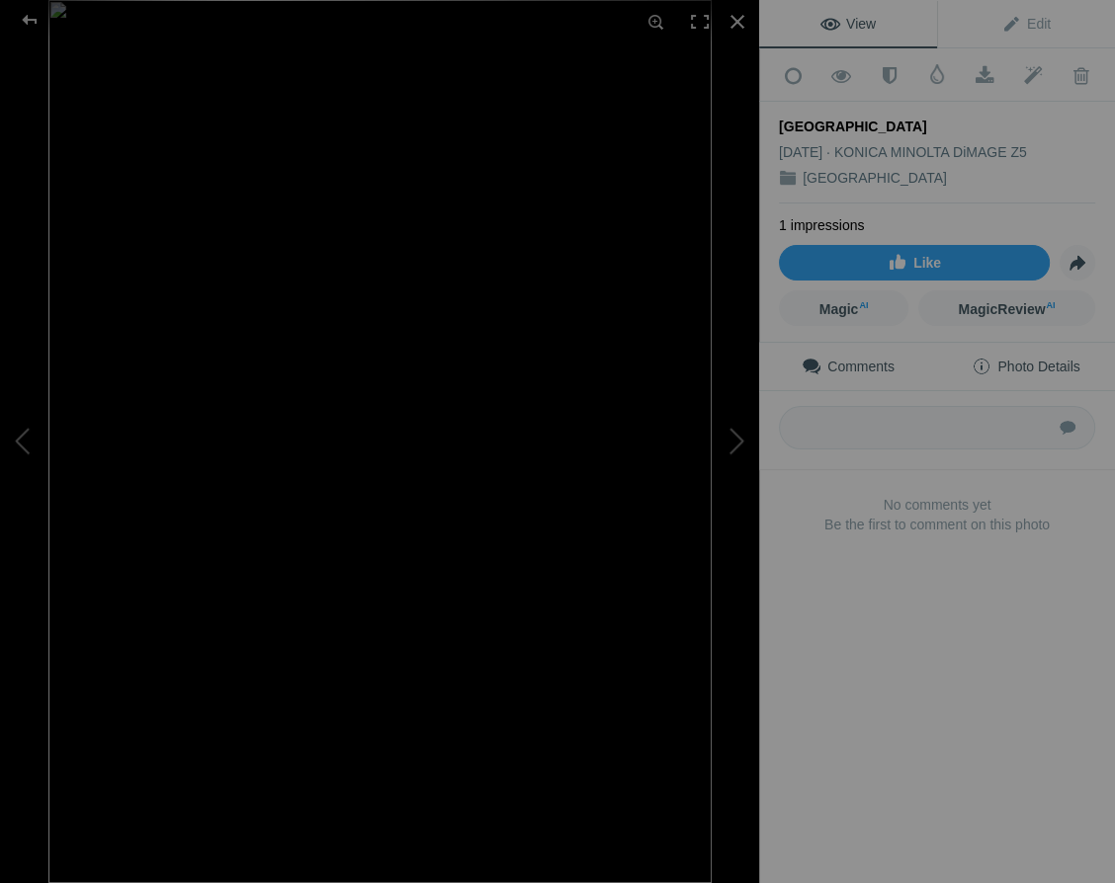
click at [1039, 359] on span "Photo Details" at bounding box center [1025, 367] width 108 height 16
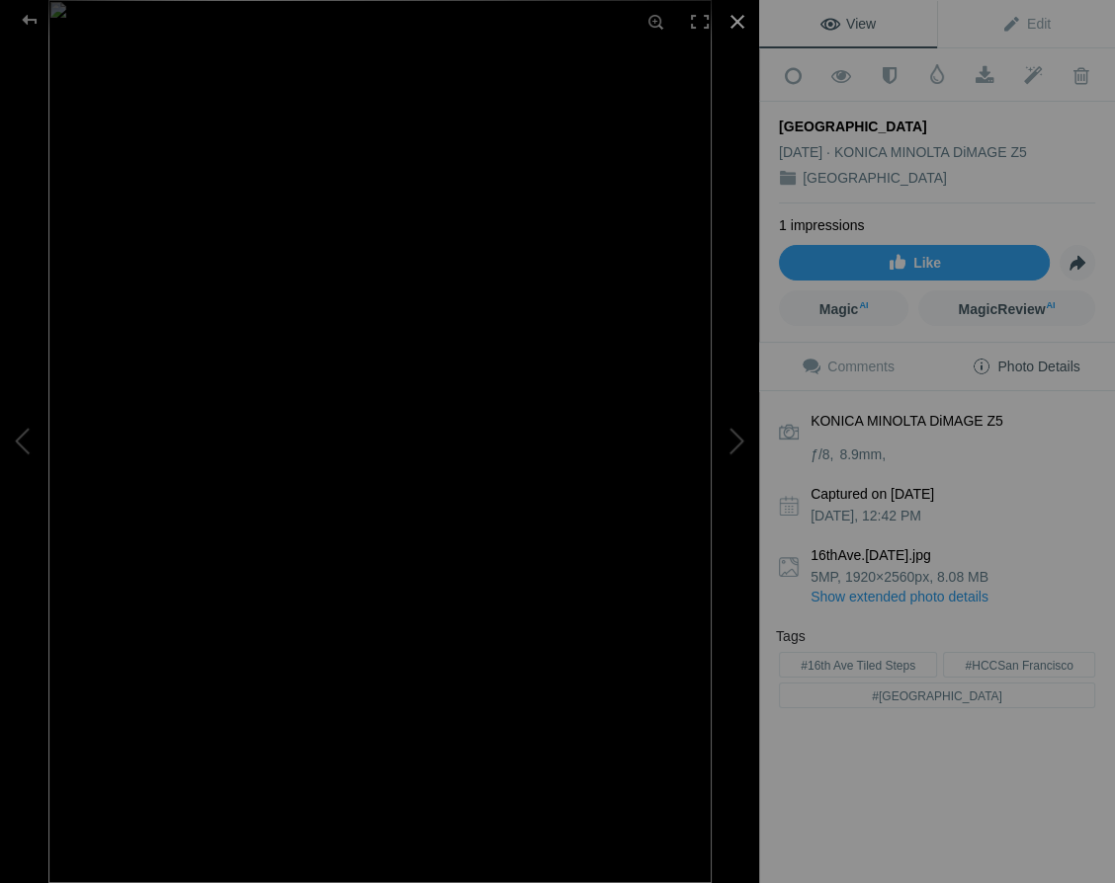
click at [738, 19] on div at bounding box center [736, 21] width 43 height 43
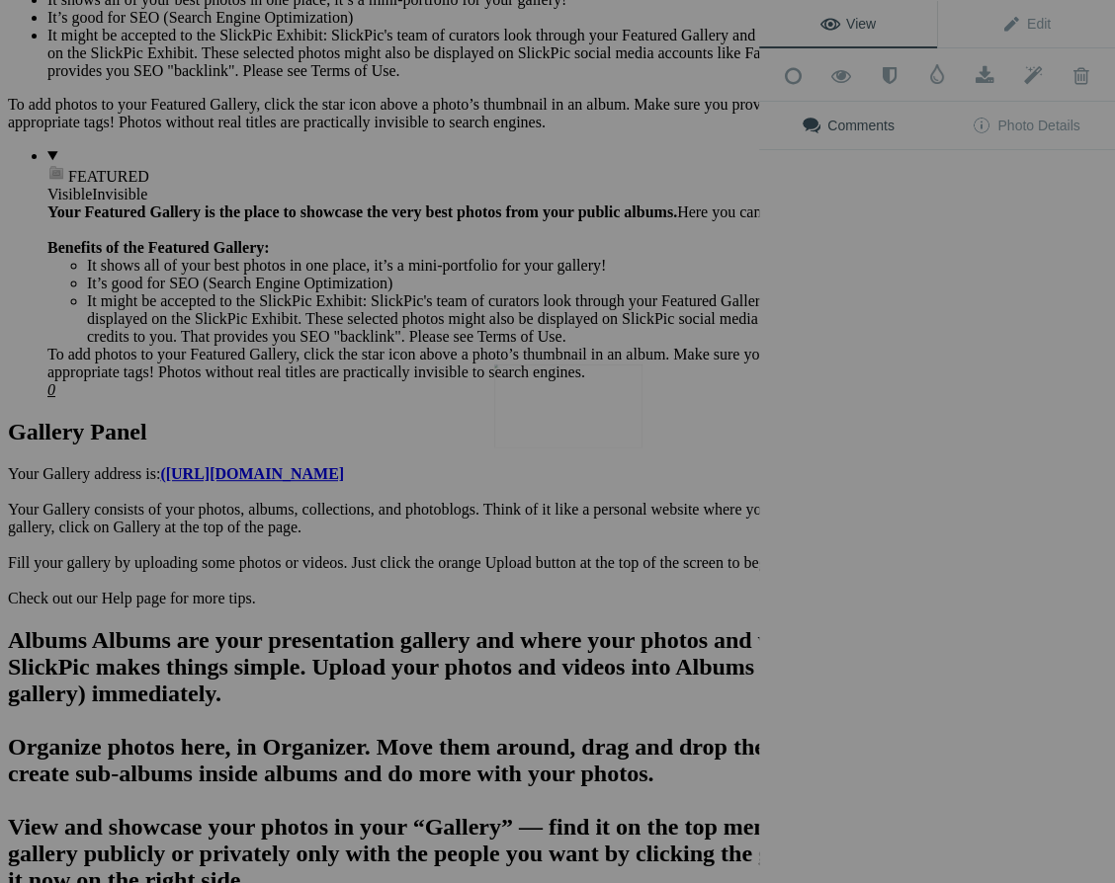
click at [574, 431] on img at bounding box center [568, 406] width 148 height 83
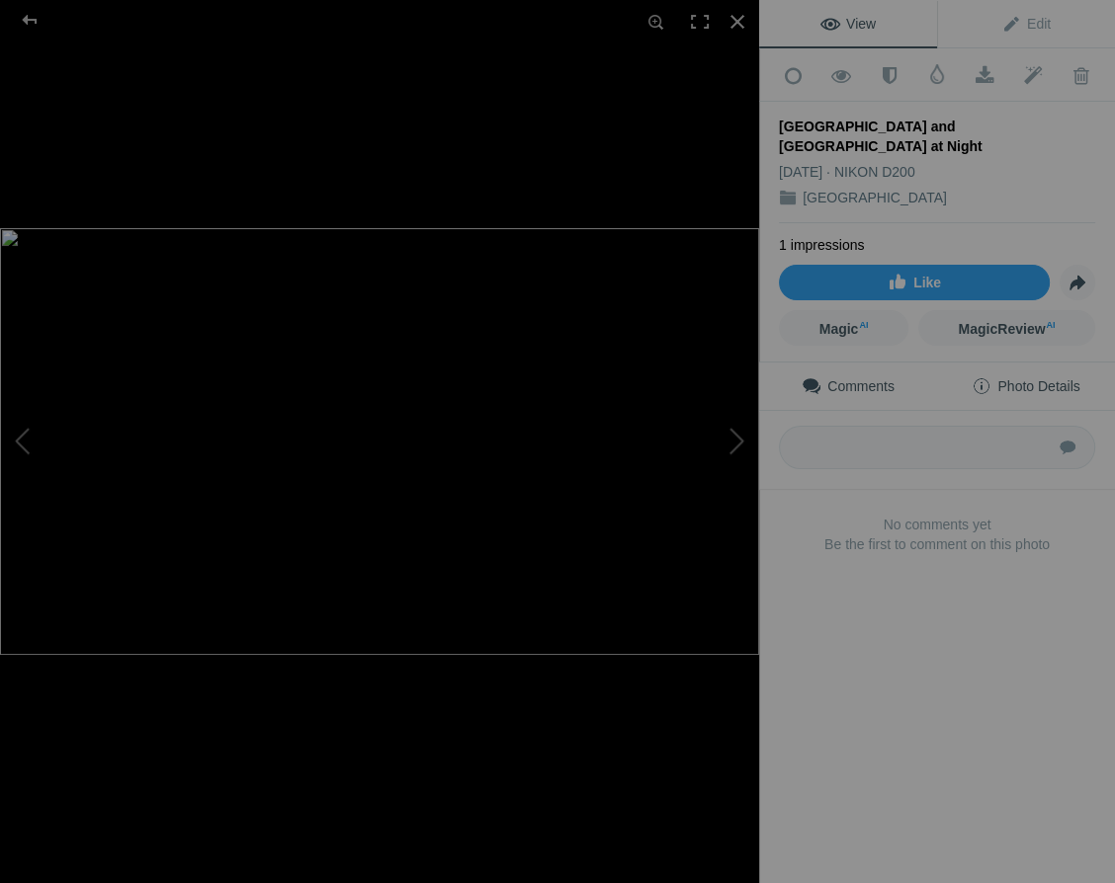
click at [1053, 378] on span "Photo Details" at bounding box center [1025, 386] width 108 height 16
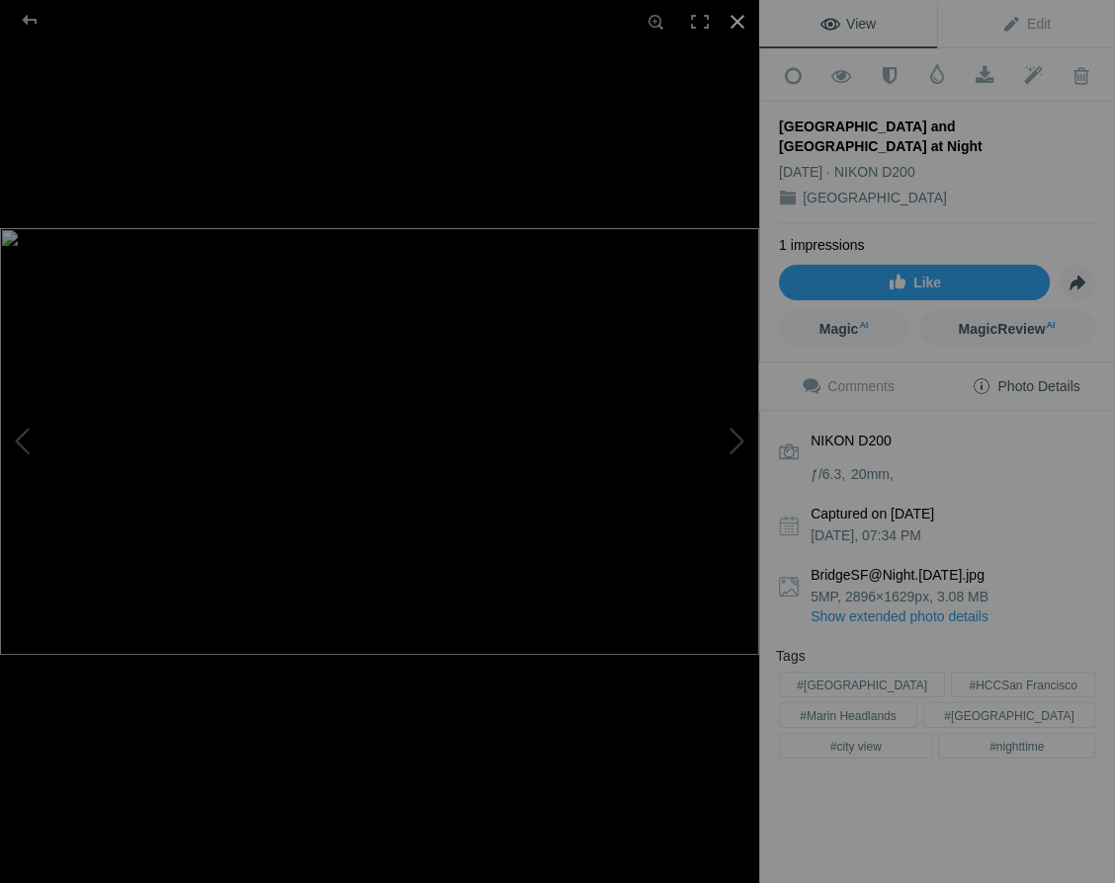
click at [737, 14] on div at bounding box center [736, 21] width 43 height 43
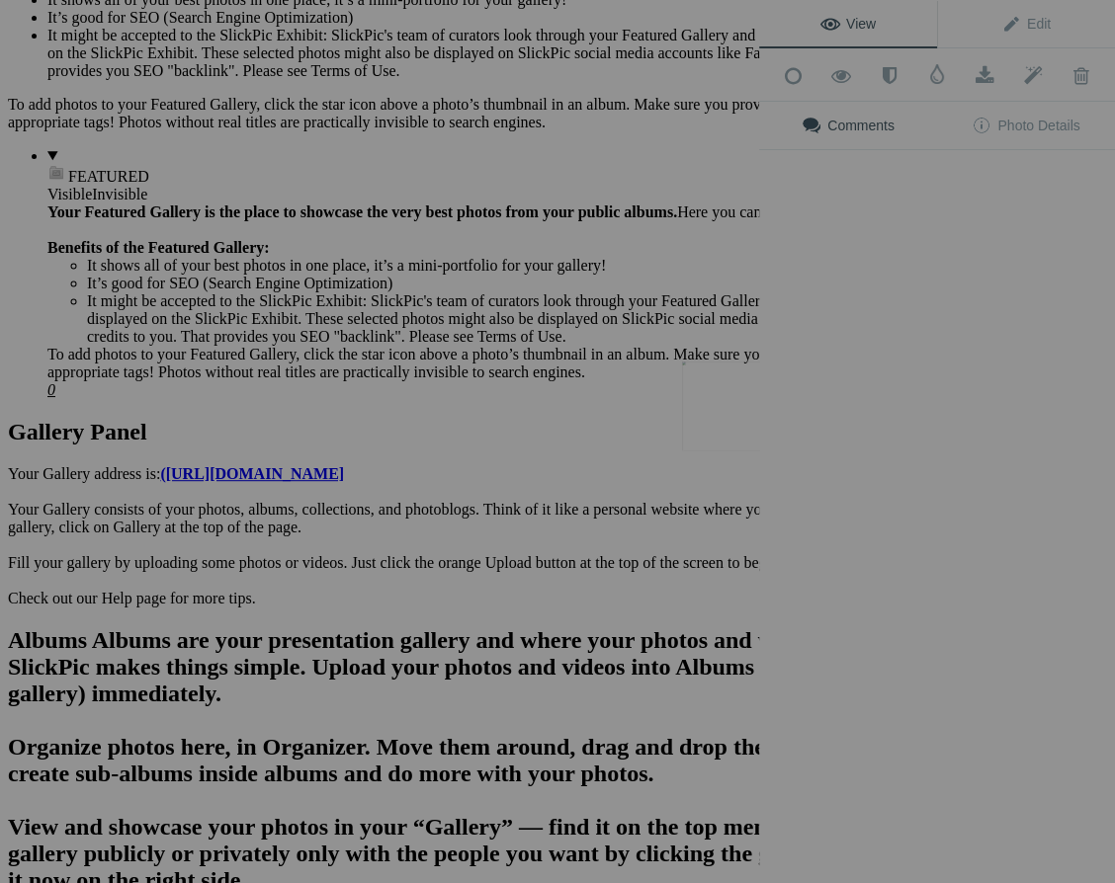
click at [763, 430] on div "View Edit Add to Quick Collection Remove from Quick Collection Hide from Public…" at bounding box center [937, 441] width 356 height 883
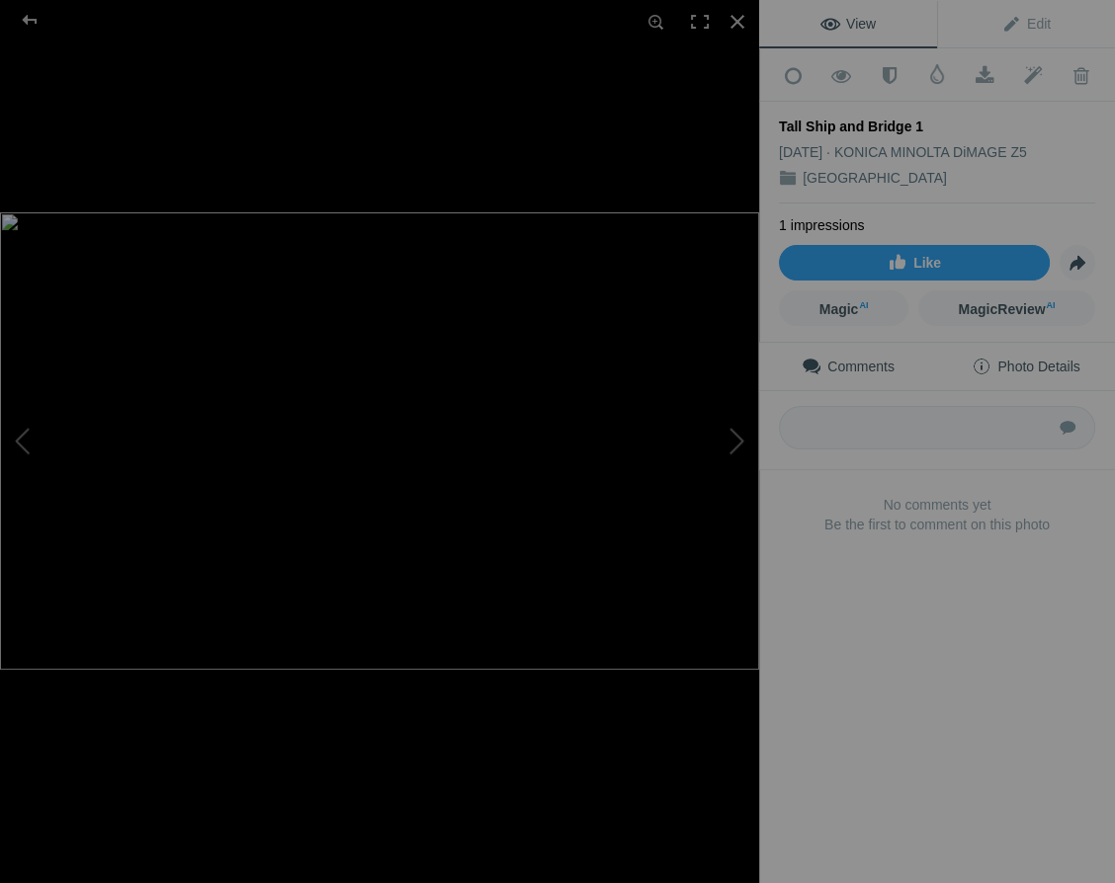
click at [1069, 359] on span "Photo Details" at bounding box center [1025, 367] width 108 height 16
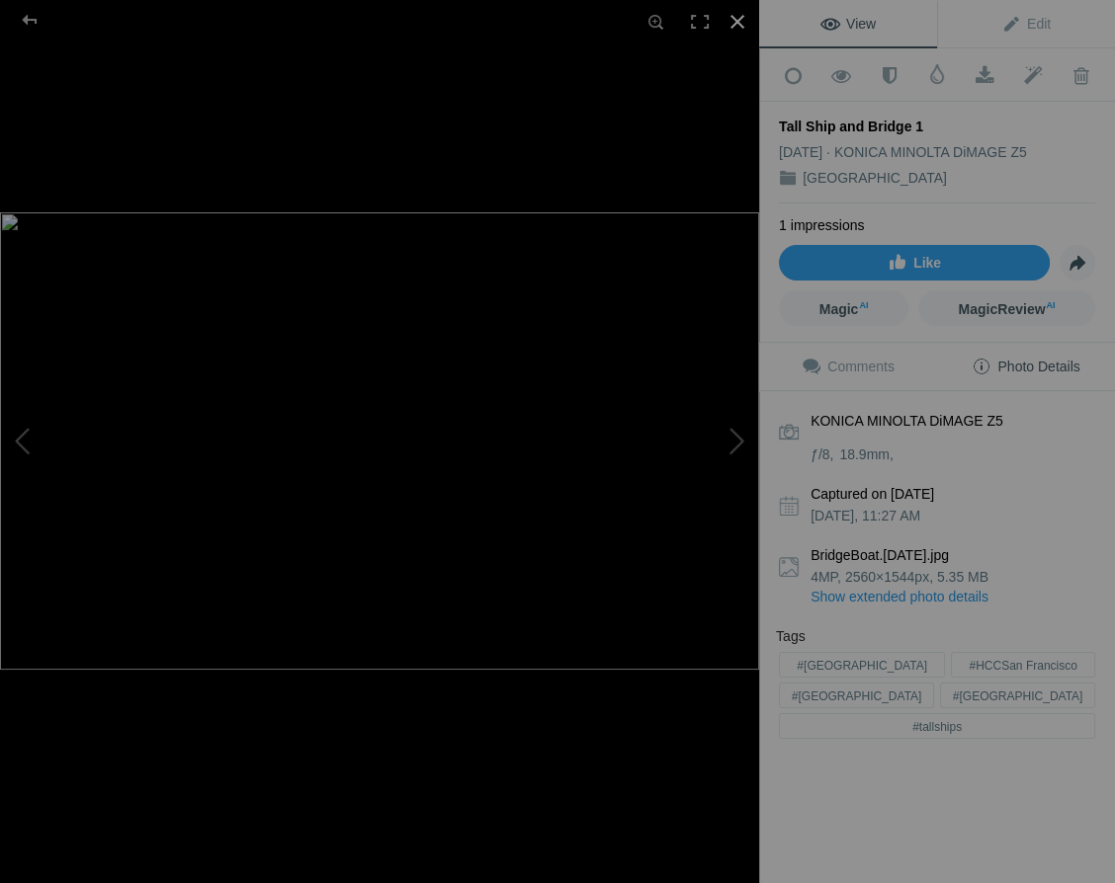
click at [737, 17] on div at bounding box center [736, 21] width 43 height 43
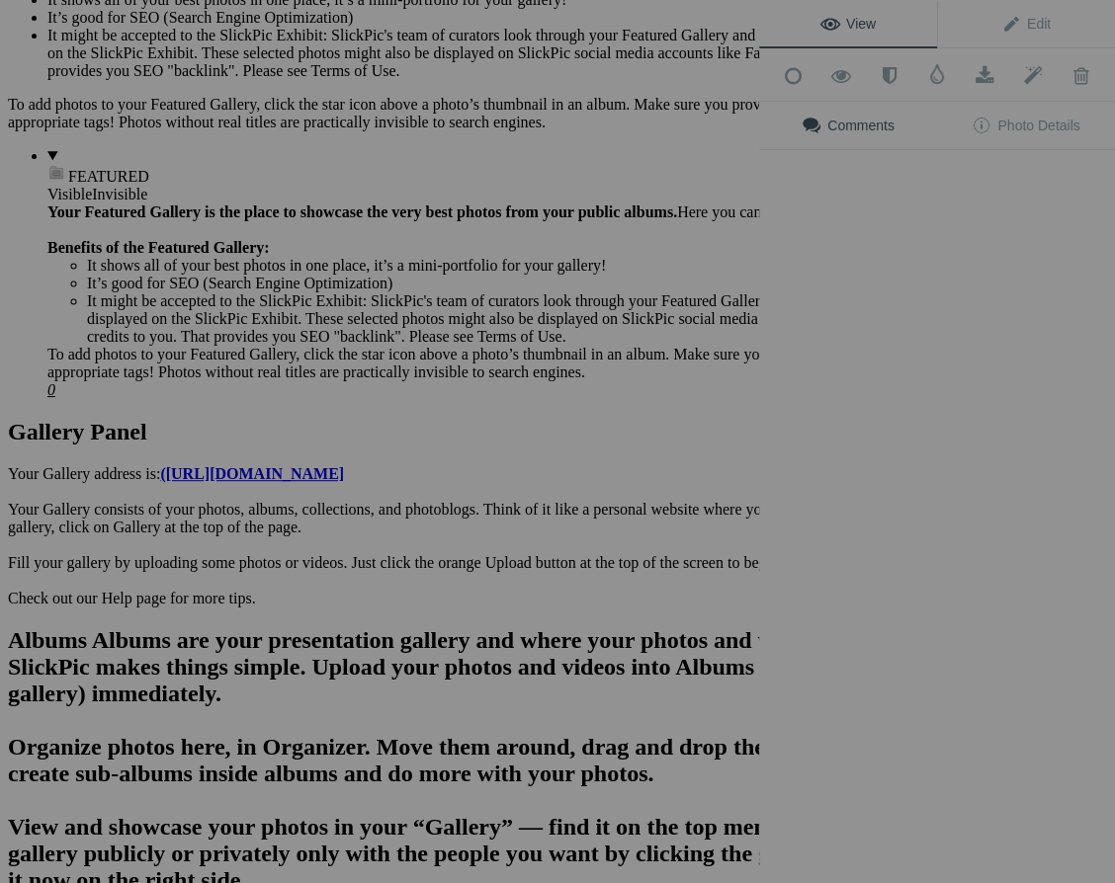
click at [930, 425] on div "View Edit Add to Quick Collection Remove from Quick Collection Hide from Public…" at bounding box center [937, 441] width 356 height 883
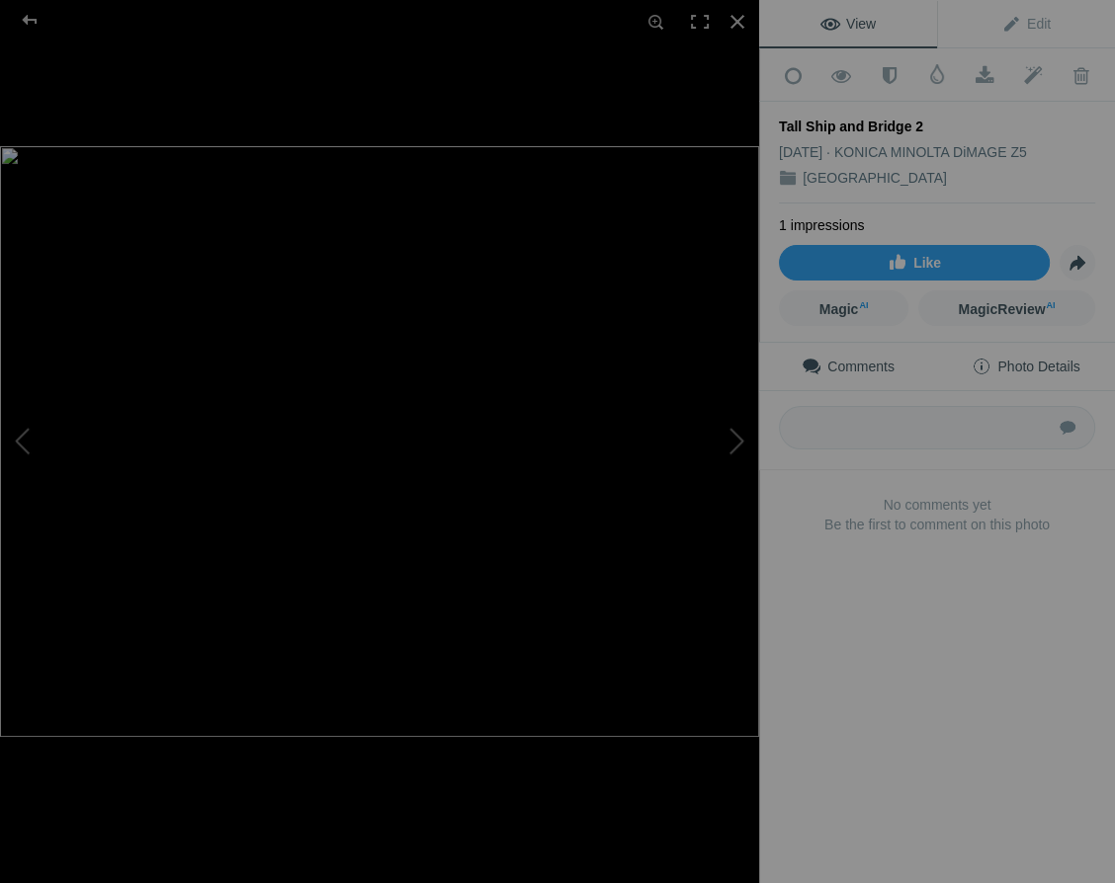
click at [1047, 359] on span "Photo Details" at bounding box center [1025, 367] width 108 height 16
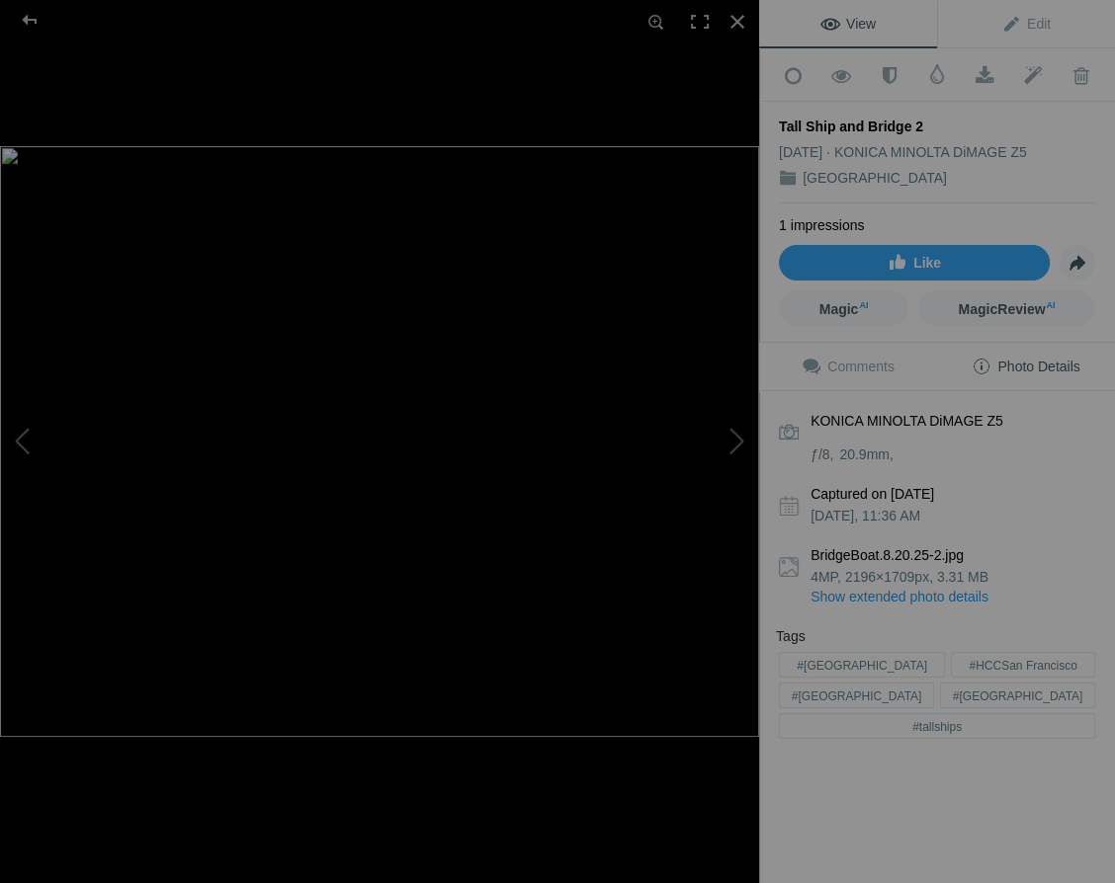
drag, startPoint x: 1098, startPoint y: 582, endPoint x: 774, endPoint y: 871, distance: 433.9
click at [774, 871] on div "View Edit Add to Quick Collection Remove from Quick Collection Hide from Public…" at bounding box center [937, 441] width 356 height 883
click at [737, 16] on div at bounding box center [736, 21] width 43 height 43
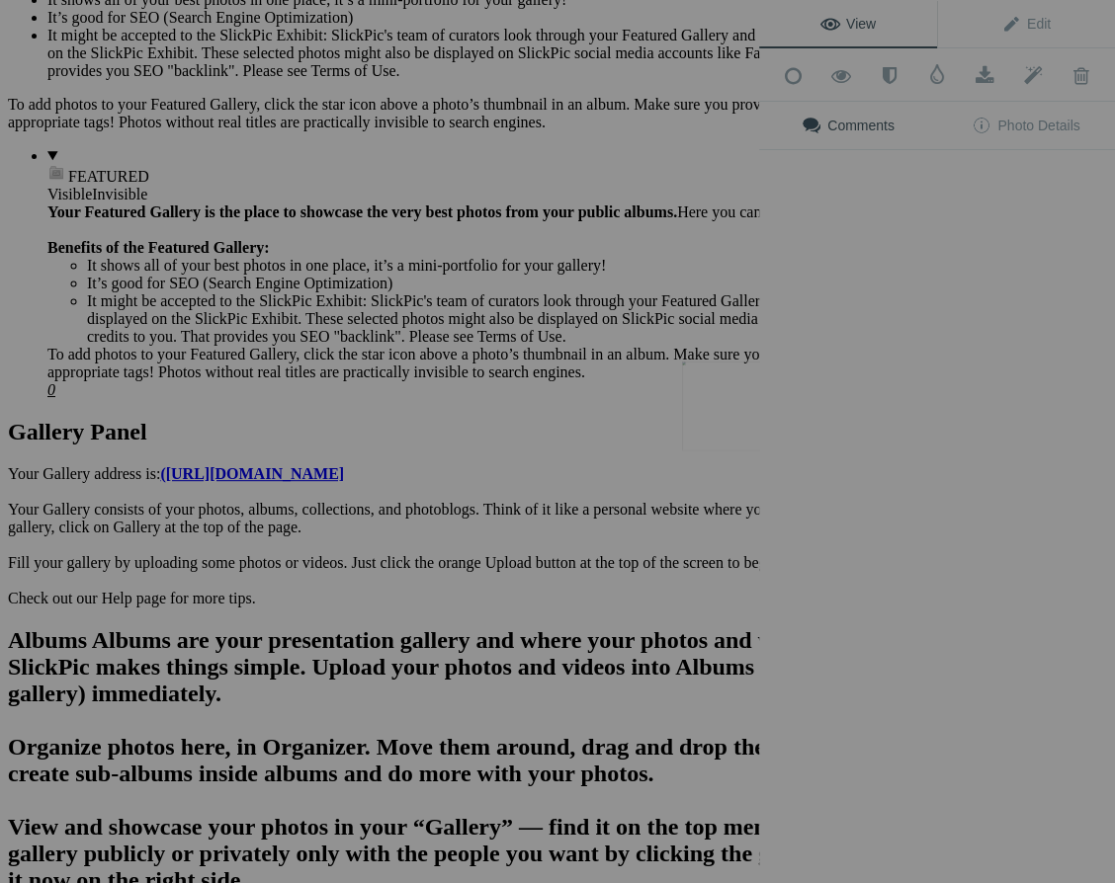
click at [763, 400] on div "View Edit Add to Quick Collection Remove from Quick Collection Hide from Public…" at bounding box center [937, 441] width 356 height 883
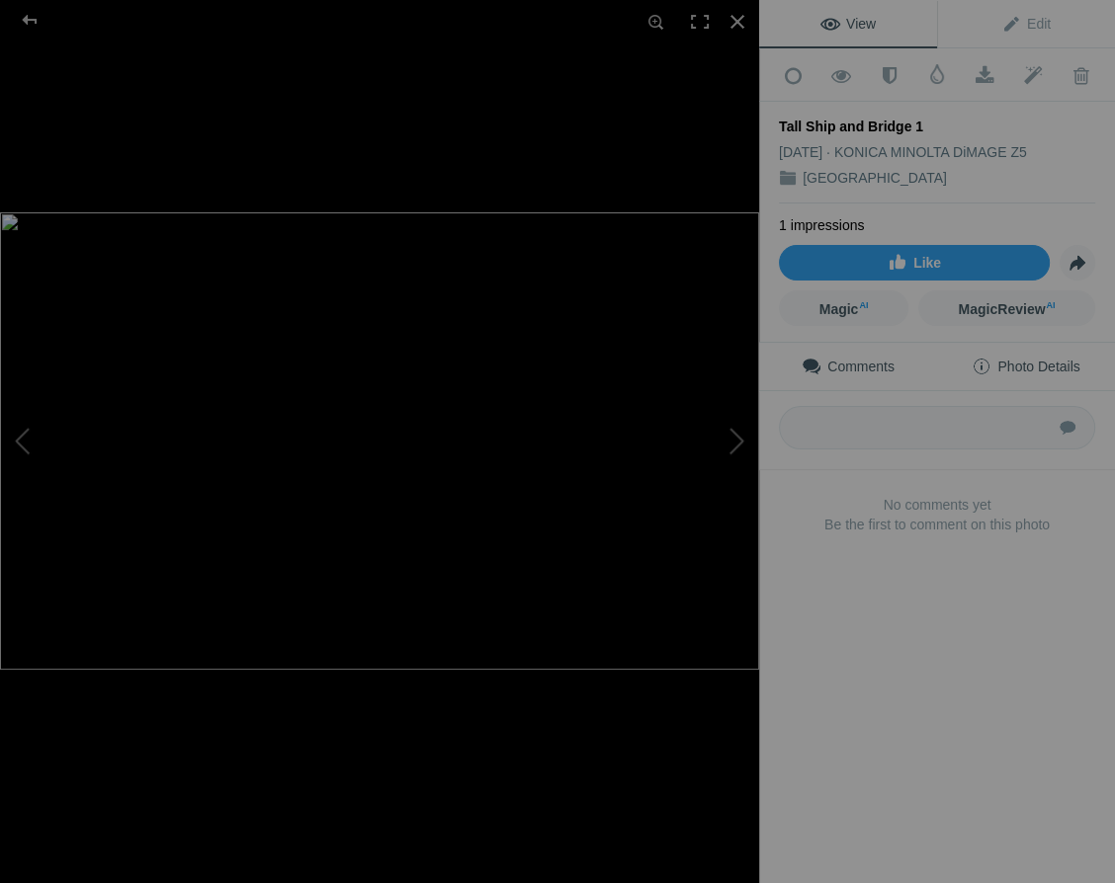
click at [1042, 360] on span "Photo Details" at bounding box center [1025, 367] width 108 height 16
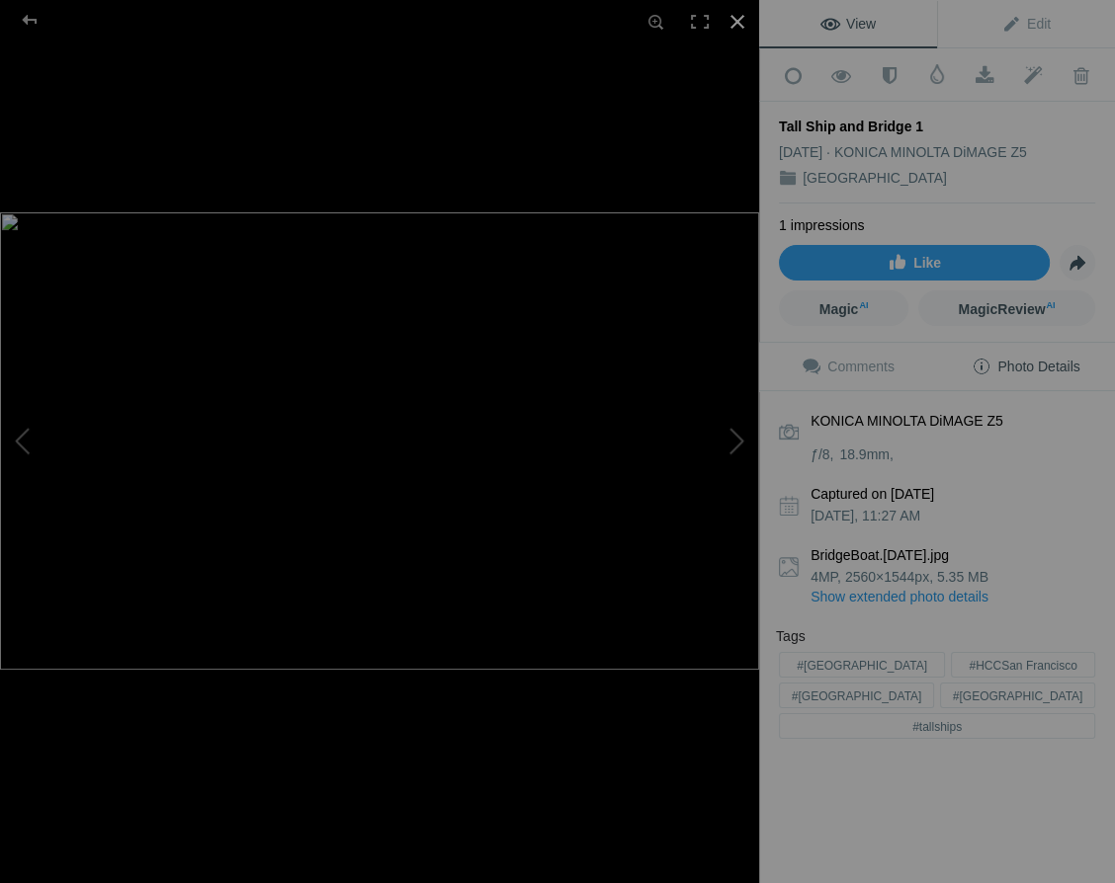
click at [738, 16] on div at bounding box center [736, 21] width 43 height 43
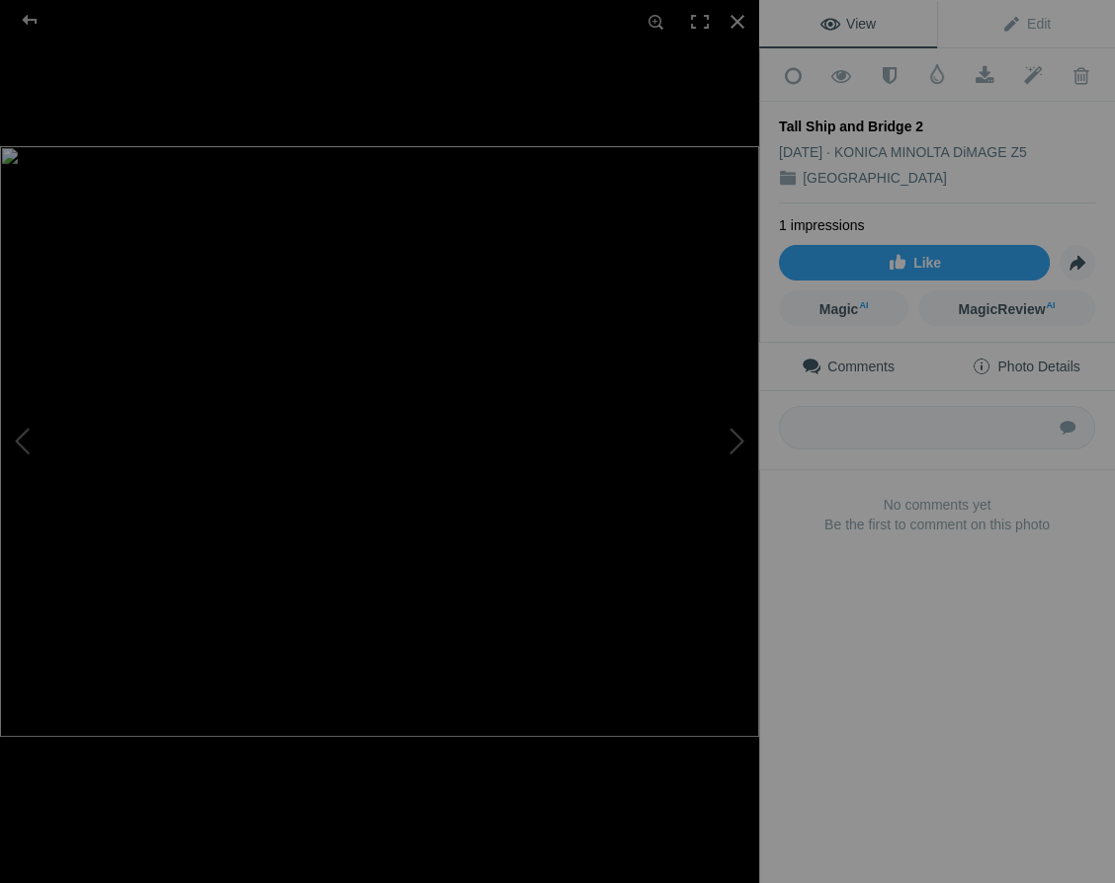
click at [1026, 359] on span "Photo Details" at bounding box center [1025, 367] width 108 height 16
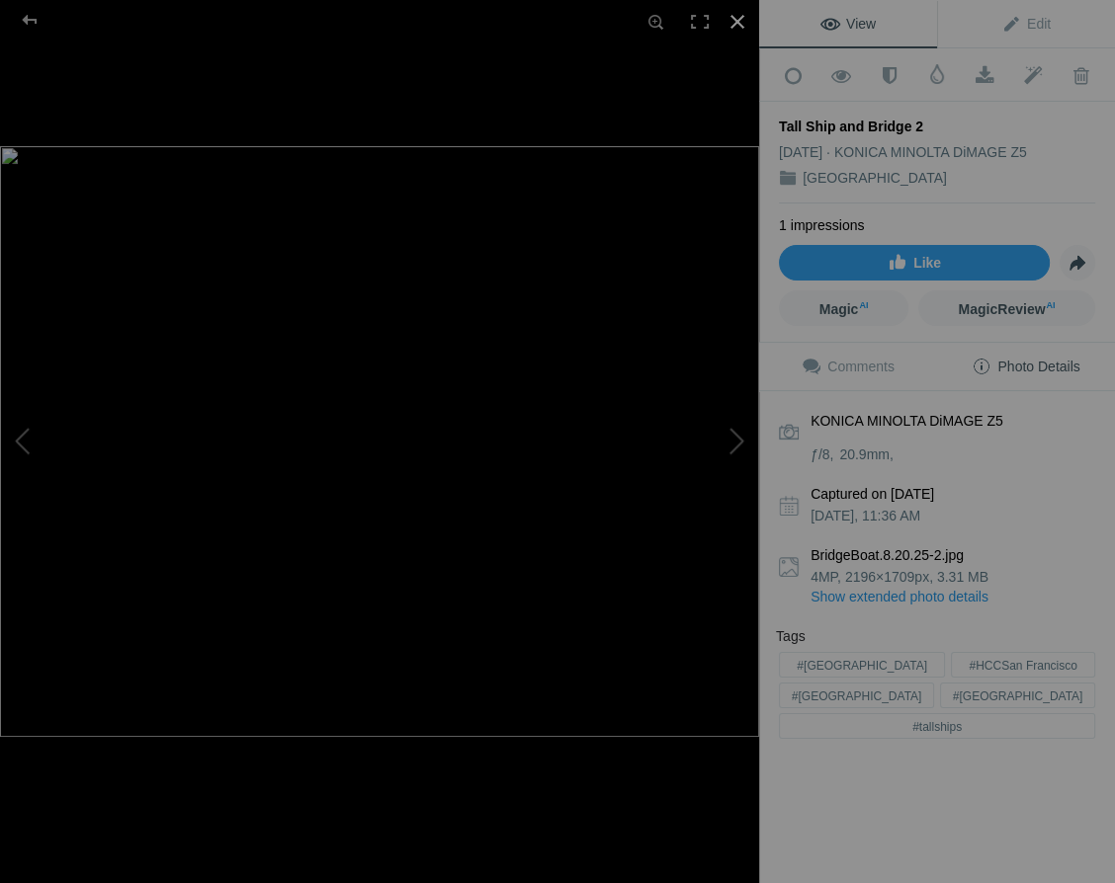
click at [735, 19] on div at bounding box center [736, 21] width 43 height 43
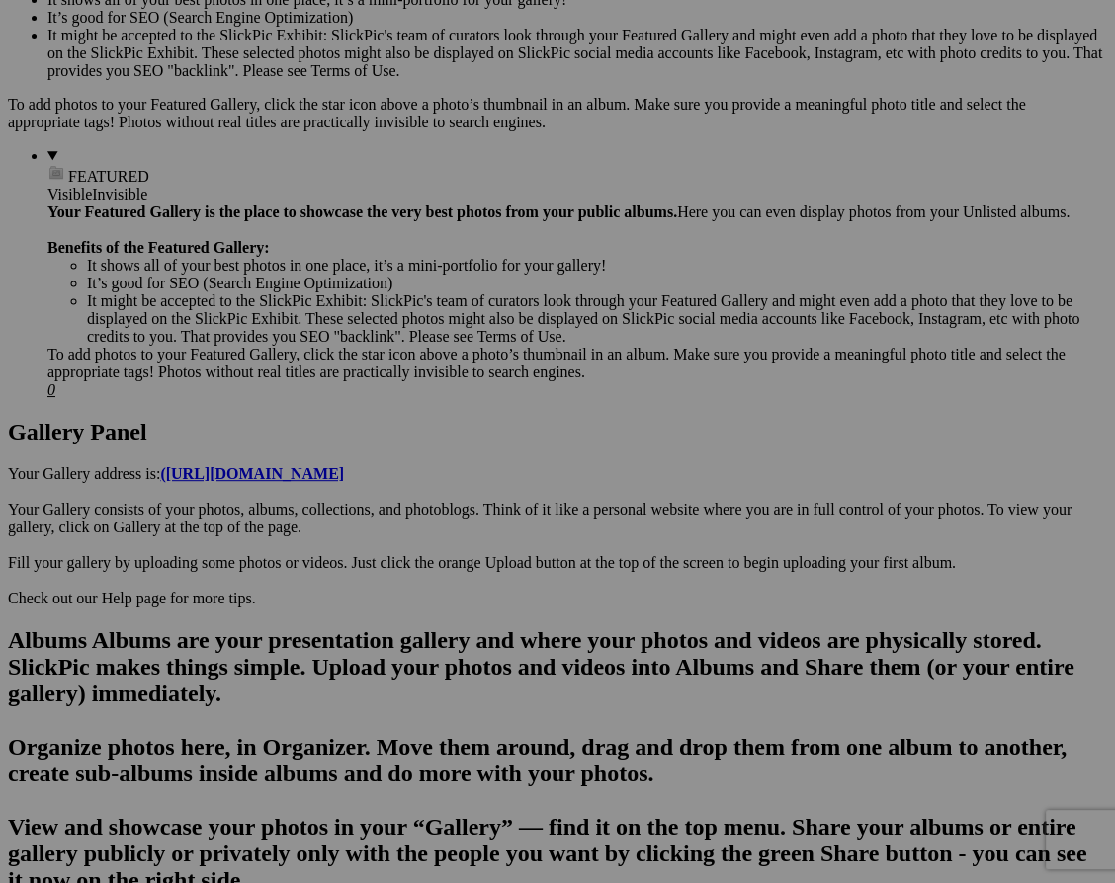
click at [426, 570] on span "Yes" at bounding box center [414, 571] width 23 height 17
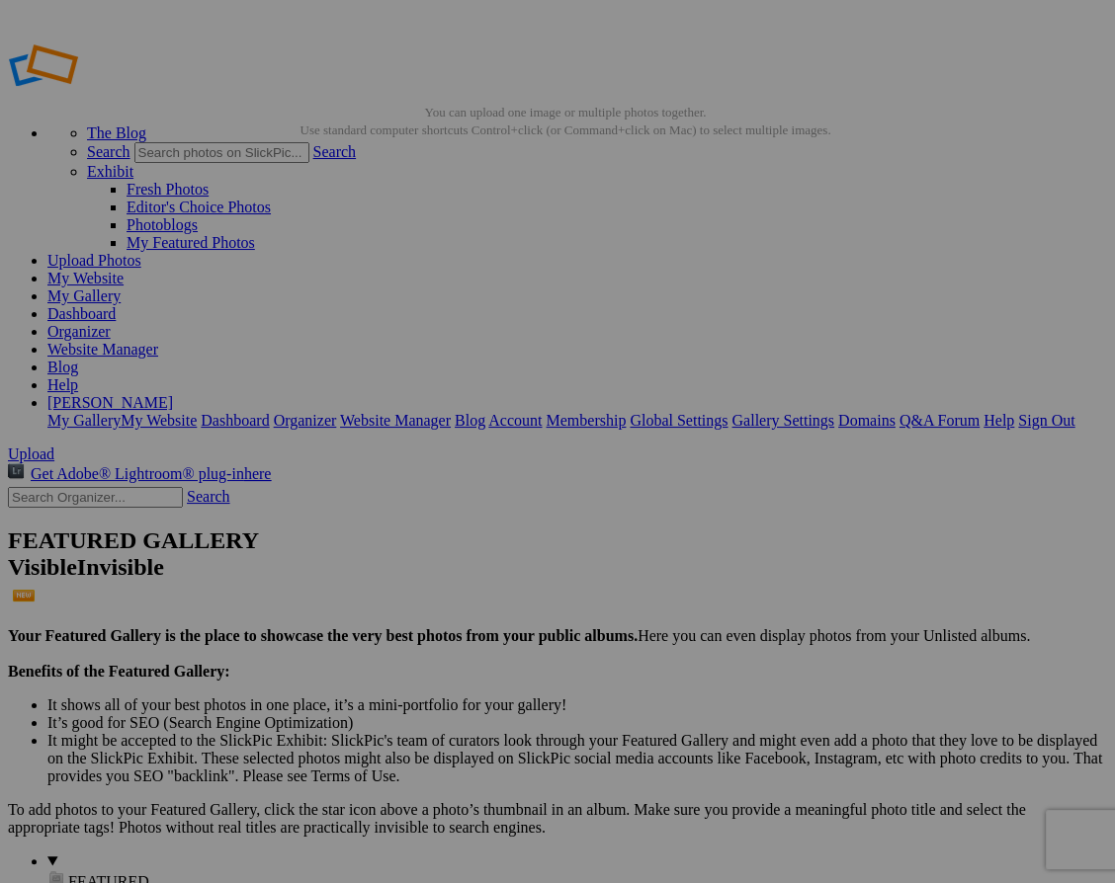
scroll to position [0, 0]
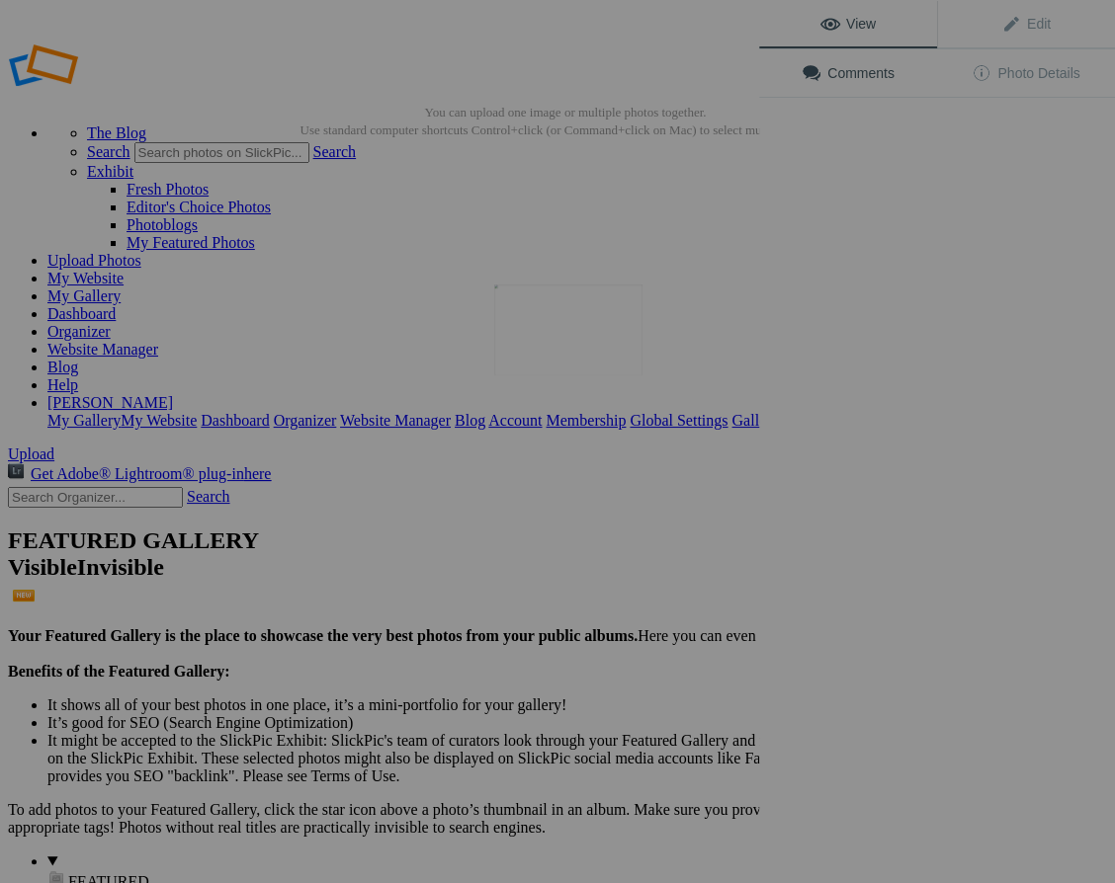
click at [582, 335] on img at bounding box center [568, 330] width 148 height 91
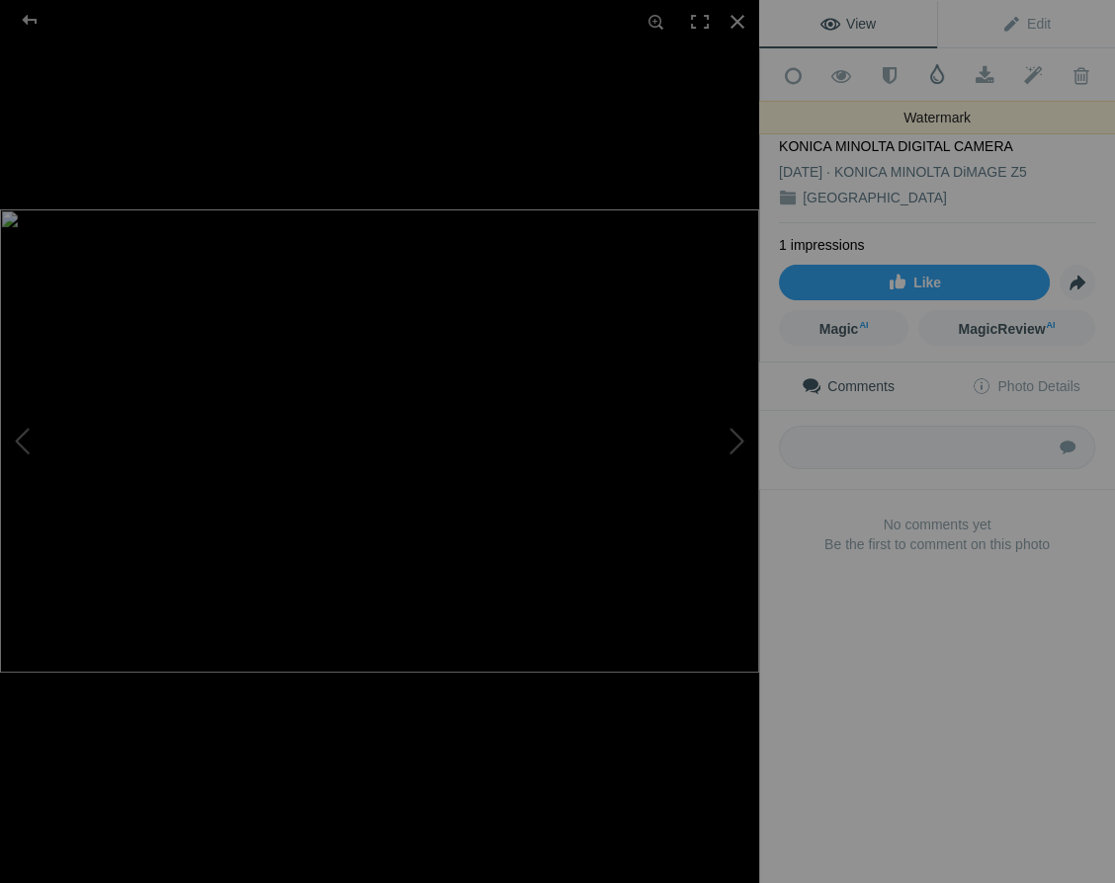
click at [935, 74] on span at bounding box center [937, 74] width 20 height 20
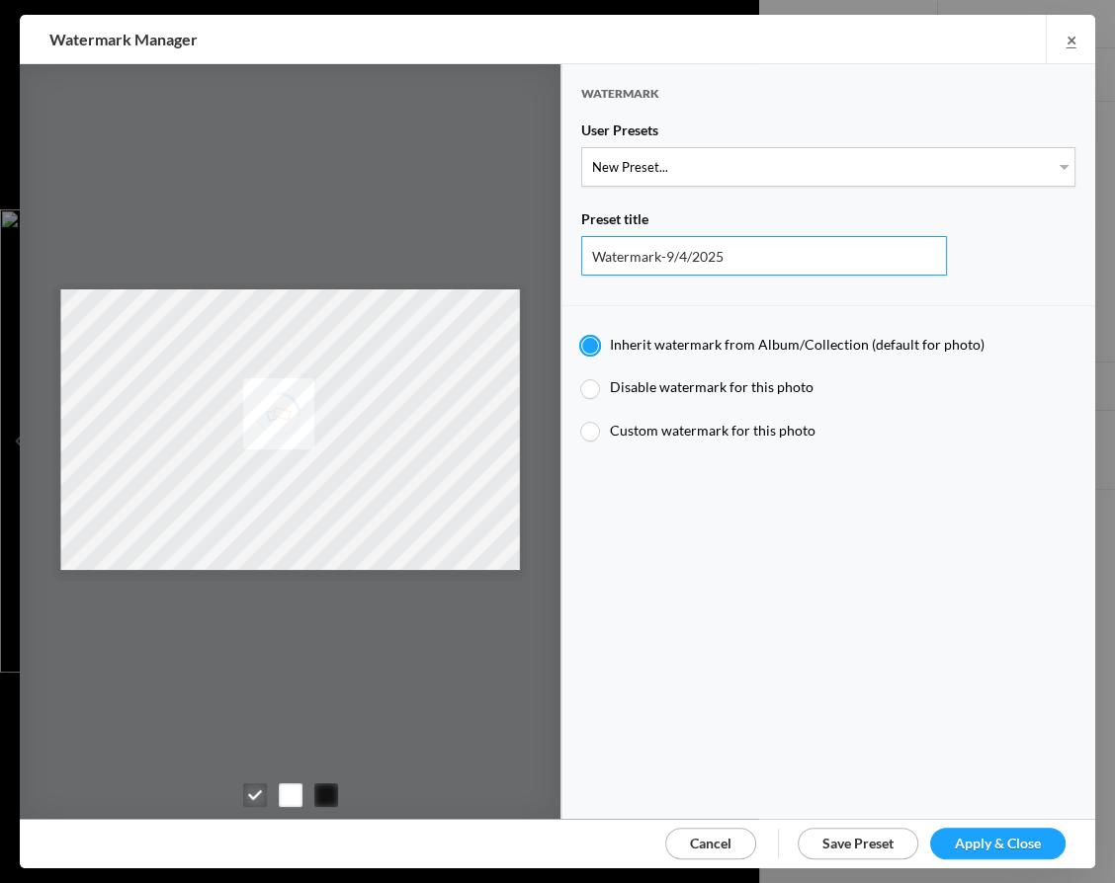
click at [932, 257] on input "Watermark-9/4/2025" at bounding box center [764, 256] width 366 height 40
click at [698, 838] on span "Cancel" at bounding box center [710, 843] width 41 height 17
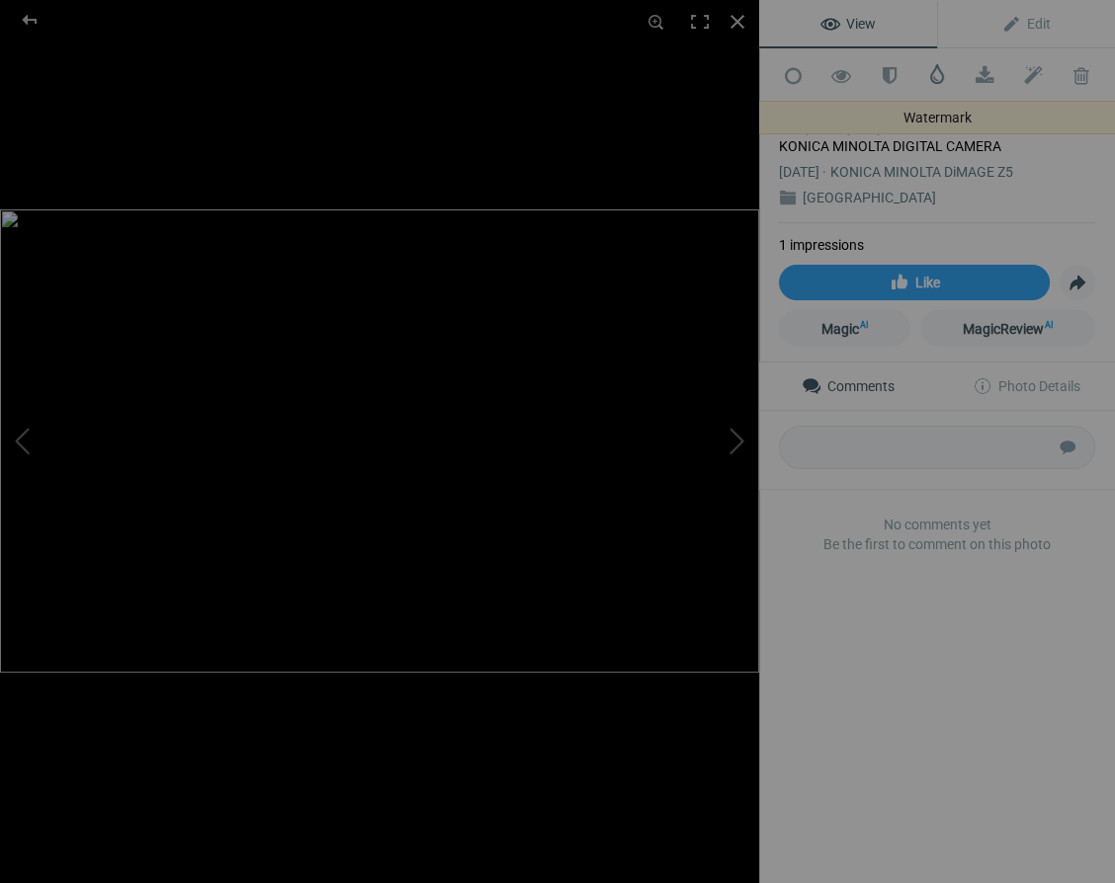
click at [935, 69] on span at bounding box center [937, 74] width 20 height 20
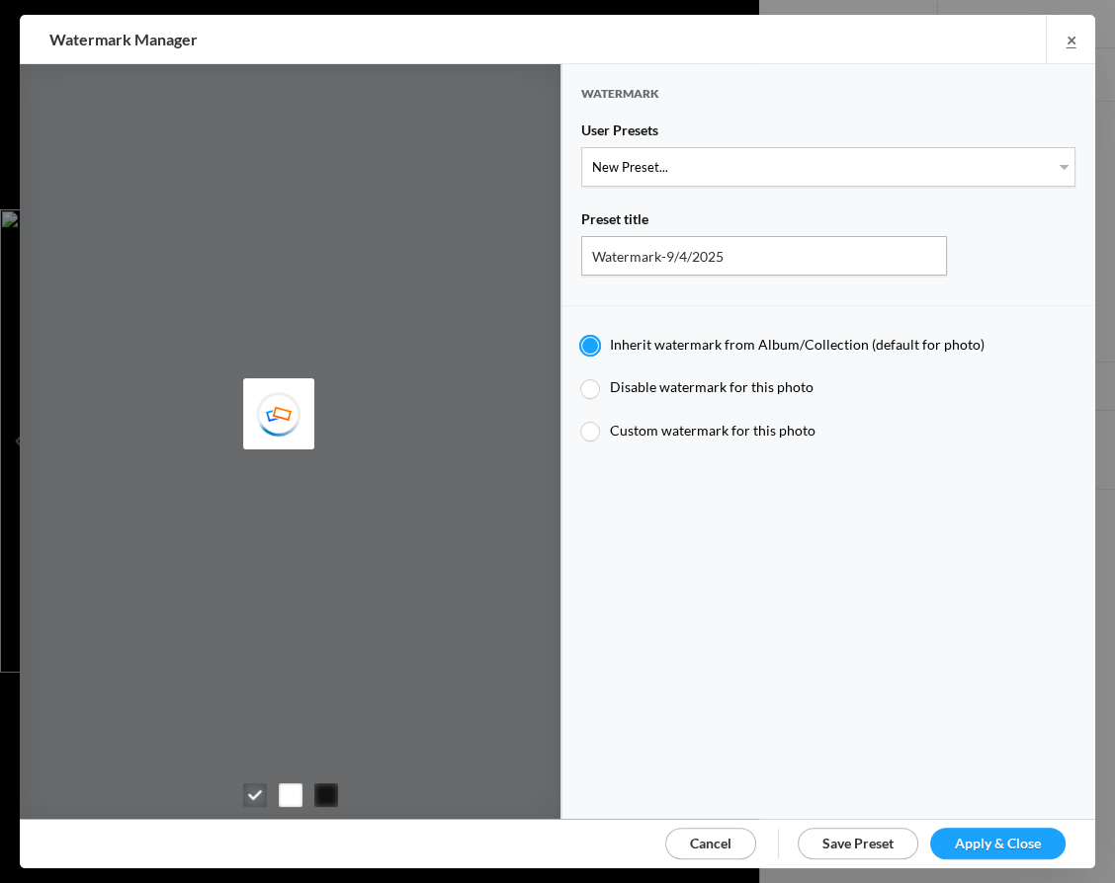
type input "JimLiskovec"
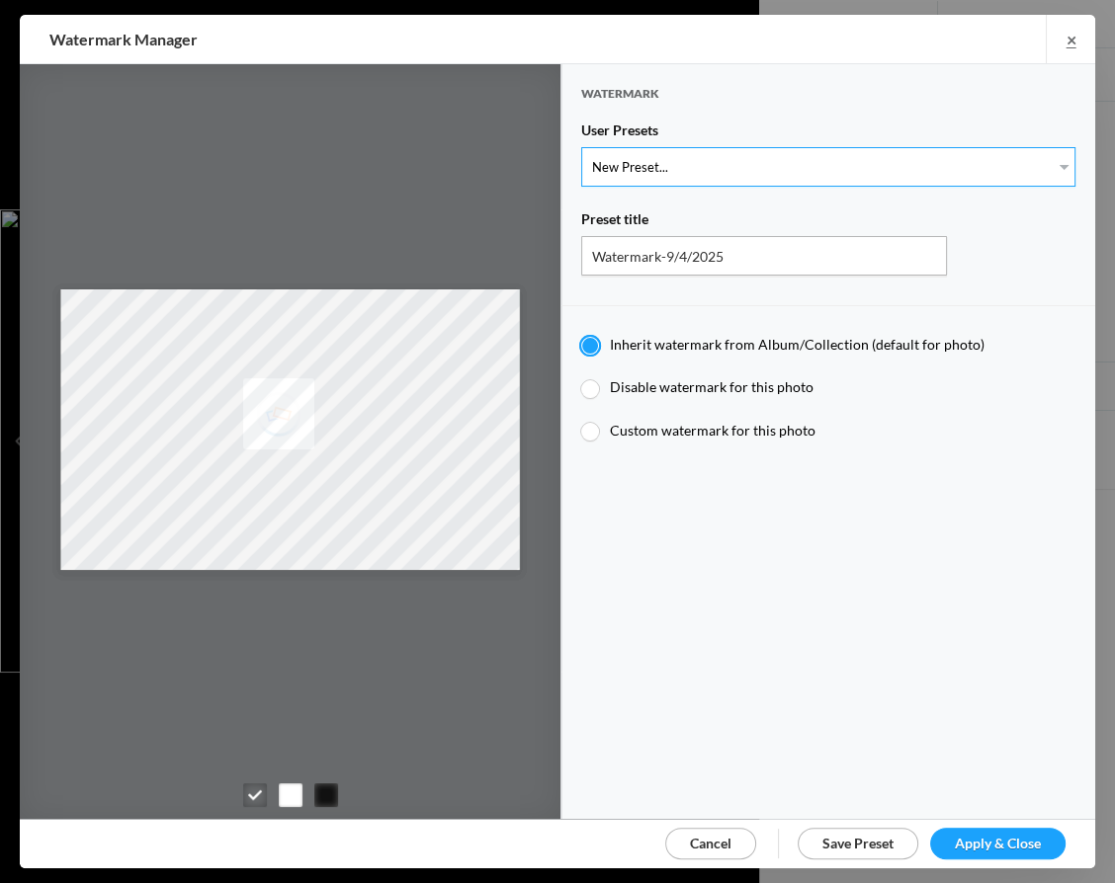
select select "1: Object"
type input "Watermark-7/22/2025"
radio input "false"
radio input "true"
type input "Jim Liskovec"
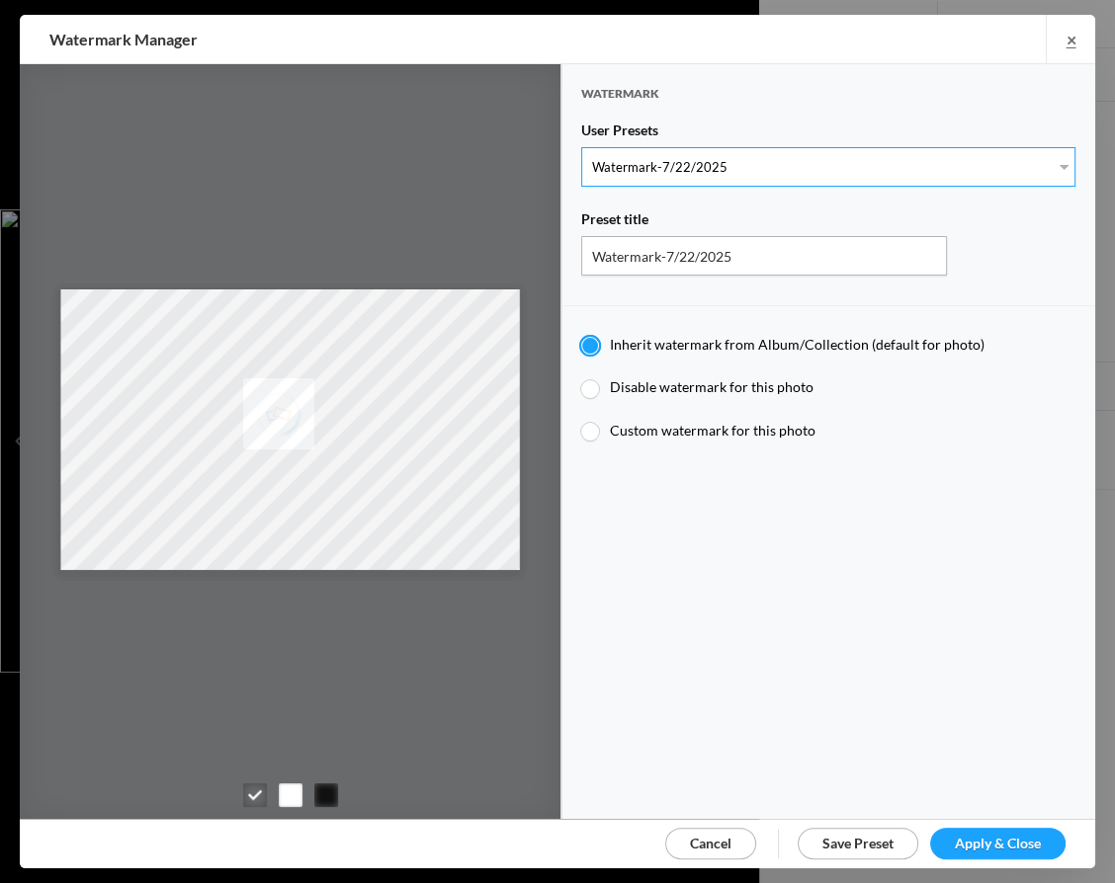
radio input "false"
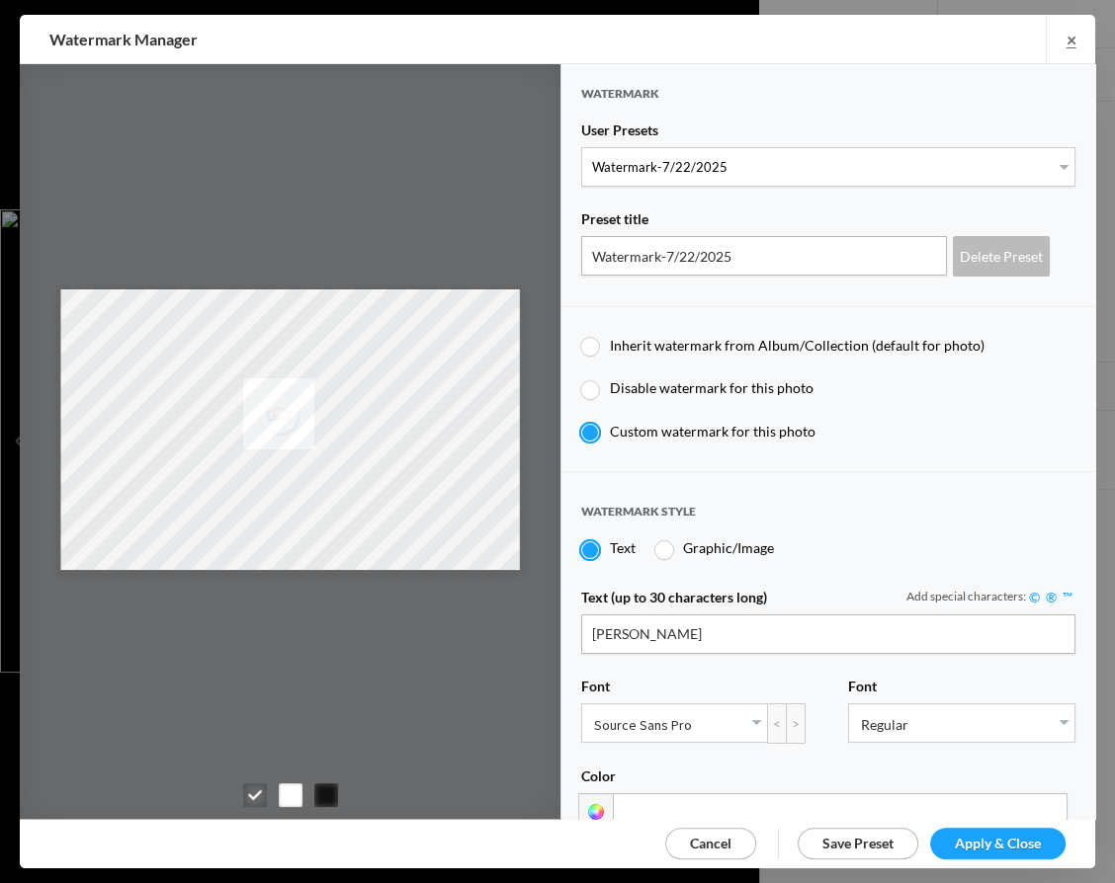
click at [997, 837] on span "Apply & Close" at bounding box center [997, 843] width 86 height 17
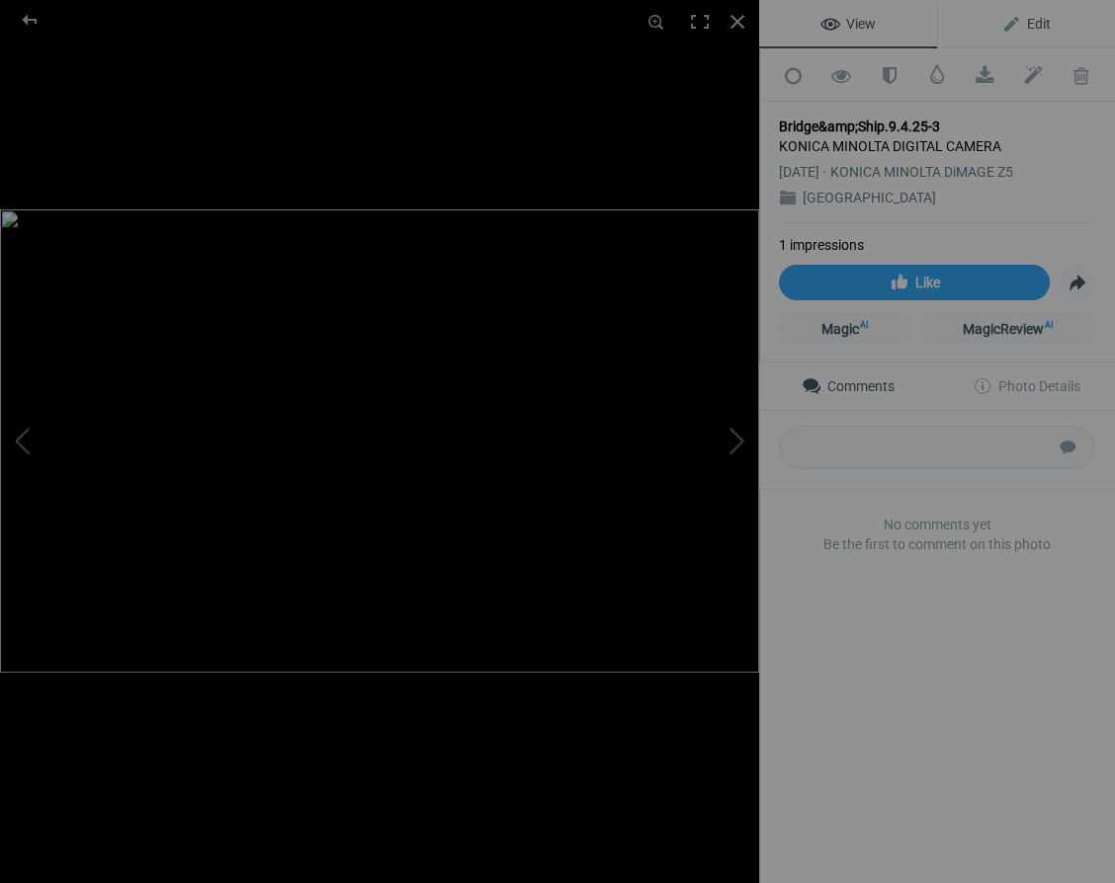
click at [1030, 24] on span "Edit" at bounding box center [1025, 24] width 49 height 16
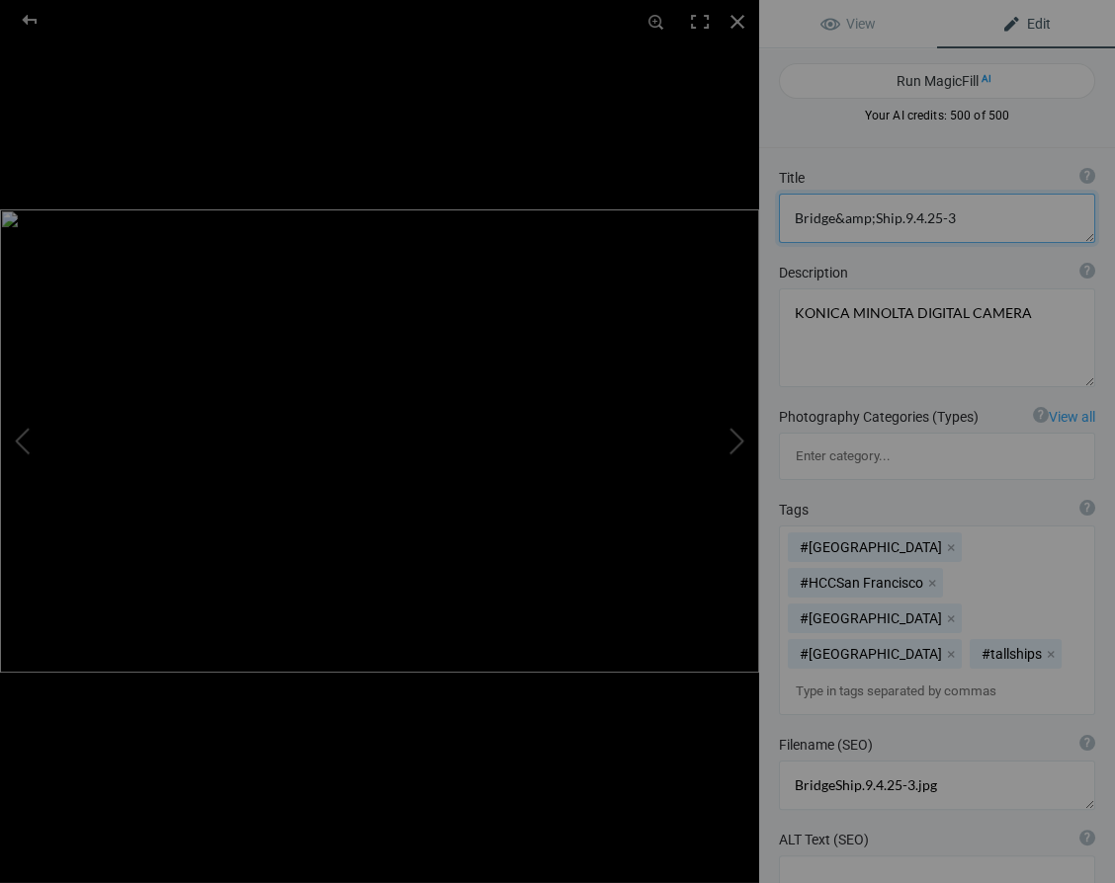
click at [954, 215] on textarea at bounding box center [937, 218] width 316 height 49
drag, startPoint x: 872, startPoint y: 217, endPoint x: 893, endPoint y: 220, distance: 21.0
click at [873, 217] on textarea at bounding box center [937, 218] width 316 height 49
click at [935, 218] on textarea at bounding box center [937, 218] width 316 height 49
type textarea "Bridge and Tall Ship 2"
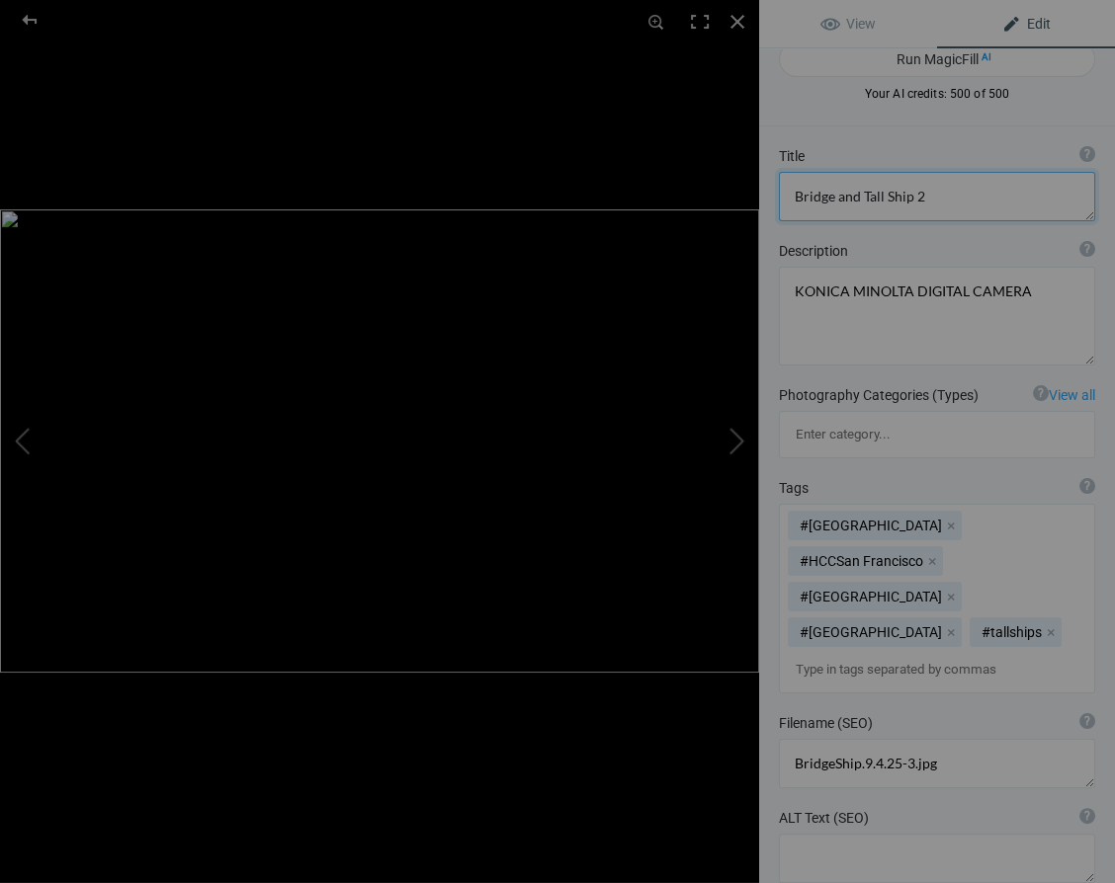
scroll to position [17, 0]
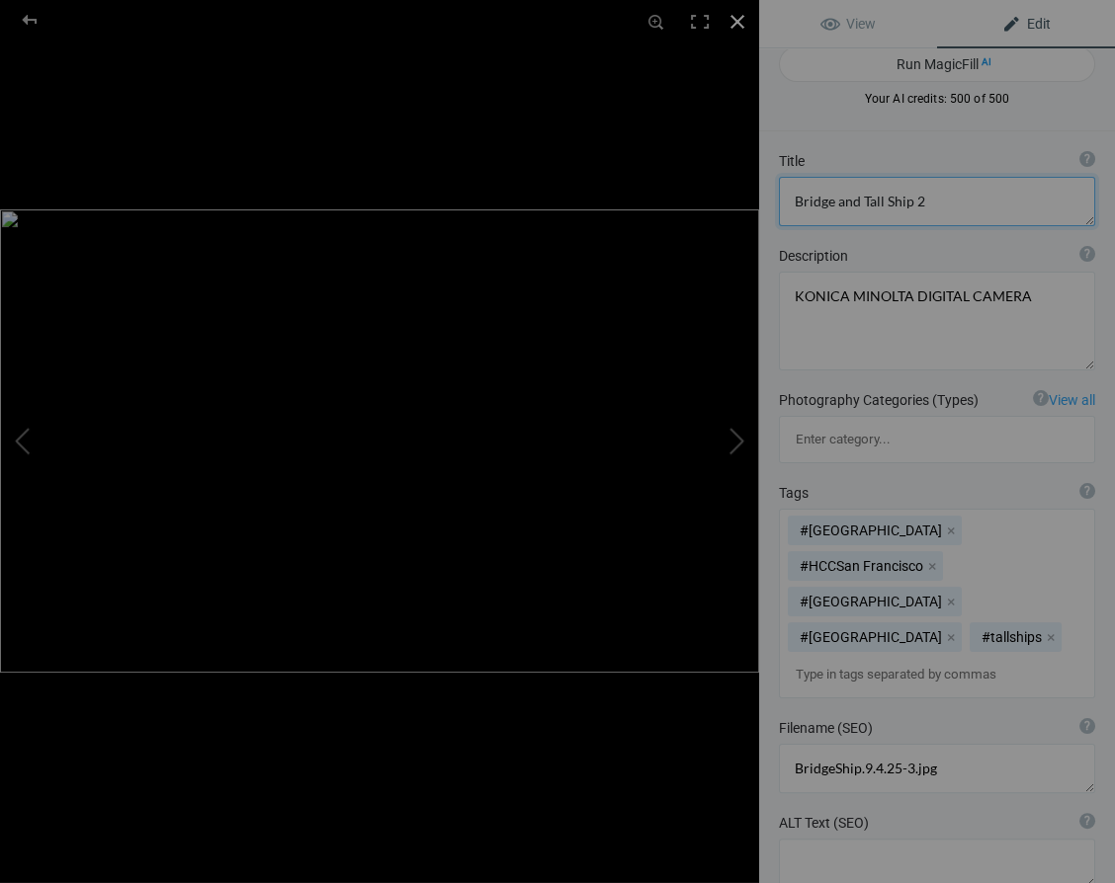
click at [737, 19] on div at bounding box center [736, 21] width 43 height 43
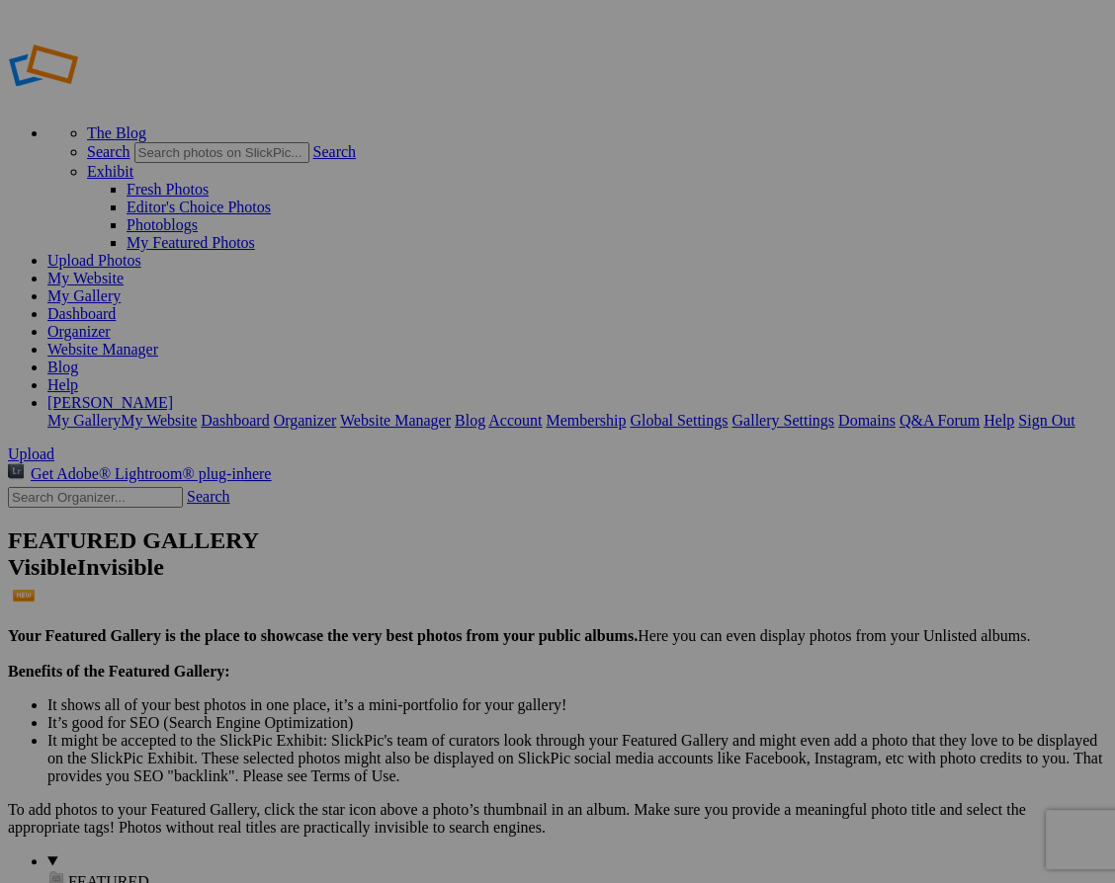
type input "[GEOGRAPHIC_DATA]"
click at [116, 305] on link "Dashboard" at bounding box center [81, 313] width 68 height 17
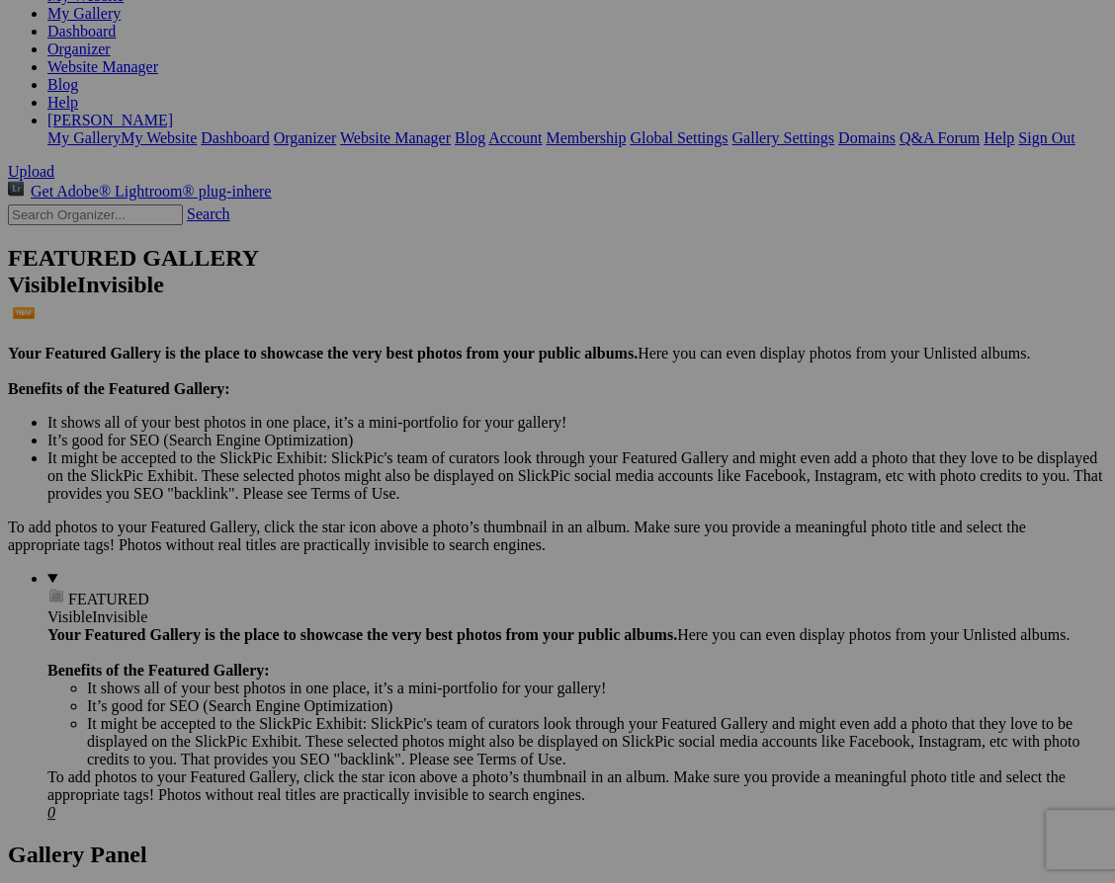
scroll to position [5, 0]
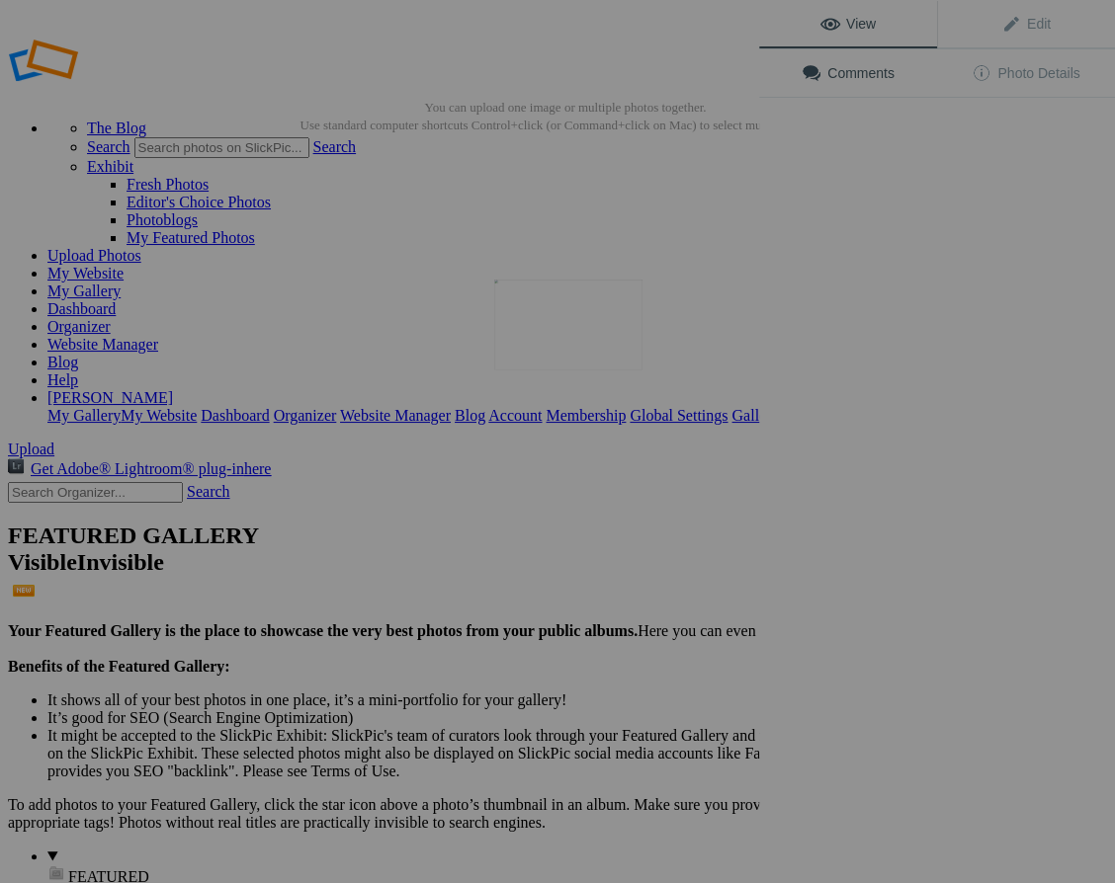
click at [573, 343] on img at bounding box center [568, 325] width 148 height 91
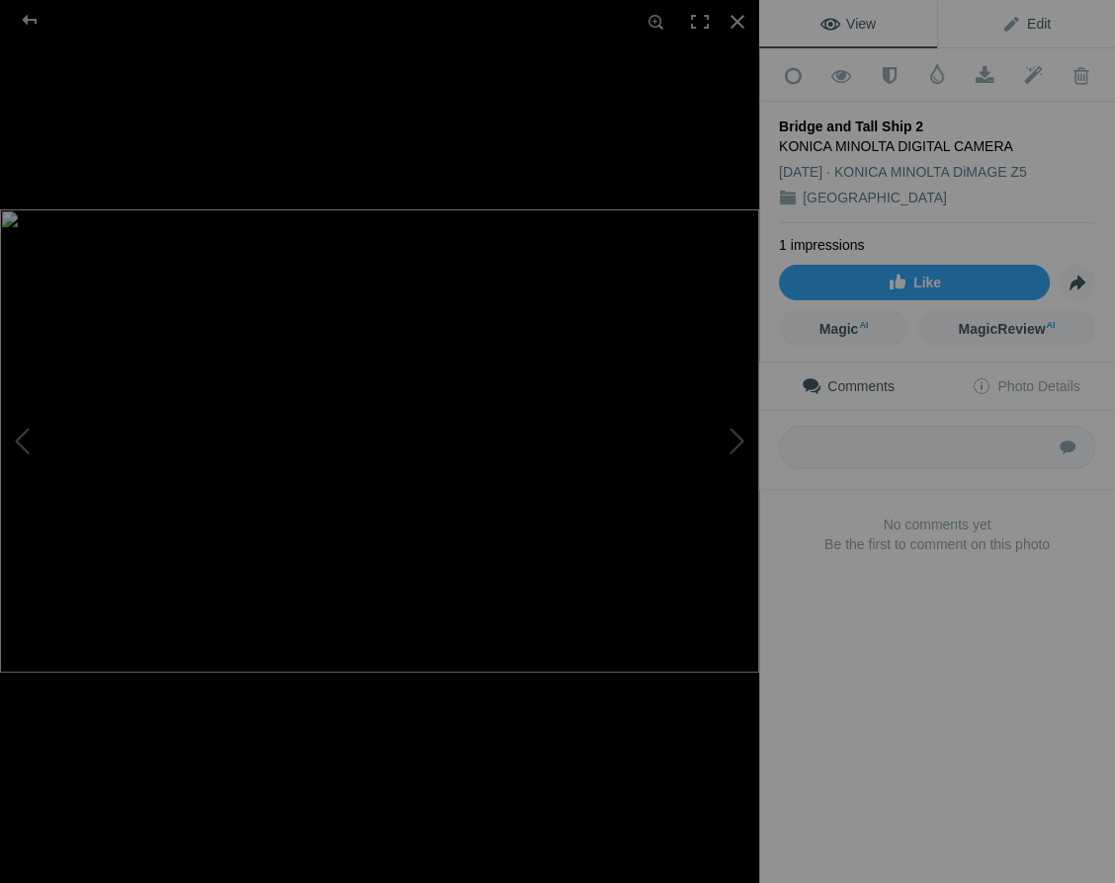
click at [1037, 21] on span "Edit" at bounding box center [1025, 24] width 49 height 16
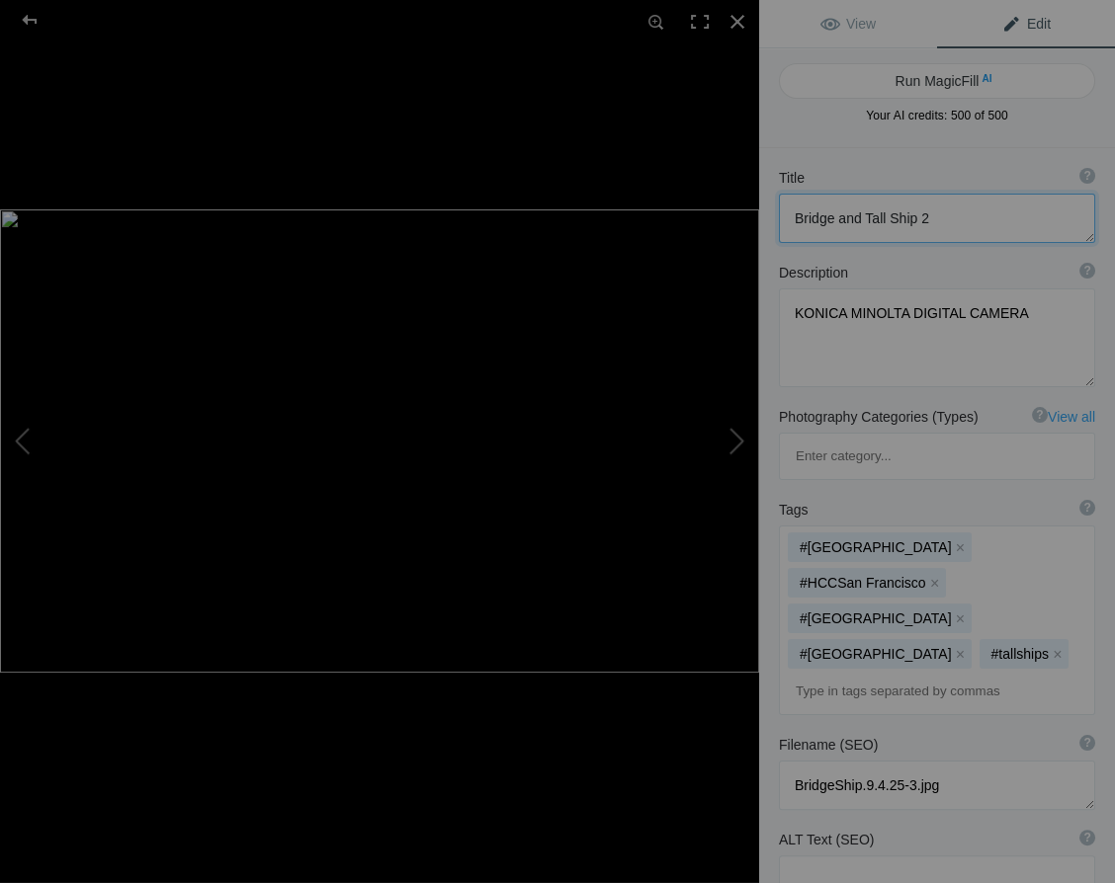
click at [863, 216] on textarea at bounding box center [937, 218] width 316 height 49
click at [848, 217] on textarea at bounding box center [937, 218] width 316 height 49
type textarea "Tall Ship and Bridge 2"
click at [731, 19] on div at bounding box center [736, 21] width 43 height 43
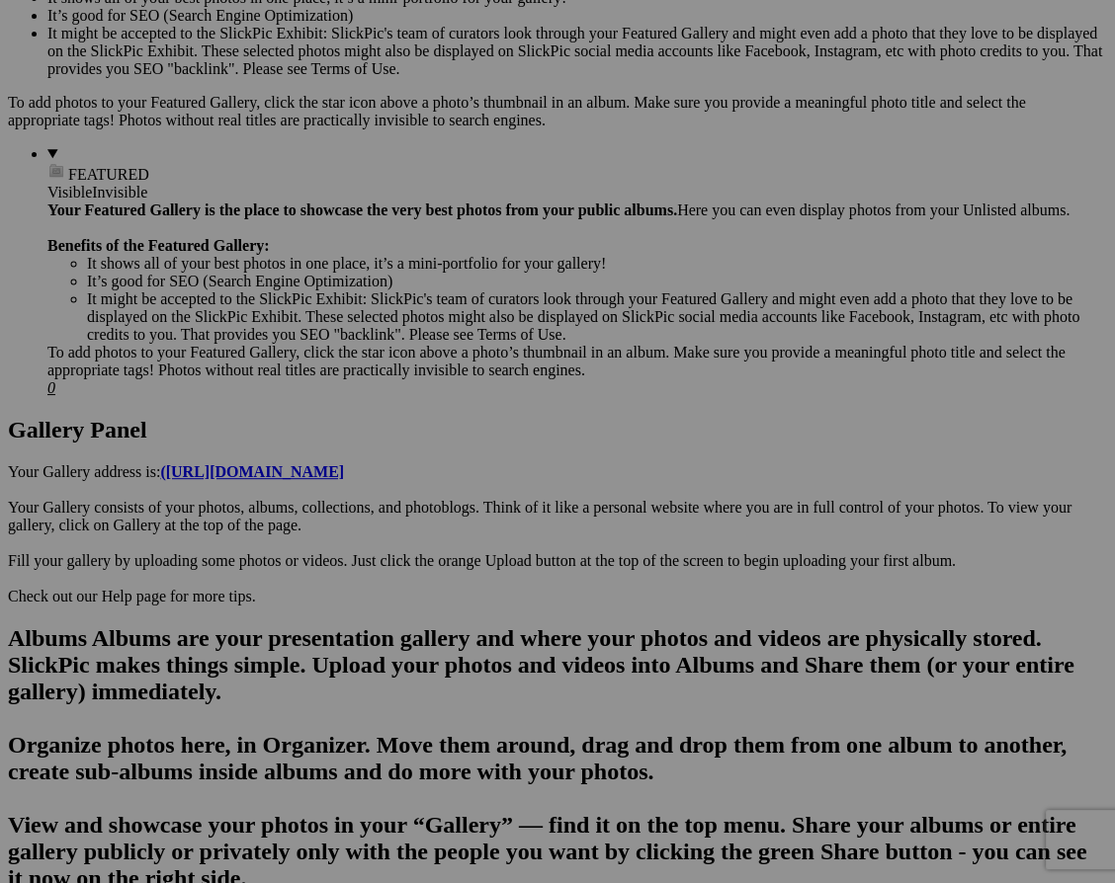
scroll to position [705, 0]
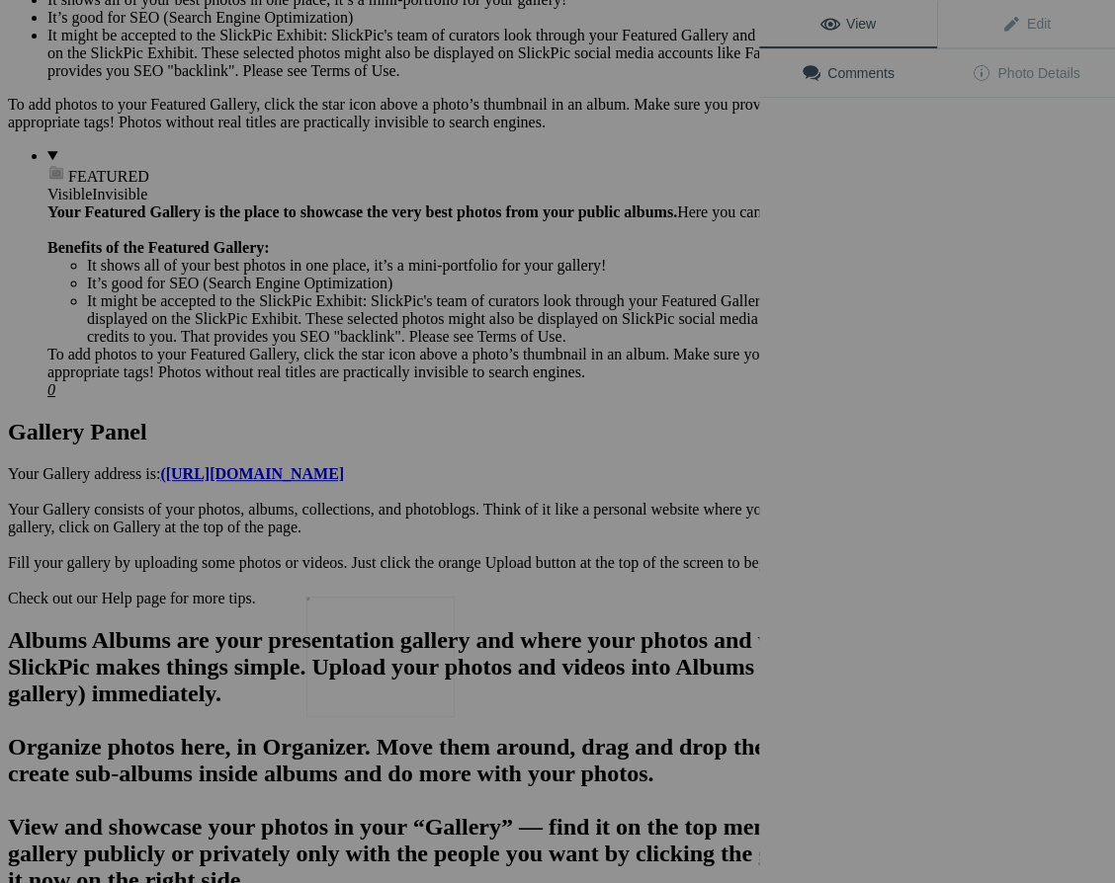
click at [394, 665] on img at bounding box center [380, 657] width 148 height 121
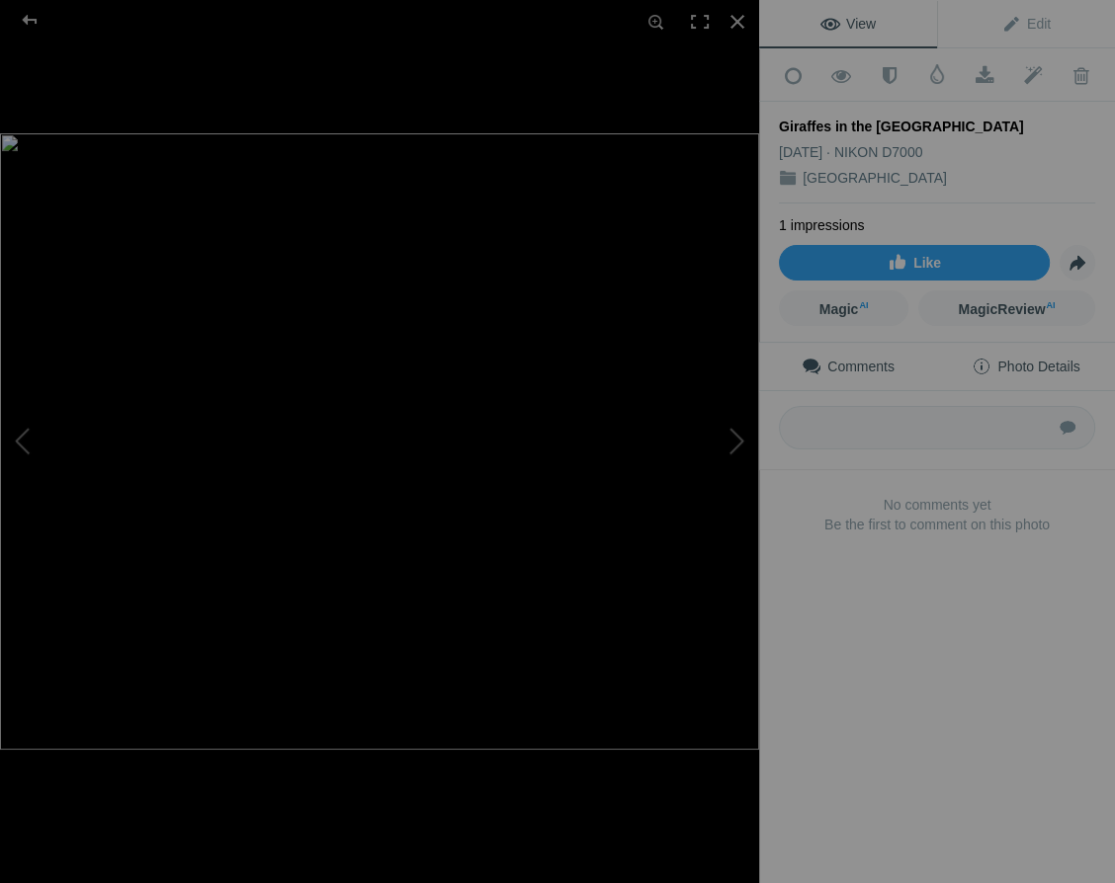
click at [1067, 359] on span "Photo Details" at bounding box center [1025, 367] width 108 height 16
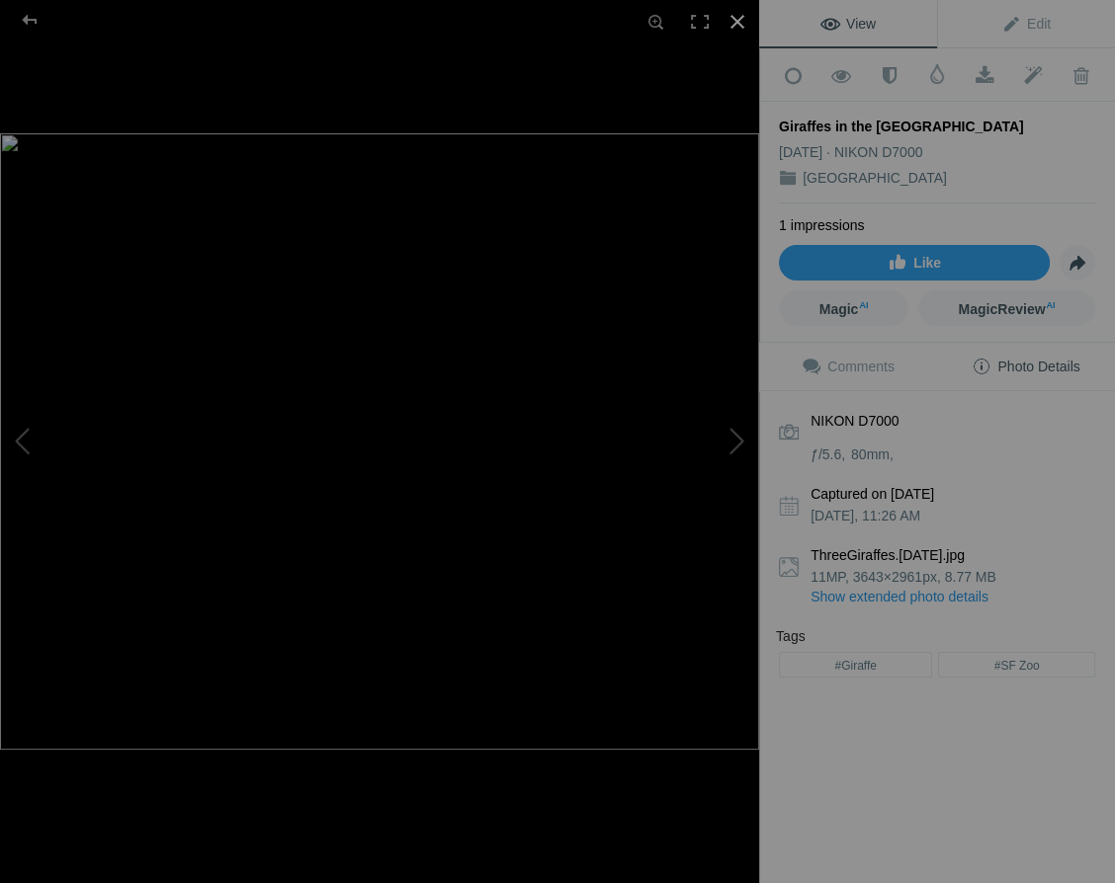
click at [735, 17] on div at bounding box center [736, 21] width 43 height 43
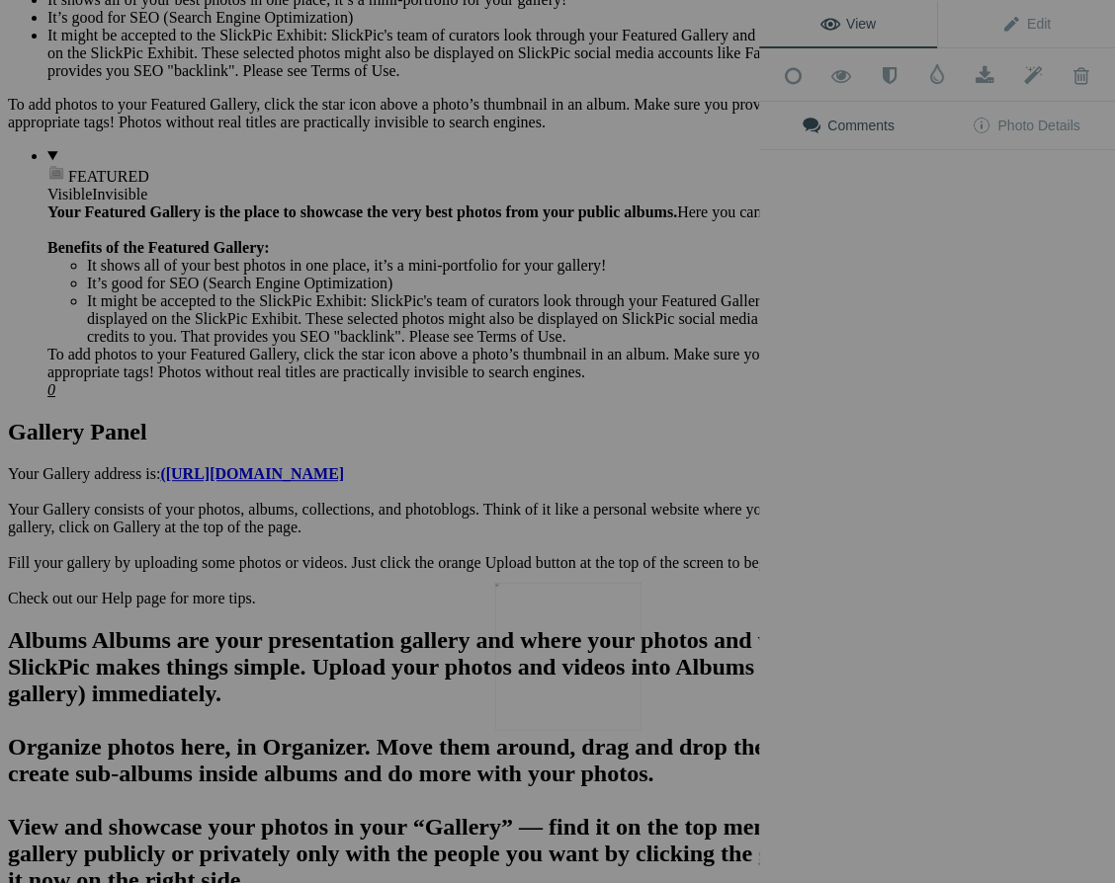
click at [559, 658] on img at bounding box center [568, 657] width 146 height 148
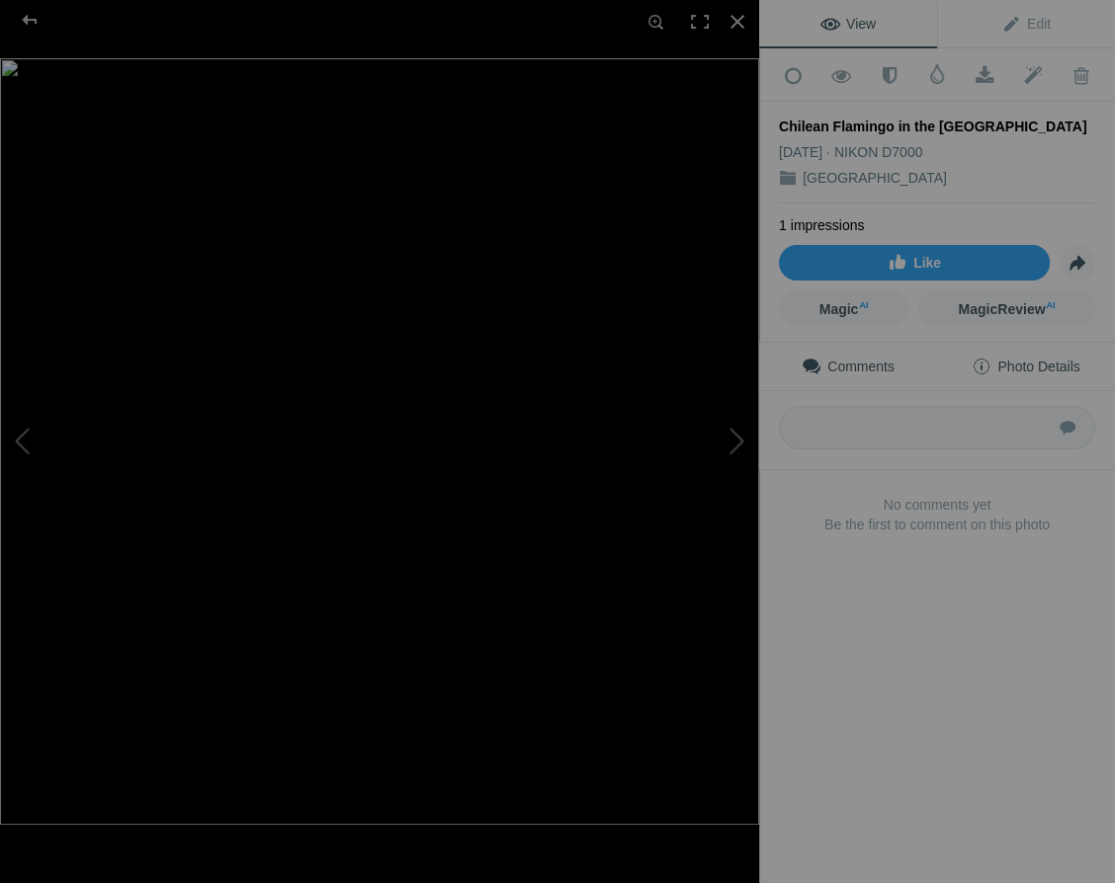
click at [1054, 359] on span "Photo Details" at bounding box center [1025, 367] width 108 height 16
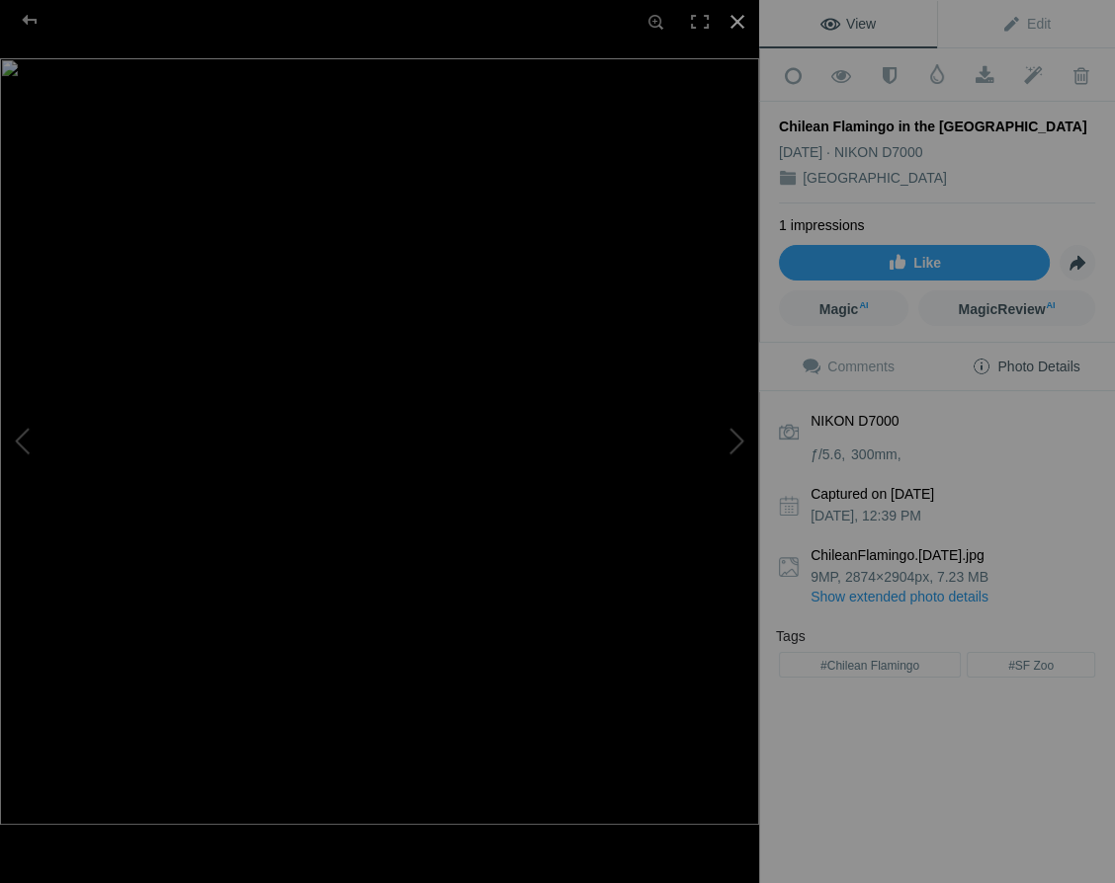
click at [737, 19] on div at bounding box center [736, 21] width 43 height 43
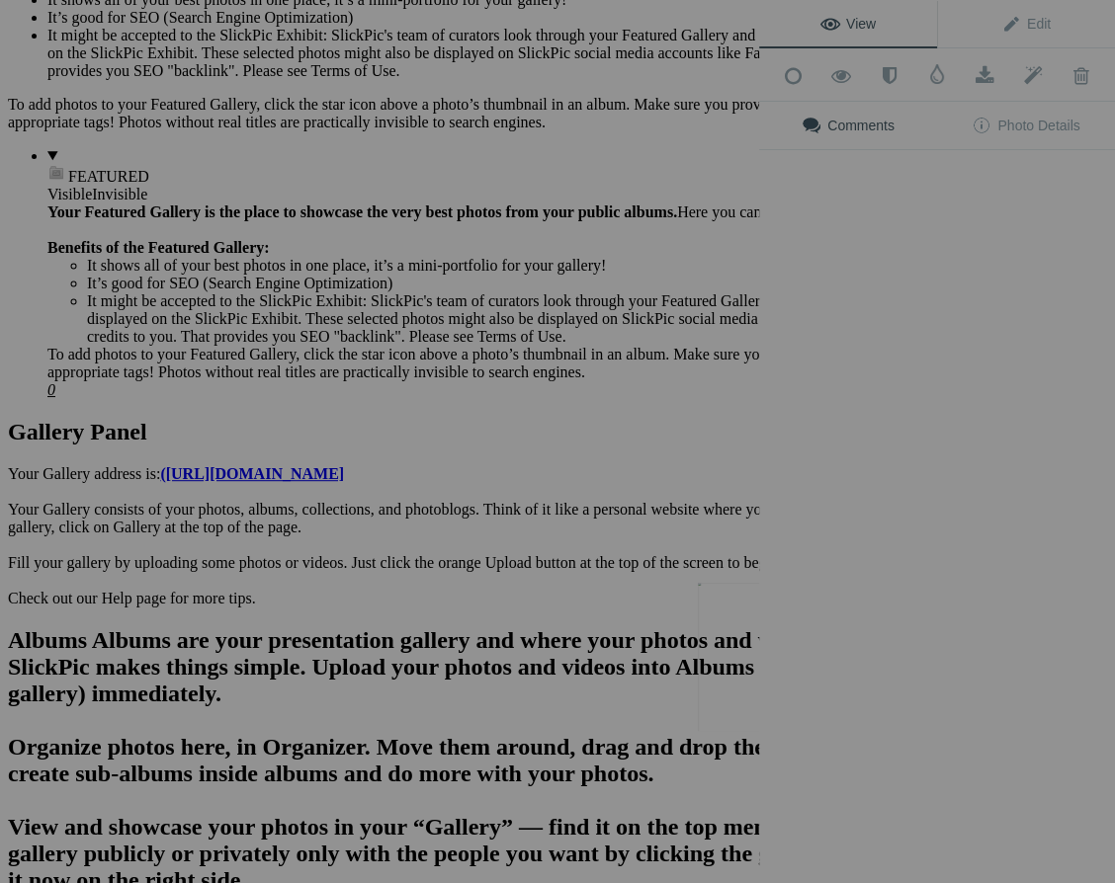
click at [776, 647] on div "View Edit Add to Quick Collection Remove from Quick Collection Hide from Public…" at bounding box center [937, 441] width 356 height 883
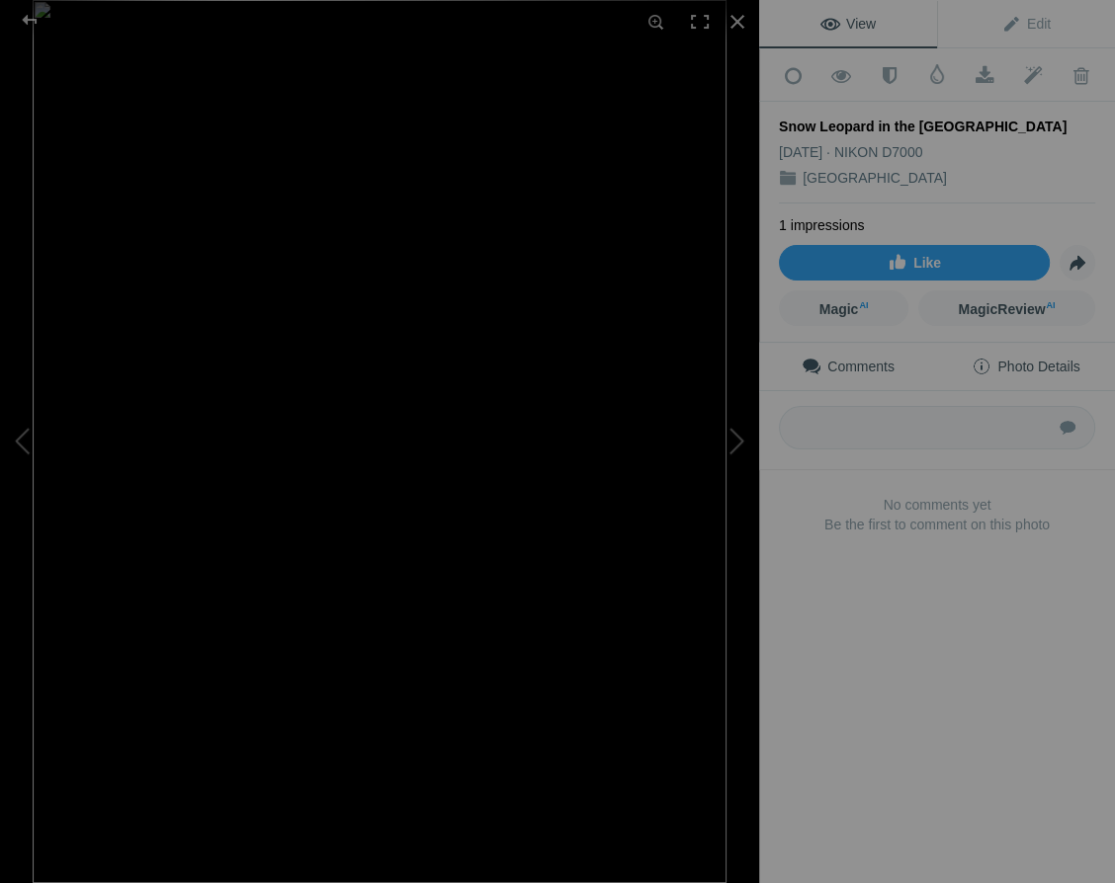
click at [1035, 359] on span "Photo Details" at bounding box center [1025, 367] width 108 height 16
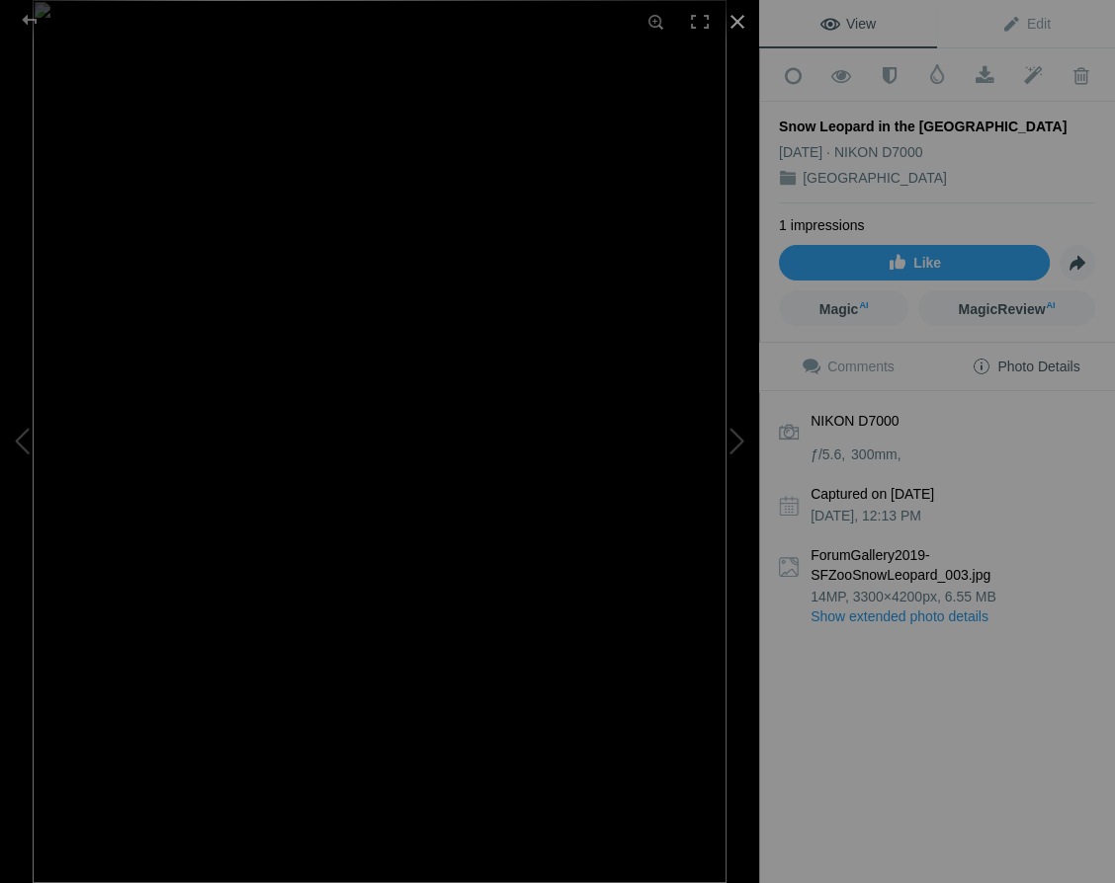
click at [738, 18] on div at bounding box center [736, 21] width 43 height 43
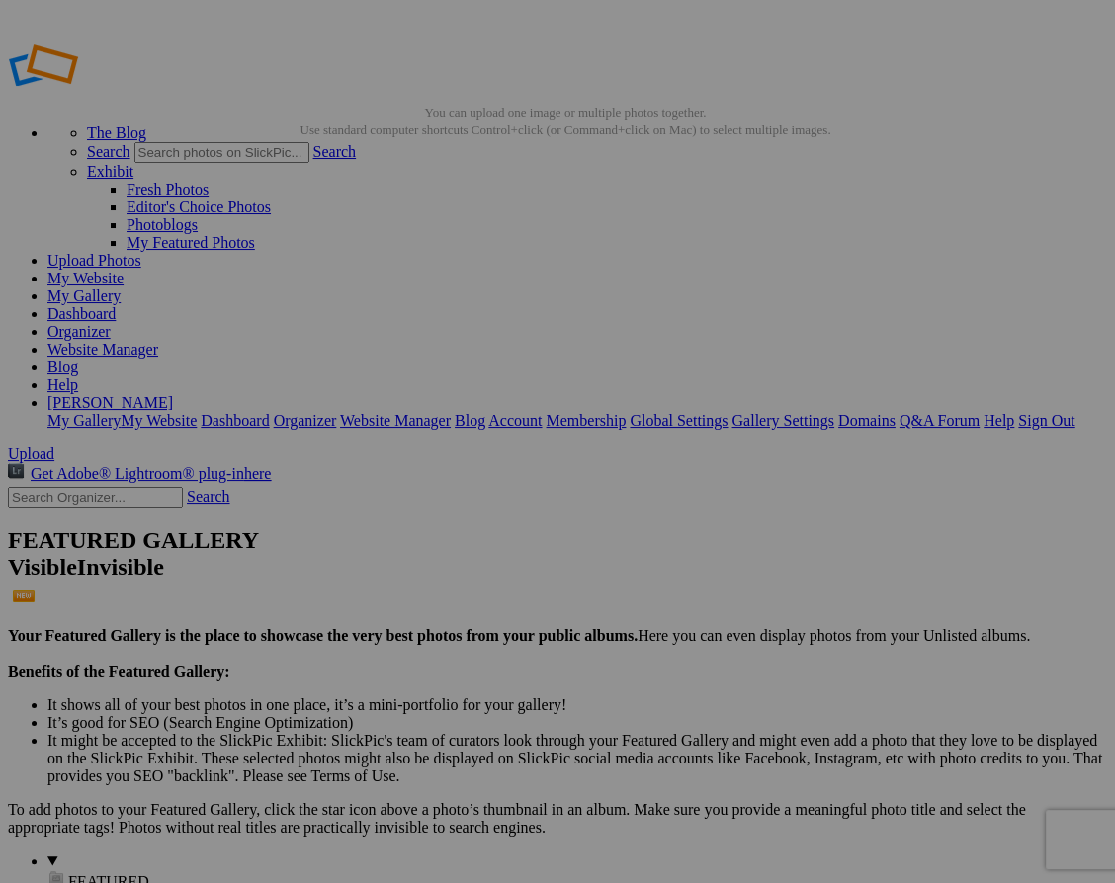
scroll to position [0, 0]
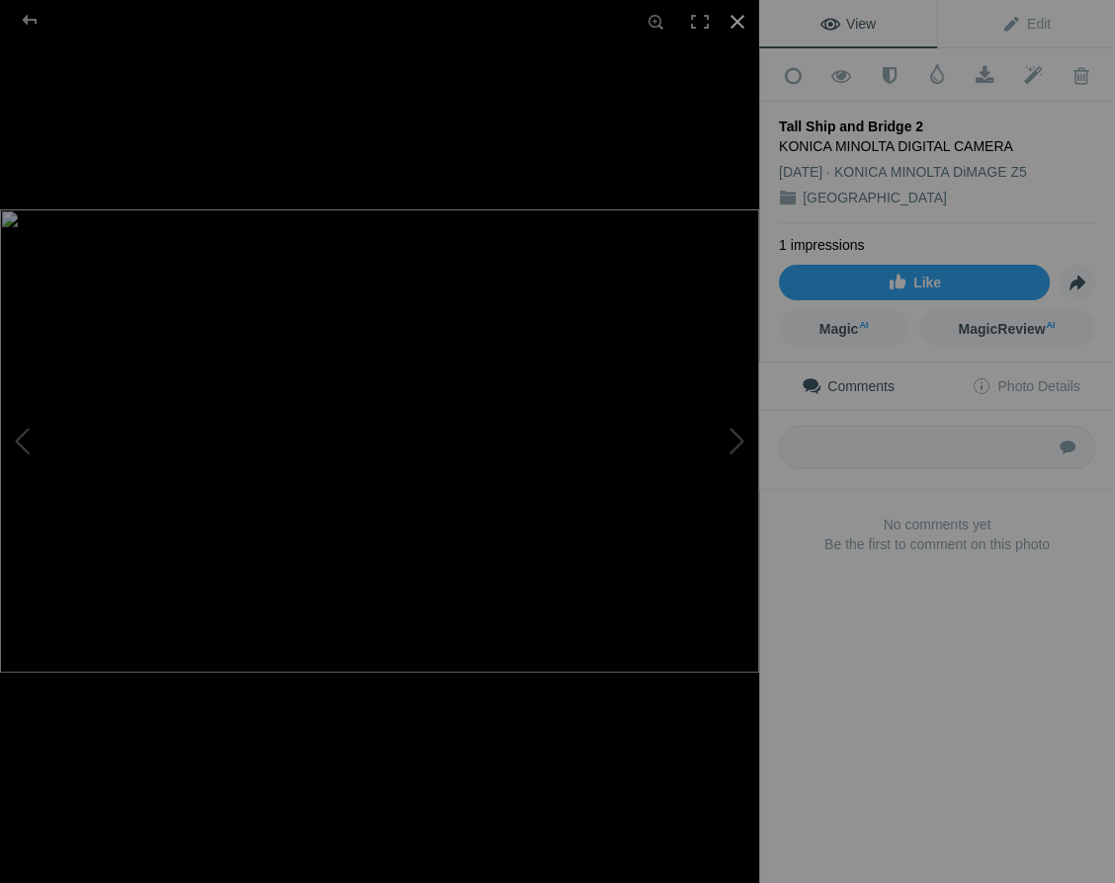
click at [730, 18] on div at bounding box center [736, 21] width 43 height 43
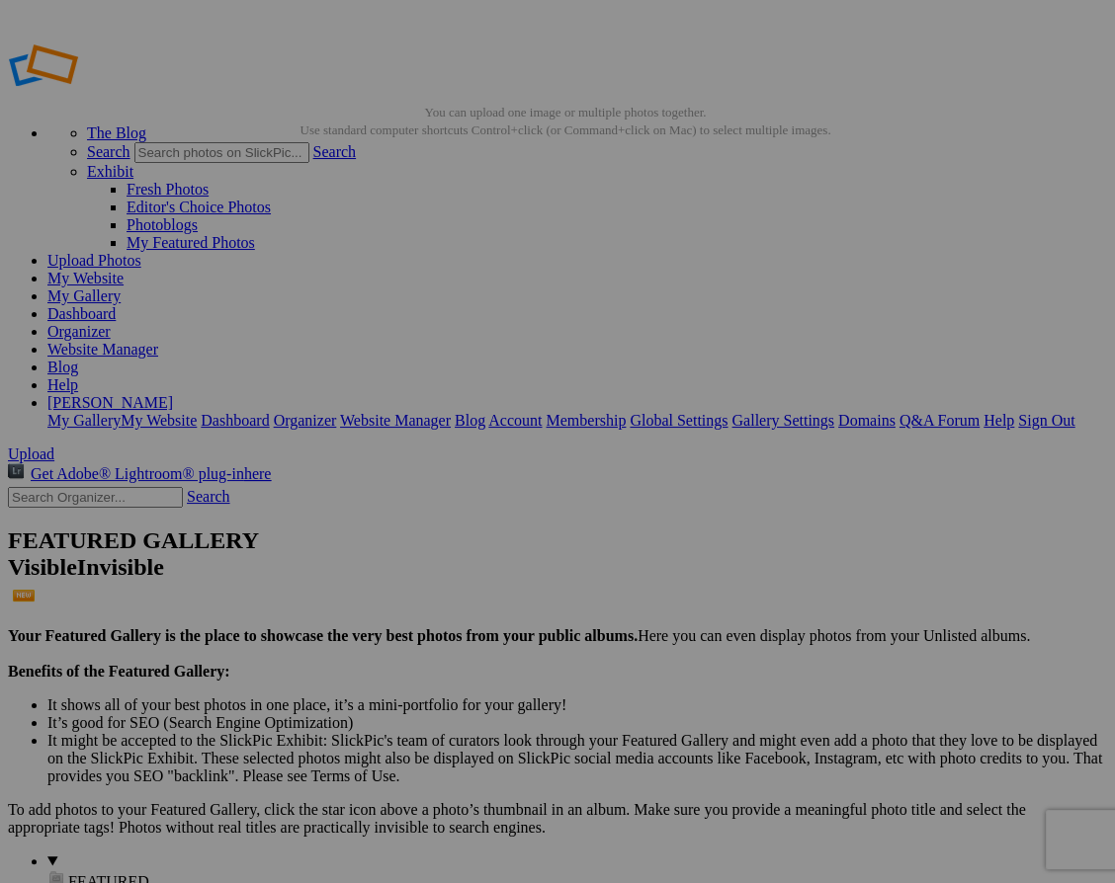
click at [426, 567] on span "Yes" at bounding box center [414, 571] width 23 height 17
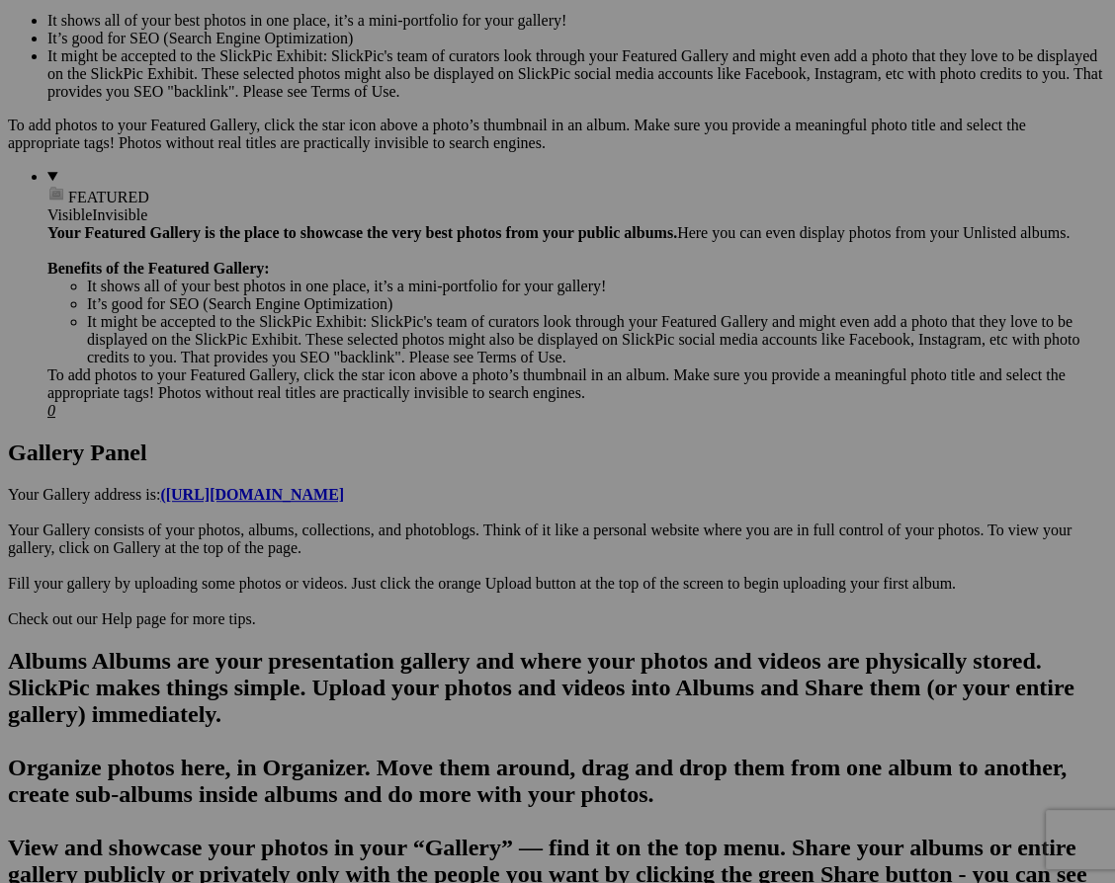
scroll to position [687, 0]
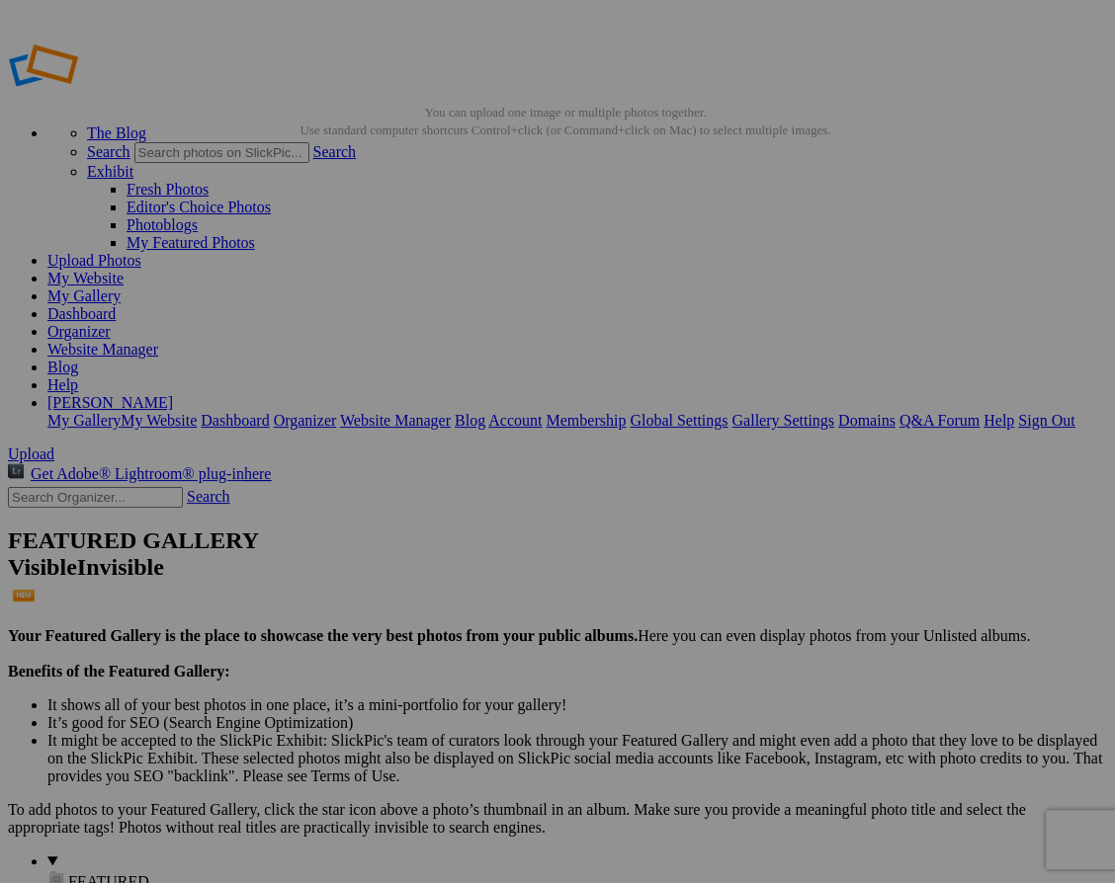
click at [124, 270] on link "My Website" at bounding box center [85, 278] width 76 height 17
